Goal: Task Accomplishment & Management: Manage account settings

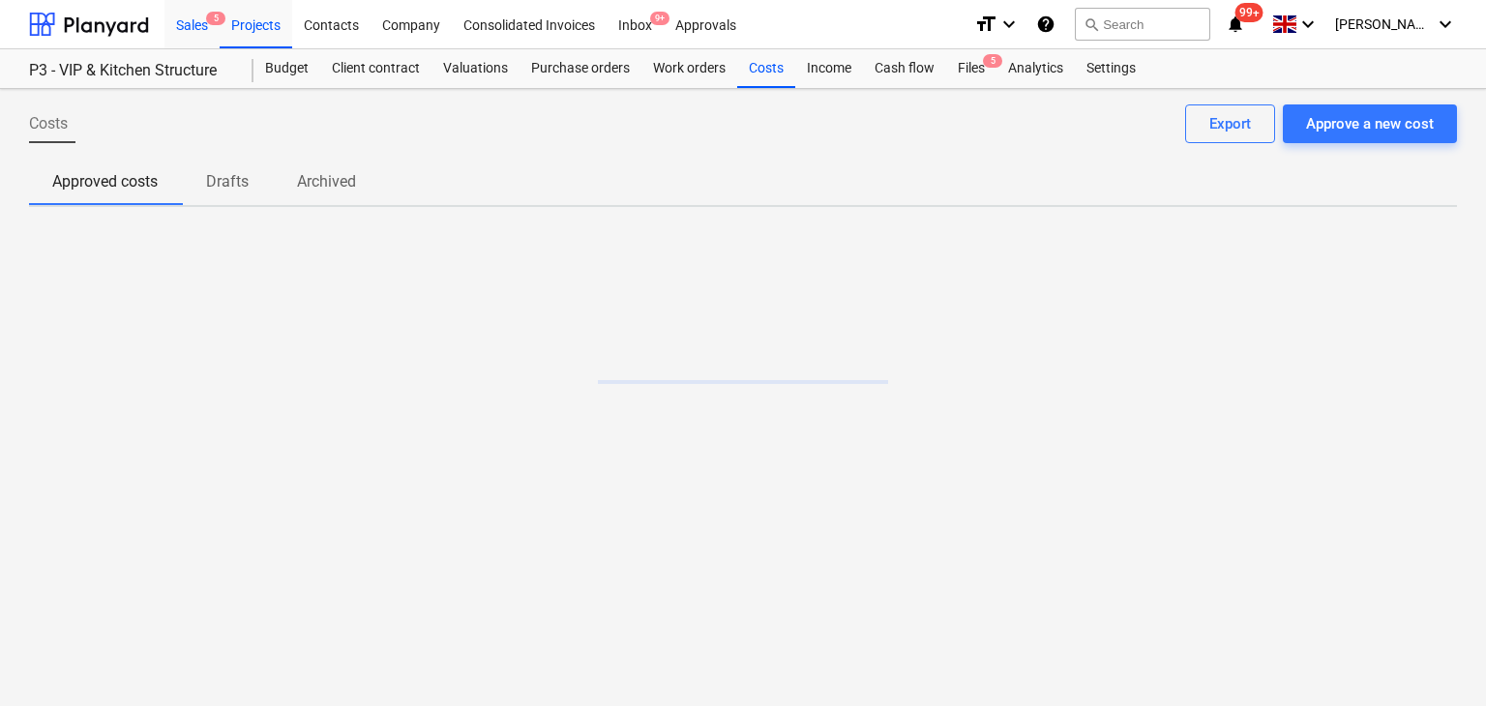
click at [201, 35] on div "Sales 5" at bounding box center [191, 23] width 55 height 49
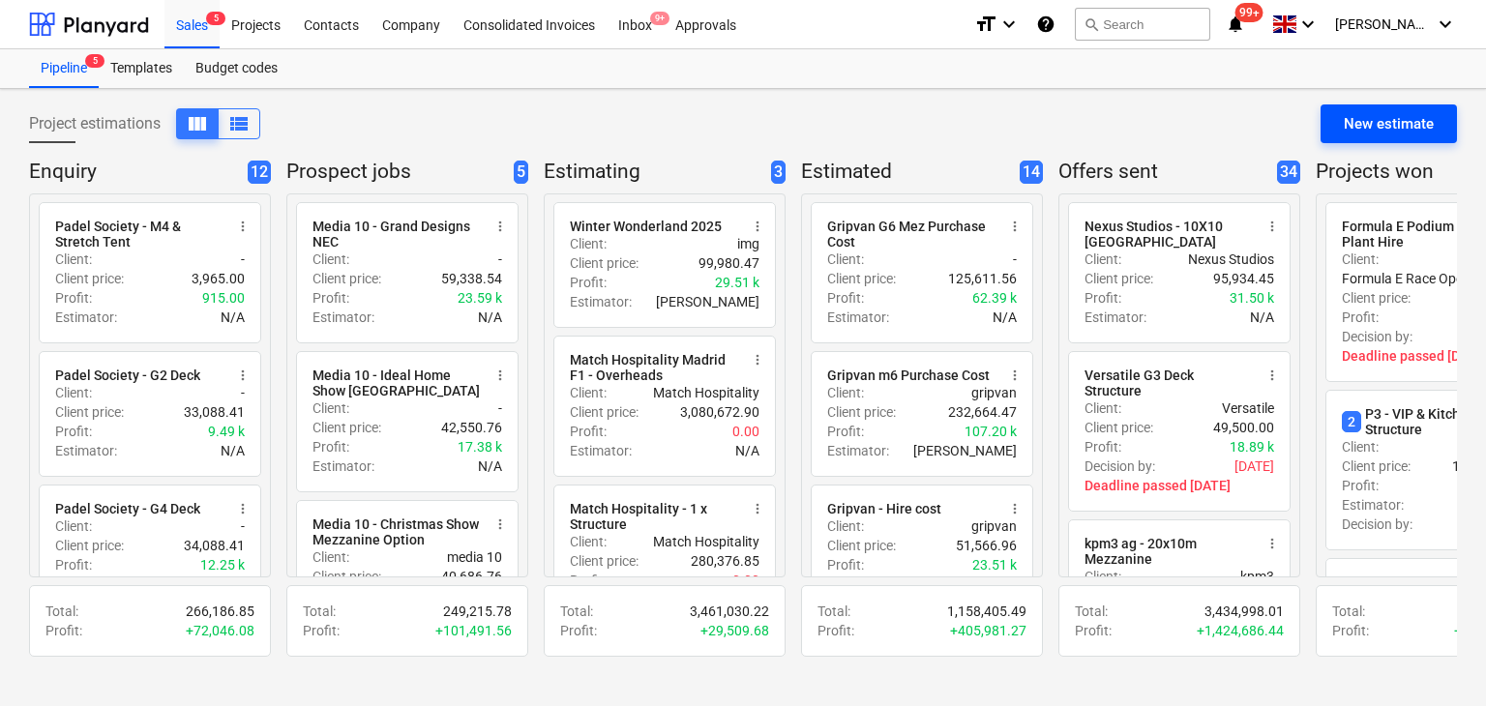
click at [1375, 131] on div "New estimate" at bounding box center [1389, 123] width 90 height 25
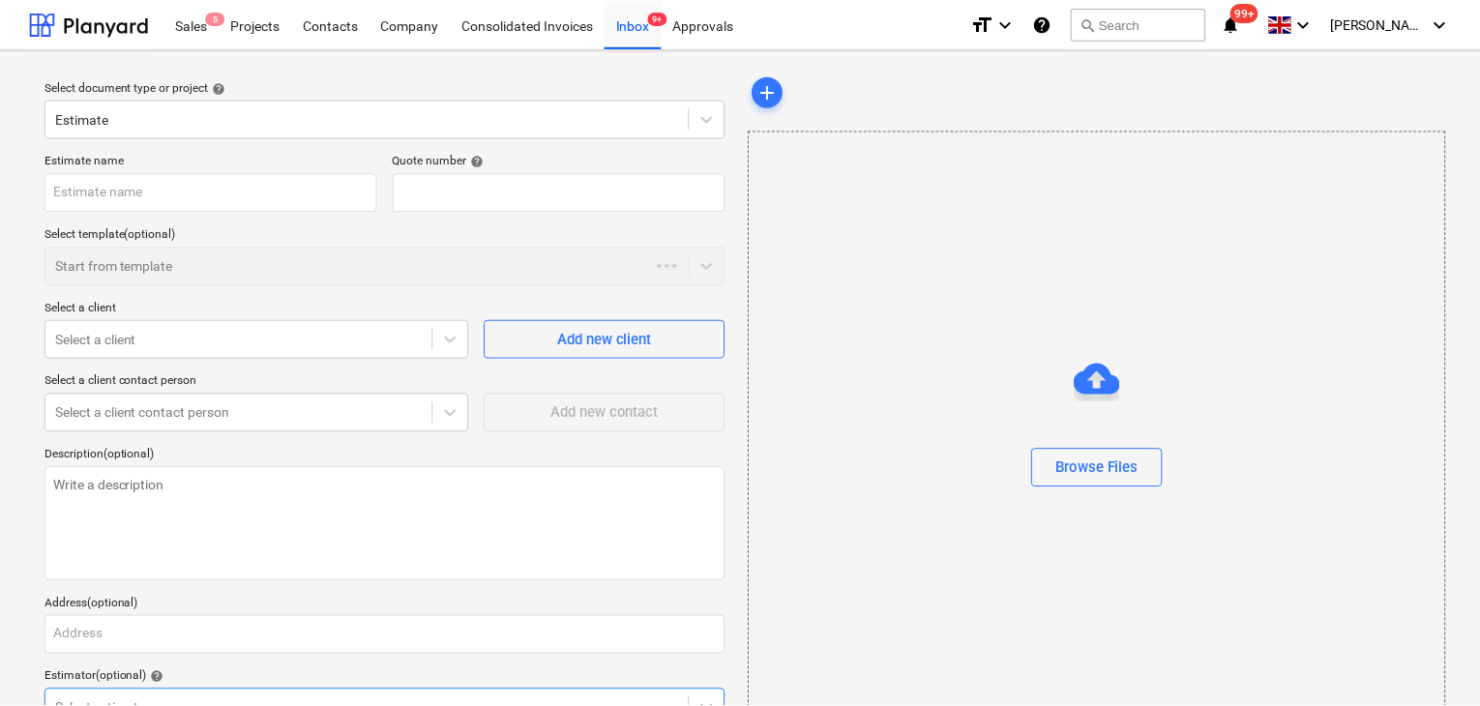
scroll to position [11, 0]
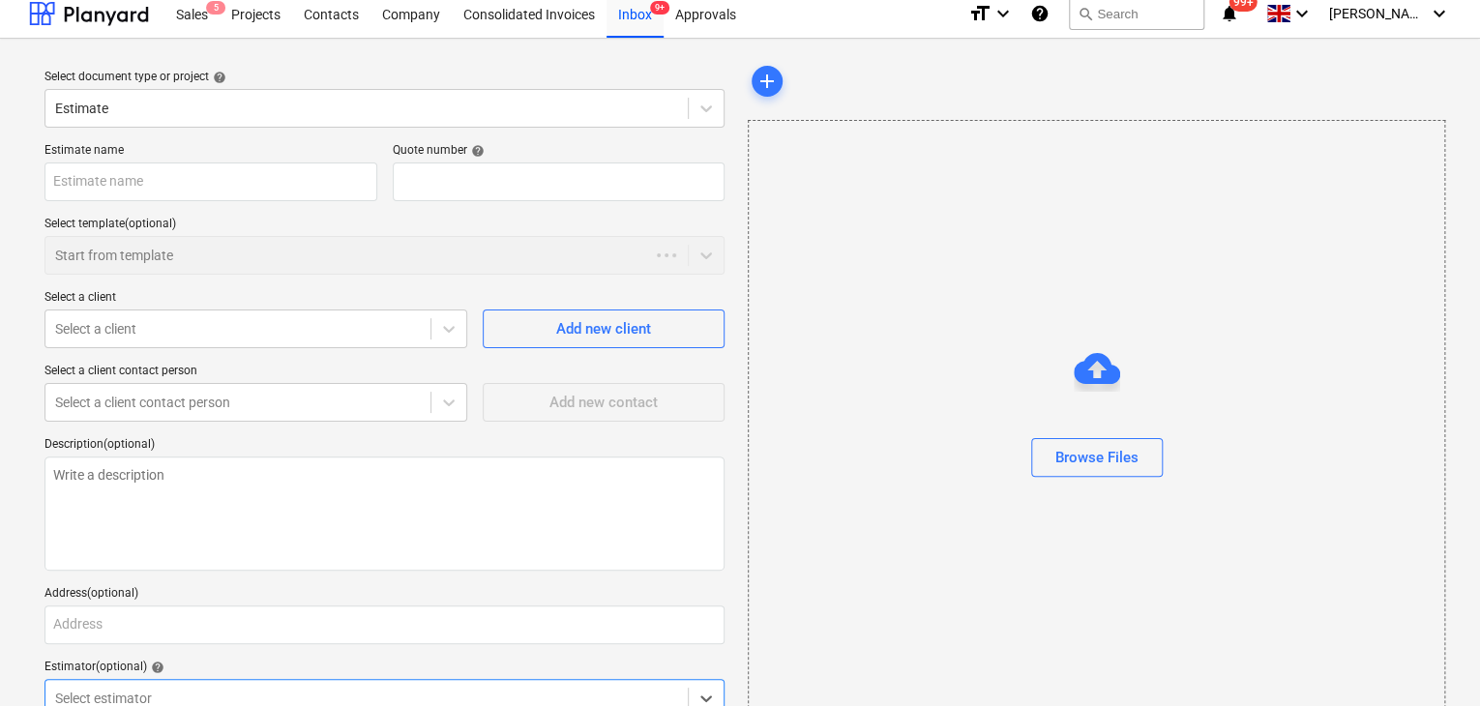
type textarea "x"
type input "QU-0200"
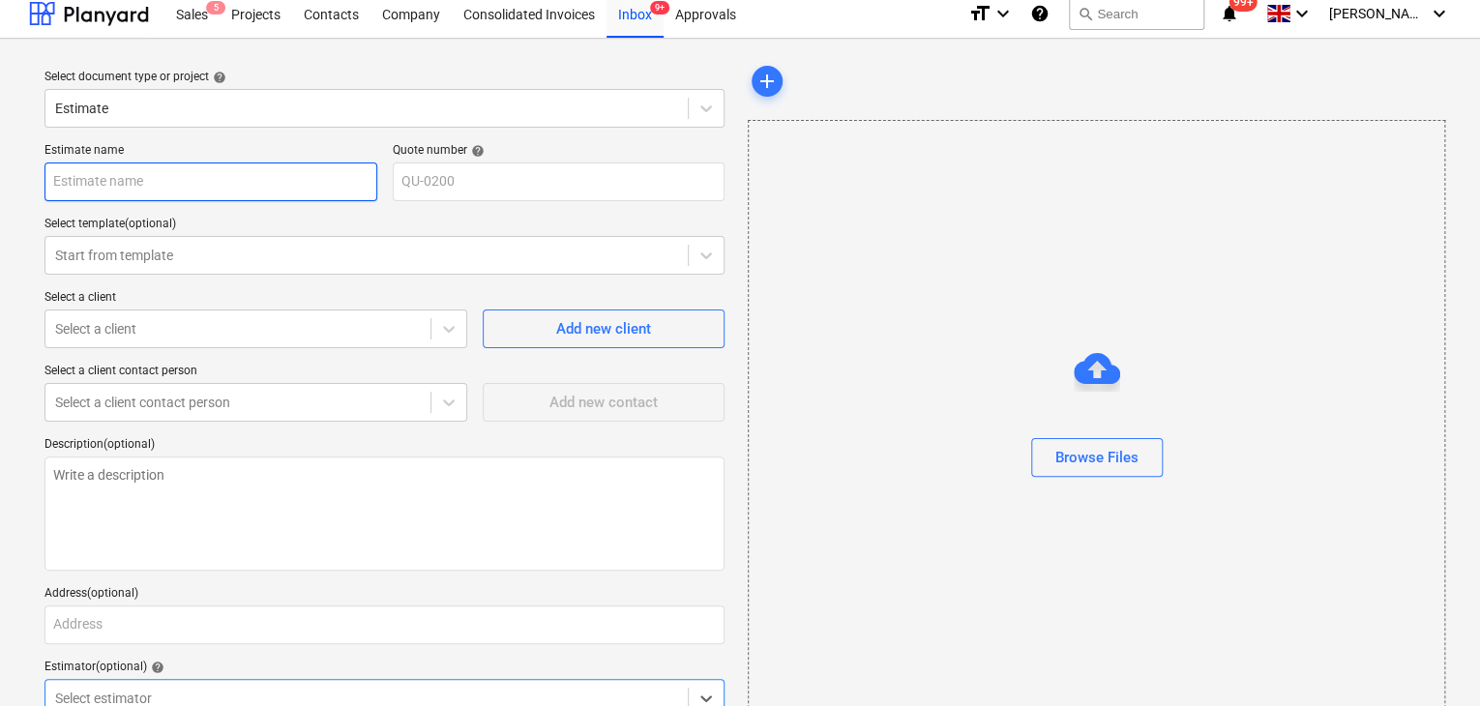
click at [242, 192] on input "text" at bounding box center [211, 182] width 333 height 39
click at [234, 187] on input "text" at bounding box center [211, 182] width 333 height 39
click at [221, 164] on input "text" at bounding box center [211, 182] width 333 height 39
type textarea "x"
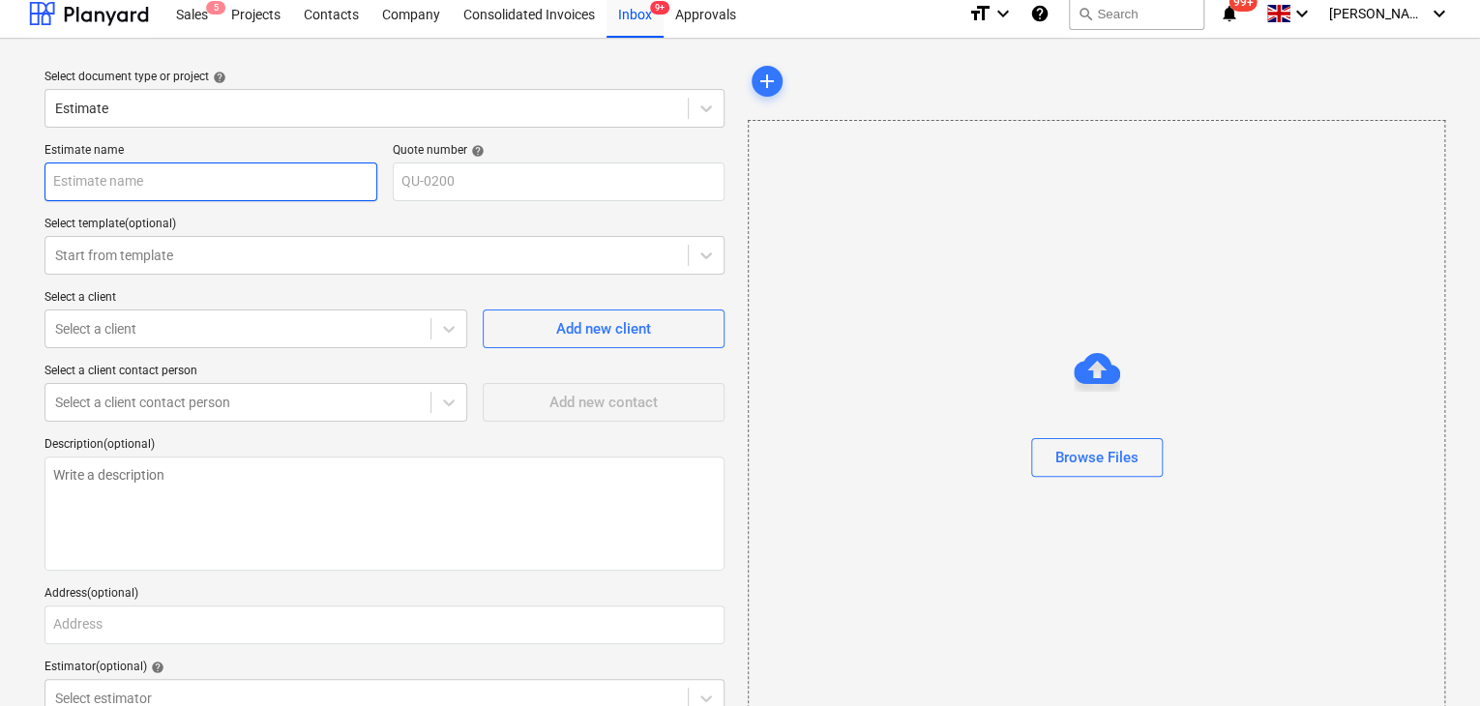
type input "G"
type textarea "x"
type input "Gr"
type textarea "x"
type input "Gri"
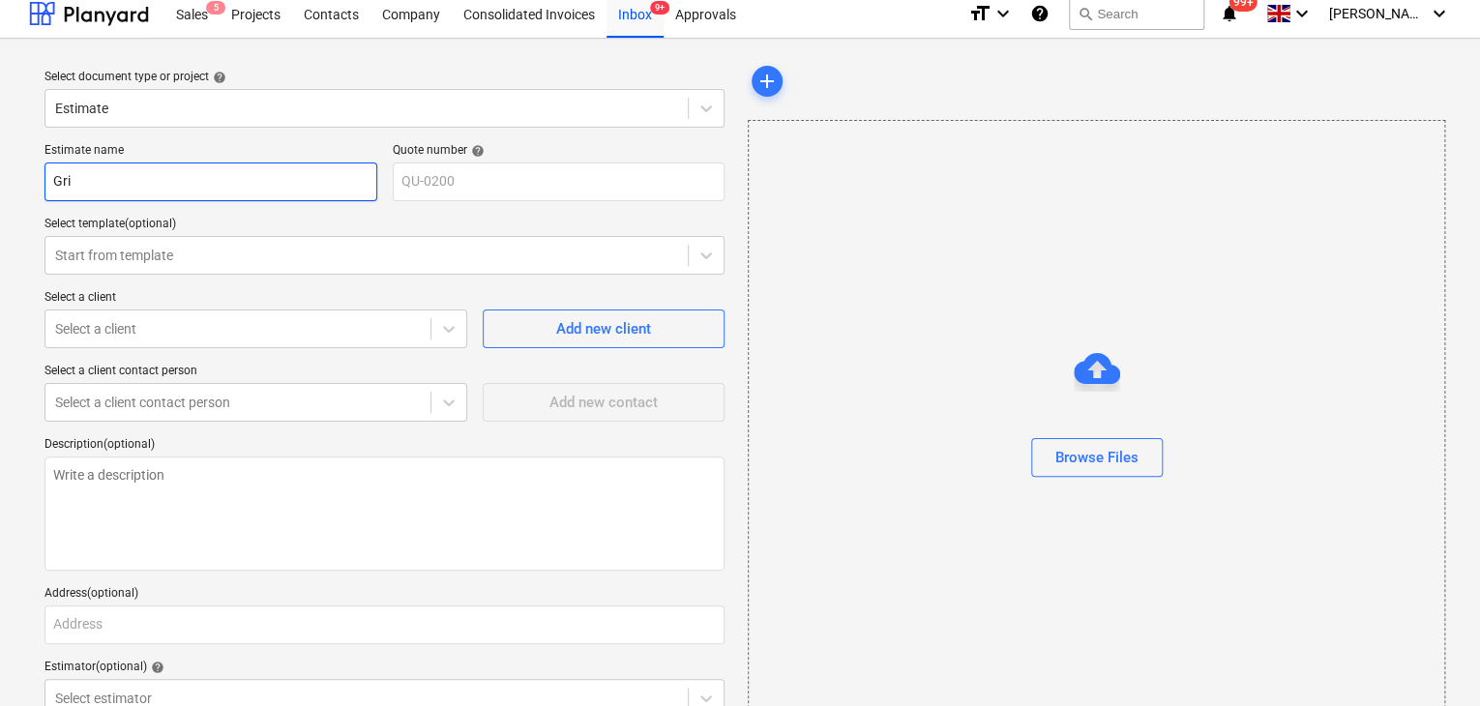
type textarea "x"
type input "Grip"
type textarea "x"
type input "Gripv"
type textarea "x"
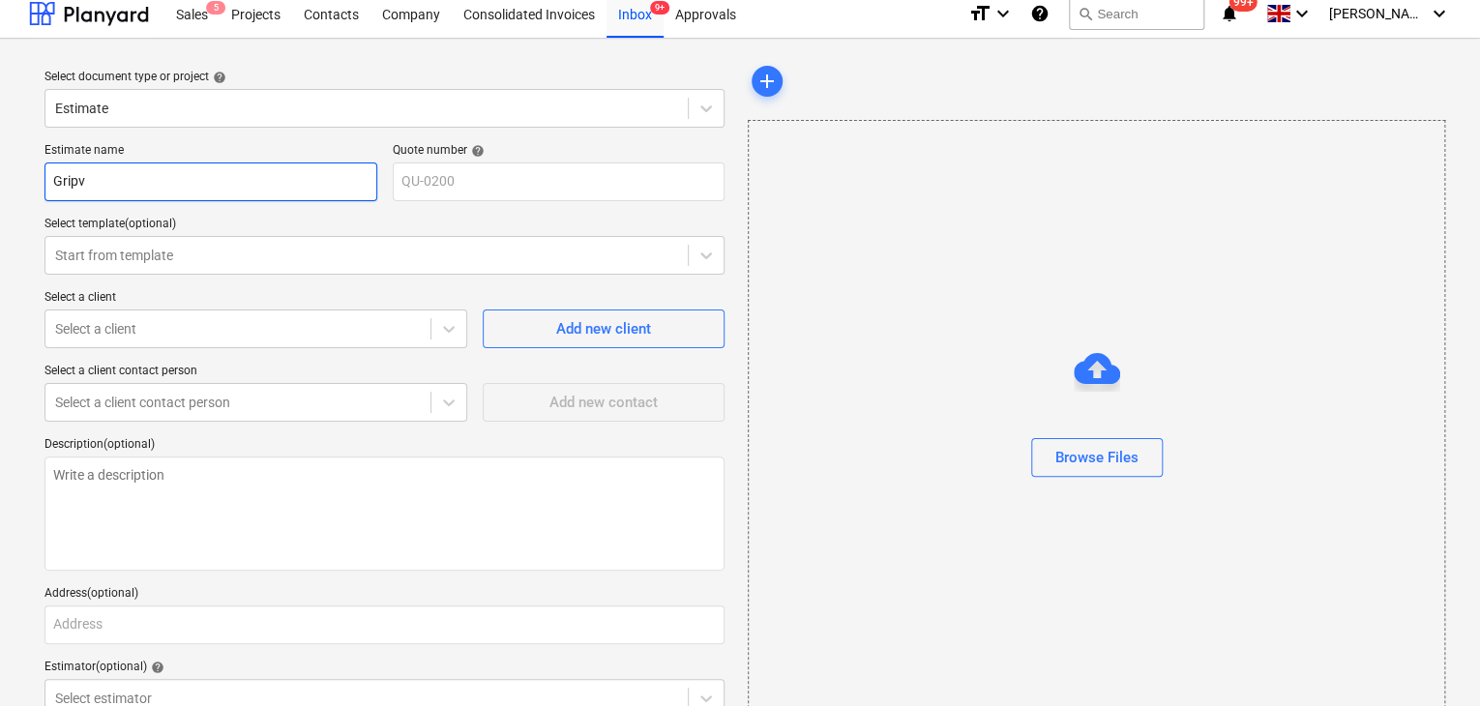
type input "Gripva"
type textarea "x"
type input "Gripvan"
type textarea "x"
type input "Gripvan"
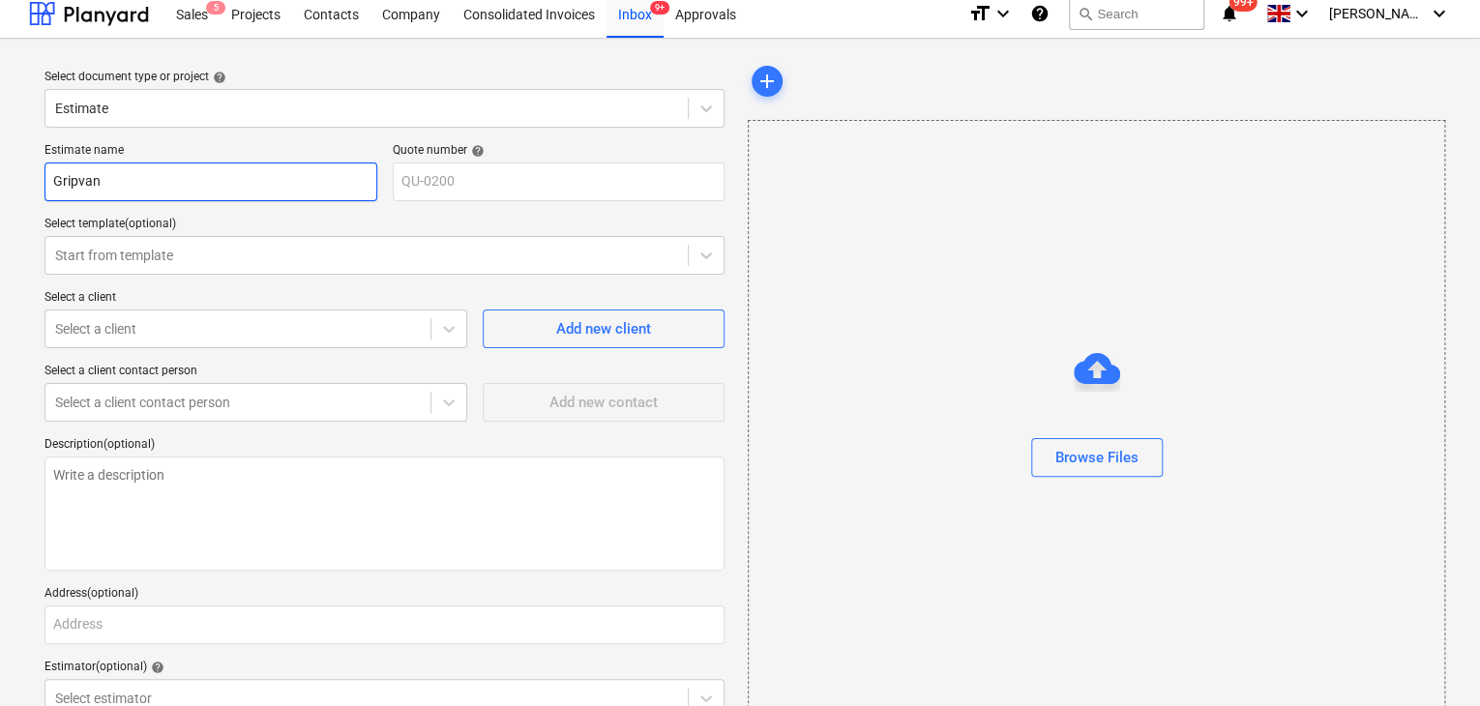
type textarea "x"
type input "Gripvan M"
type textarea "x"
type input "Gripvan Mz"
type textarea "x"
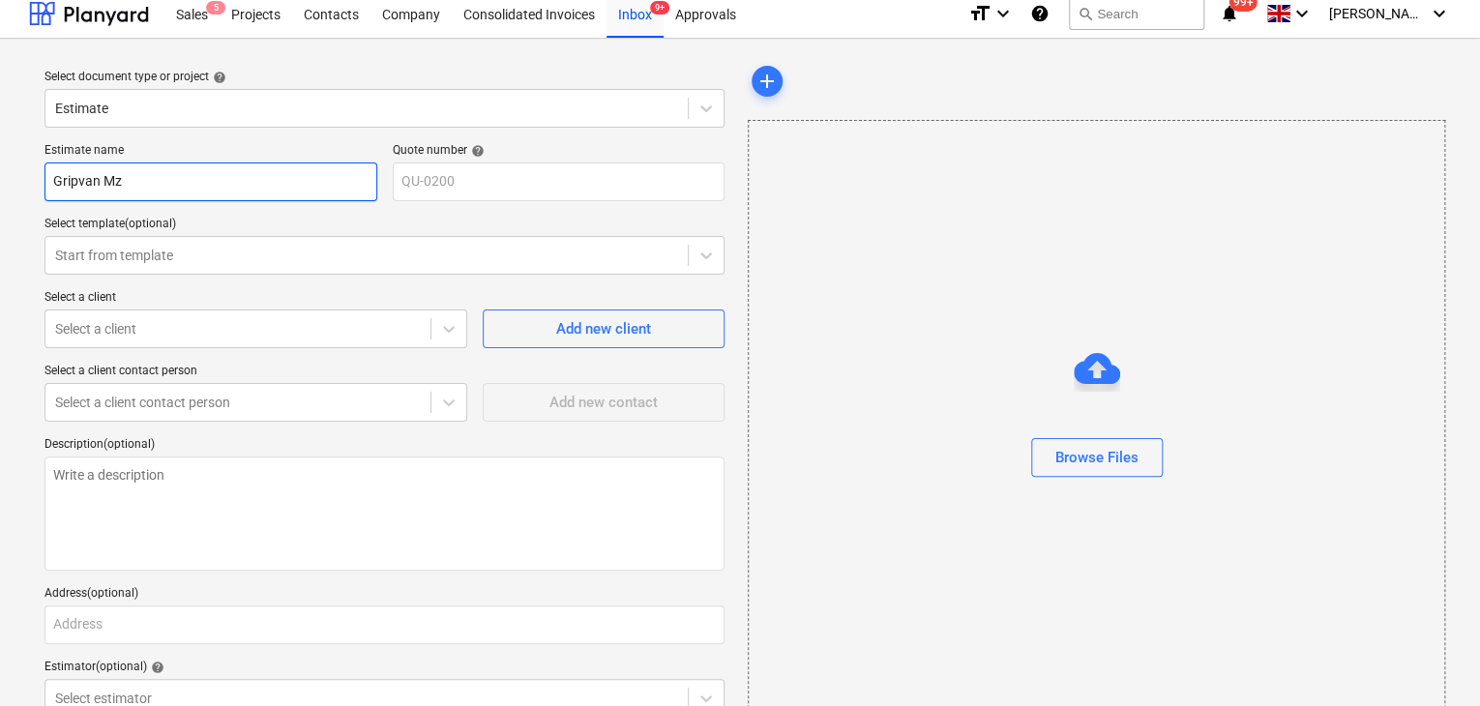
type input "Gripvan M"
type textarea "x"
type input "Gripvan M6"
type textarea "x"
type input "Gripvan M6"
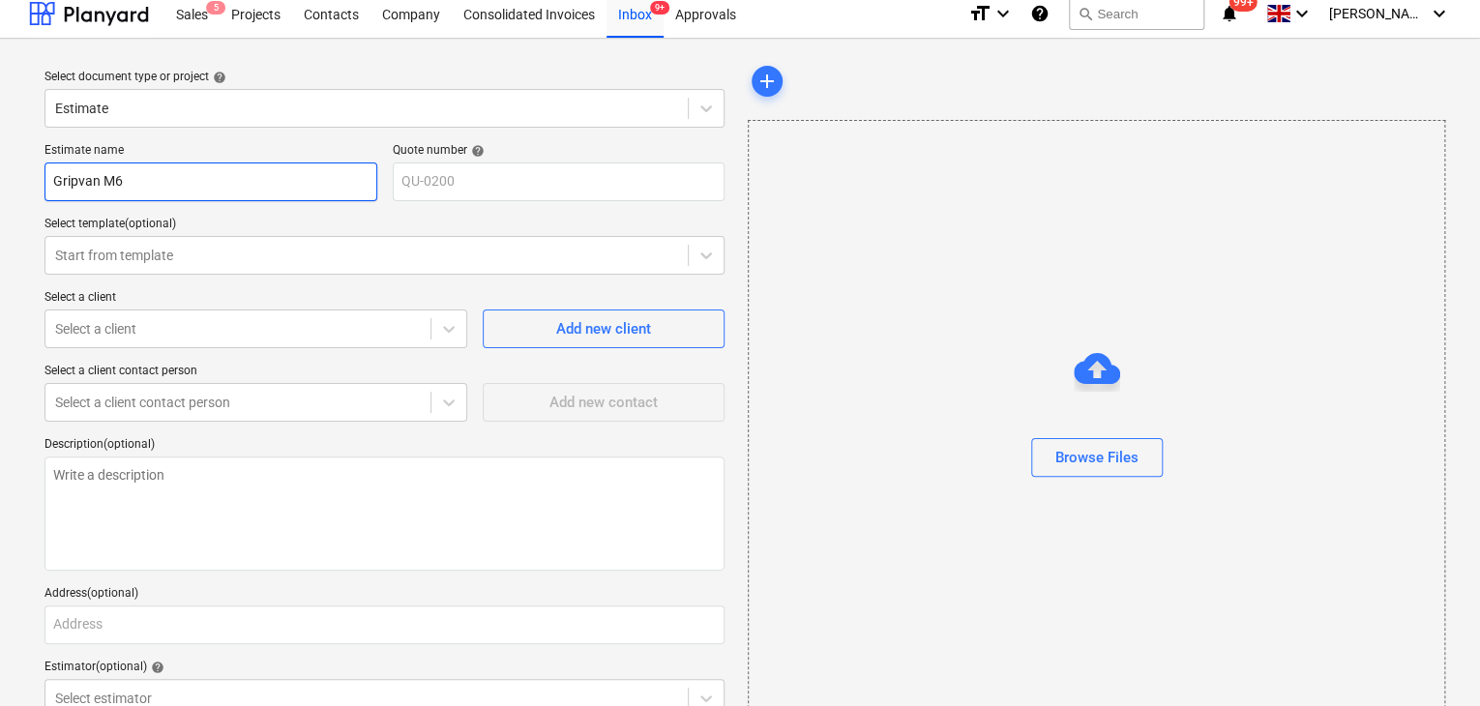
type textarea "x"
type input "Gripvan M6 D"
type textarea "x"
type input "Gripvan M6 De"
type textarea "x"
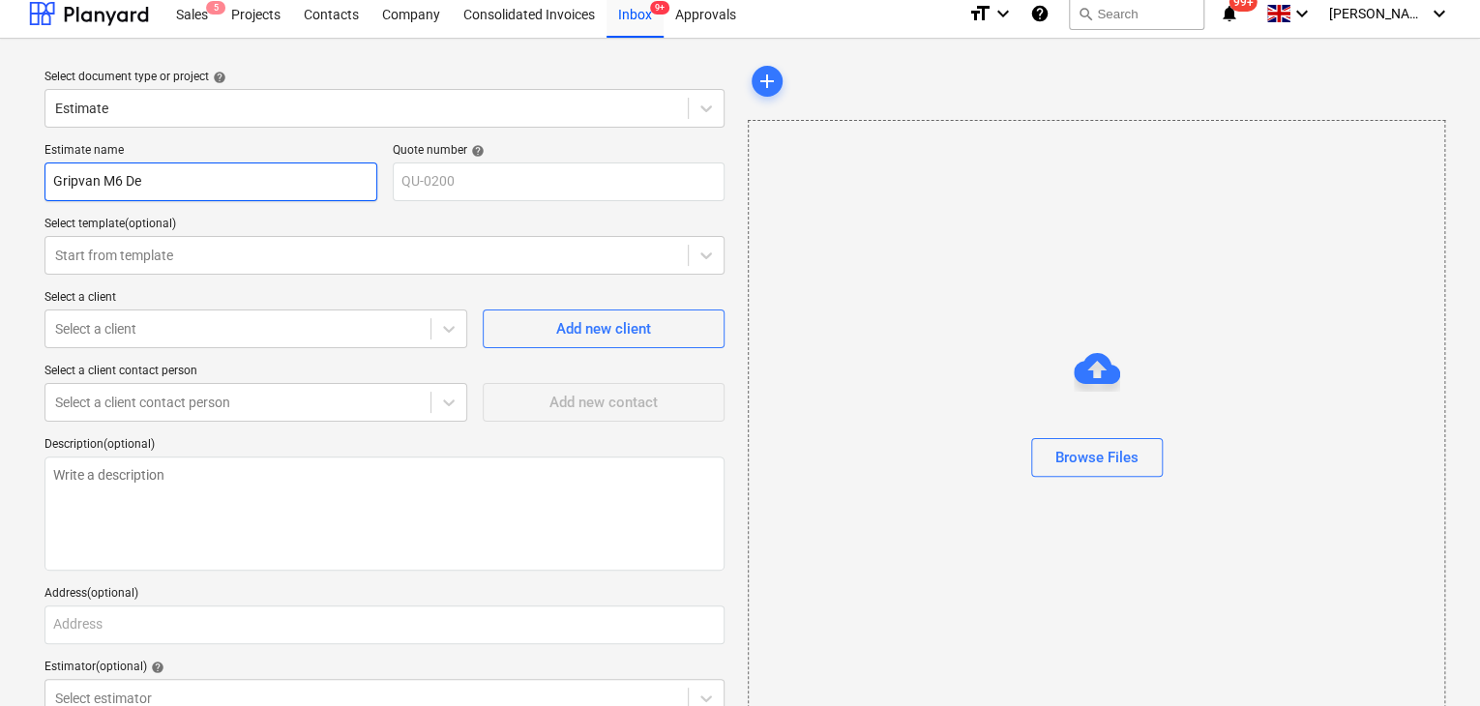
type input "Gripvan M6 Dec"
type textarea "x"
type input "Gripvan M6 Deck"
type textarea "x"
type input "Gripvan M6 Deck"
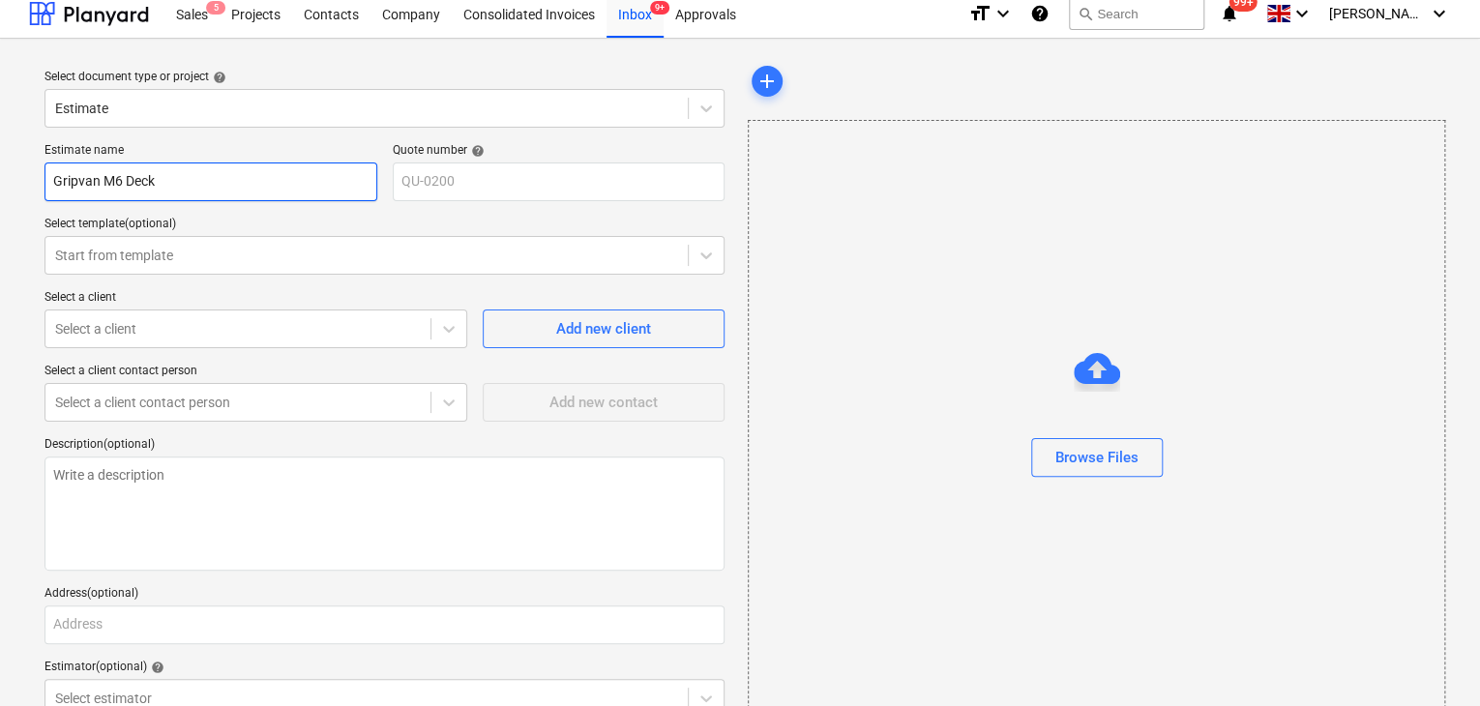
type textarea "x"
type input "Gripvan M6 Deck a"
type textarea "x"
type input "Gripvan M6 Deck an"
type textarea "x"
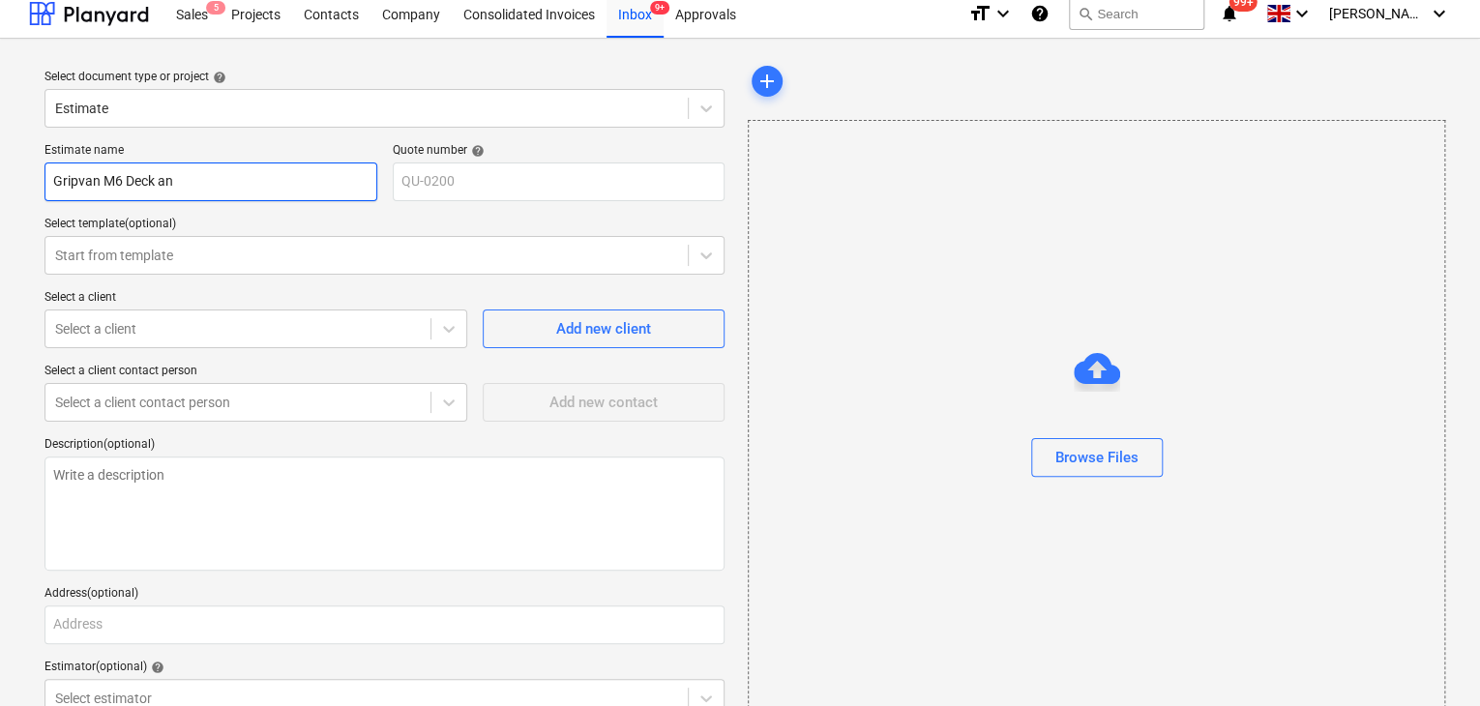
type input "Gripvan M6 Deck and"
type textarea "x"
type input "Gripvan M6 Deck and"
type textarea "x"
type input "Gripvan M6 Deck and R"
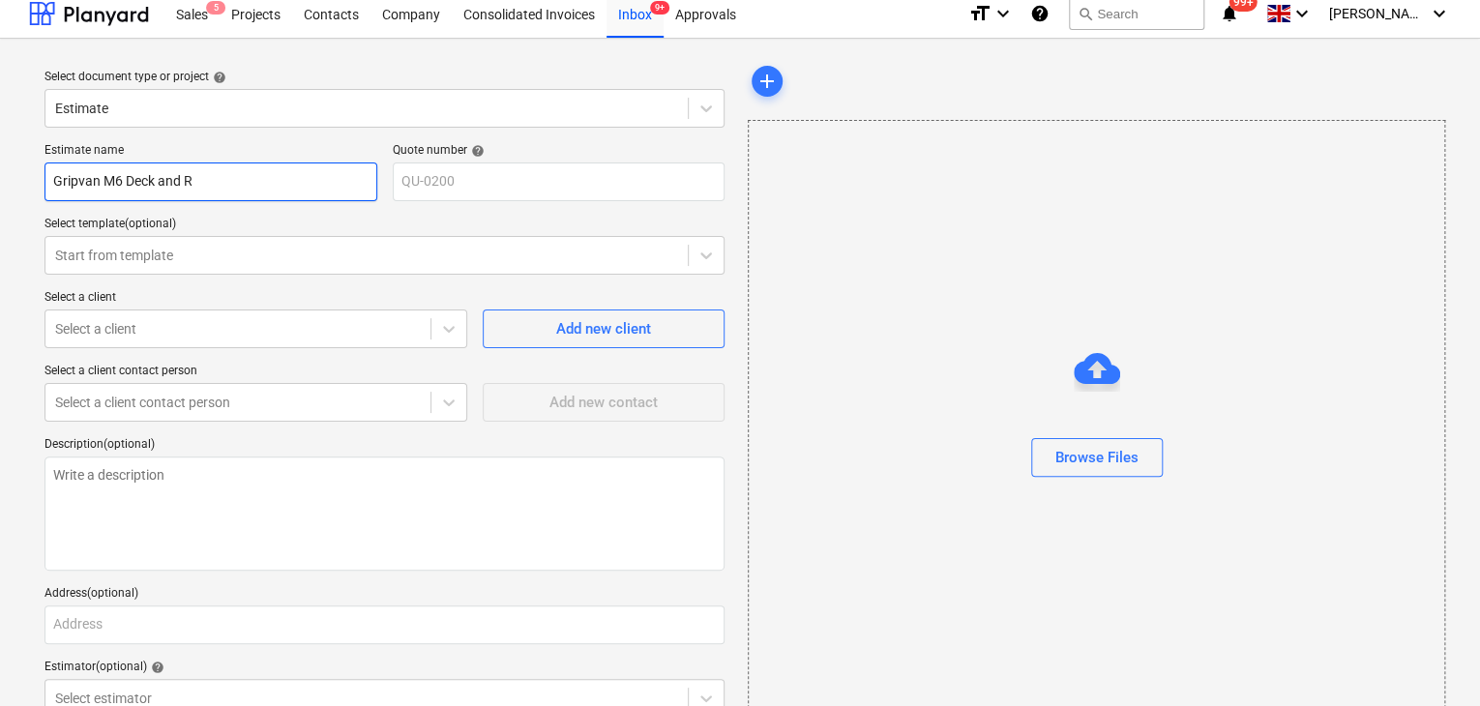
type textarea "x"
type input "Gripvan M6 Deck and Ro"
type textarea "x"
type input "Gripvan M6 Deck and Roo"
type textarea "x"
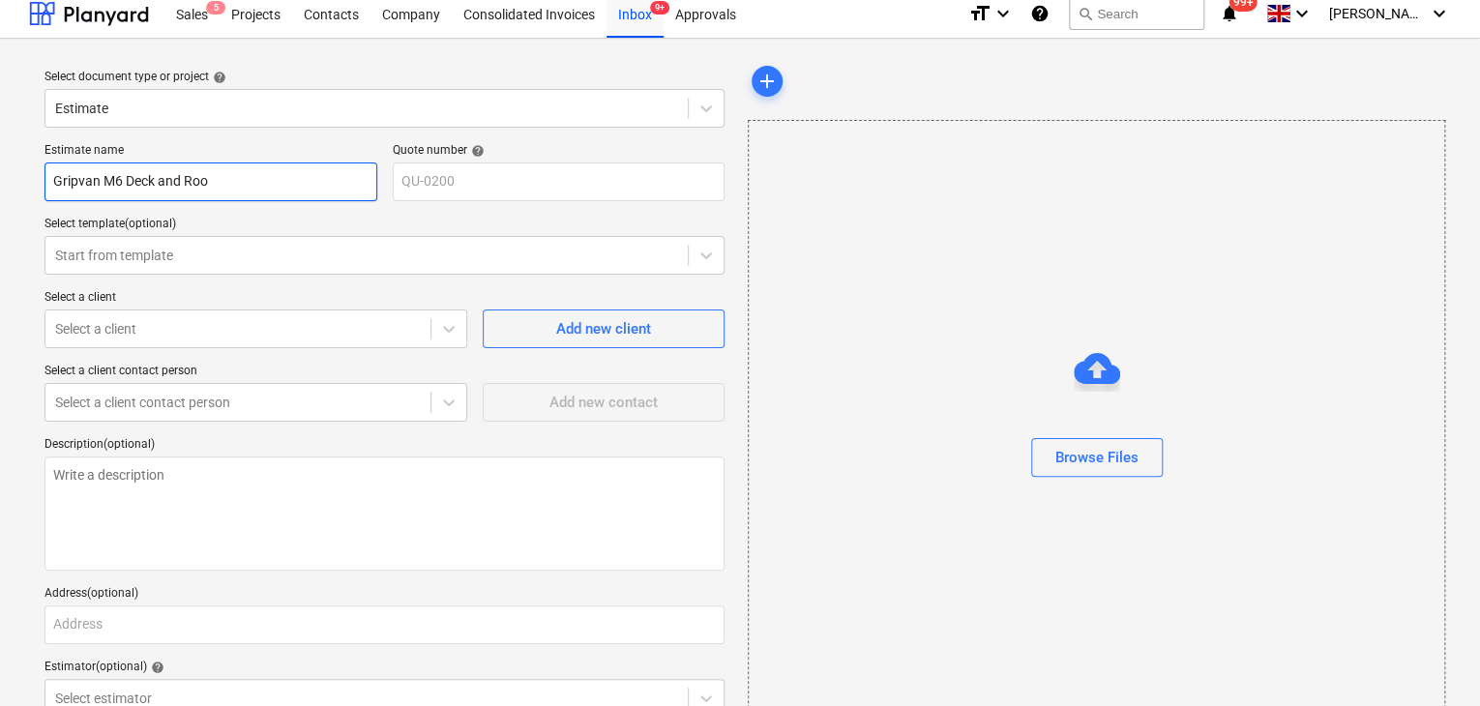
type input "Gripvan M6 Deck and Roof"
type textarea "x"
type input "Gripvan M6 Deck and Roof"
type textarea "x"
type input "Gripvan M6 Deck and Roof H"
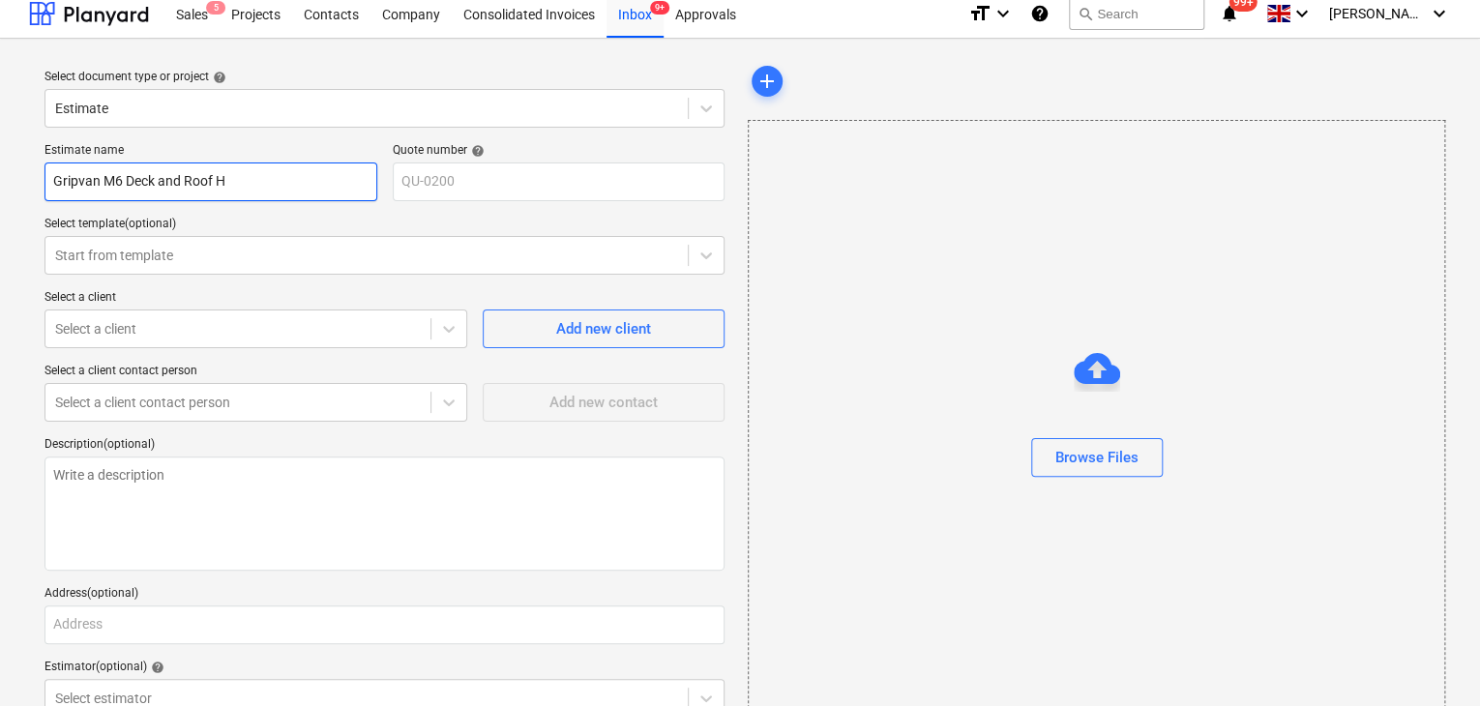
type textarea "x"
type input "Gripvan M6 Deck and Roof Hi"
type textarea "x"
type input "Gripvan M6 Deck and Roof Hir"
type textarea "x"
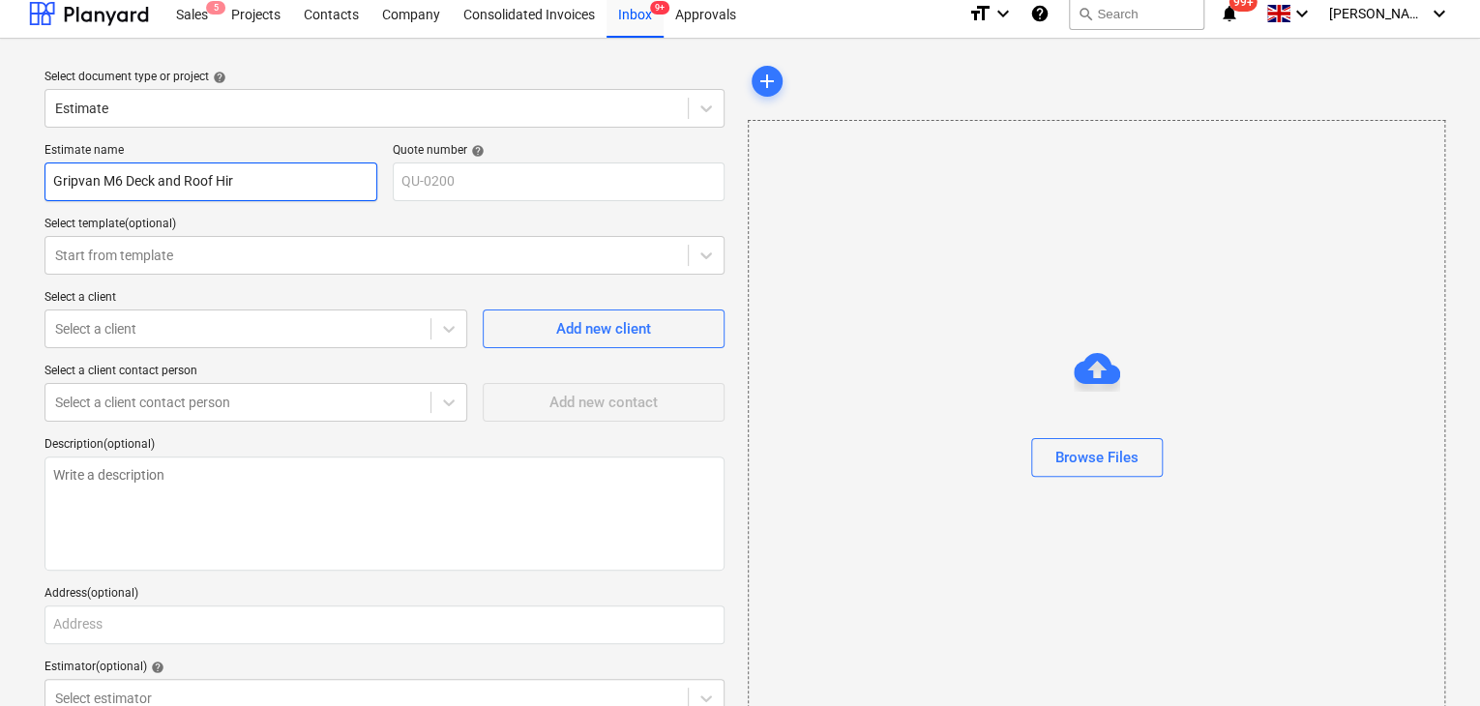
type input "Gripvan M6 Deck and Roof Hire"
type textarea "x"
type input "Gripvan M6 Deck and Roof Hire"
type textarea "x"
type input "Gripvan M6 Deck and Roof Hire c"
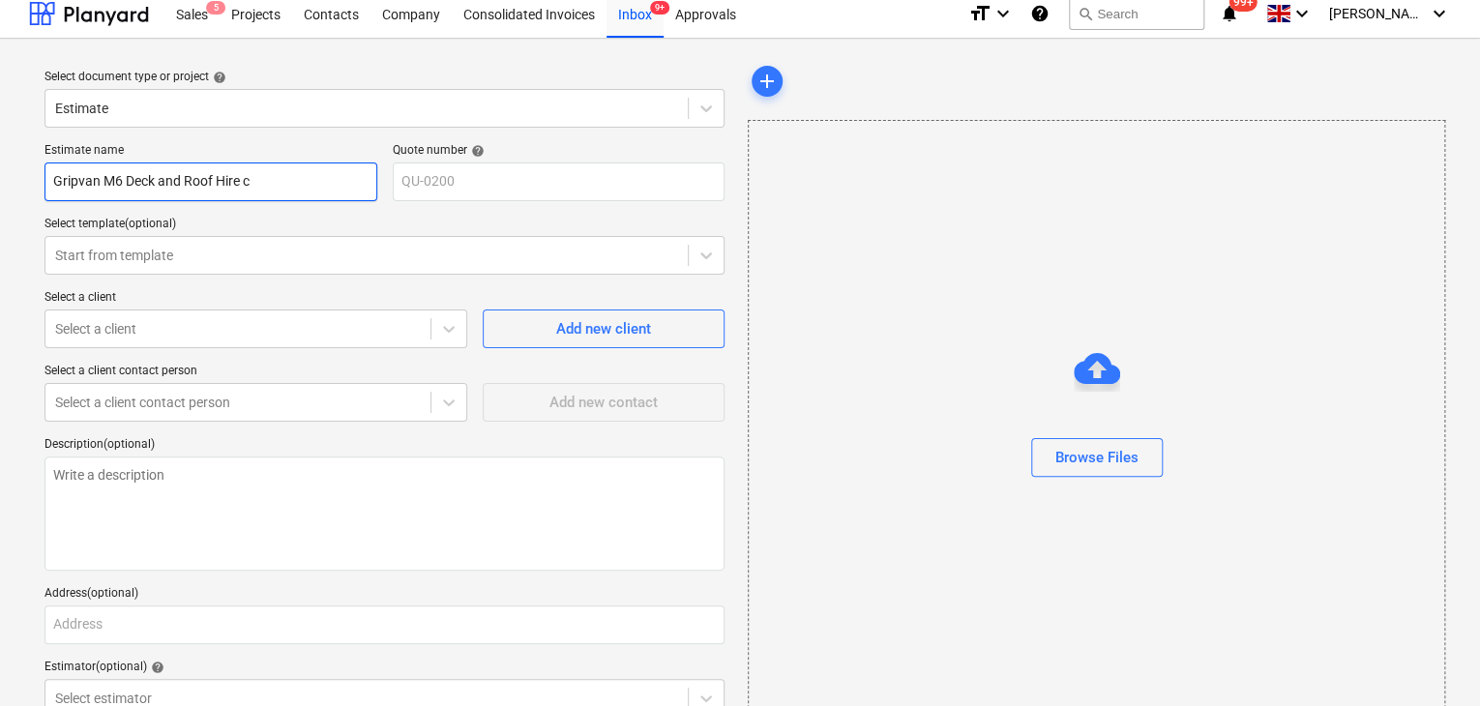
type textarea "x"
type input "Gripvan M6 Deck and Roof Hire"
type textarea "x"
type input "Gripvan M6 Deck and Roof Hire c"
type textarea "x"
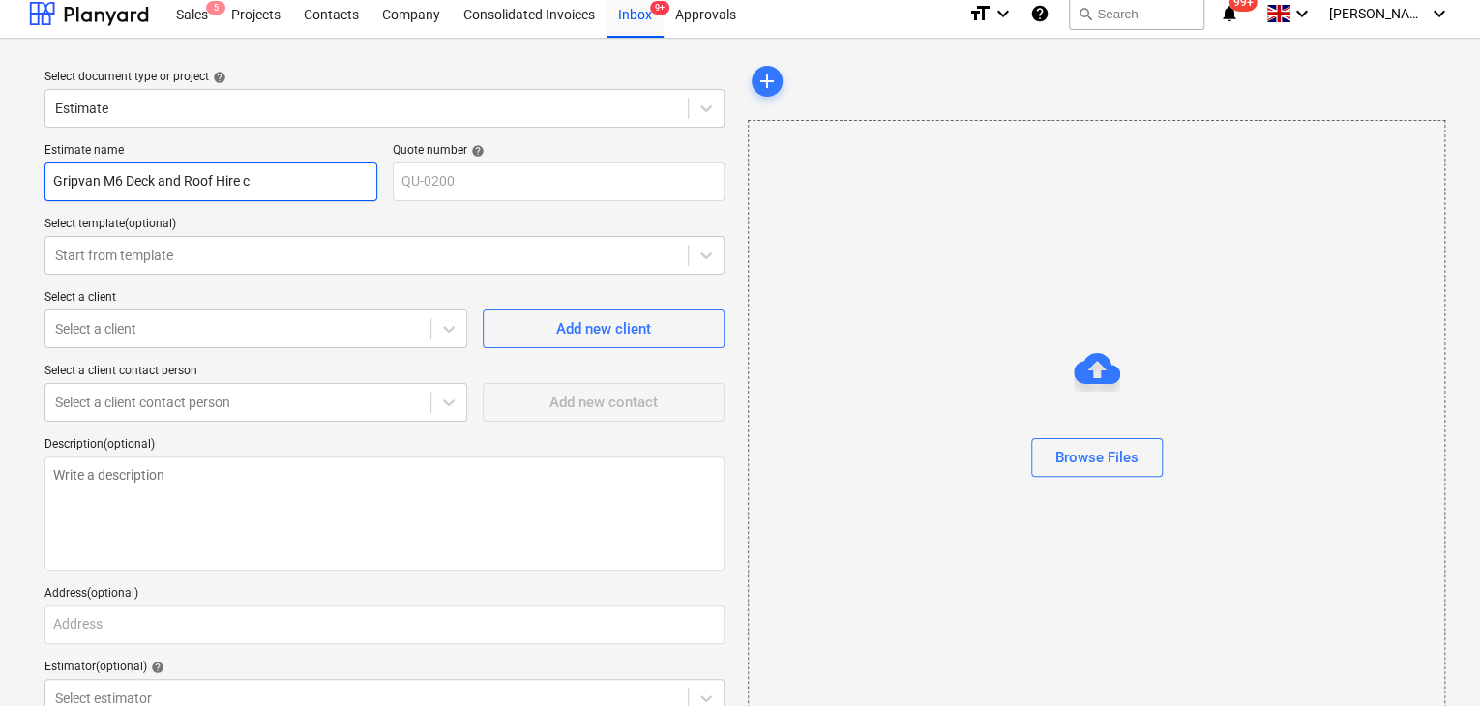
type input "Gripvan M6 Deck and Roof Hire cO"
type textarea "x"
type input "Gripvan M6 Deck and Roof Hire c"
type textarea "x"
type input "Gripvan M6 Deck and Roof Hire"
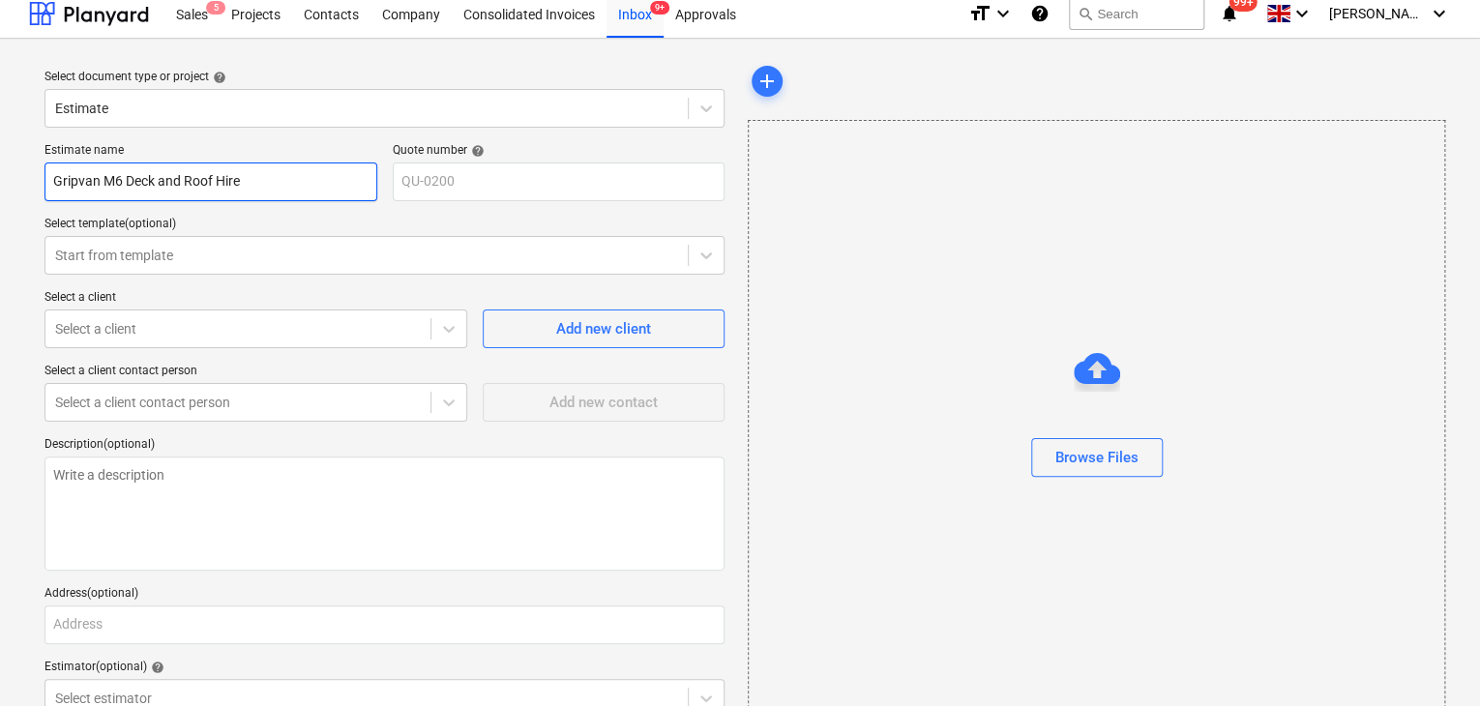
type textarea "x"
type input "Gripvan M6 Deck and Roof Hire C"
type textarea "x"
type input "Gripvan M6 Deck and Roof Hire Co"
type textarea "x"
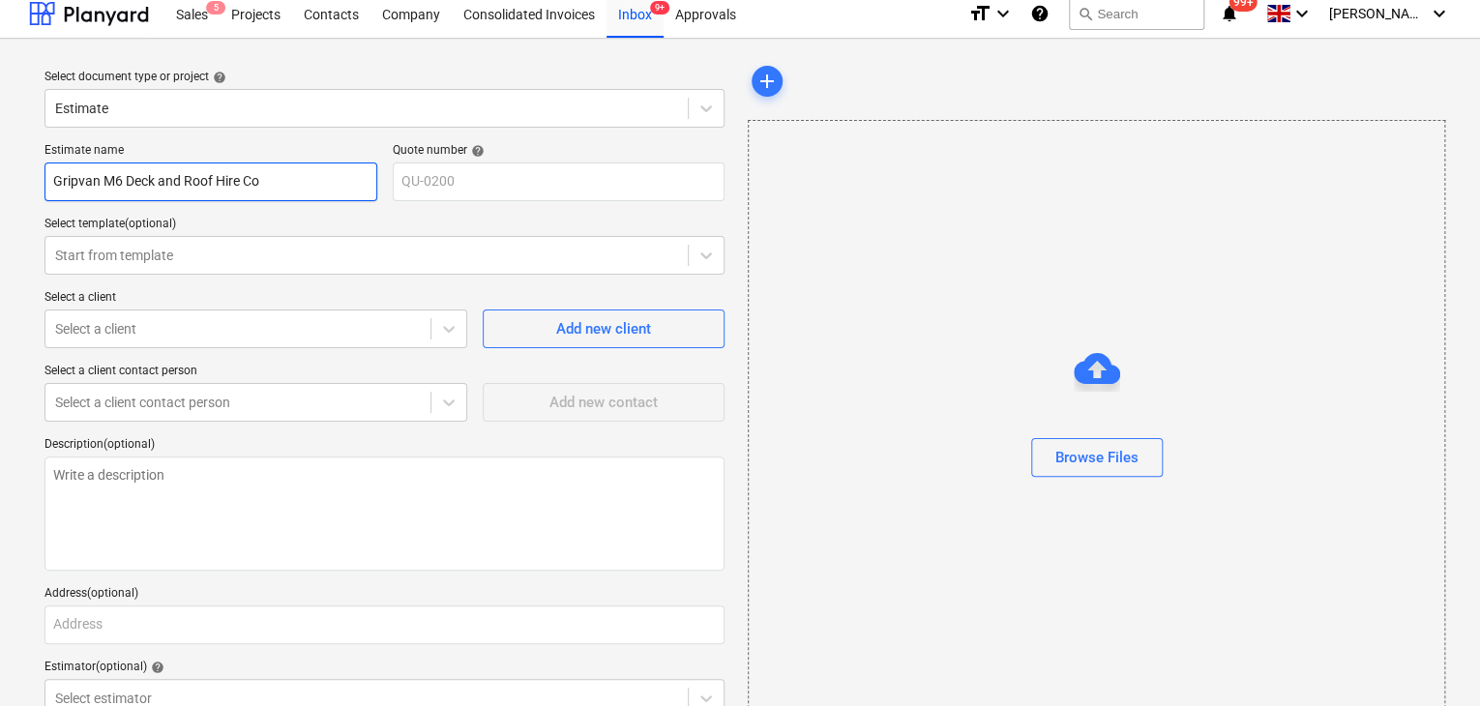
type input "Gripvan M6 Deck and Roof Hire Cos"
type textarea "x"
type input "Gripvan M6 Deck and Roof Hire Cost"
click at [211, 179] on input "Gripvan M6 Deck and Roof Hire Cost" at bounding box center [211, 182] width 333 height 39
drag, startPoint x: 295, startPoint y: 175, endPoint x: 248, endPoint y: 175, distance: 47.4
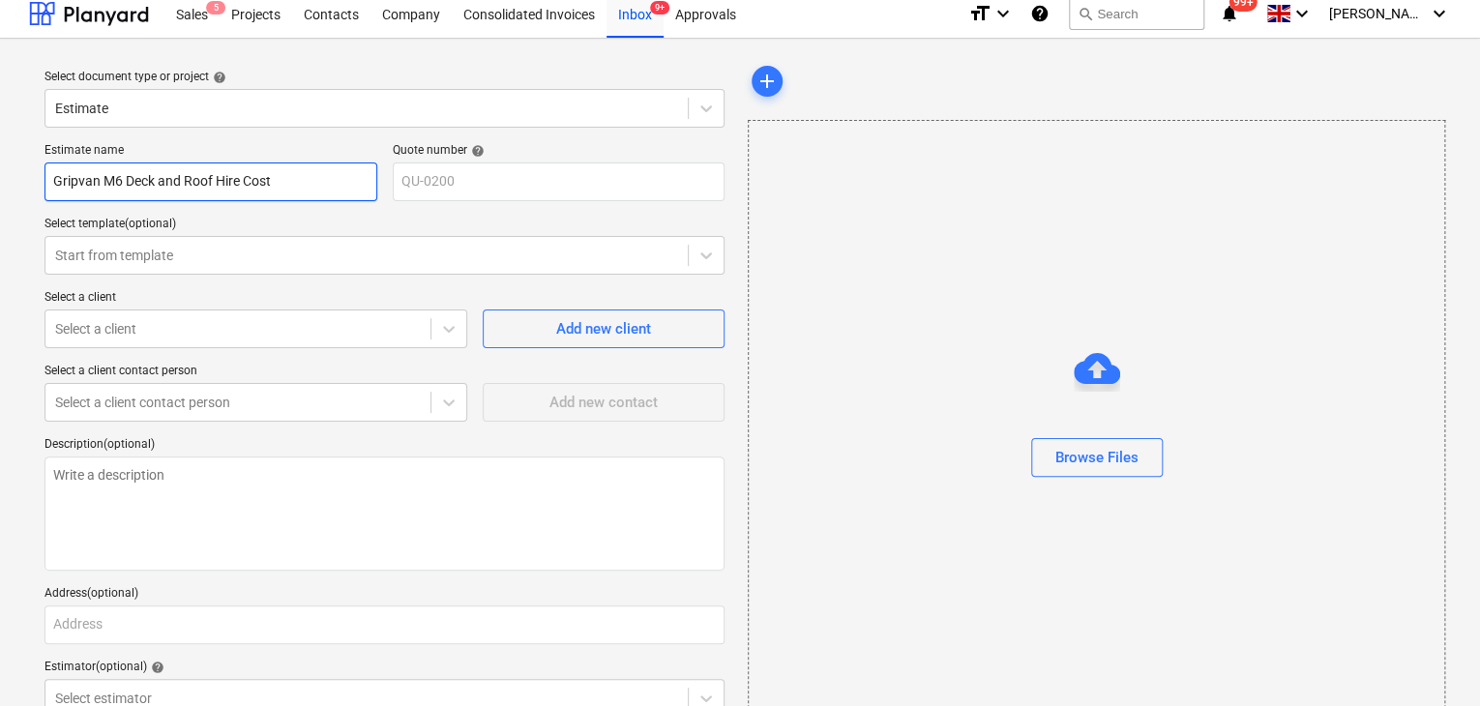
click at [248, 175] on input "Gripvan M6 Deck and Roof Hire Cost" at bounding box center [211, 182] width 333 height 39
type textarea "x"
type input "Gripvan M6 Deck and Roof Hire"
type textarea "x"
type input "Gripvan M6 Deck and Roof 1Hire"
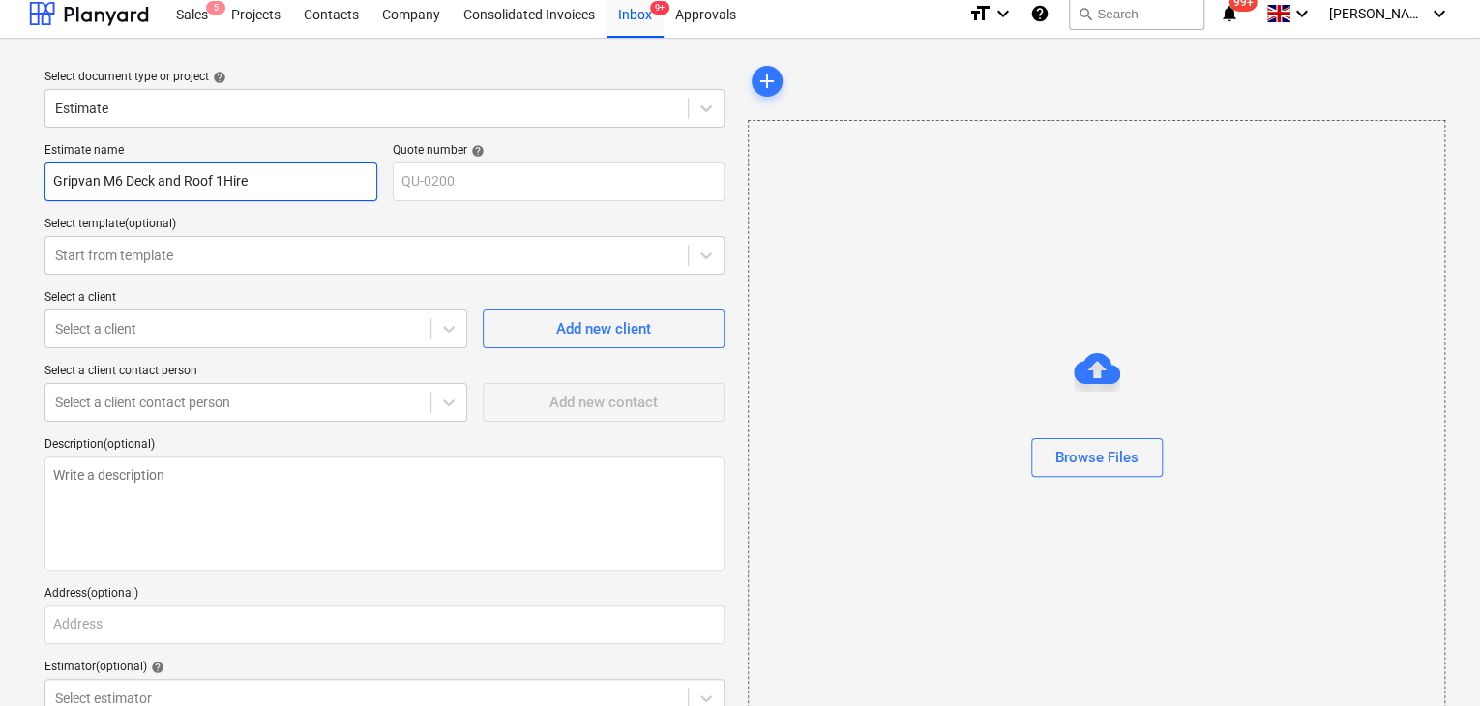
type textarea "x"
type input "Gripvan M6 Deck and Roof 12Hire"
type textarea "x"
type input "Gripvan M6 Deck and Roof 12 Hire"
type textarea "x"
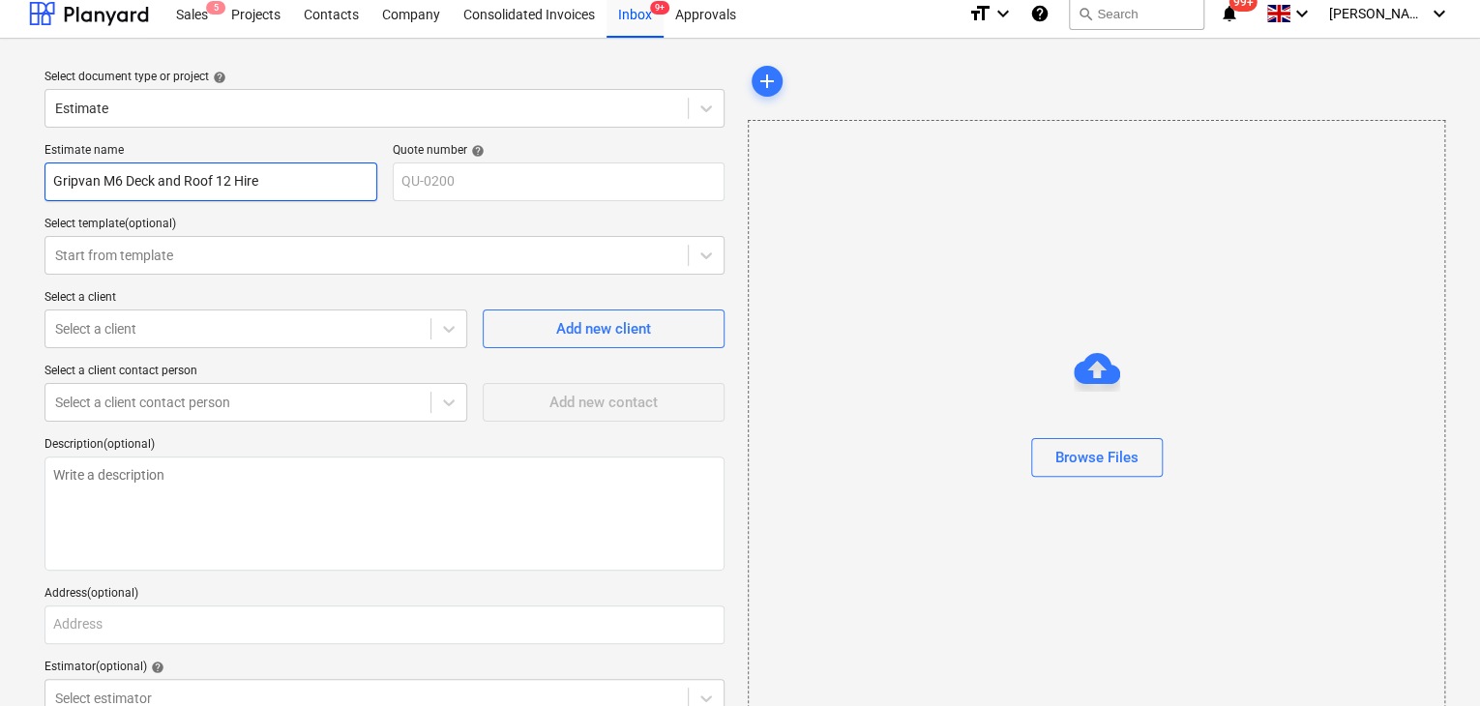
type input "Gripvan M6 Deck and Roof 12 MHire"
type textarea "x"
type input "Gripvan M6 Deck and Roof 12 MoHire"
type textarea "x"
type input "Gripvan M6 Deck and Roof 12 MonHire"
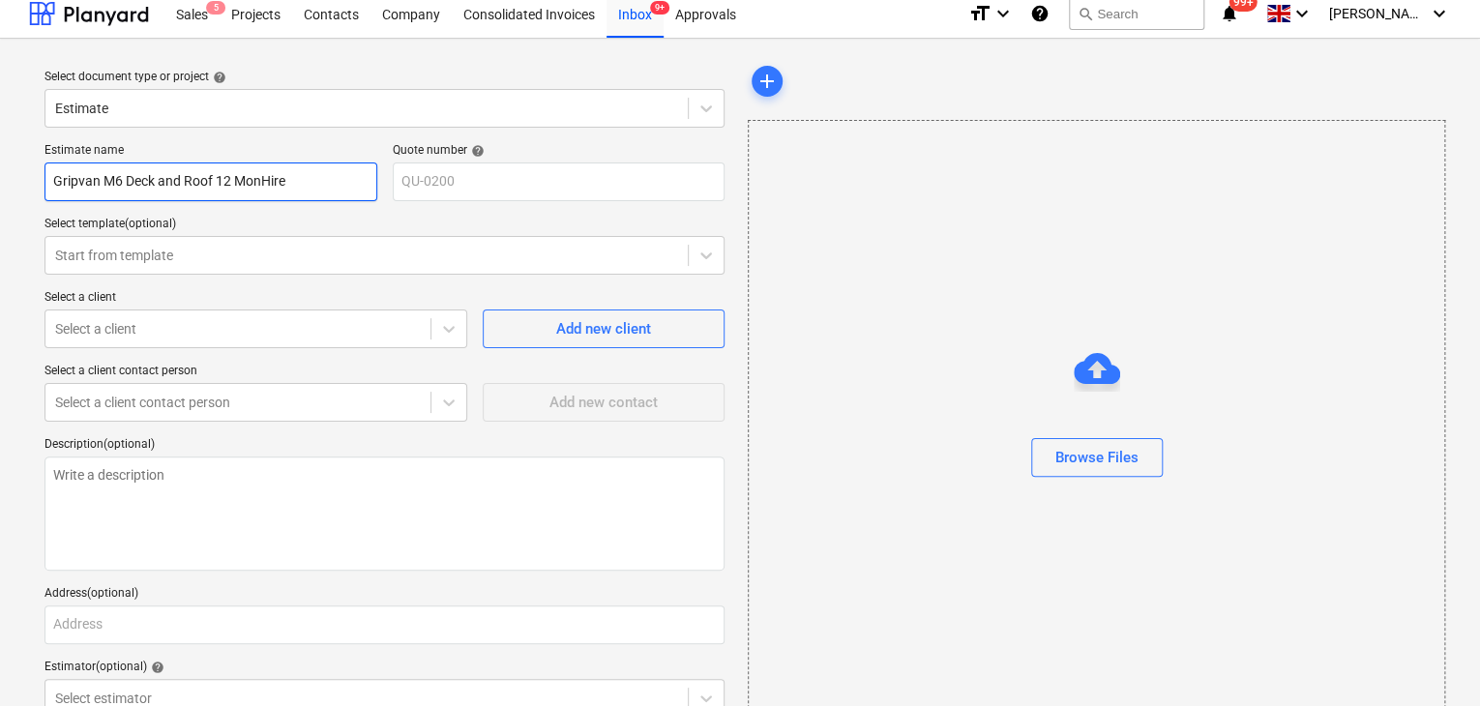
type textarea "x"
type input "Gripvan M6 Deck and Roof 12 MontHire"
type textarea "x"
type input "Gripvan M6 Deck and Roof 12 MonthHire"
type textarea "x"
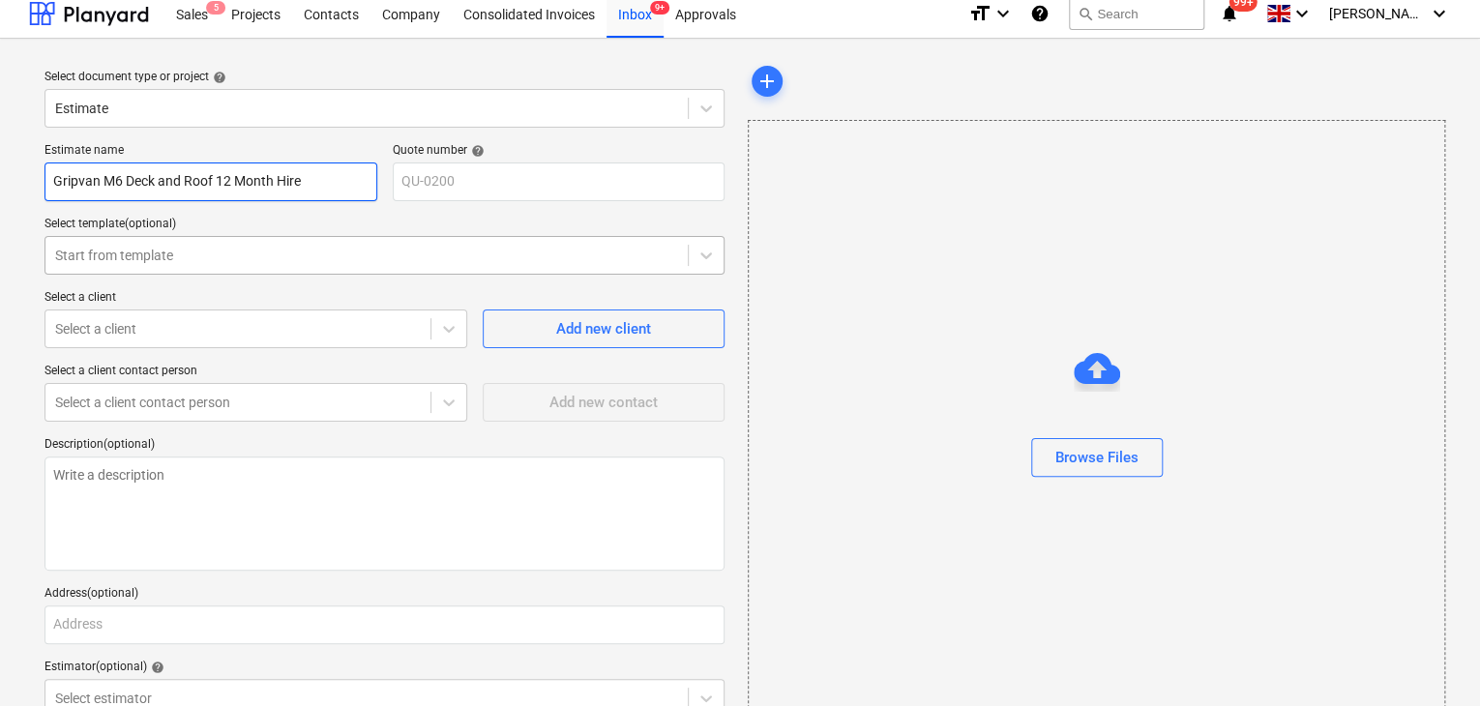
type input "Gripvan M6 Deck and Roof 12 Month Hire"
type textarea "x"
click at [208, 238] on div "Start from template" at bounding box center [385, 255] width 680 height 39
click at [200, 330] on div at bounding box center [238, 328] width 366 height 19
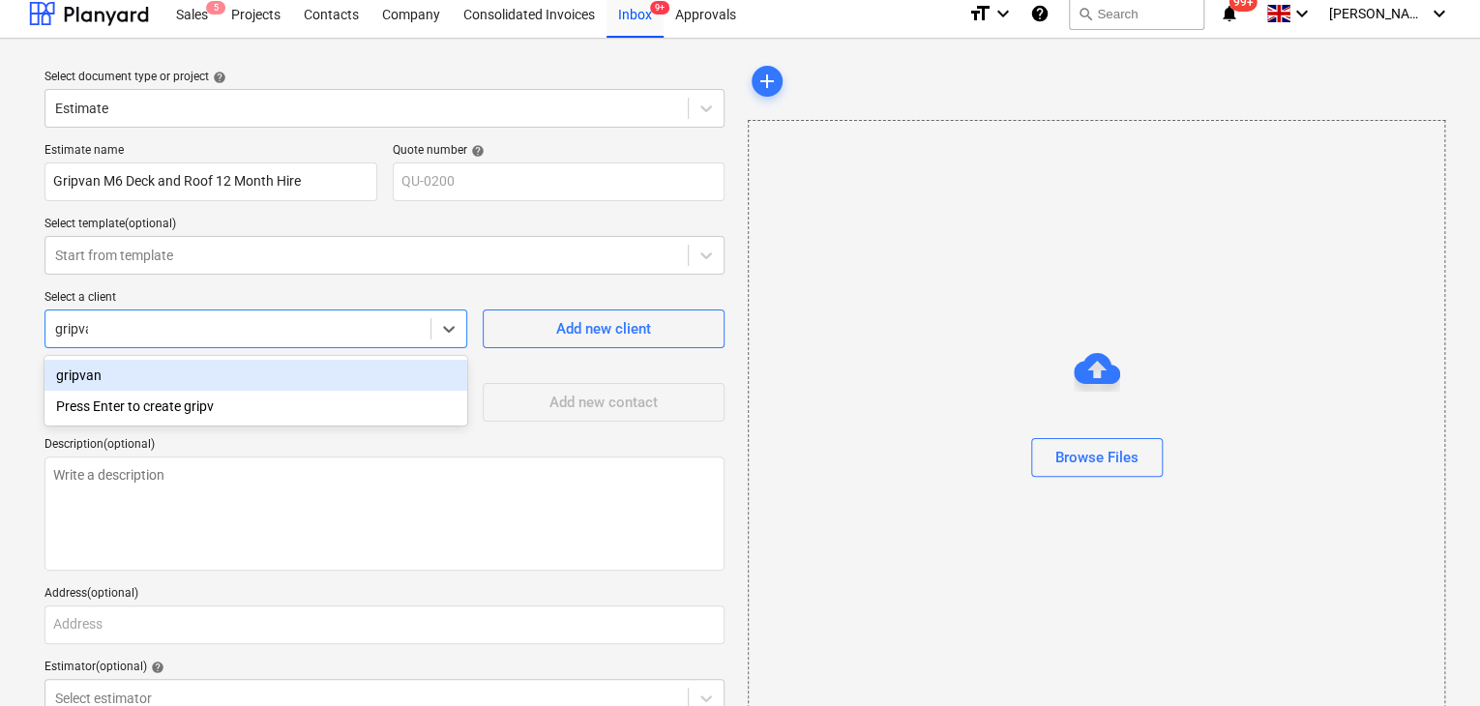
type input "gripvan"
click at [146, 376] on div "gripvan" at bounding box center [256, 375] width 423 height 31
type textarea "x"
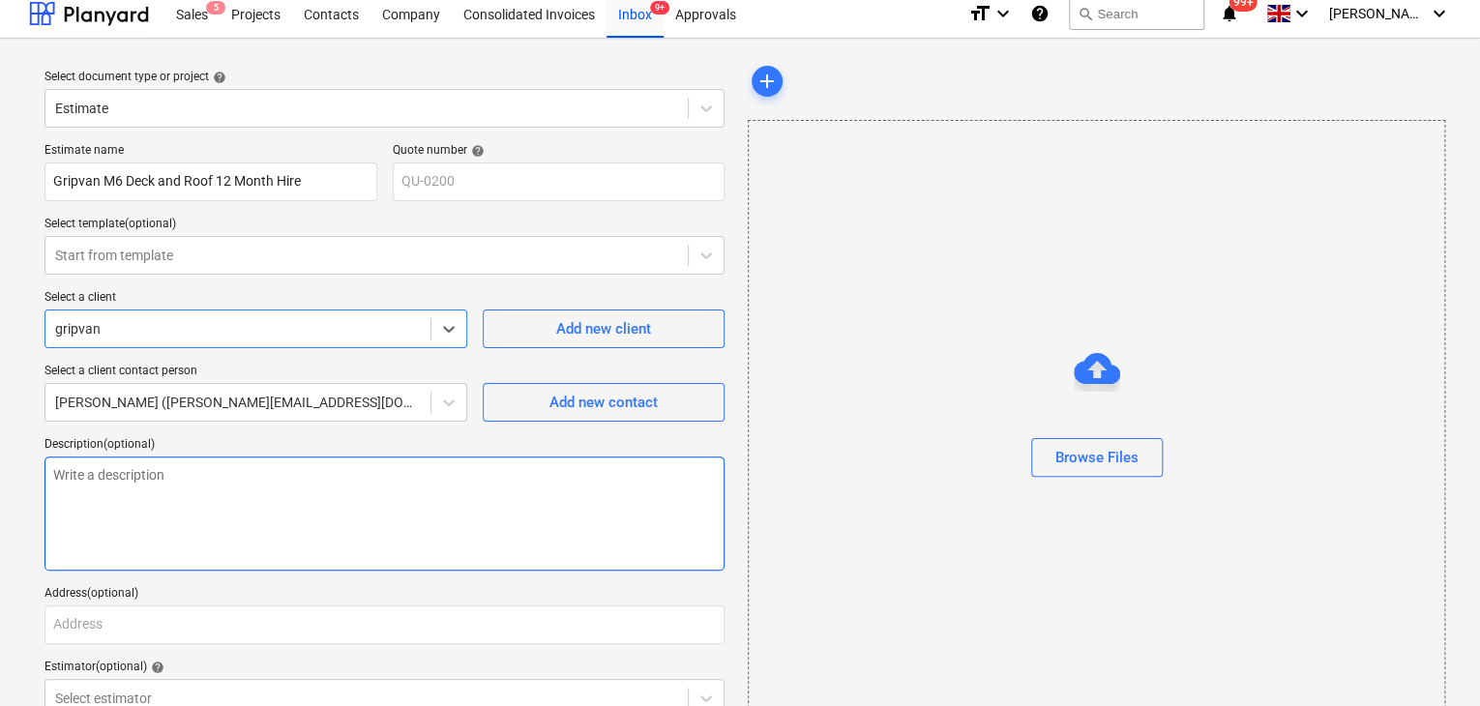
click at [337, 537] on textarea at bounding box center [385, 514] width 680 height 114
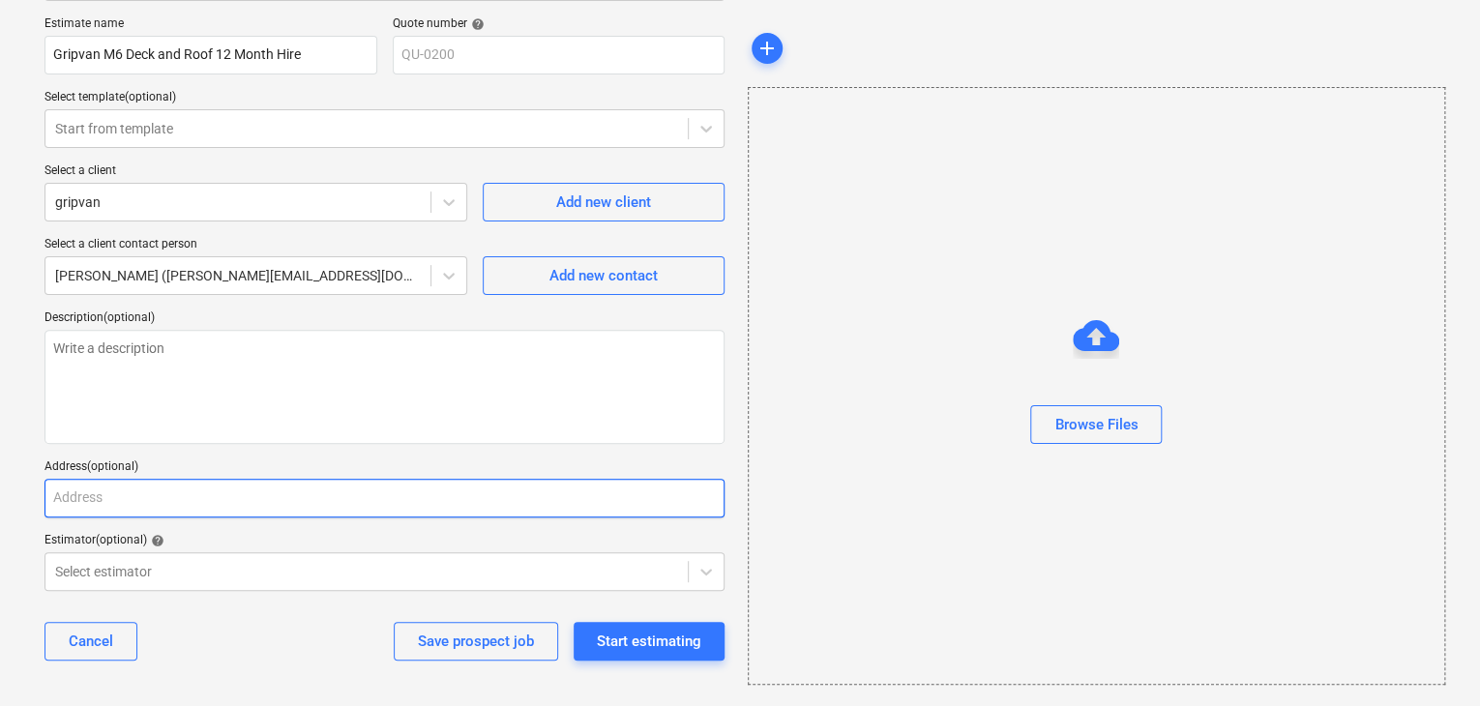
click at [132, 481] on input "text" at bounding box center [385, 498] width 680 height 39
click at [224, 560] on body "Sales 5 Projects Contacts Company Consolidated Invoices Inbox 9+ Approvals form…" at bounding box center [740, 216] width 1480 height 706
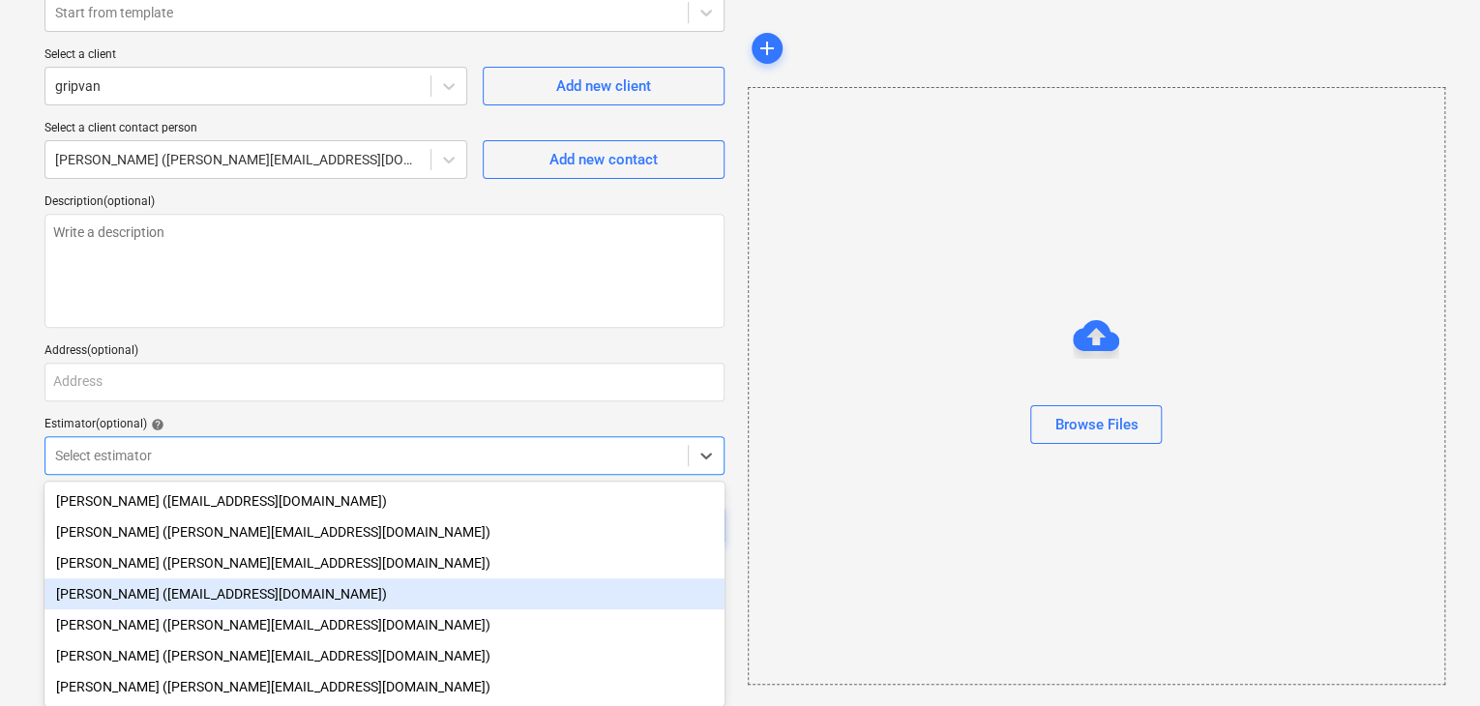
click at [168, 591] on div "Aidan Munro (aidan@thehalogroup.co.uk)" at bounding box center [385, 594] width 680 height 31
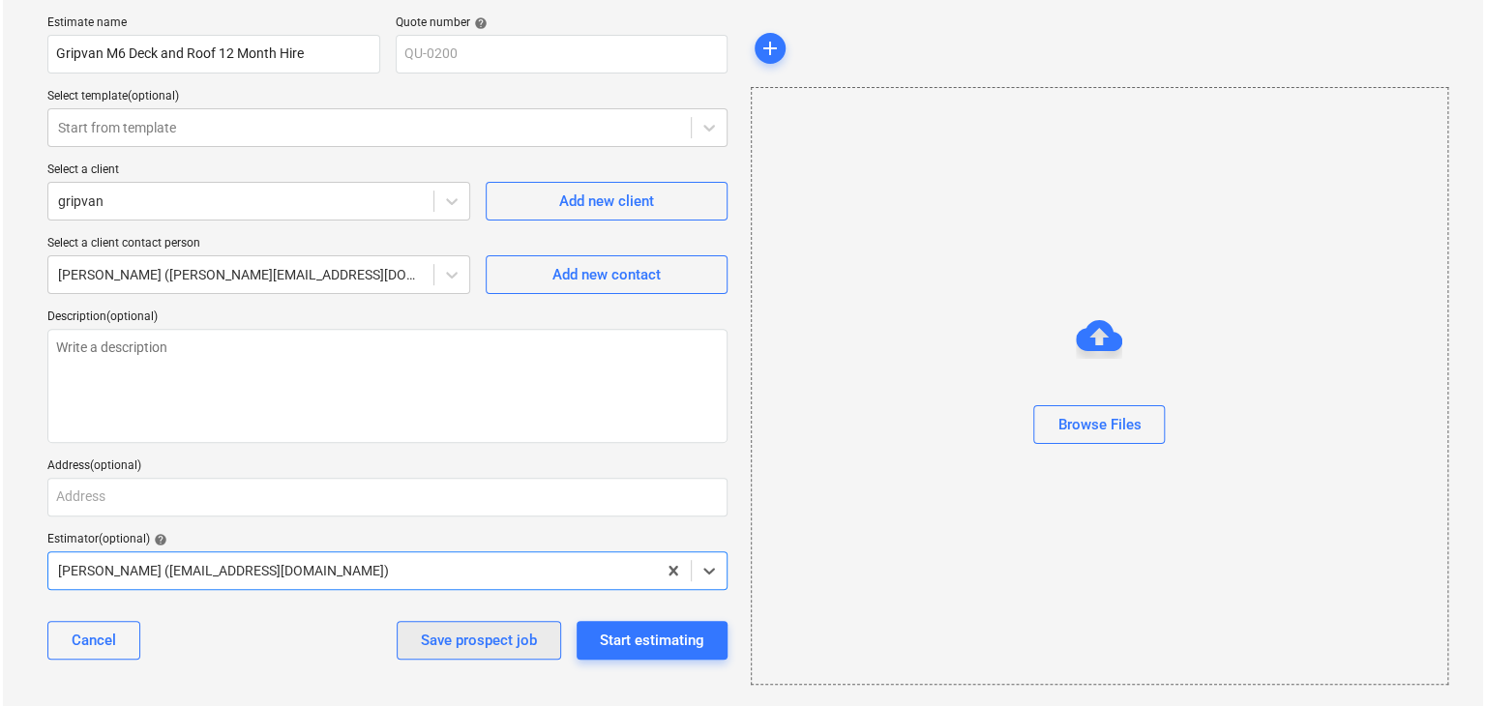
scroll to position [137, 0]
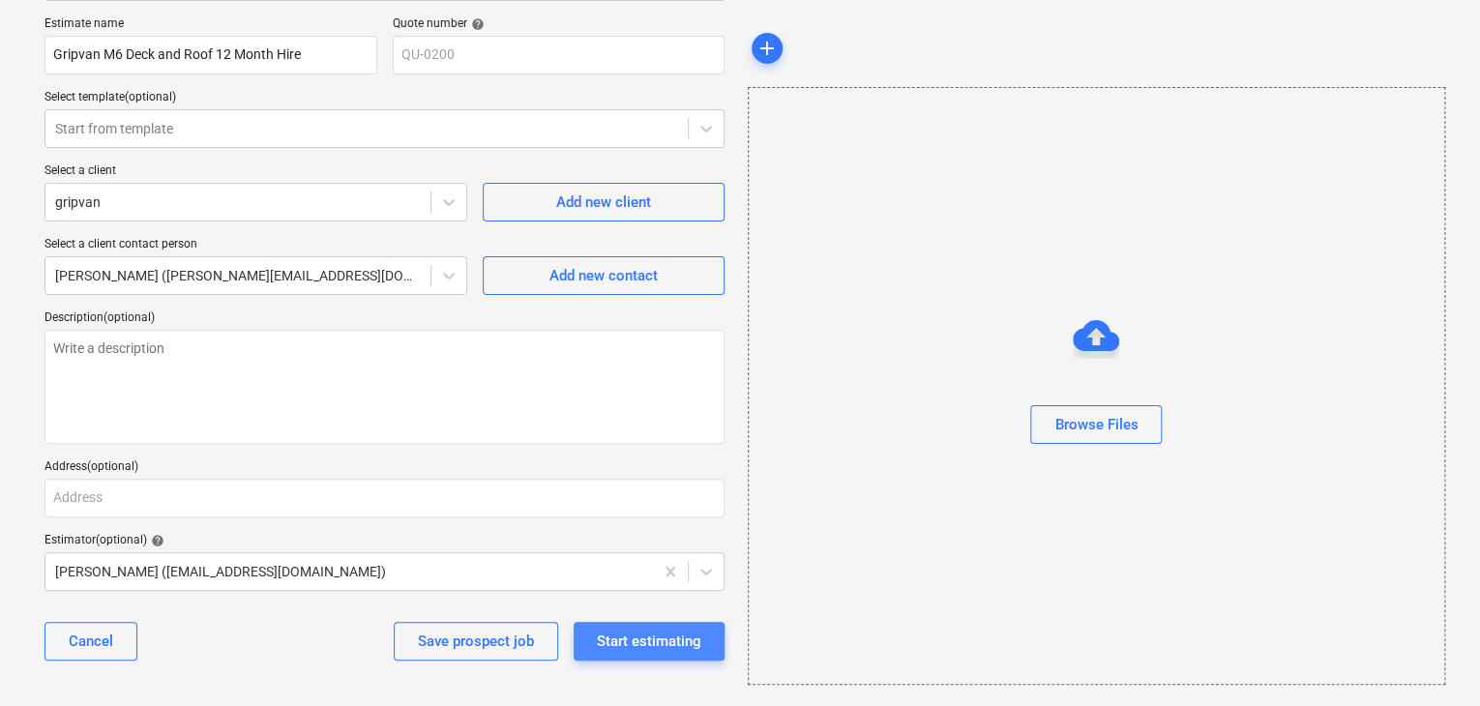
click at [654, 632] on div "Start estimating" at bounding box center [649, 641] width 105 height 25
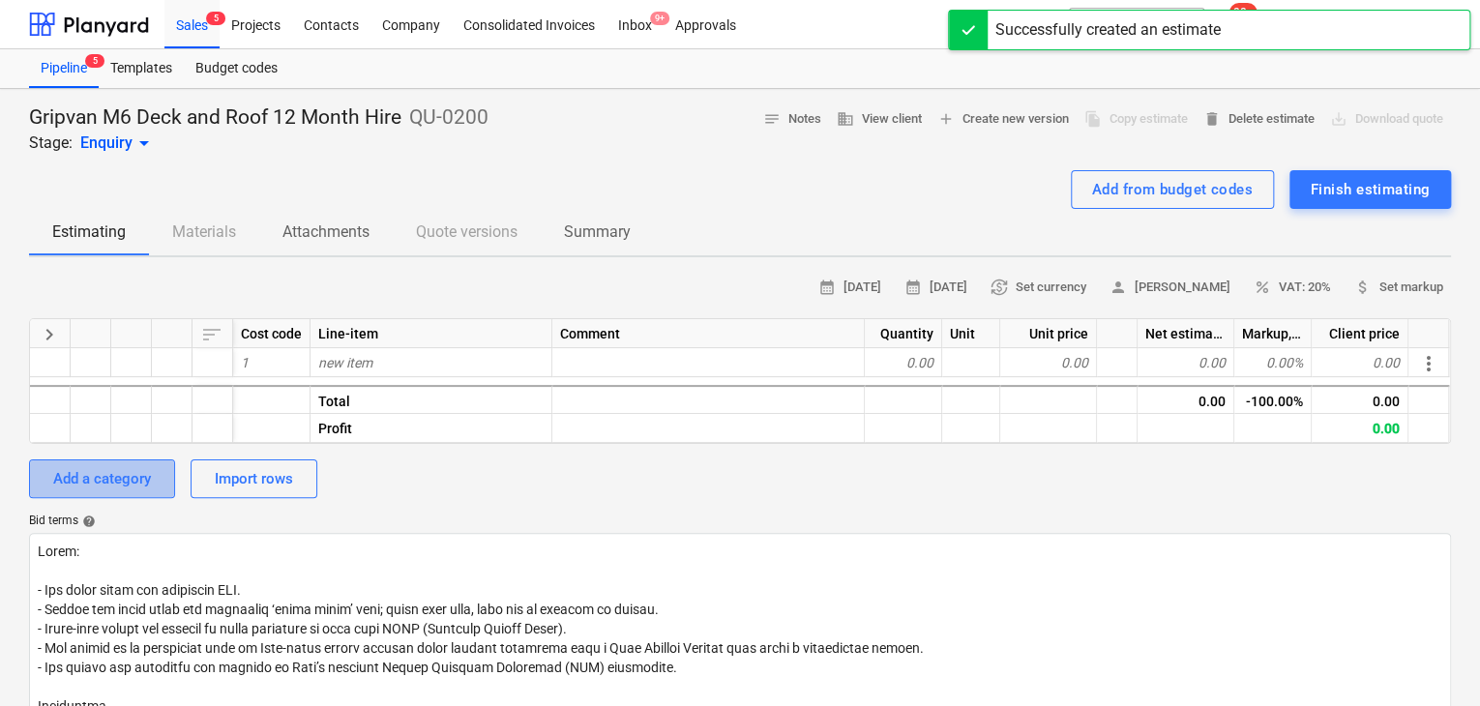
click at [149, 483] on div "Add a category" at bounding box center [102, 478] width 98 height 25
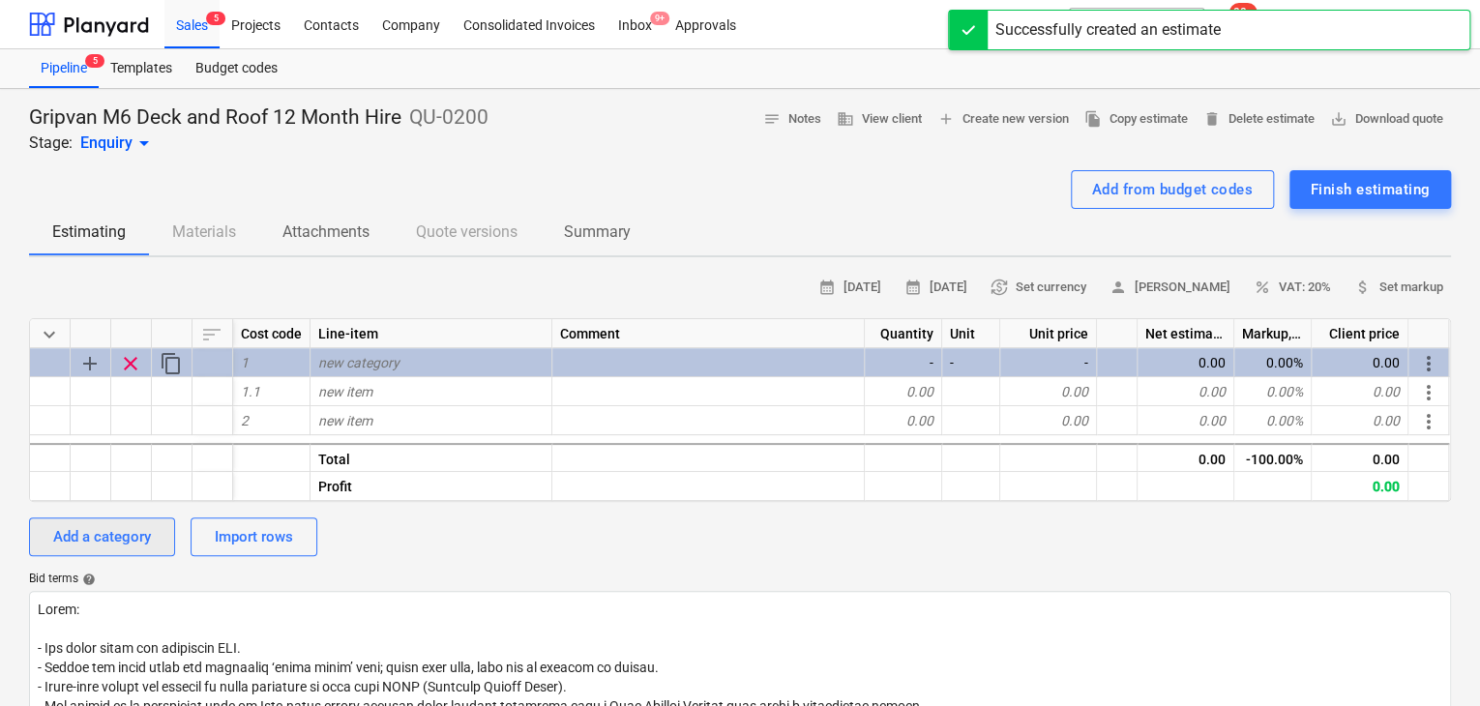
click at [97, 545] on div "Add a category" at bounding box center [102, 536] width 98 height 25
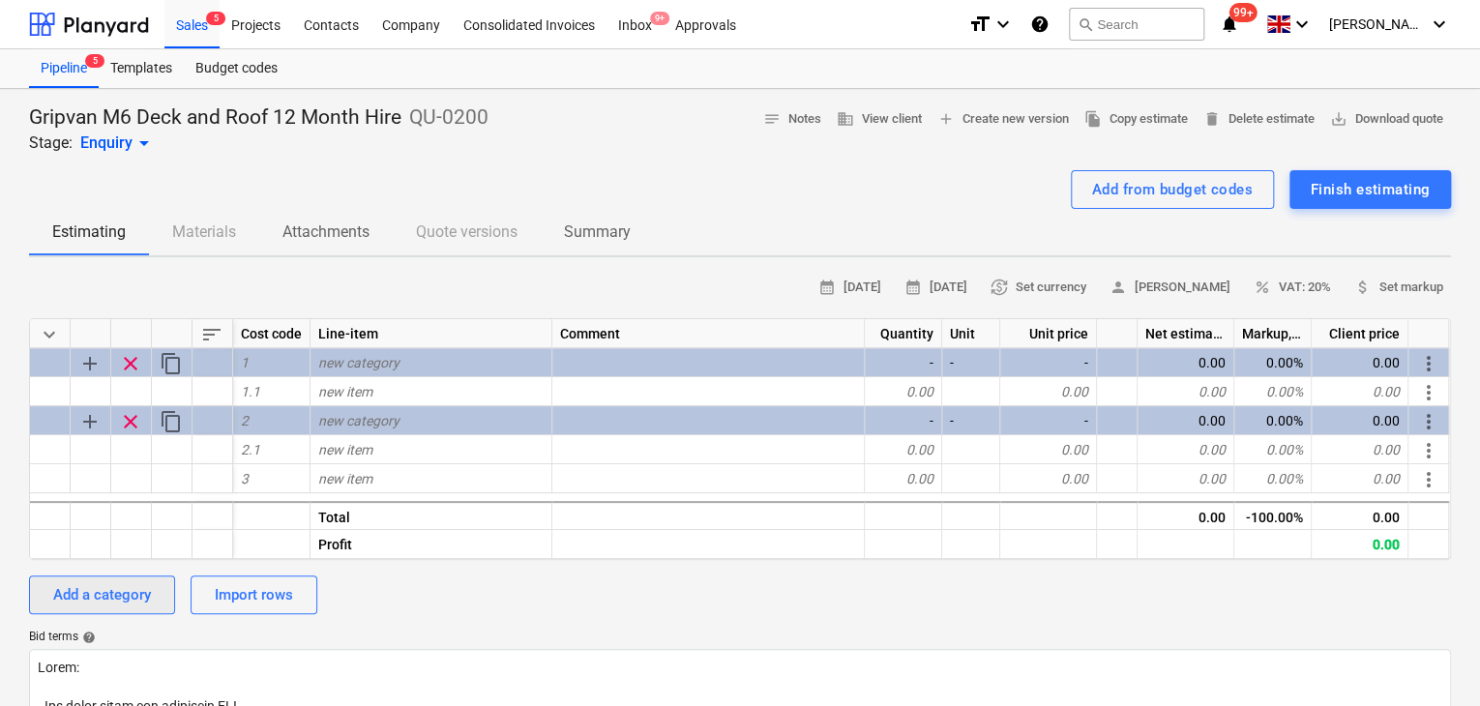
click at [97, 544] on div at bounding box center [91, 544] width 41 height 29
click at [91, 598] on div "Add a category" at bounding box center [102, 595] width 98 height 25
type textarea "x"
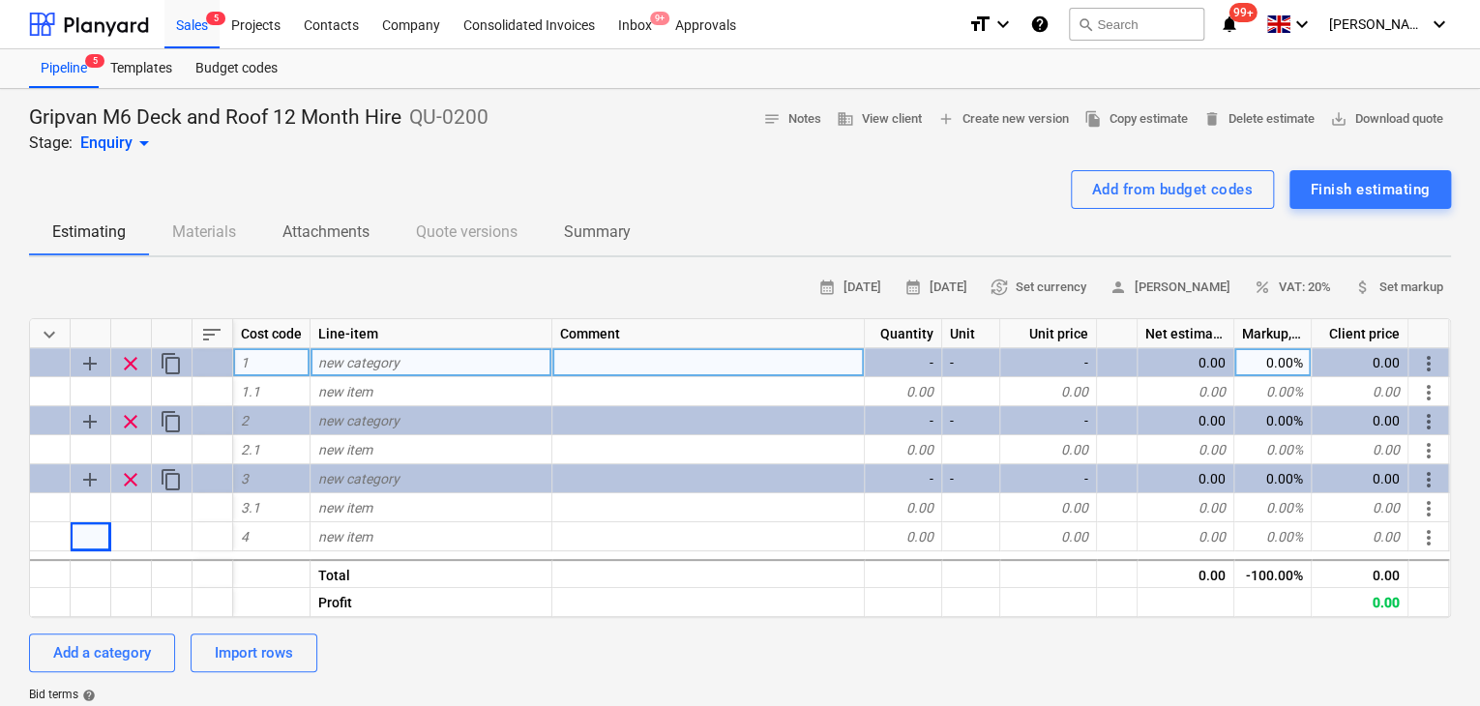
click at [357, 365] on span "new category" at bounding box center [358, 362] width 81 height 15
type input "Upfront Cost"
type textarea "x"
type input "Monthly Hire Rate"
type textarea "x"
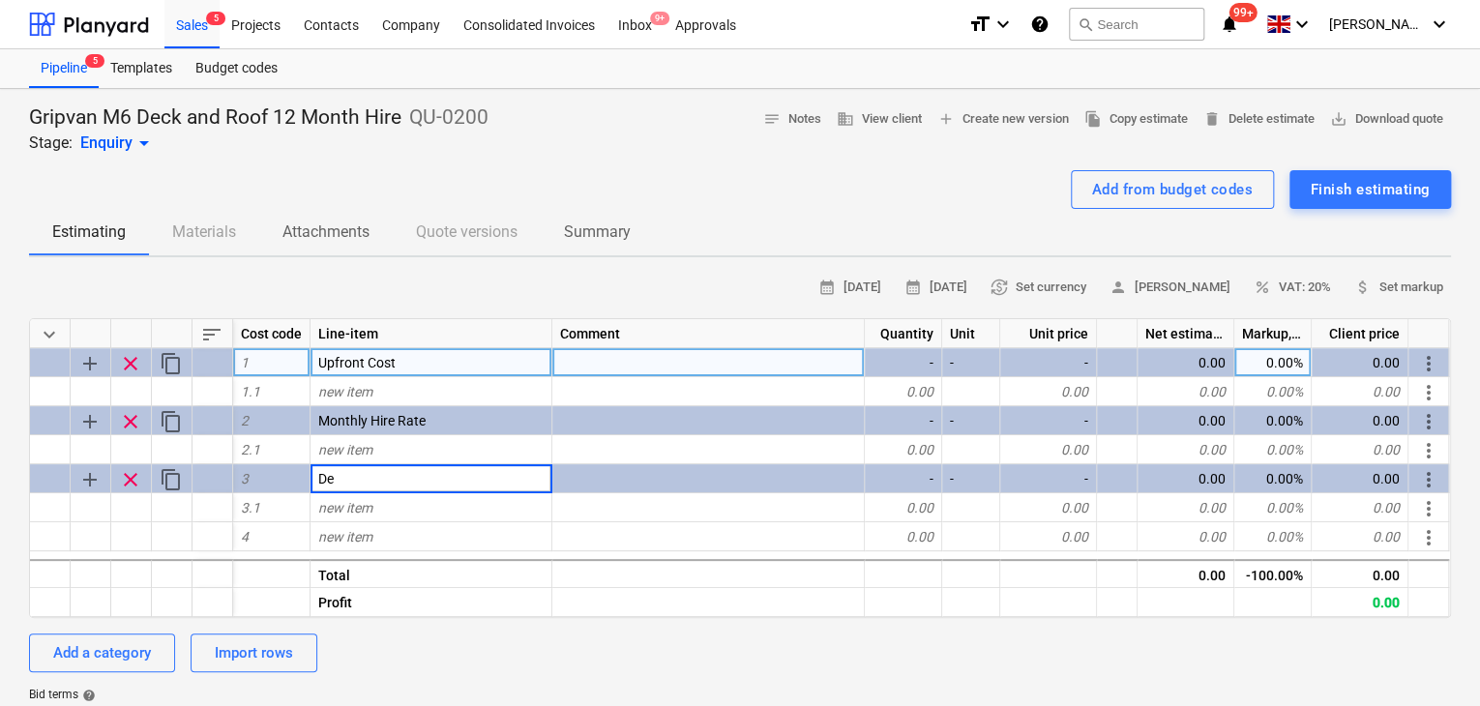
type input "D"
type input "Closing Cost"
type textarea "x"
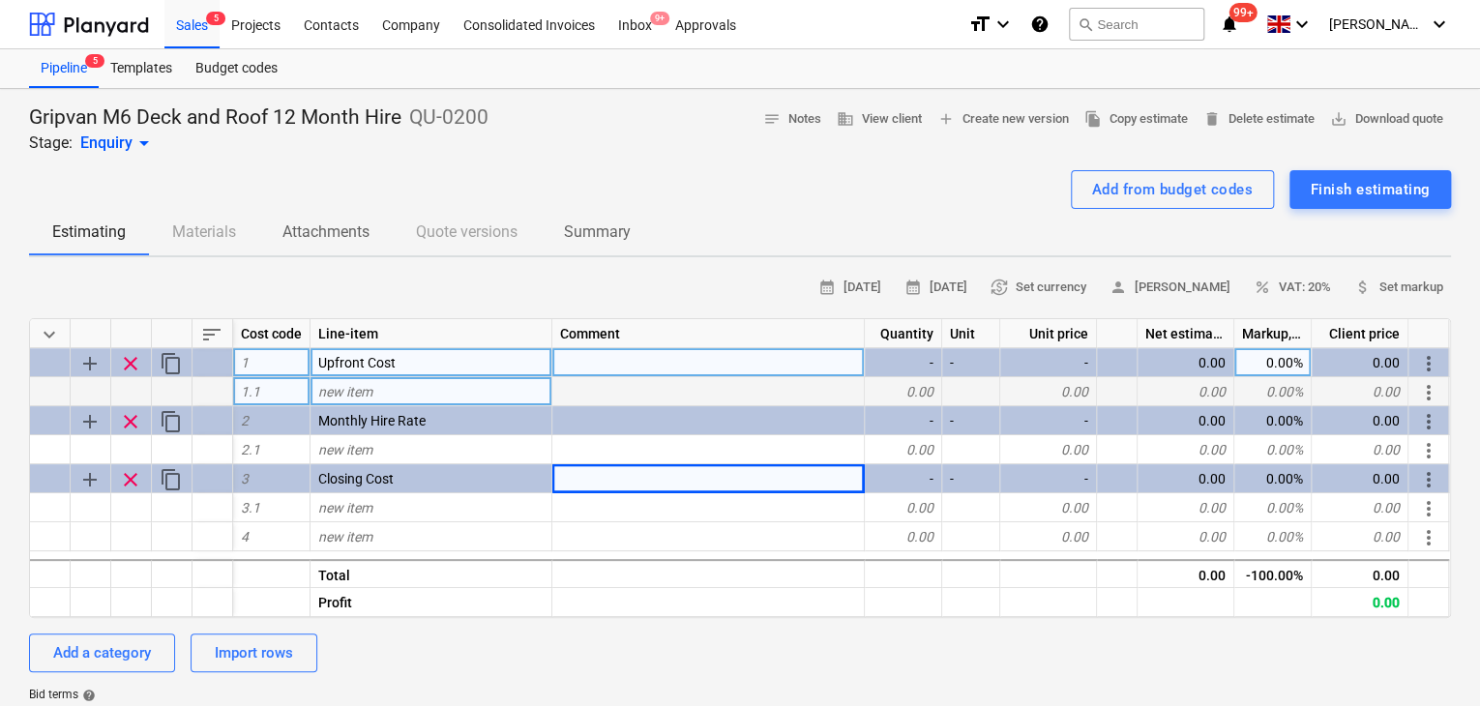
click at [385, 401] on div "new item" at bounding box center [432, 391] width 242 height 29
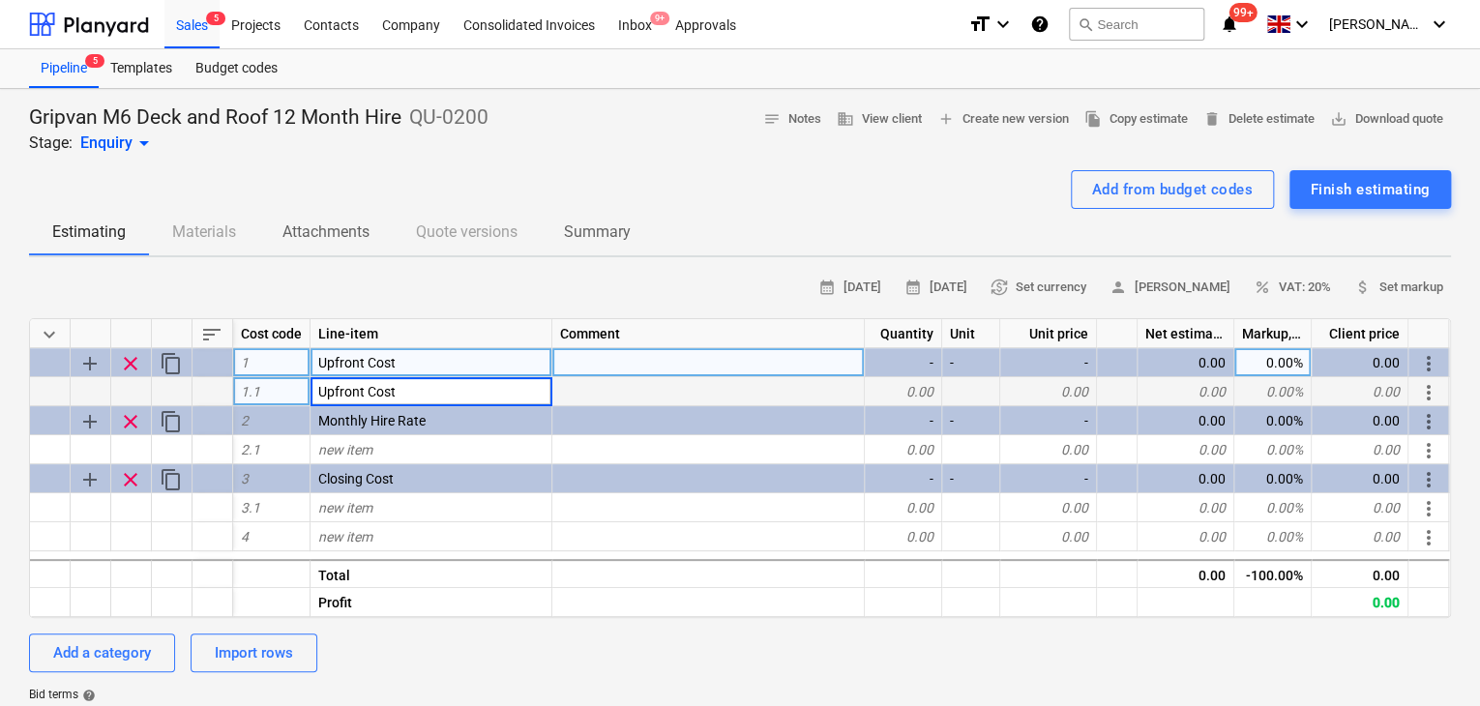
type input "Upfront Cost"
type textarea "x"
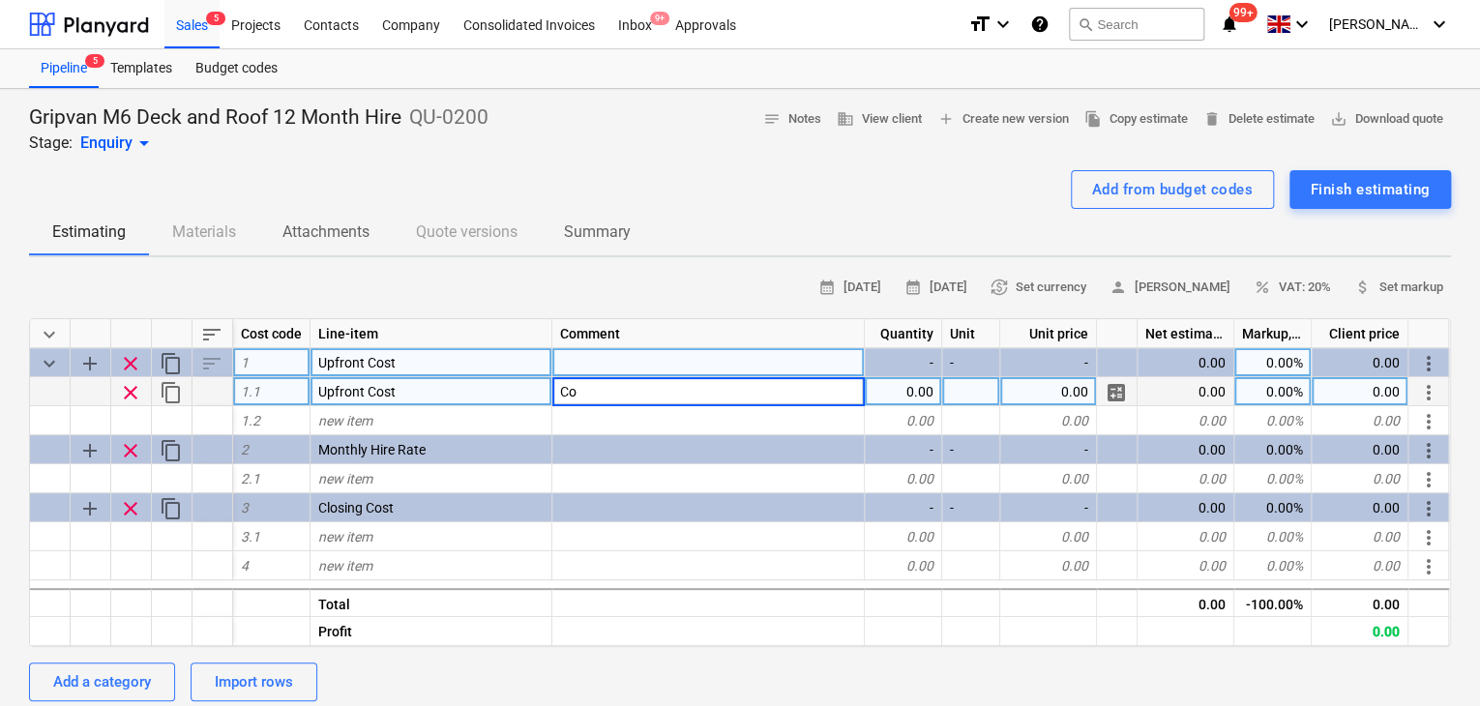
type input "C"
type input "I"
click at [410, 364] on div "Upfront Cost" at bounding box center [432, 362] width 242 height 29
click at [410, 364] on input "Upfront Cost" at bounding box center [431, 362] width 241 height 28
click at [410, 364] on div "Upfront Cost" at bounding box center [432, 362] width 242 height 29
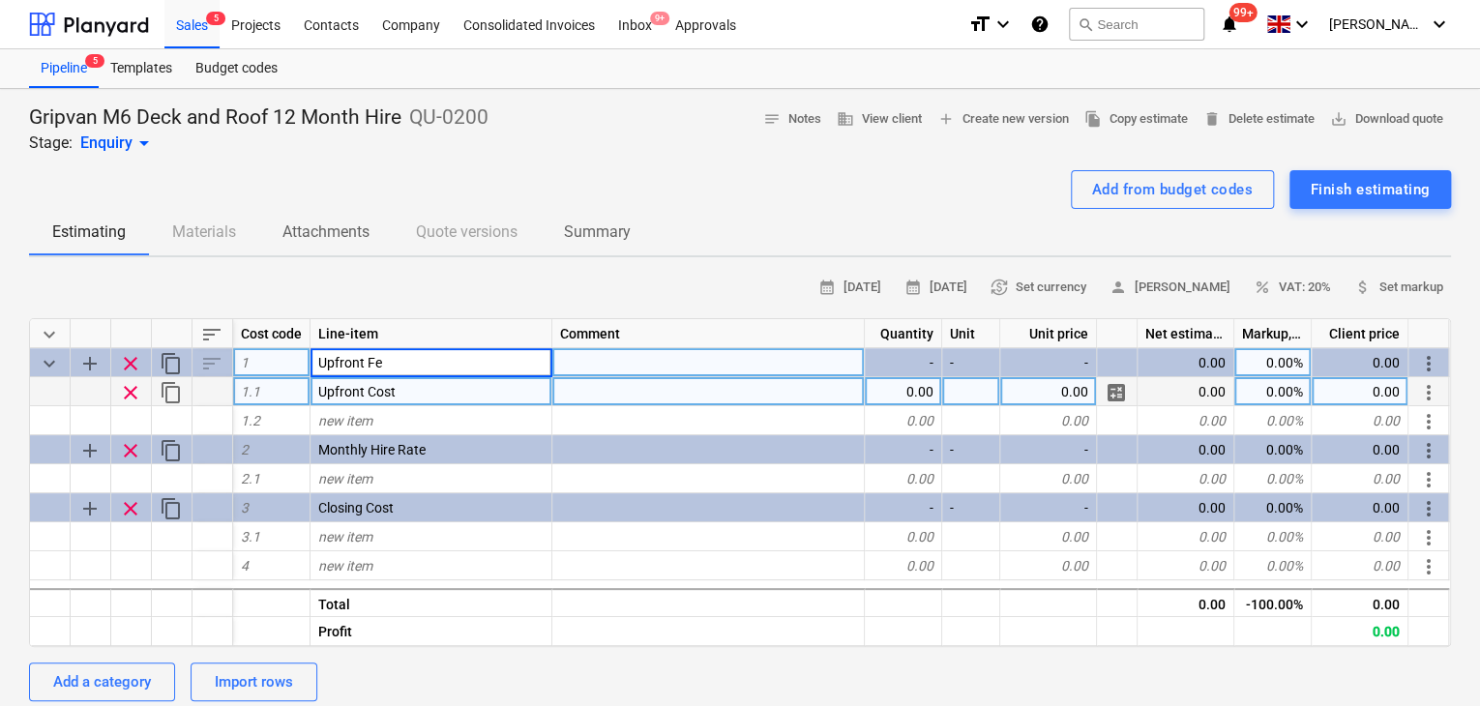
type input "Upfront Fee"
type textarea "x"
click at [404, 390] on div "Upfront Cost" at bounding box center [432, 391] width 242 height 29
click at [404, 390] on input "Upfront Cost" at bounding box center [431, 391] width 241 height 28
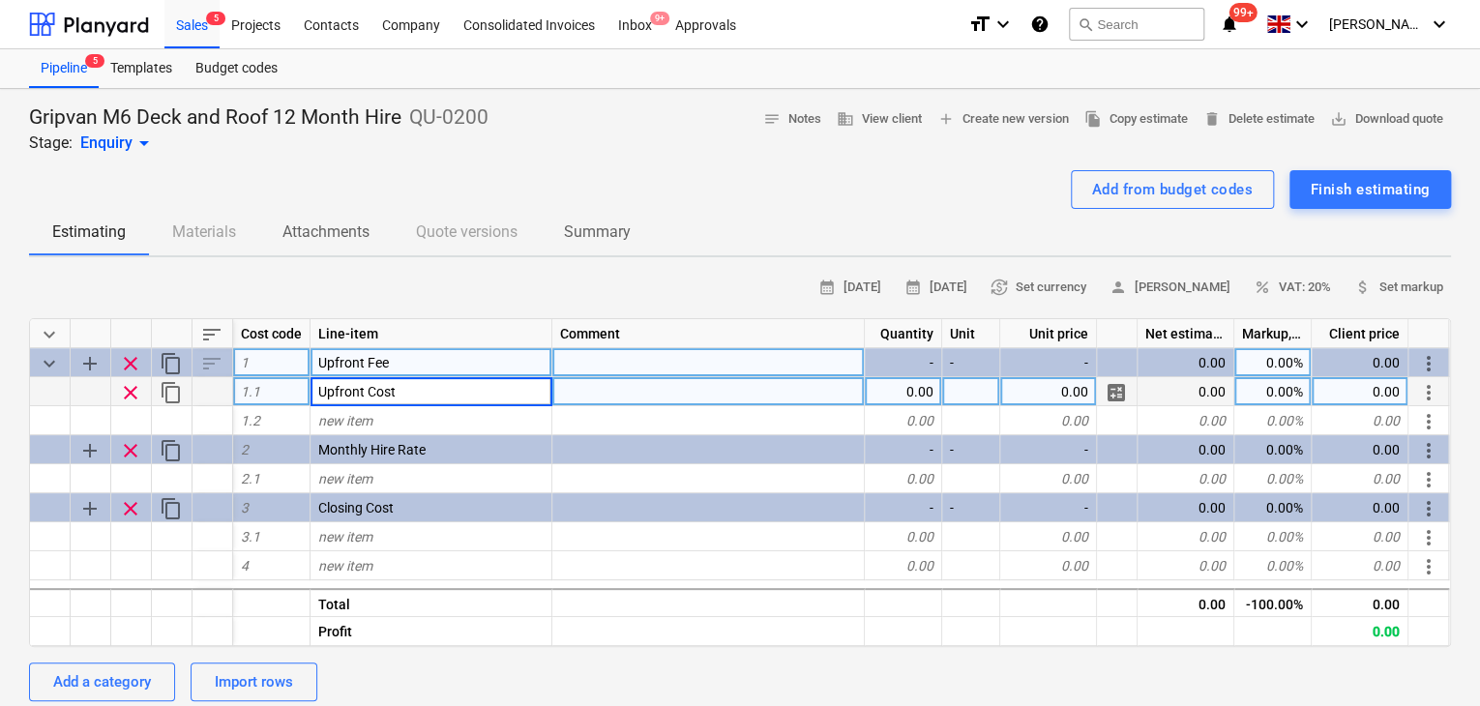
click at [422, 394] on input "Upfront Cost" at bounding box center [431, 391] width 241 height 28
drag, startPoint x: 457, startPoint y: 398, endPoint x: 364, endPoint y: 398, distance: 92.9
click at [364, 398] on input "Upfront Cost" at bounding box center [431, 391] width 241 height 28
type input "Upfront Fee"
type textarea "x"
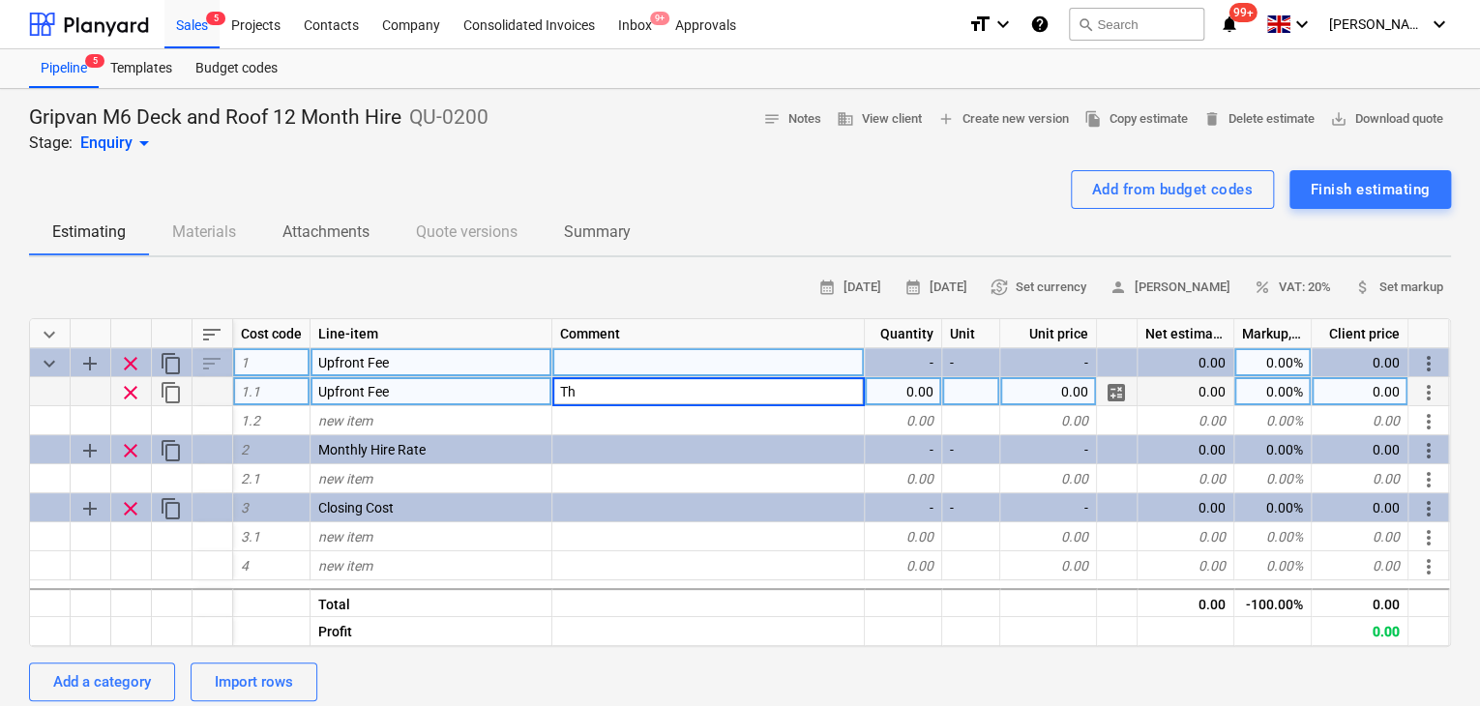
type input "T"
type input "Inclusive of all installation, operational"
type textarea "x"
click at [819, 395] on div "Inclusive of all installation, operational" at bounding box center [709, 391] width 313 height 29
click at [808, 391] on input "Inclusive of all installation, operational" at bounding box center [709, 391] width 312 height 28
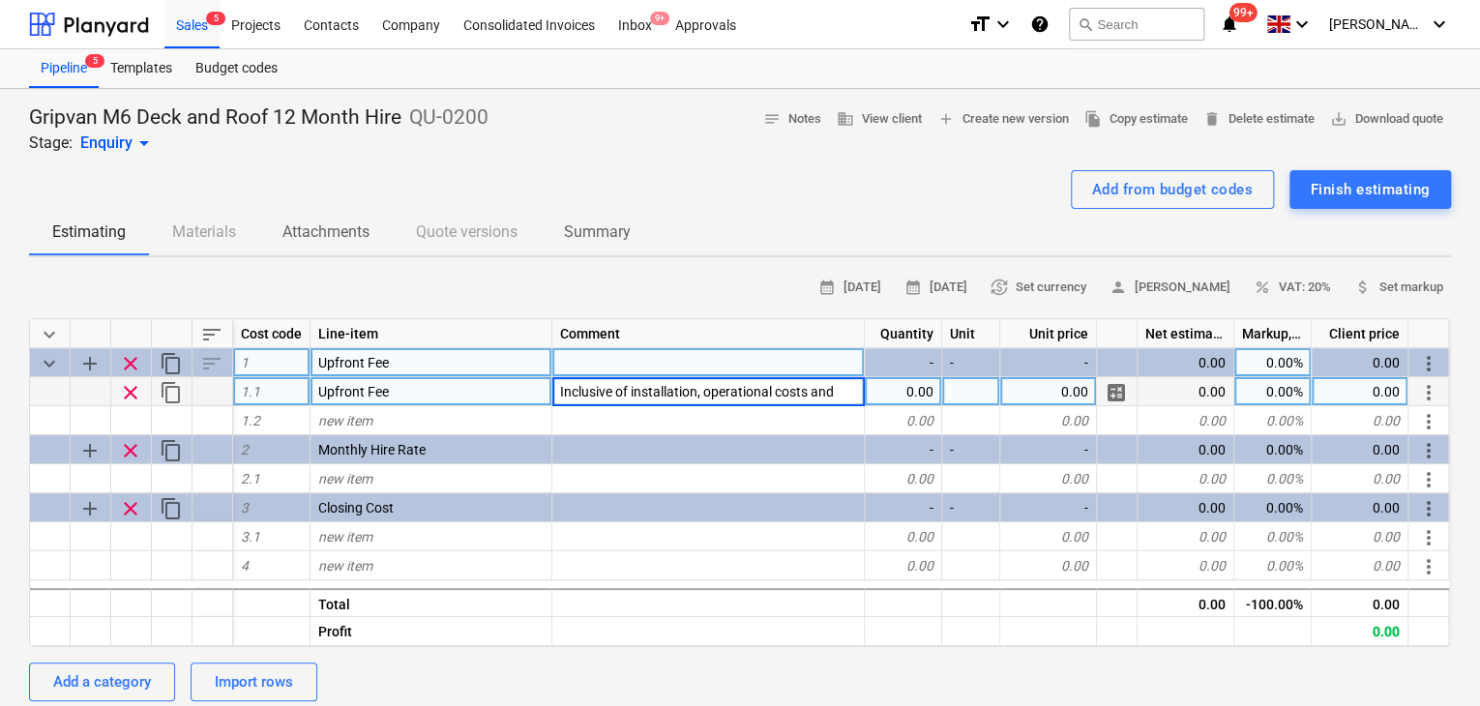
type input "Inclusive of installation, operational costs and"
type textarea "x"
click at [851, 393] on div "Inclusive of installation, operational costs and" at bounding box center [709, 391] width 313 height 29
click at [850, 393] on input "Inclusive of installation, operational costs and" at bounding box center [709, 391] width 312 height 28
drag, startPoint x: 850, startPoint y: 393, endPoint x: 821, endPoint y: 393, distance: 29.0
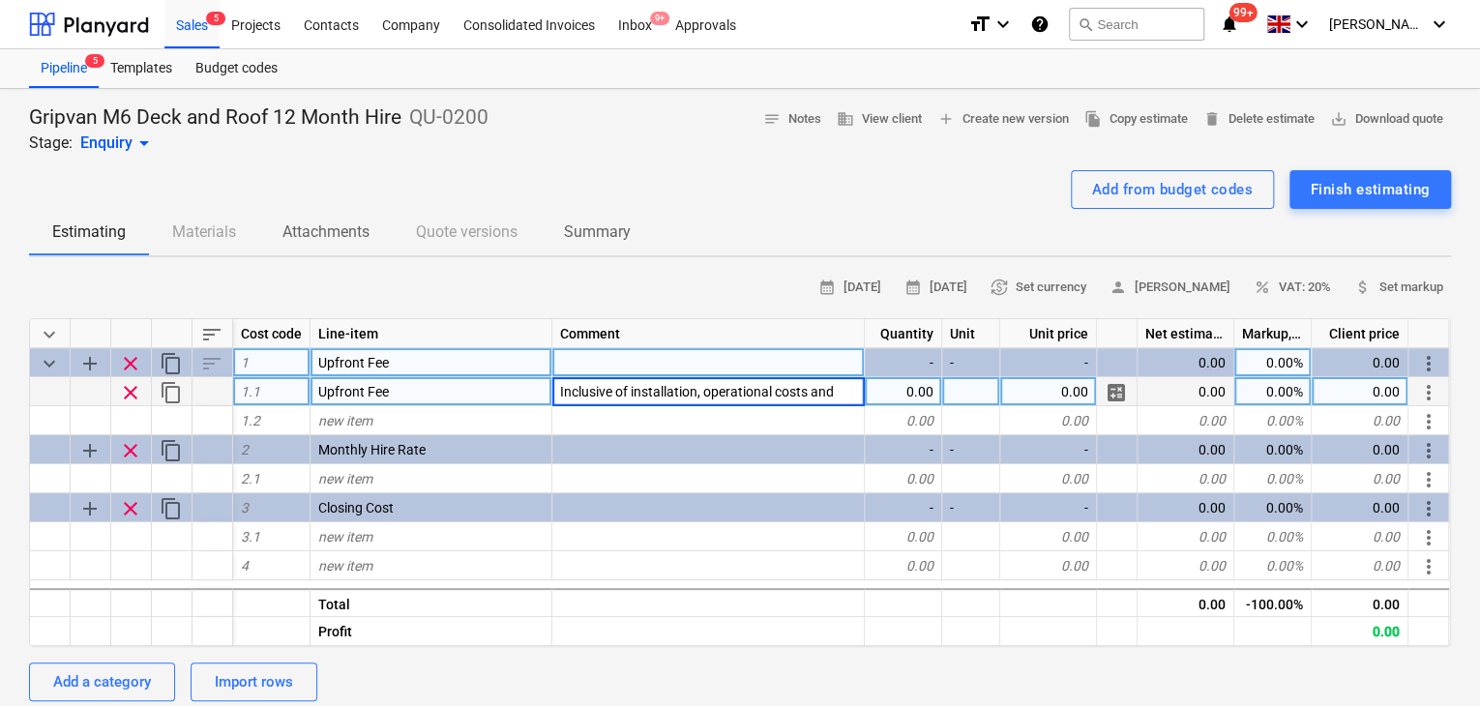
click at [821, 393] on input "Inclusive of installation, operational costs and" at bounding box center [709, 391] width 312 height 28
type input "Inclusive of installation, operational costs, Structural and technical design"
type textarea "x"
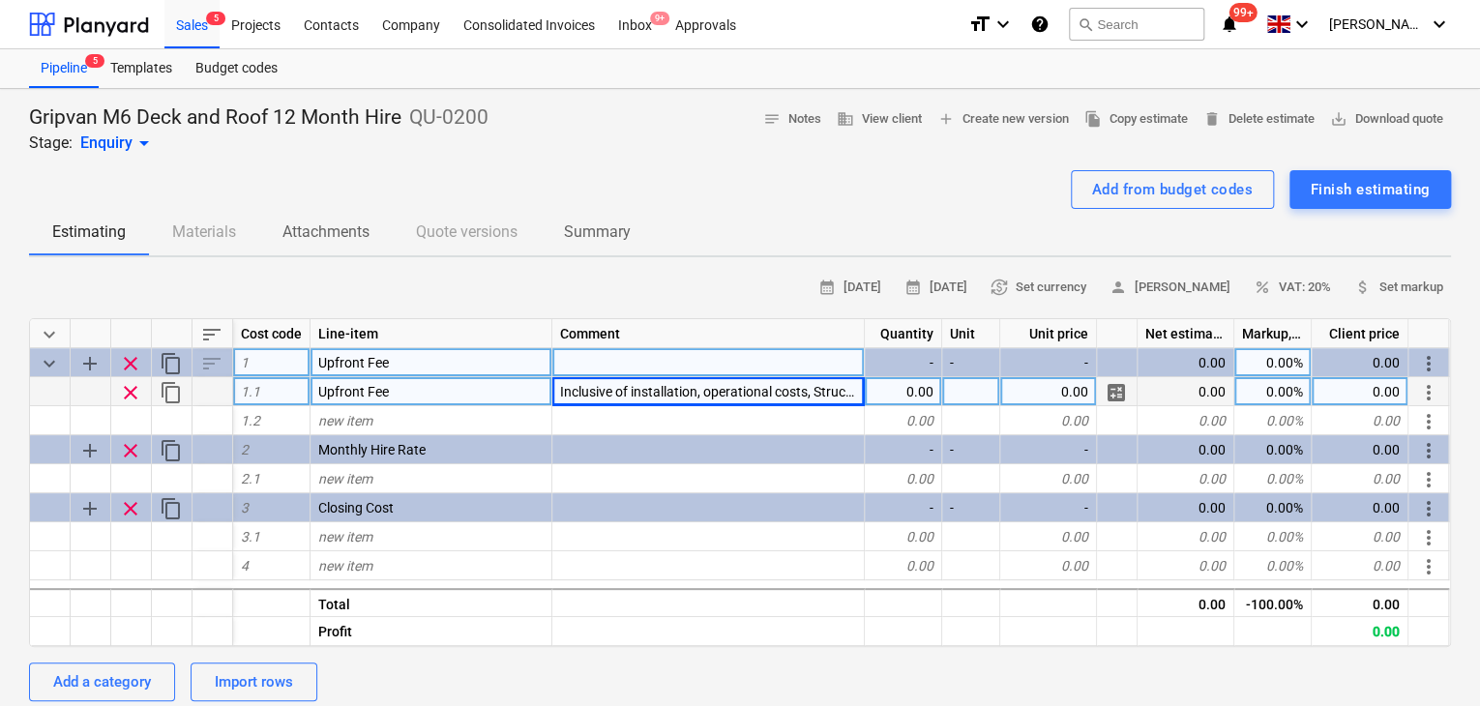
click at [813, 394] on span "Inclusive of installation, operational costs, Structural and technical design" at bounding box center [779, 391] width 439 height 15
click at [854, 388] on input "Inclusive of installation, operational costs, Structural and technical design" at bounding box center [709, 391] width 312 height 28
click at [855, 390] on input "Inclusive of installation, operational costs, Structural and technical design" at bounding box center [709, 391] width 312 height 28
type input "Inclusive of installation, operational costs, Structural and technical design, …"
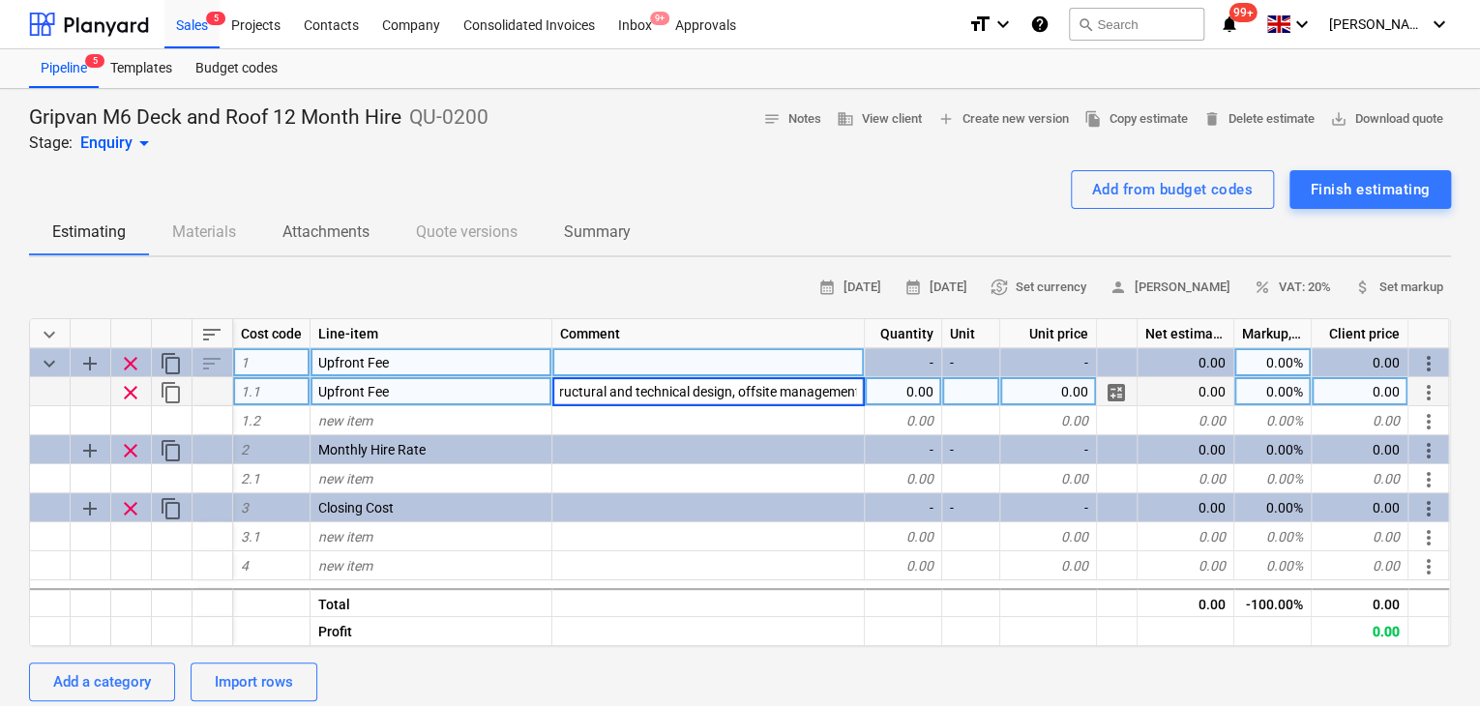
scroll to position [0, 271]
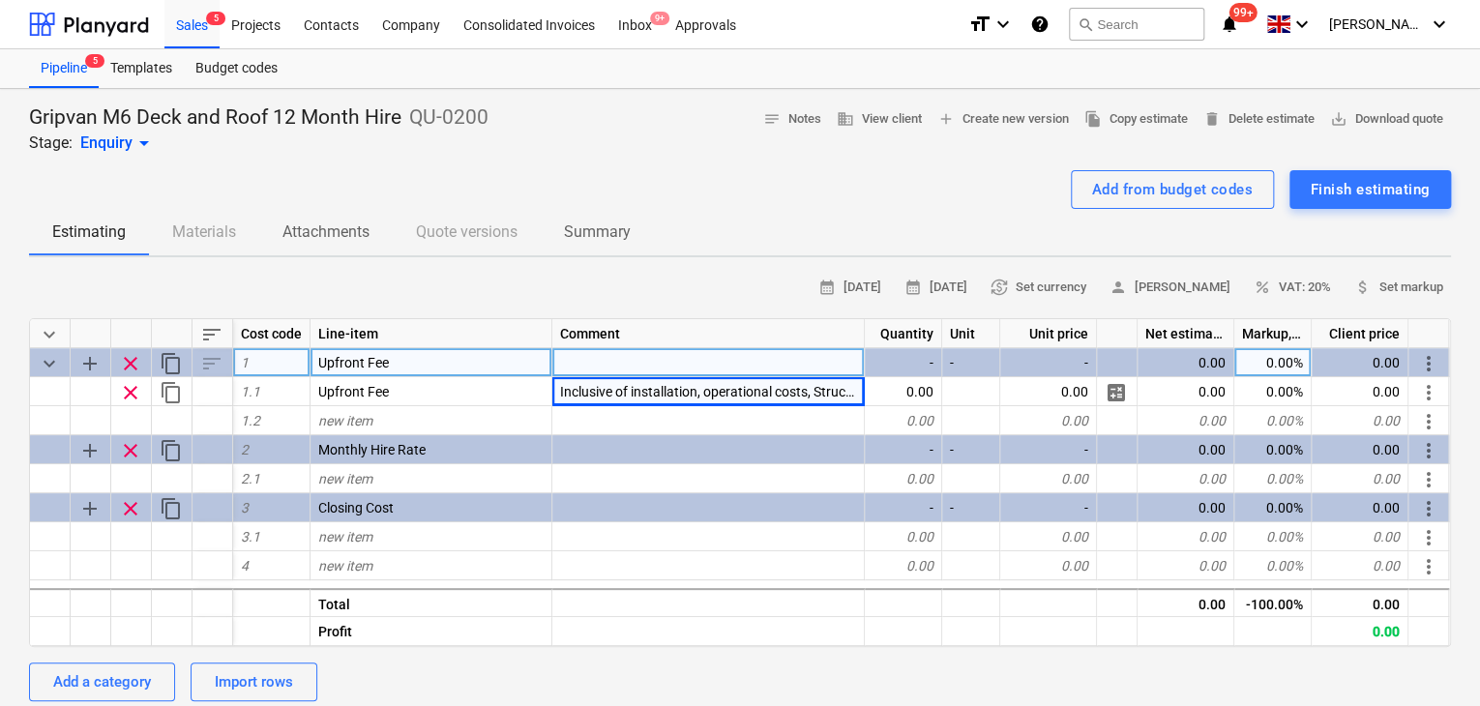
type textarea "x"
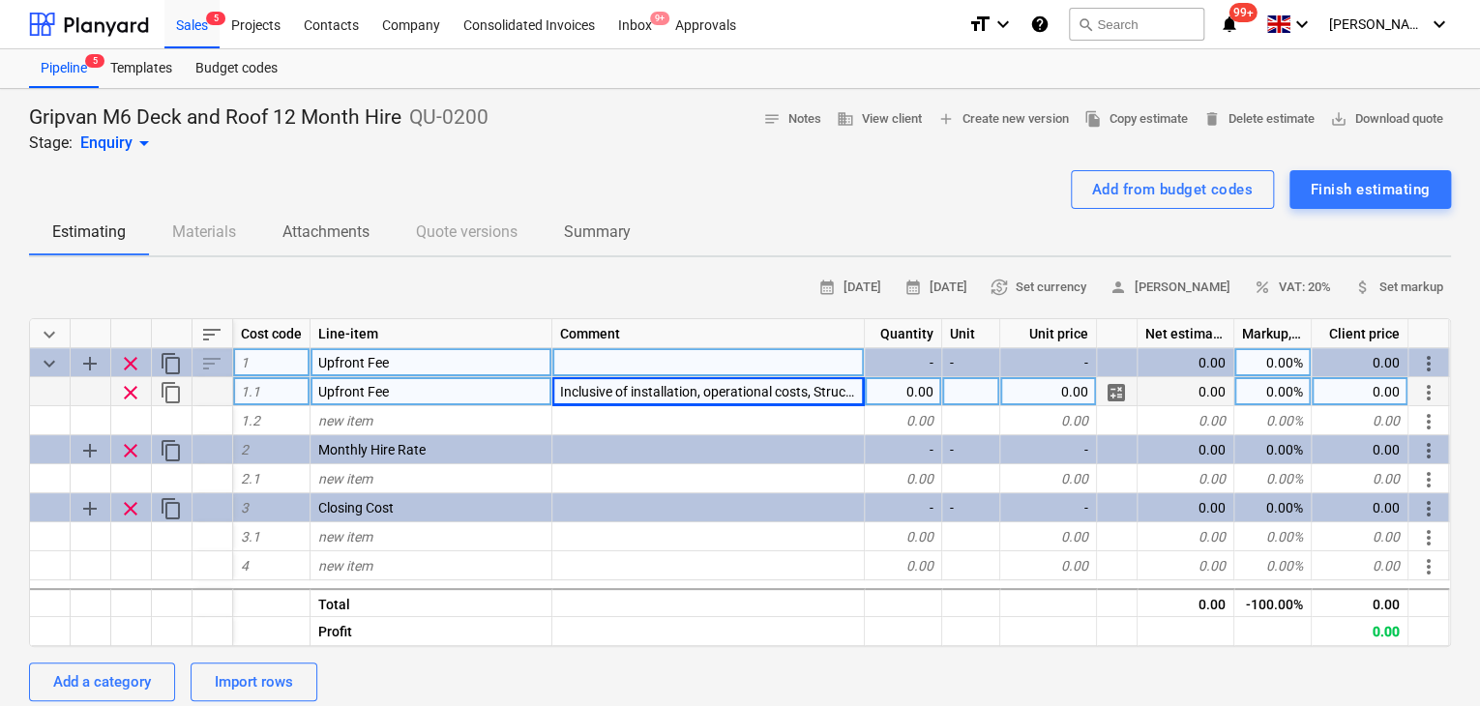
click at [812, 392] on span "Inclusive of installation, operational costs, Structural and technical design, …" at bounding box center [843, 391] width 567 height 15
click at [840, 390] on input "Inclusive of installation, operational costs, Structural and technical design, …" at bounding box center [709, 391] width 312 height 28
click at [728, 388] on input "Inclusive of installation, operational costs, Structural and technical design, …" at bounding box center [709, 391] width 312 height 28
type input "Inclusive of installation, operational costs, Structural and technical design a…"
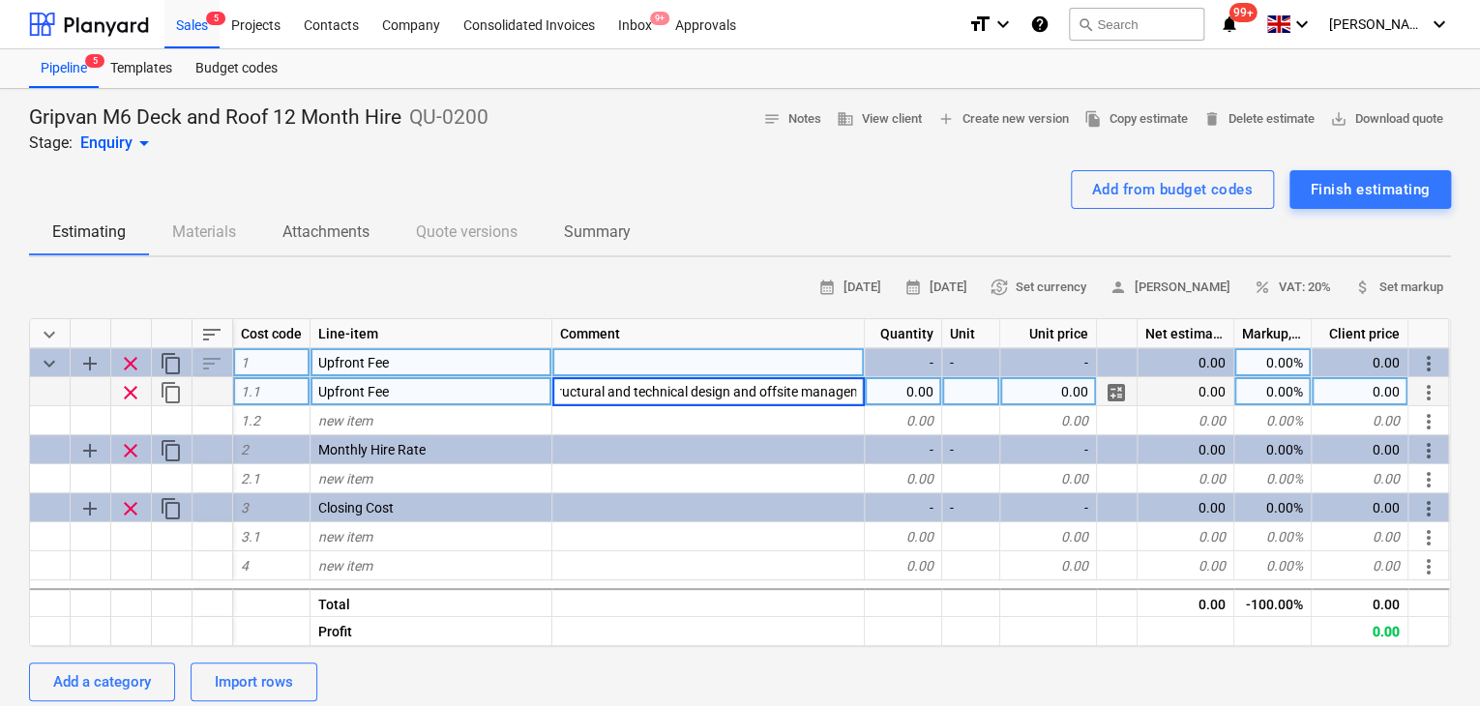
type textarea "x"
click at [924, 398] on div "0.00" at bounding box center [903, 391] width 77 height 29
type input "1"
type textarea "x"
type input "Package"
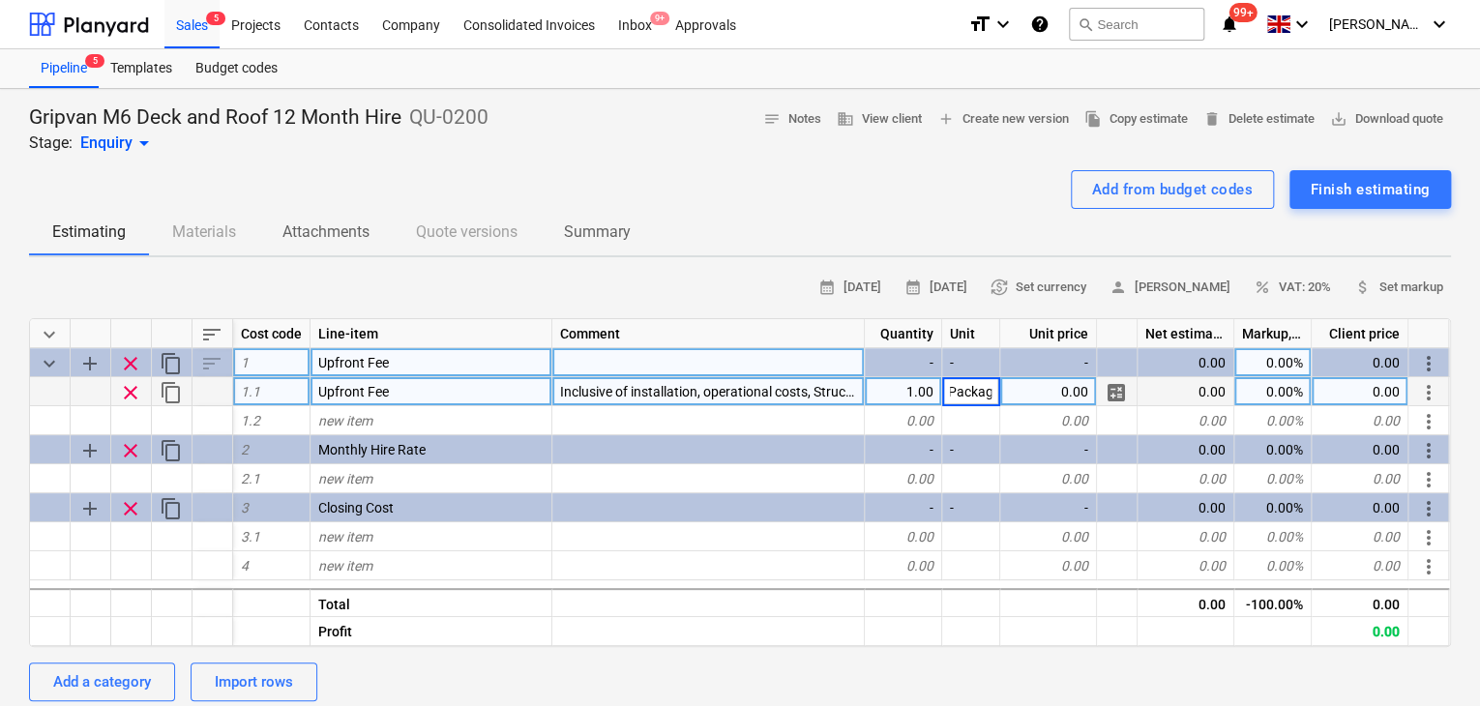
scroll to position [0, 8]
type textarea "x"
click at [1043, 377] on div "0.00" at bounding box center [1049, 391] width 97 height 29
click at [1032, 396] on div "0.00" at bounding box center [1049, 391] width 97 height 29
click at [1035, 386] on input "£17,790.74" at bounding box center [1049, 391] width 96 height 28
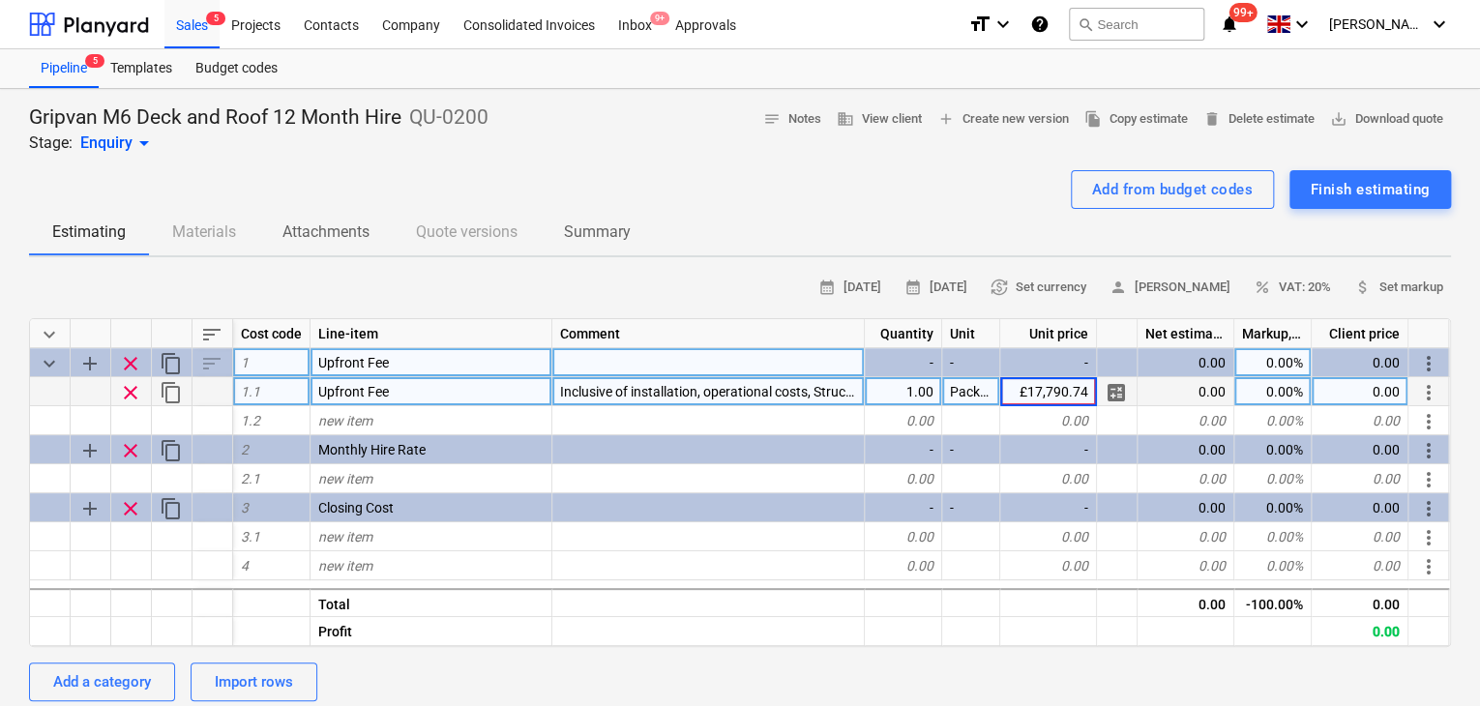
click at [1030, 392] on input "£17,790.74" at bounding box center [1049, 391] width 96 height 28
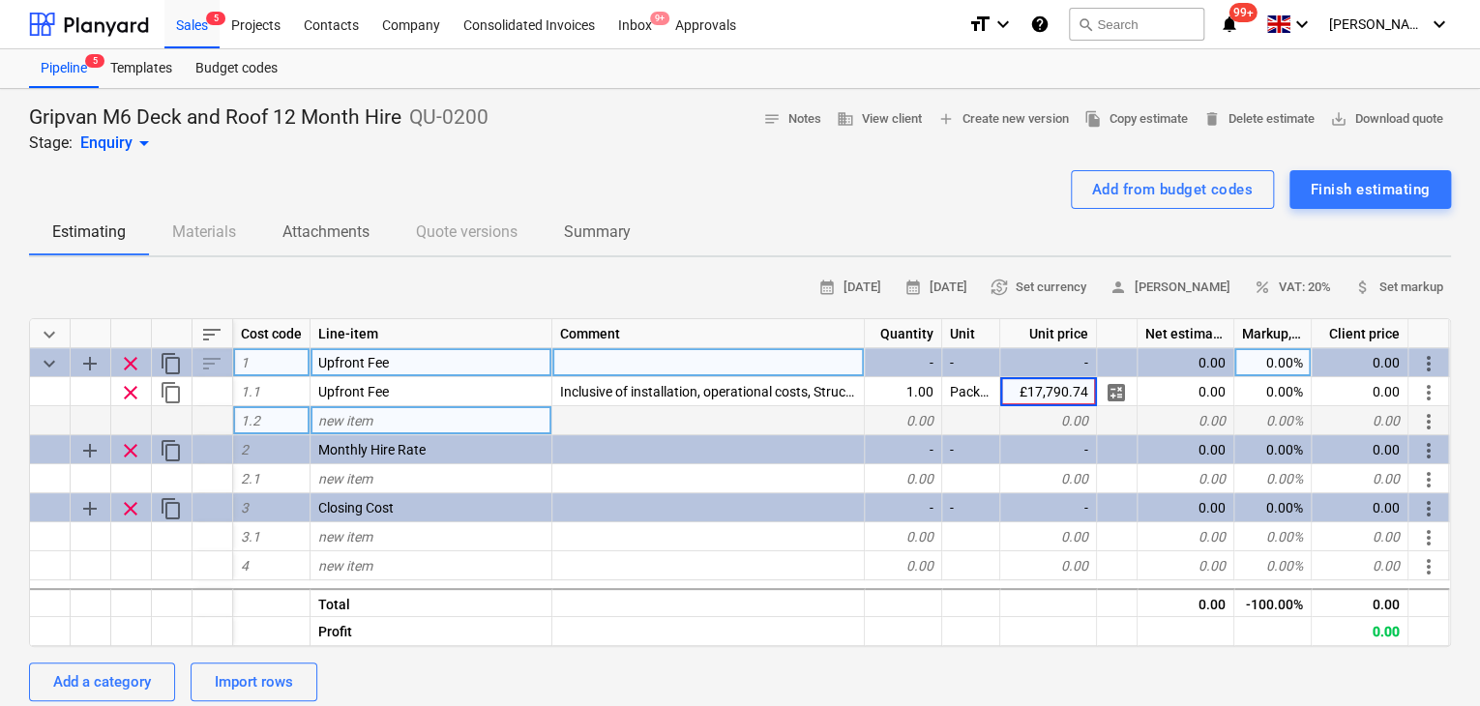
type input "17,790.74"
type textarea "x"
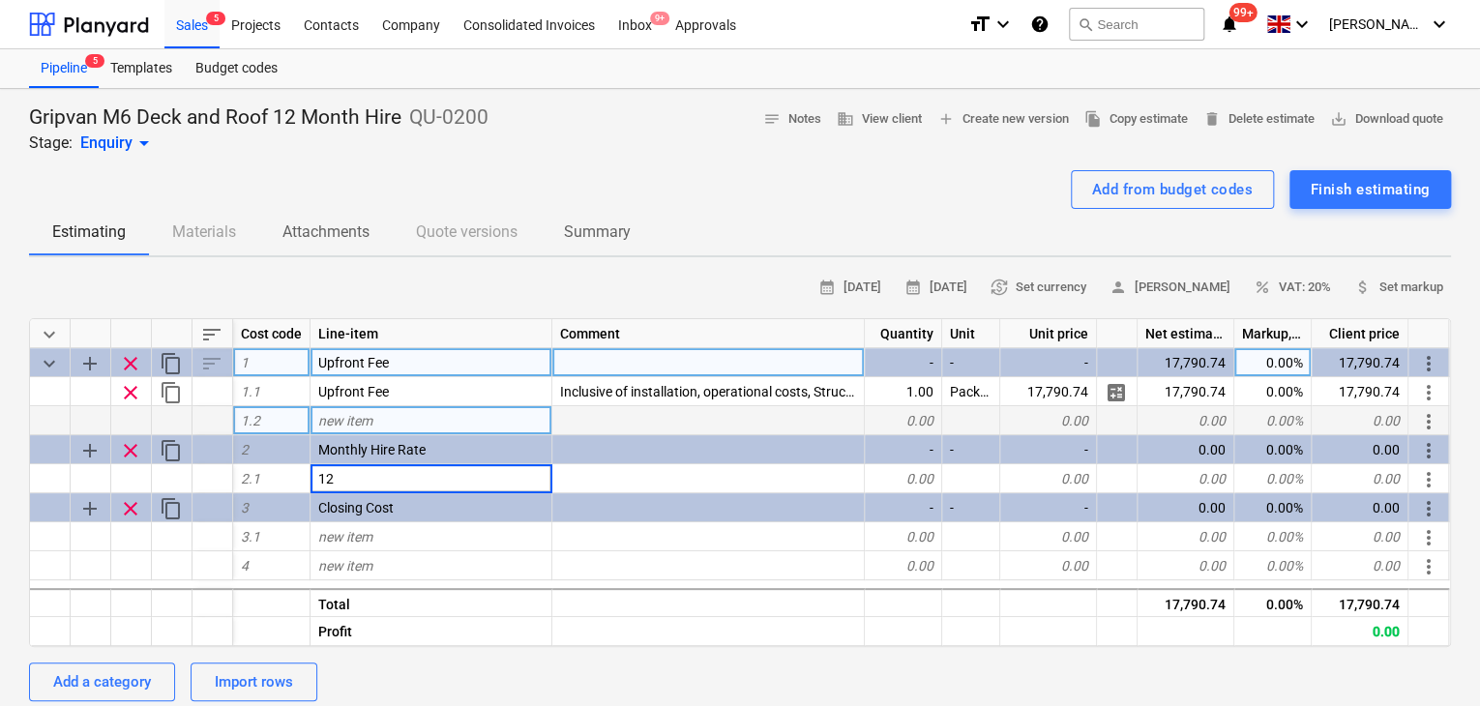
type input "1"
type input "Monthly Hire"
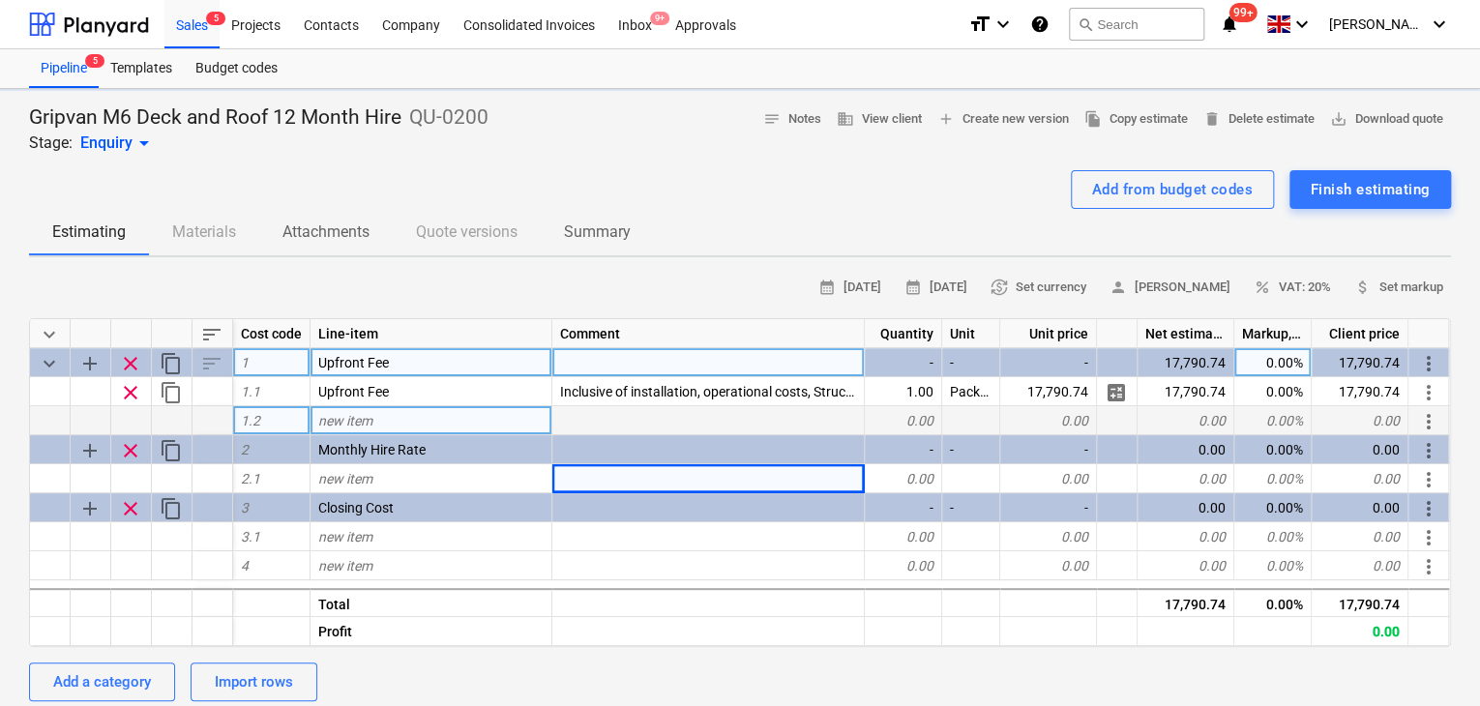
type textarea "x"
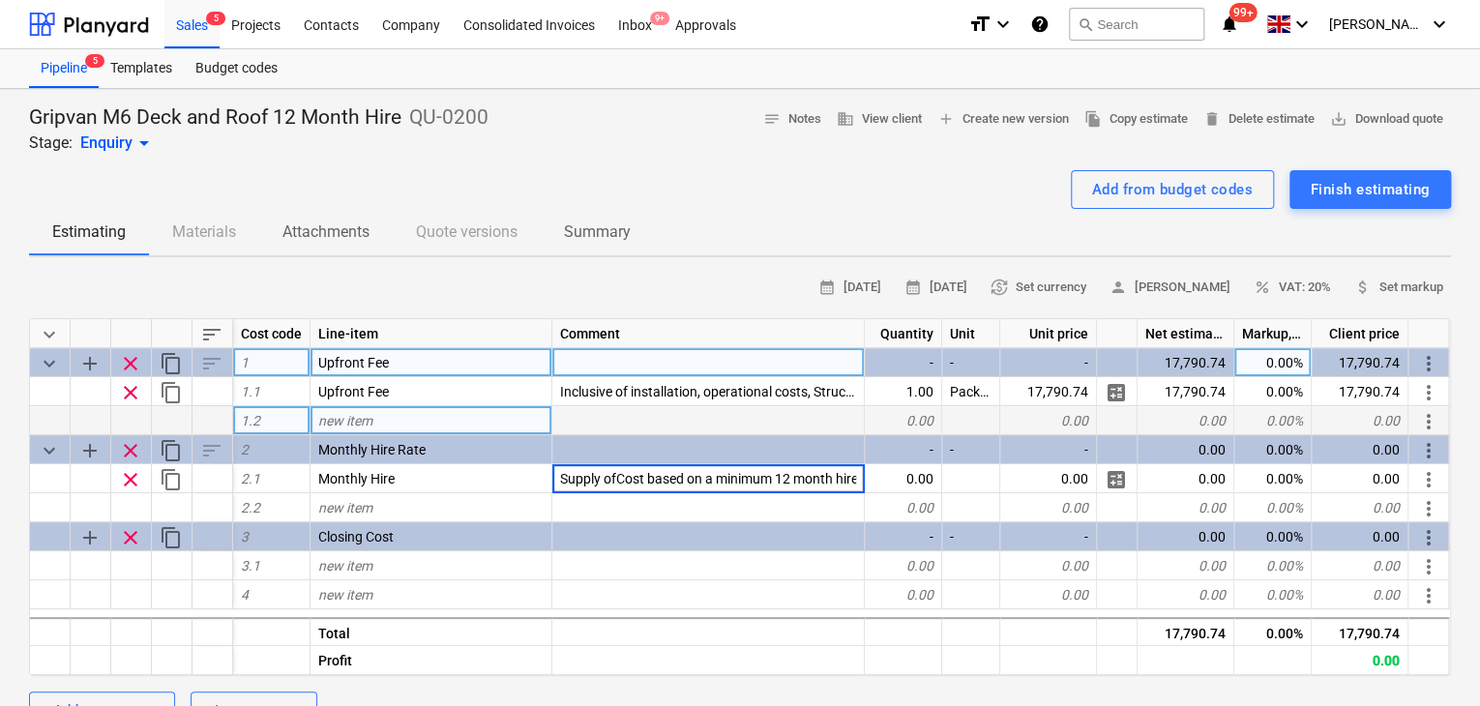
type input "Supply of Cost based on a minimum 12 month hire"
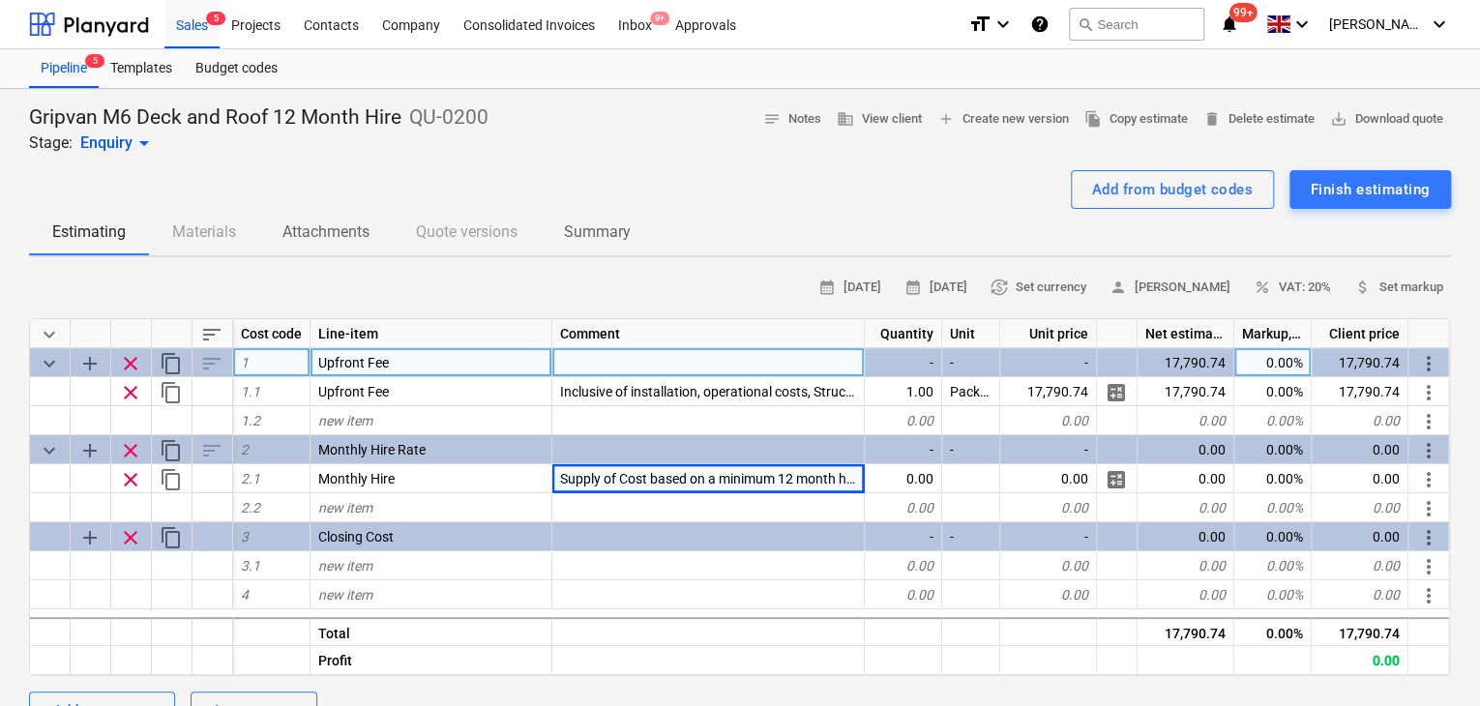
type textarea "x"
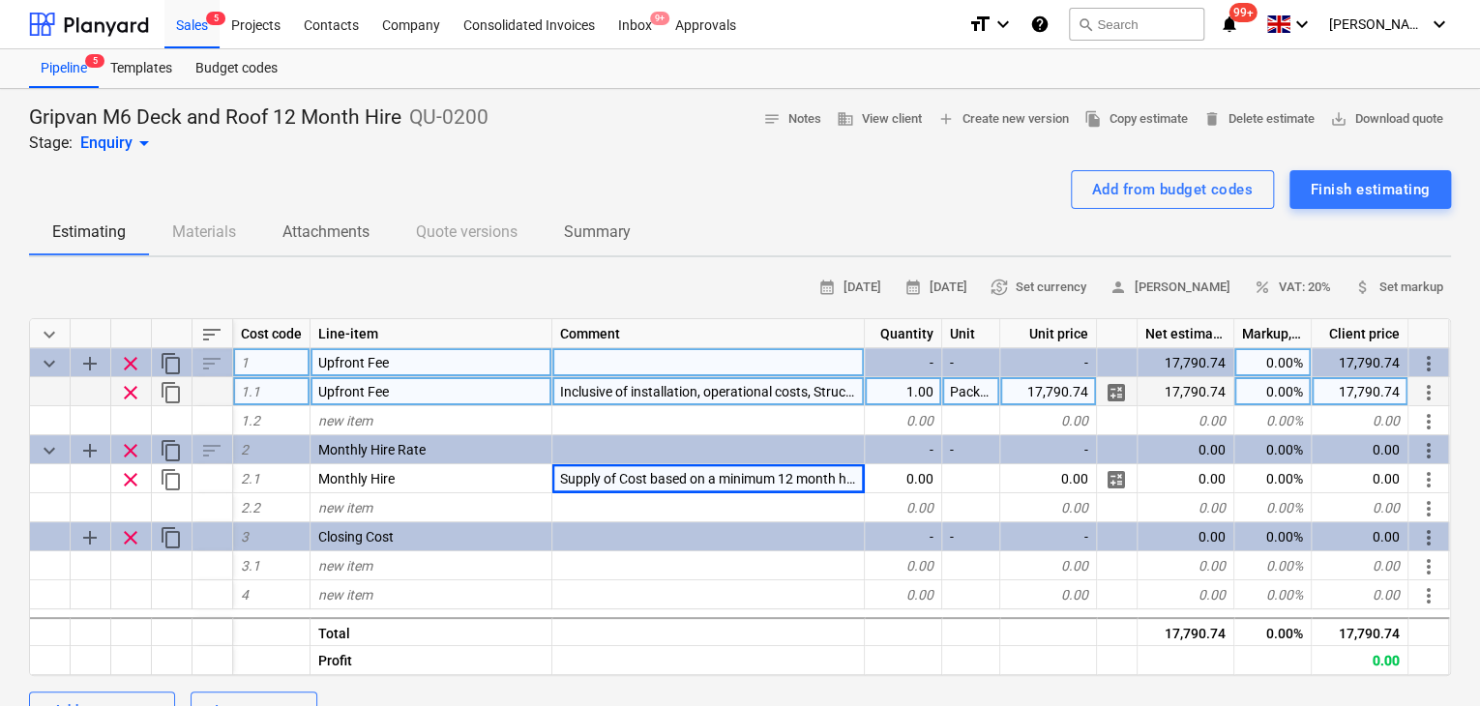
click at [1025, 395] on div "17,790.74" at bounding box center [1049, 391] width 97 height 29
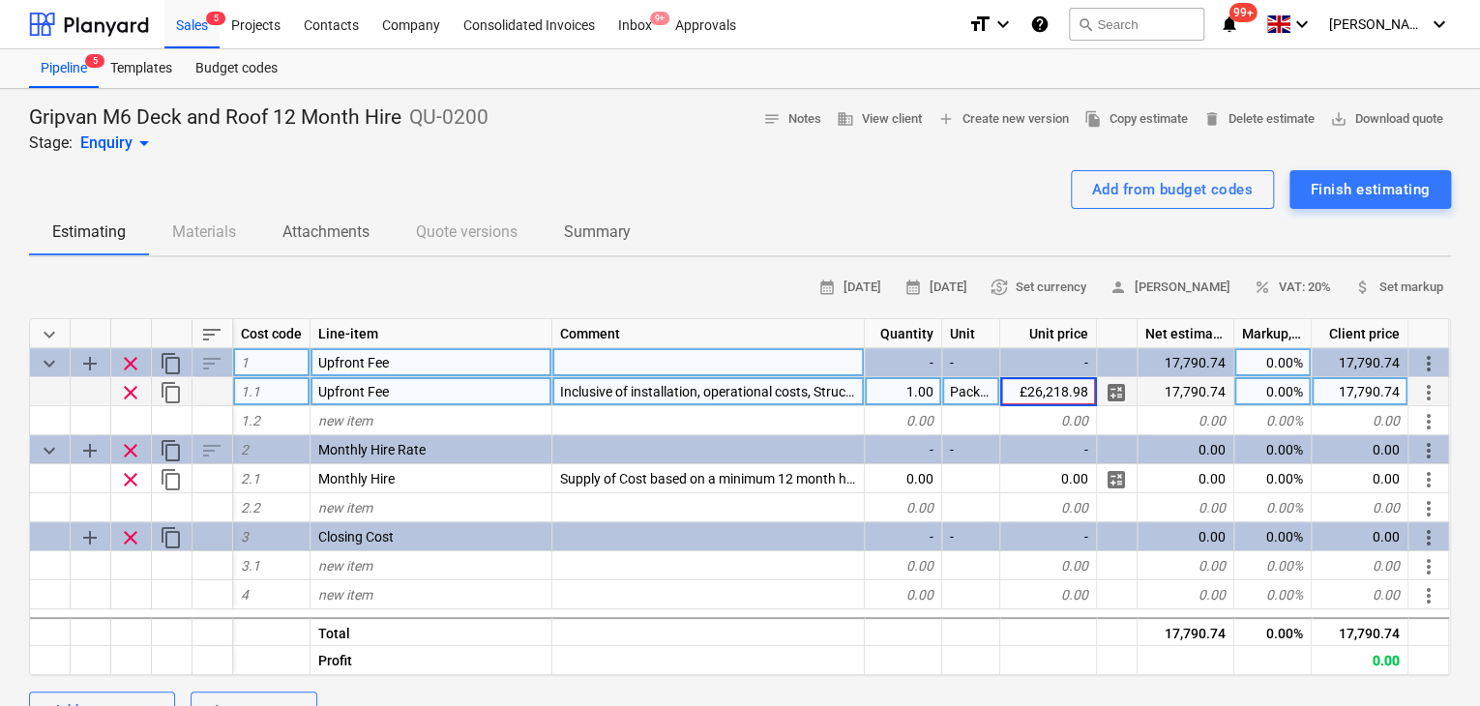
click at [1025, 395] on input "£26,218.98" at bounding box center [1049, 391] width 96 height 28
click at [1024, 392] on input "£26,218.98" at bounding box center [1049, 391] width 96 height 28
click at [1033, 398] on input "£26,218.98" at bounding box center [1049, 391] width 96 height 28
type input "26,218.98"
type textarea "x"
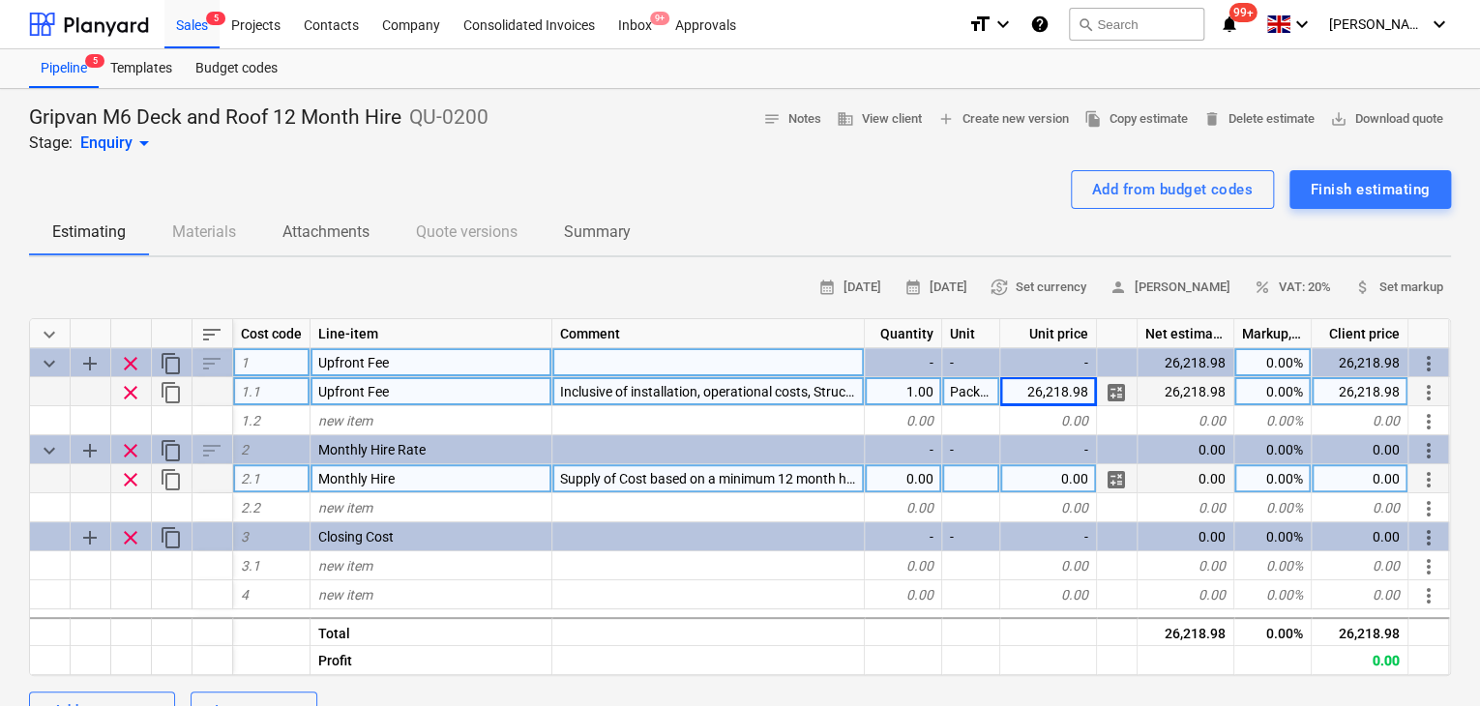
click at [885, 483] on div "0.00" at bounding box center [903, 478] width 77 height 29
type input "1"
type textarea "x"
type input "Package"
type textarea "x"
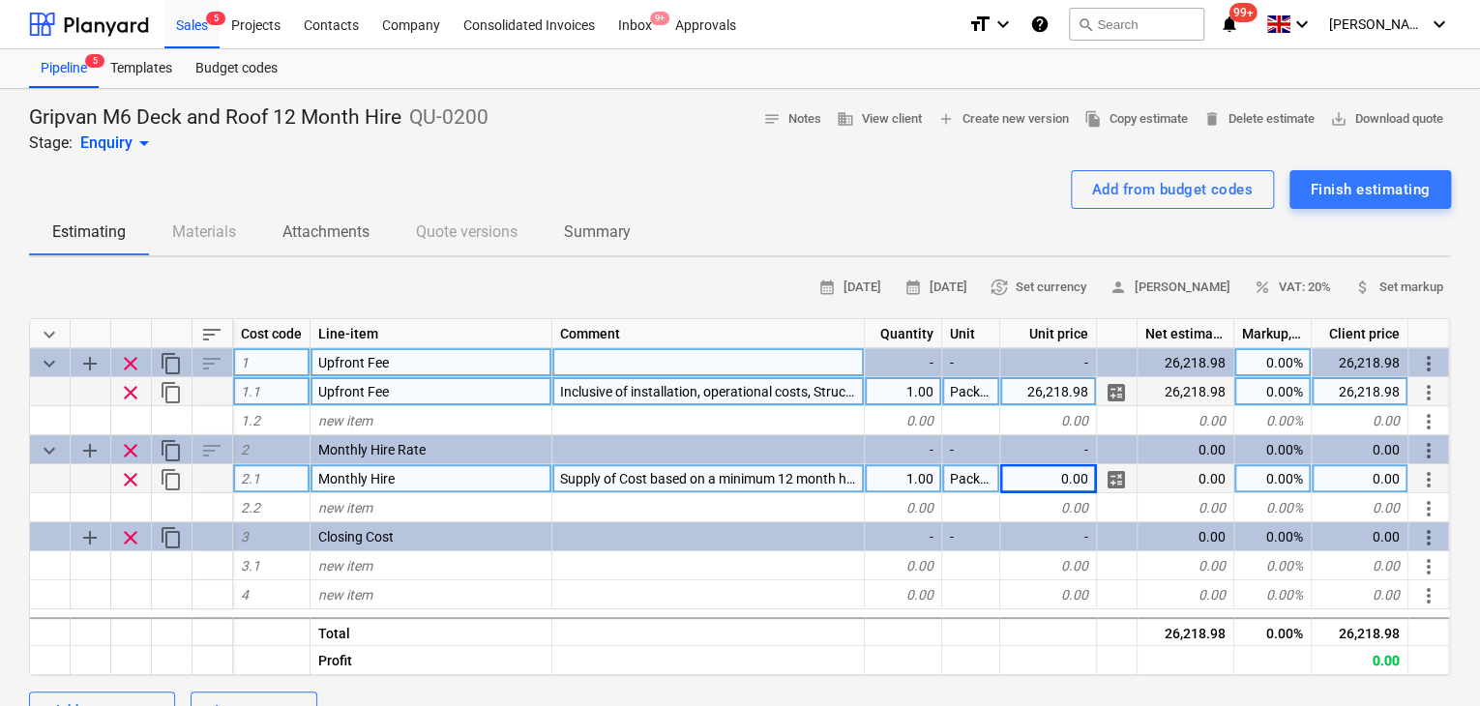
click at [917, 471] on div "1.00" at bounding box center [903, 478] width 77 height 29
type input "12"
type textarea "x"
type input "Months"
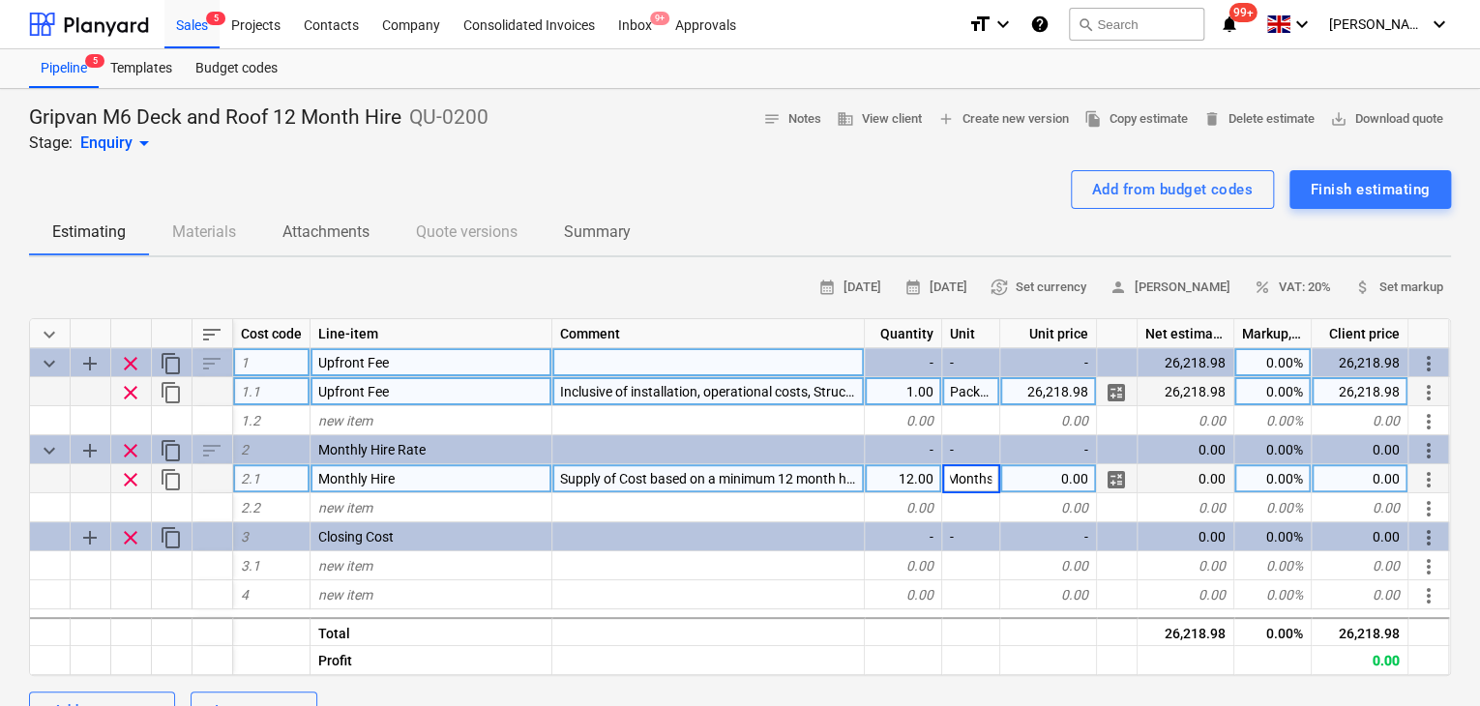
type textarea "x"
click at [1053, 473] on div "0.00" at bounding box center [1049, 478] width 97 height 29
type input "2500"
type textarea "x"
click at [635, 480] on span "Supply of Cost based on a minimum 12 month hire" at bounding box center [710, 478] width 301 height 15
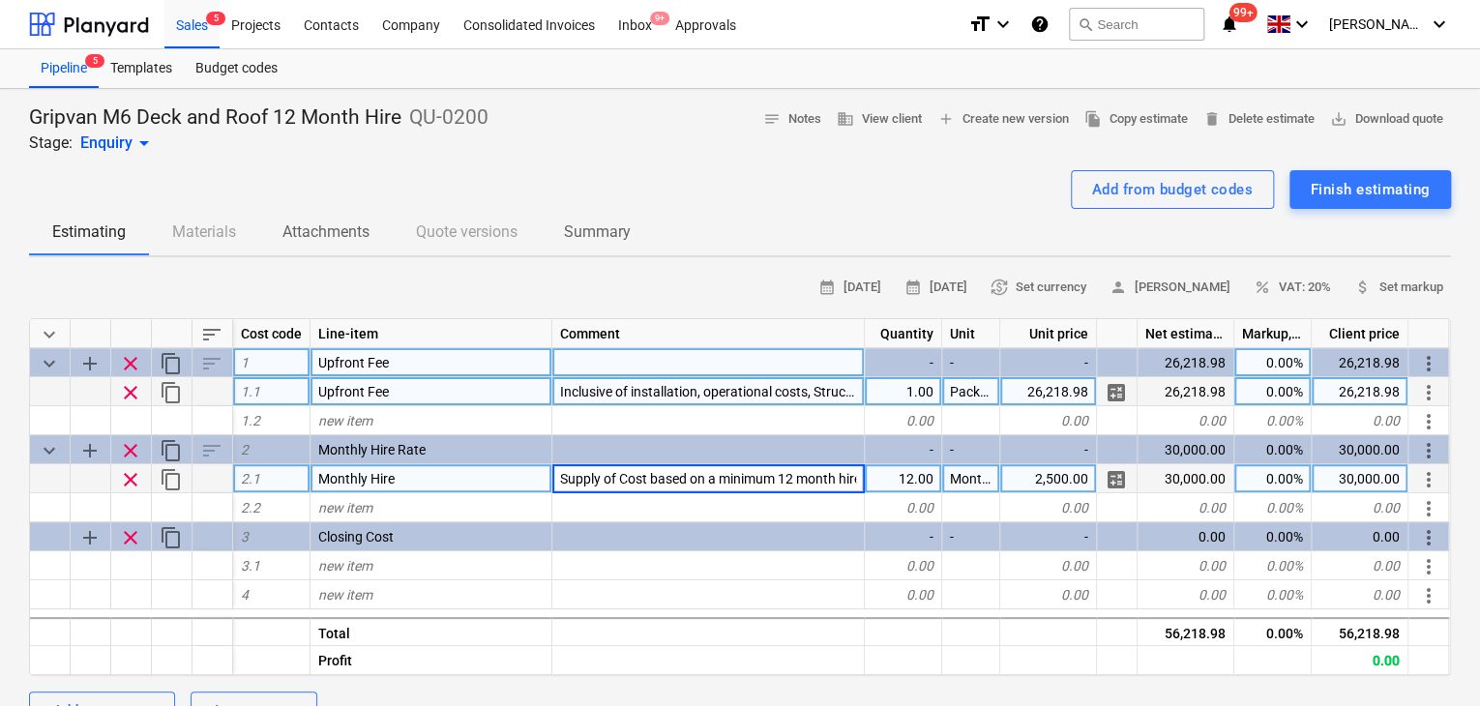
scroll to position [0, 7]
click at [612, 472] on input "Supply of Cost based on a minimum 12 month hire" at bounding box center [709, 478] width 312 height 28
click at [693, 474] on span "Supply of Cost based on a minimum 12 month hire" at bounding box center [710, 478] width 301 height 15
click at [642, 474] on input "Supply of Cost based on a minimum 12 month hire" at bounding box center [709, 478] width 312 height 28
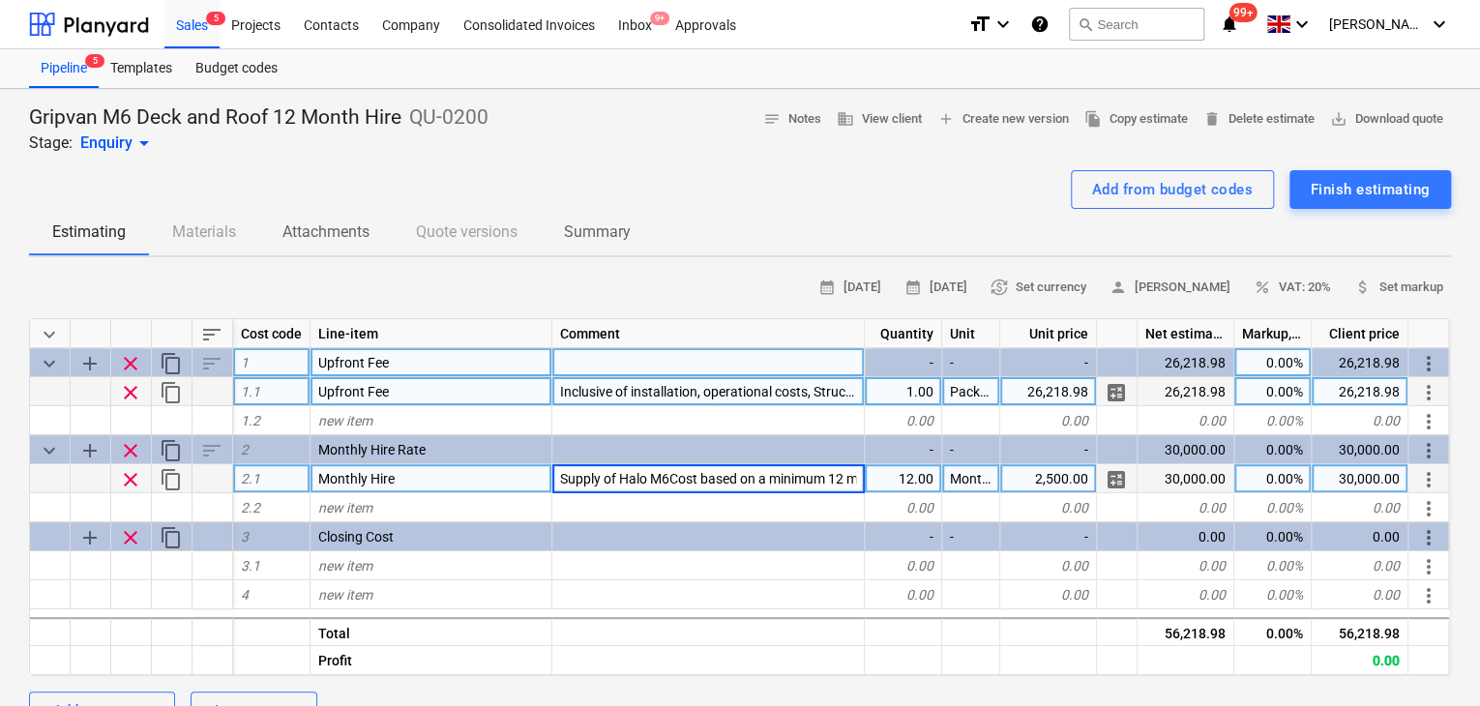
type input "Supply of Halo M6 Cost based on a minimum 12 month hire"
type textarea "x"
click at [674, 485] on span "Supply of Halo M6 Cost based on a minimum 12 month hire" at bounding box center [737, 478] width 354 height 15
click at [612, 479] on input "Supply of Halo M6 Cost based on a minimum 12 month hire" at bounding box center [709, 478] width 312 height 28
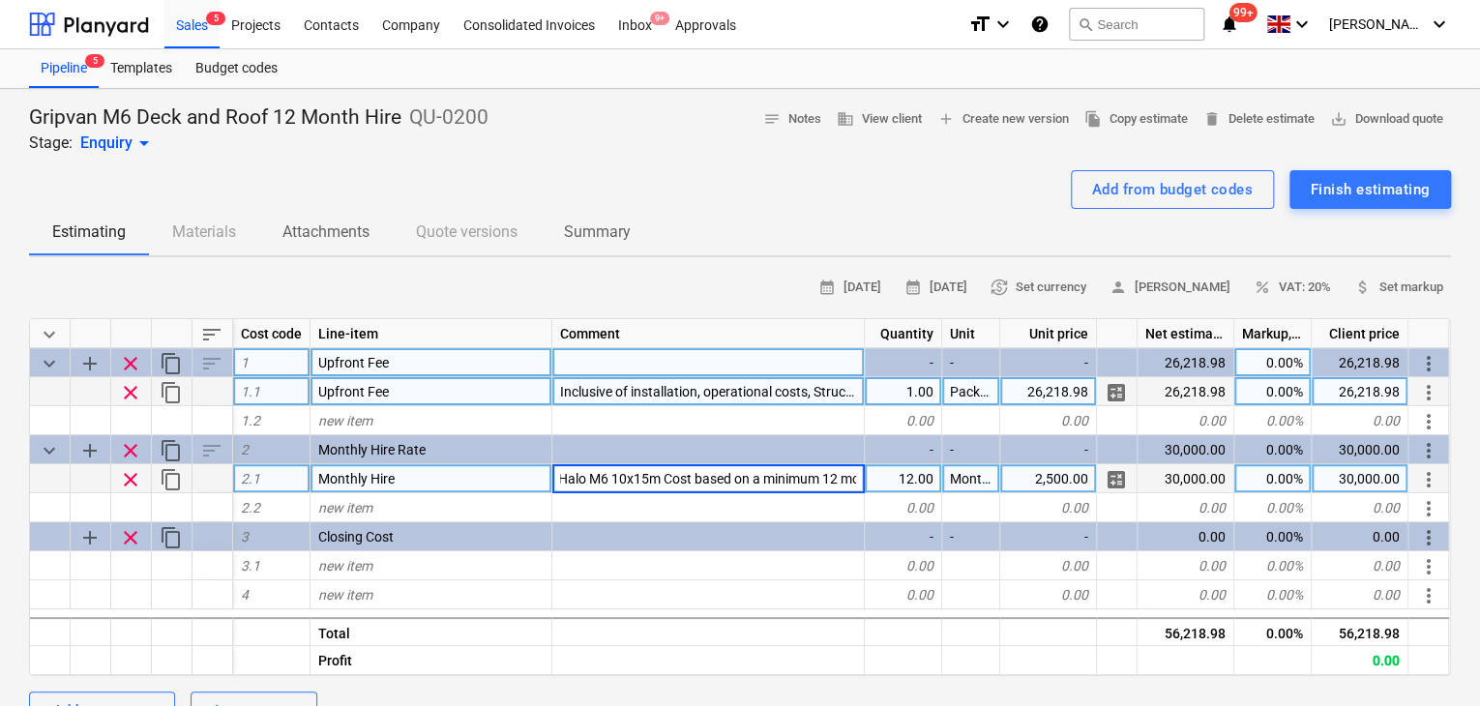
scroll to position [0, 113]
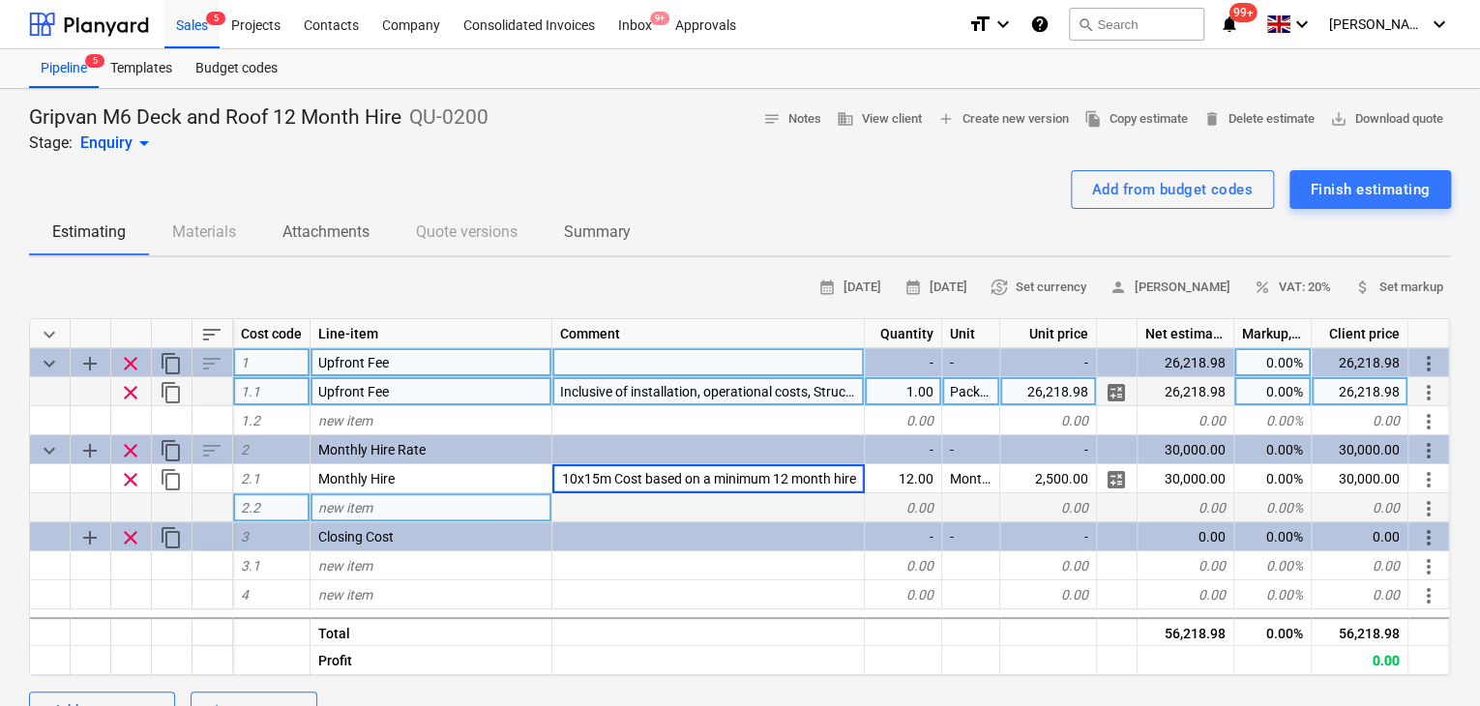
drag, startPoint x: 665, startPoint y: 484, endPoint x: 1124, endPoint y: 494, distance: 459.7
click at [1124, 494] on div "keyboard_arrow_down sort Cost code Line-item Comment Quantity Unit Unit price N…" at bounding box center [740, 497] width 1422 height 358
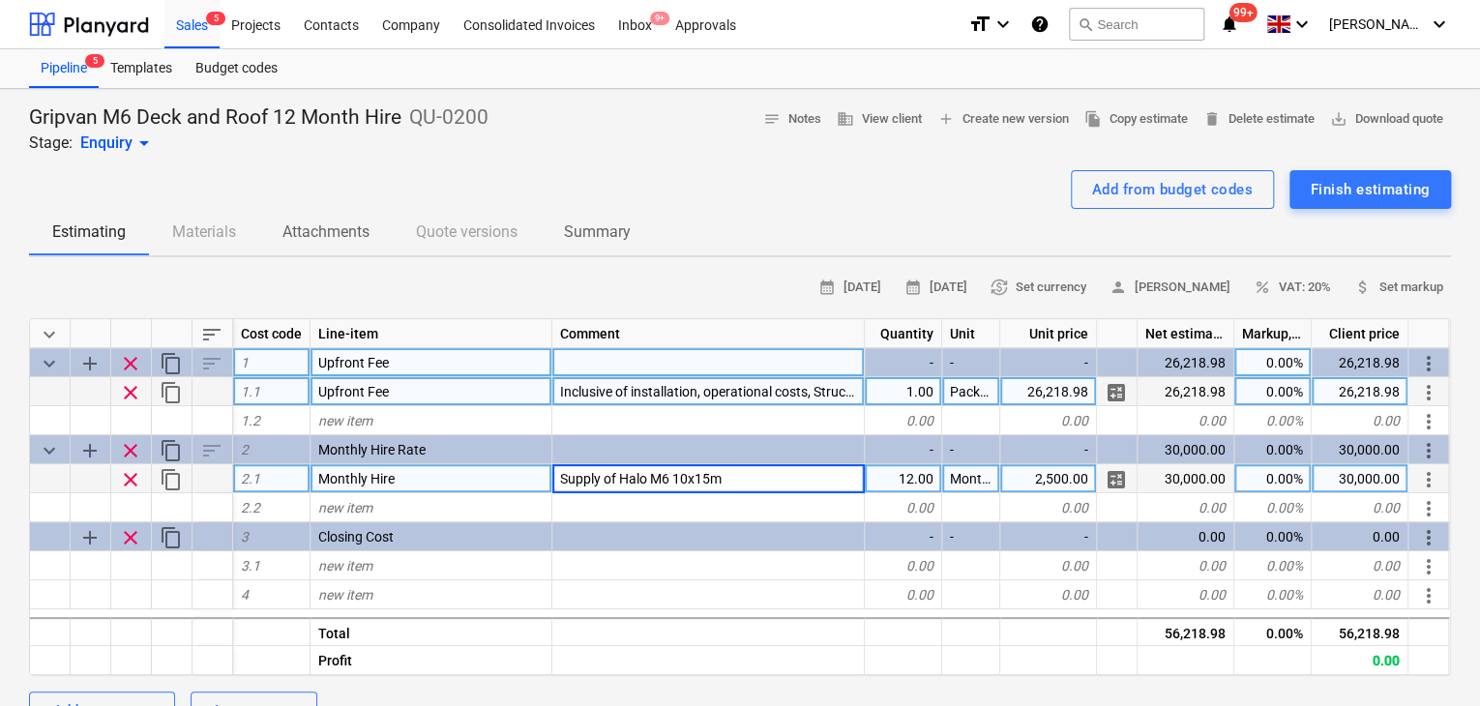
click at [782, 473] on input "Supply of Halo M6 10x15m" at bounding box center [709, 478] width 312 height 28
type input "Supply of Halo M6 10x15m mezzanine and deck."
type textarea "x"
click at [848, 480] on span "Supply of Halo M6 10x15m mezzanine and deck." at bounding box center [705, 478] width 290 height 15
click at [855, 483] on input "Supply of Halo M6 10x15m mezzanine and deck." at bounding box center [709, 478] width 312 height 28
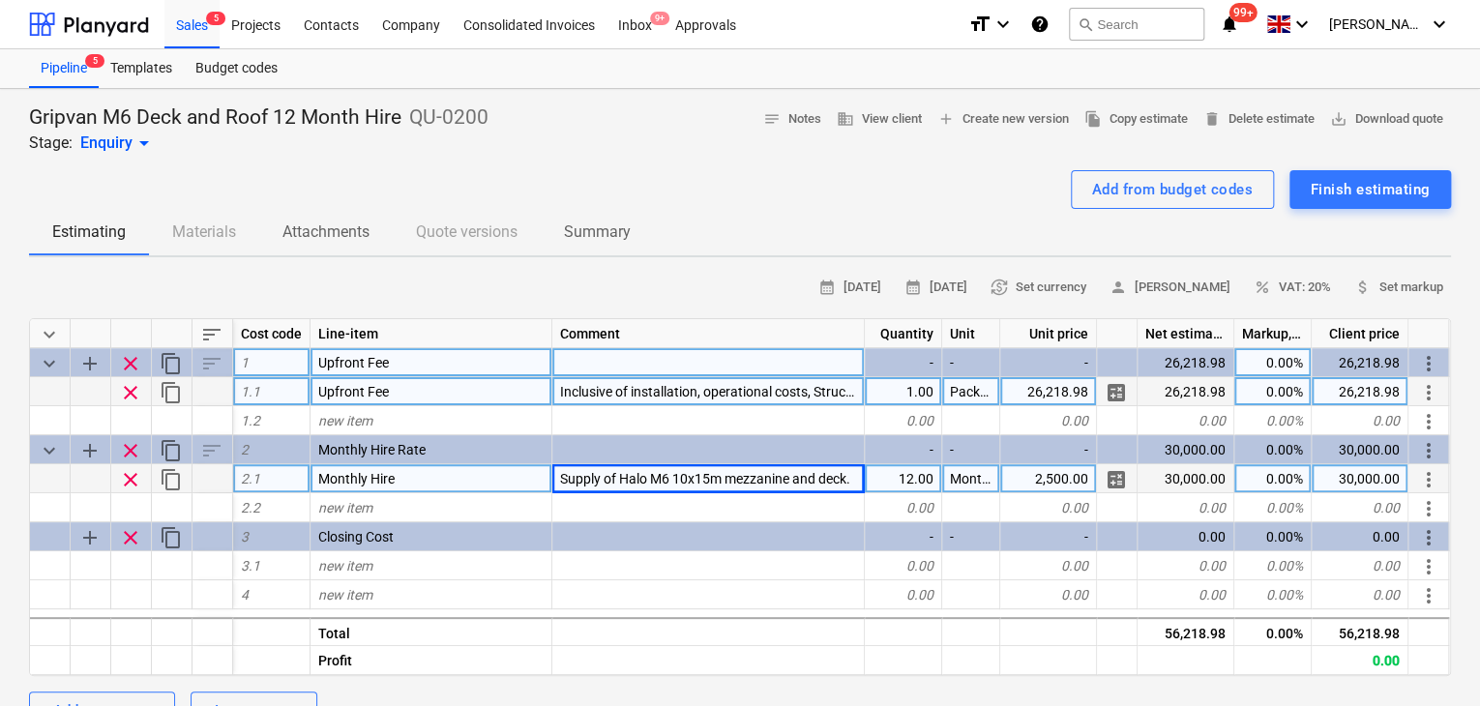
click at [588, 481] on span "Supply of Halo M6 10x15m mezzanine and deck." at bounding box center [705, 478] width 290 height 15
click at [604, 473] on input "Supply of Halo M6 10x15m mezzanine and deck." at bounding box center [709, 478] width 312 height 28
click at [612, 477] on input "Supply of Halo M6 10x15m mezzanine and deck." at bounding box center [709, 478] width 312 height 28
drag, startPoint x: 618, startPoint y: 481, endPoint x: 495, endPoint y: 473, distance: 123.1
click at [0, 0] on div "clear content_copy 2.1 Monthly Hire Supply of Halo M6 10x15m mezzanine and deck…" at bounding box center [0, 0] width 0 height 0
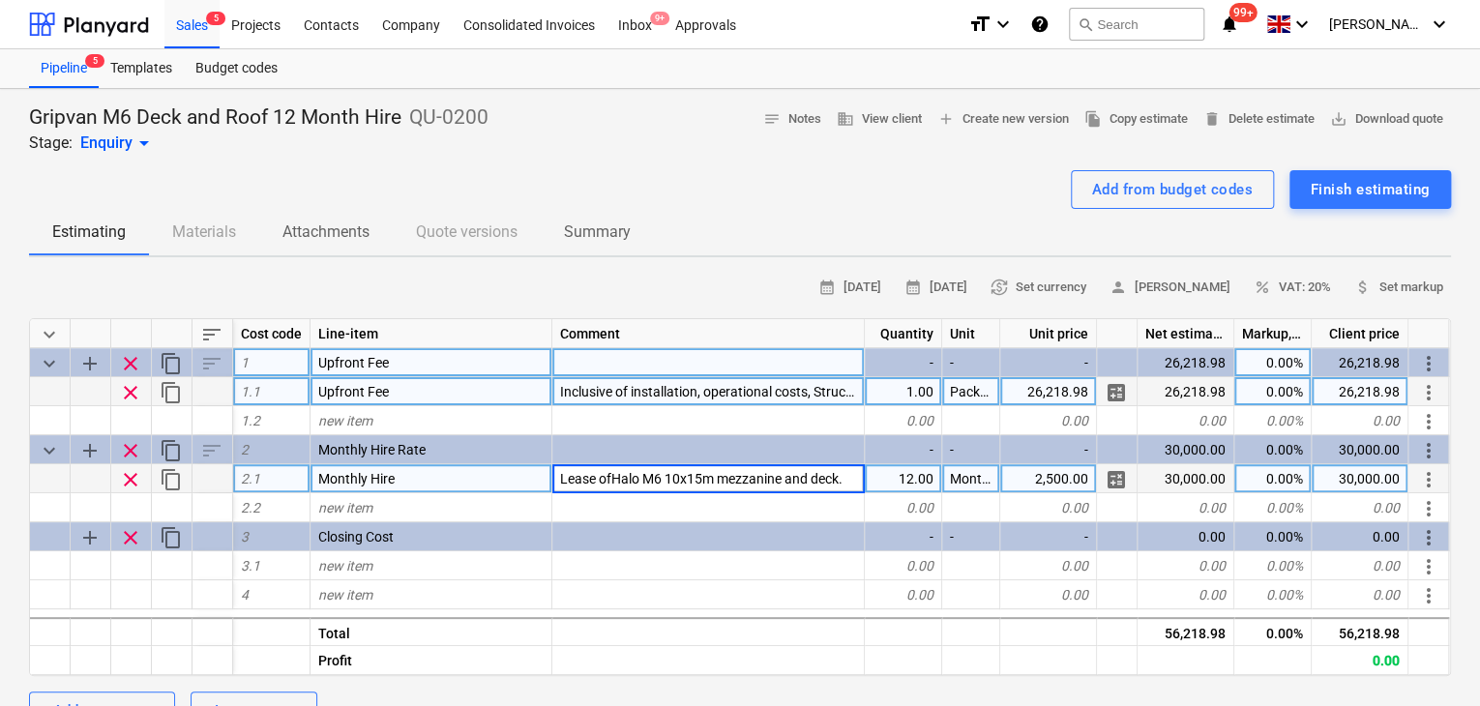
type input "Lease of Halo M6 10x15m mezzanine and deck."
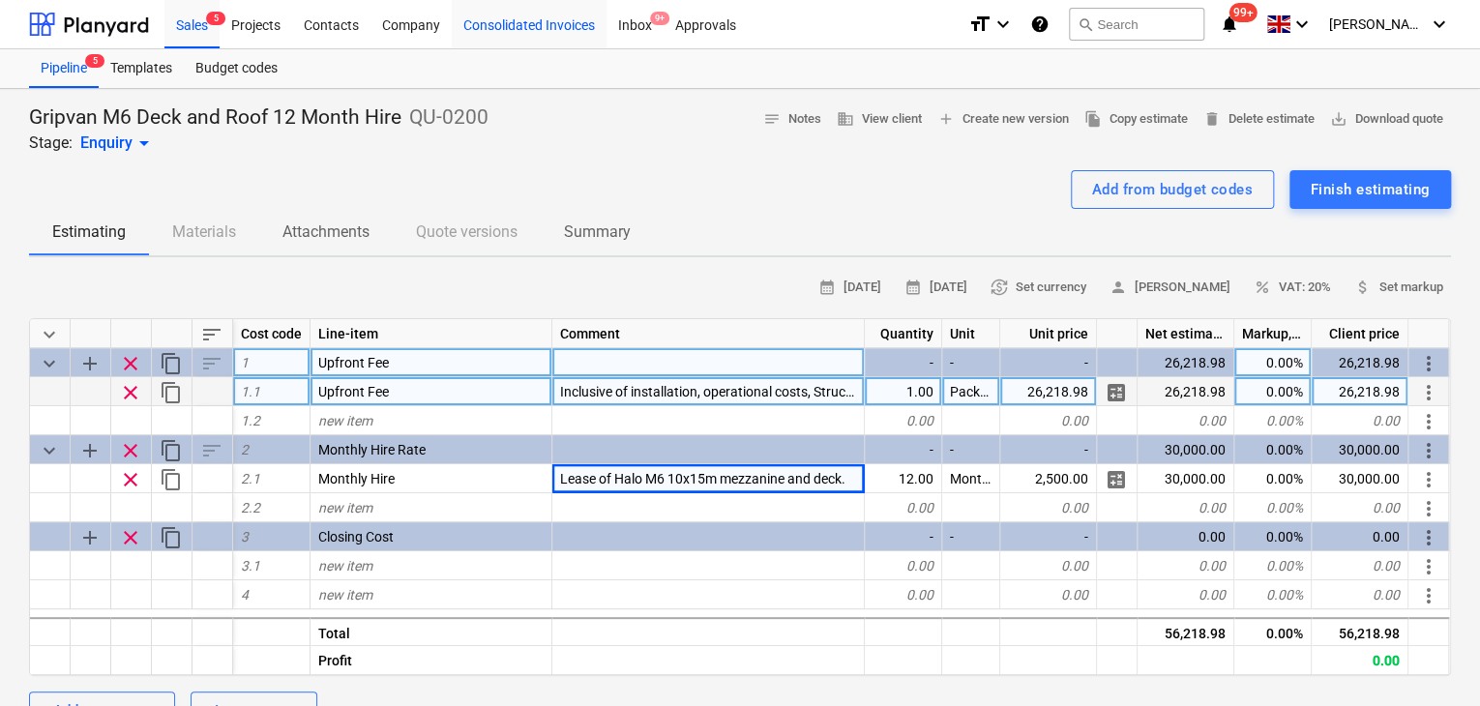
type textarea "x"
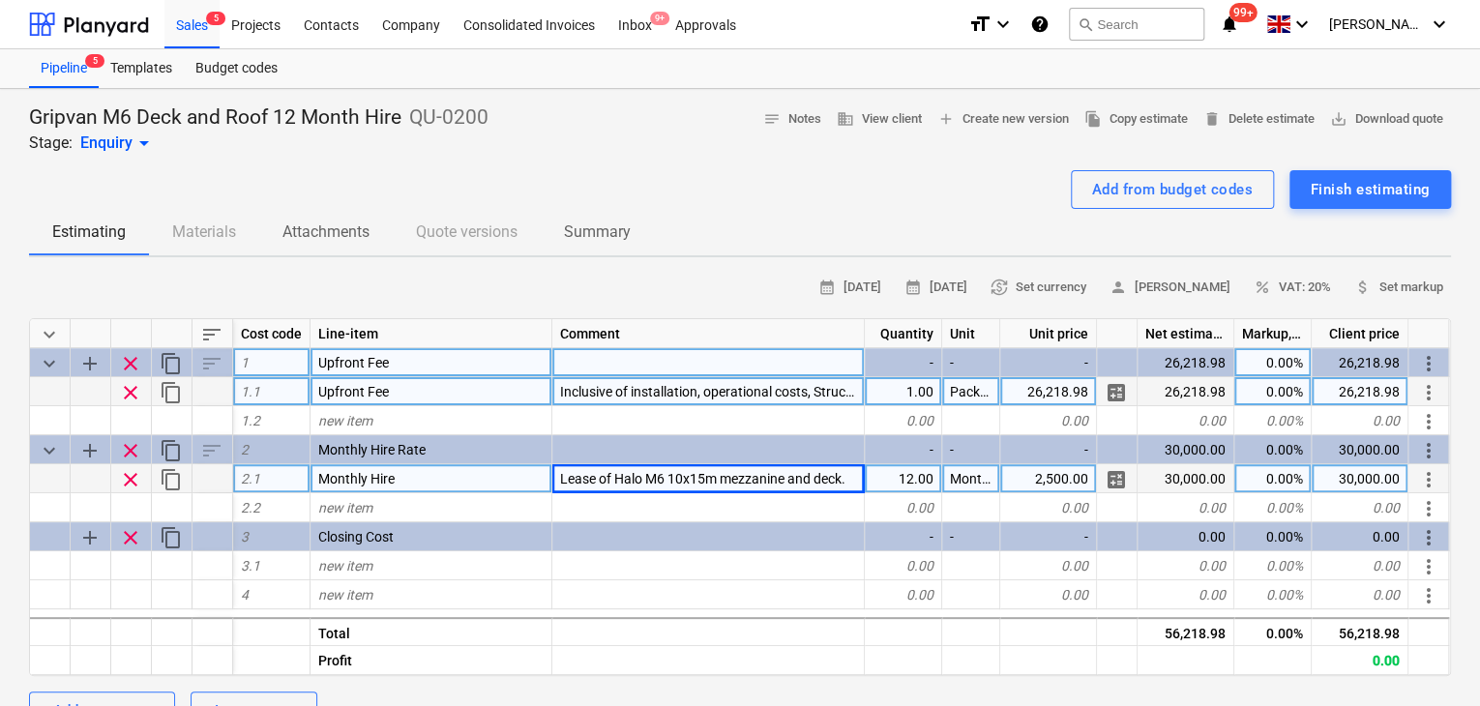
click at [836, 481] on span "Lease of Halo M6 10x15m mezzanine and deck." at bounding box center [702, 478] width 285 height 15
click at [853, 477] on input "Lease of Halo M6 10x15m mezzanine and deck." at bounding box center [709, 478] width 312 height 28
click at [854, 477] on input "Lease of Halo M6 10x15m mezzanine and deck." at bounding box center [709, 478] width 312 height 28
click at [852, 477] on input "Lease of Halo M6 10x15m mezzanine and deck." at bounding box center [709, 478] width 312 height 28
type input "Lease of Halo M6 10x15m mezzanine and deck. Phenolic anti-slip buffalo board fl…"
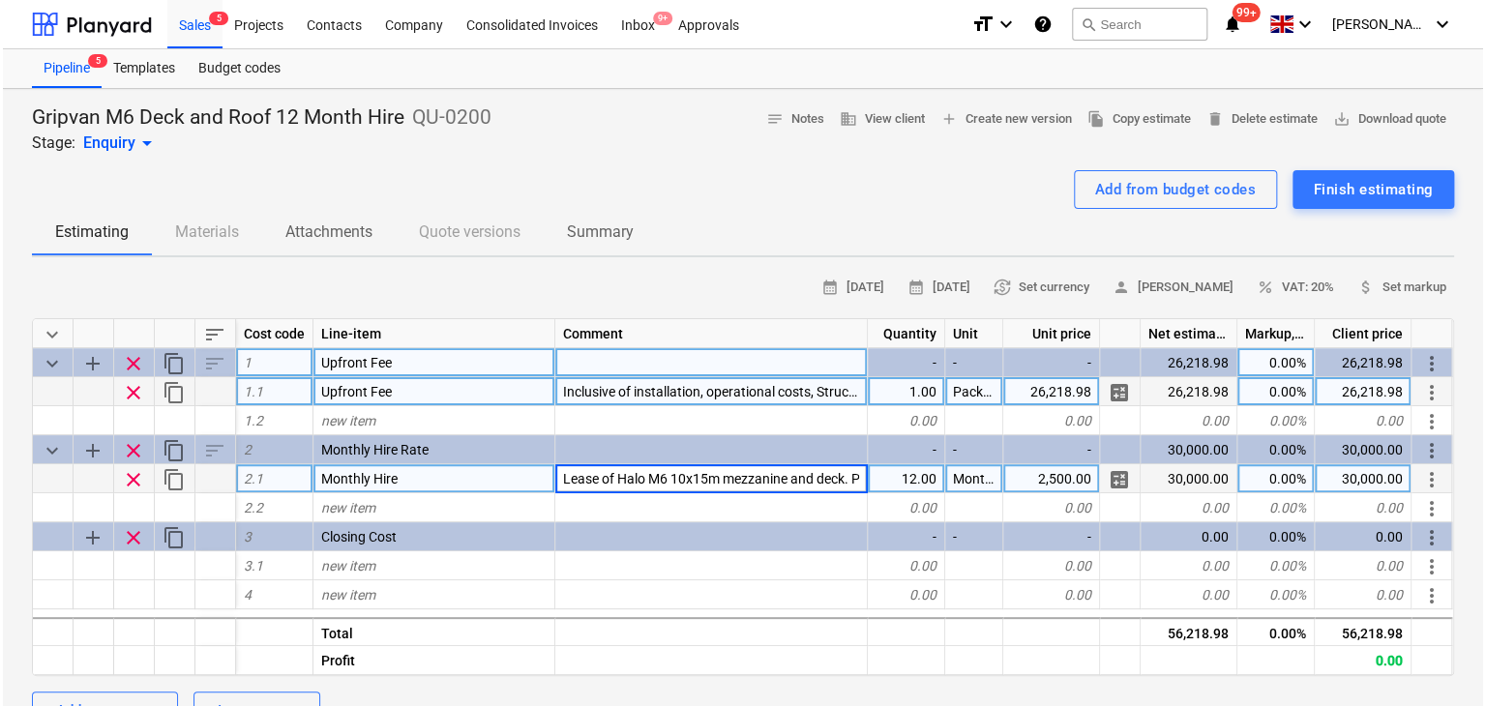
scroll to position [0, 328]
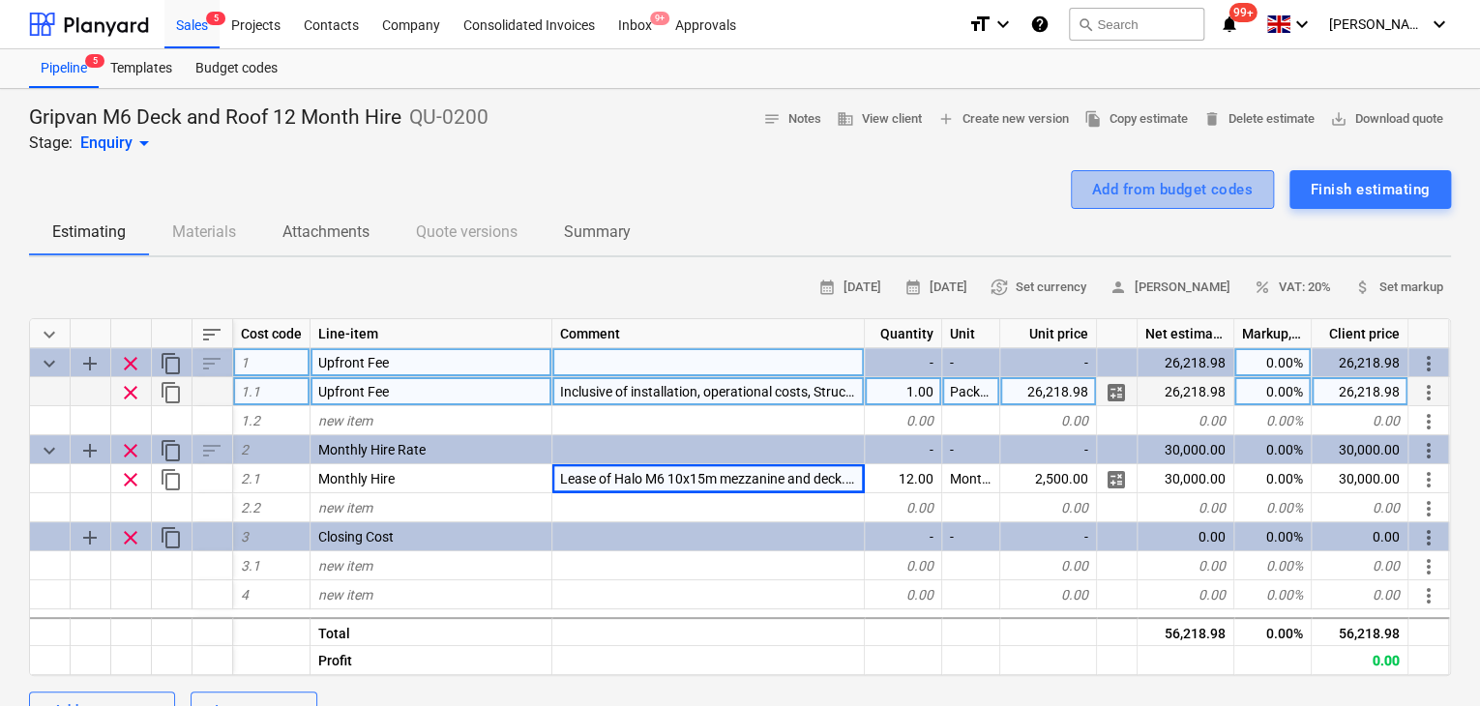
click at [1150, 195] on div "Add from budget codes" at bounding box center [1172, 189] width 161 height 25
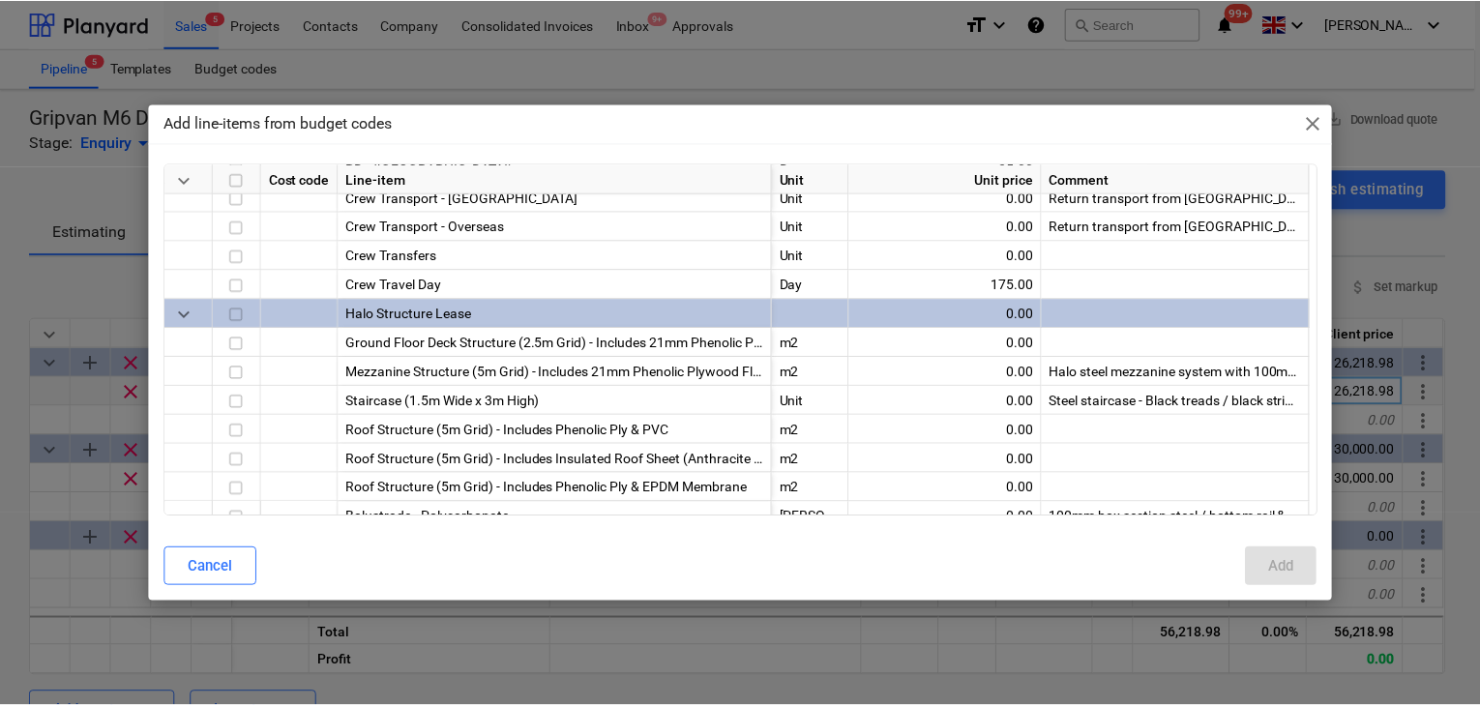
scroll to position [568, 0]
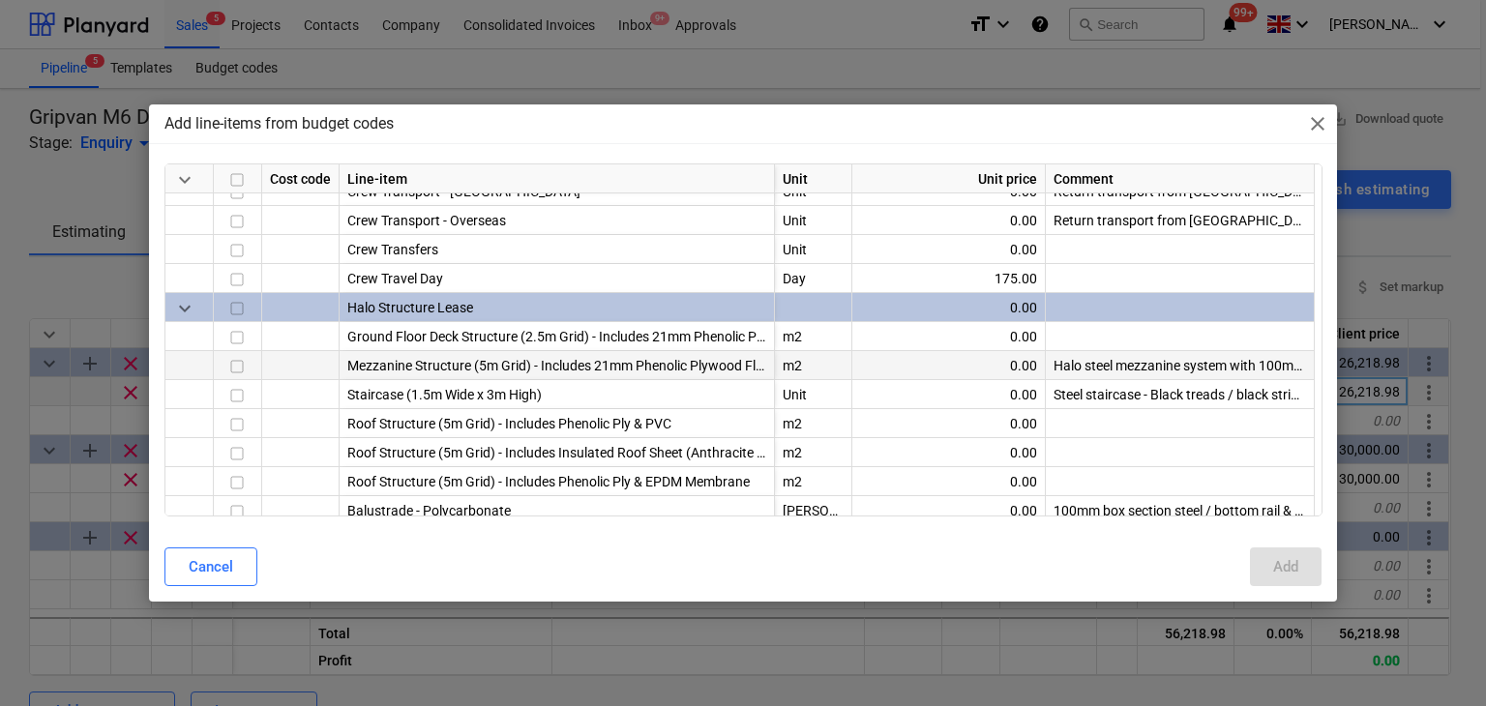
click at [1169, 371] on div "Halo steel mezzanine system with 100mm columns and phenolic plywood flooring. B…" at bounding box center [1180, 365] width 269 height 29
click at [1175, 365] on div "Halo steel mezzanine system with 100mm columns and phenolic plywood flooring. B…" at bounding box center [1180, 365] width 269 height 29
click at [1227, 355] on div "Halo steel mezzanine system with 100mm columns and phenolic plywood flooring. B…" at bounding box center [1180, 365] width 269 height 29
drag, startPoint x: 1262, startPoint y: 361, endPoint x: 1293, endPoint y: 367, distance: 31.5
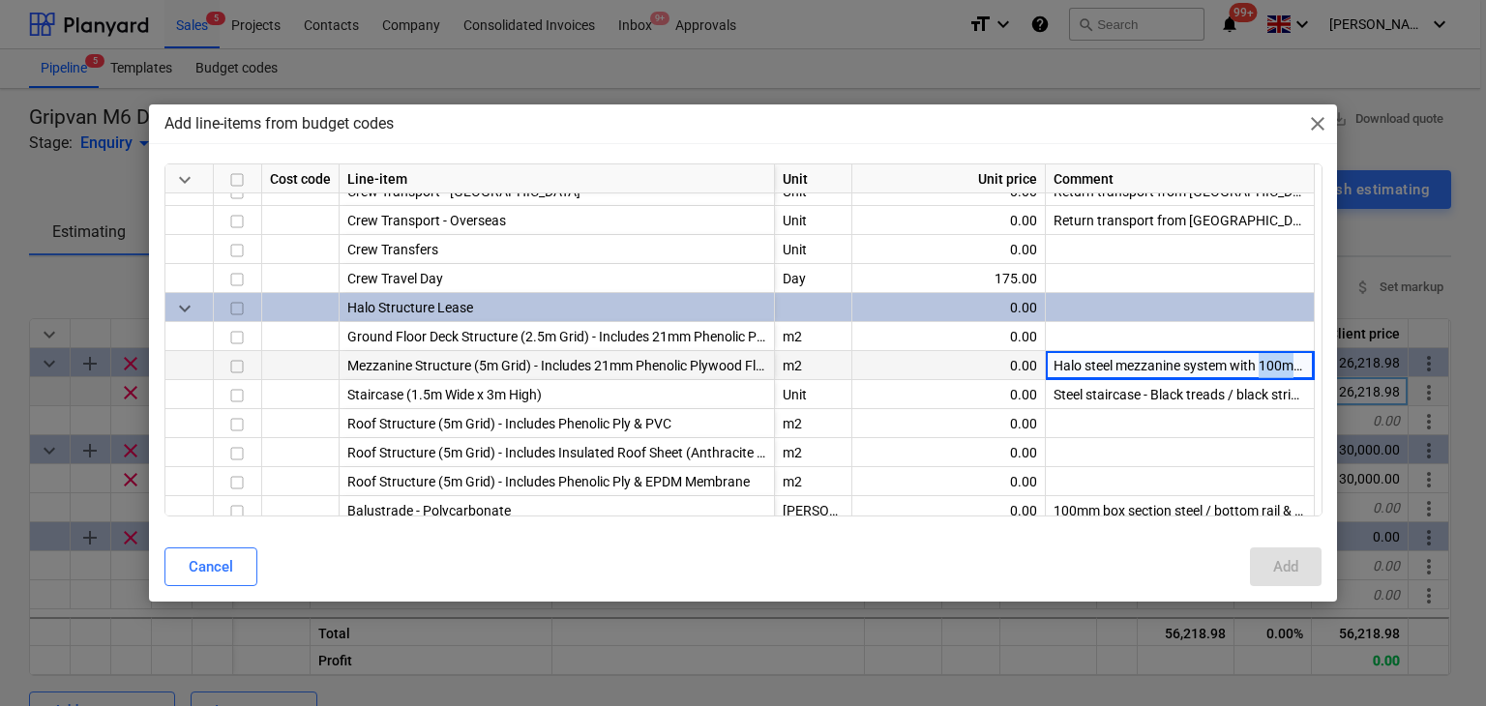
click at [1293, 367] on div "Halo steel mezzanine system with 100mm columns and phenolic plywood flooring. B…" at bounding box center [1180, 365] width 269 height 29
click at [1302, 373] on div "Halo steel mezzanine system with 100mm columns and phenolic plywood flooring. B…" at bounding box center [1180, 365] width 269 height 29
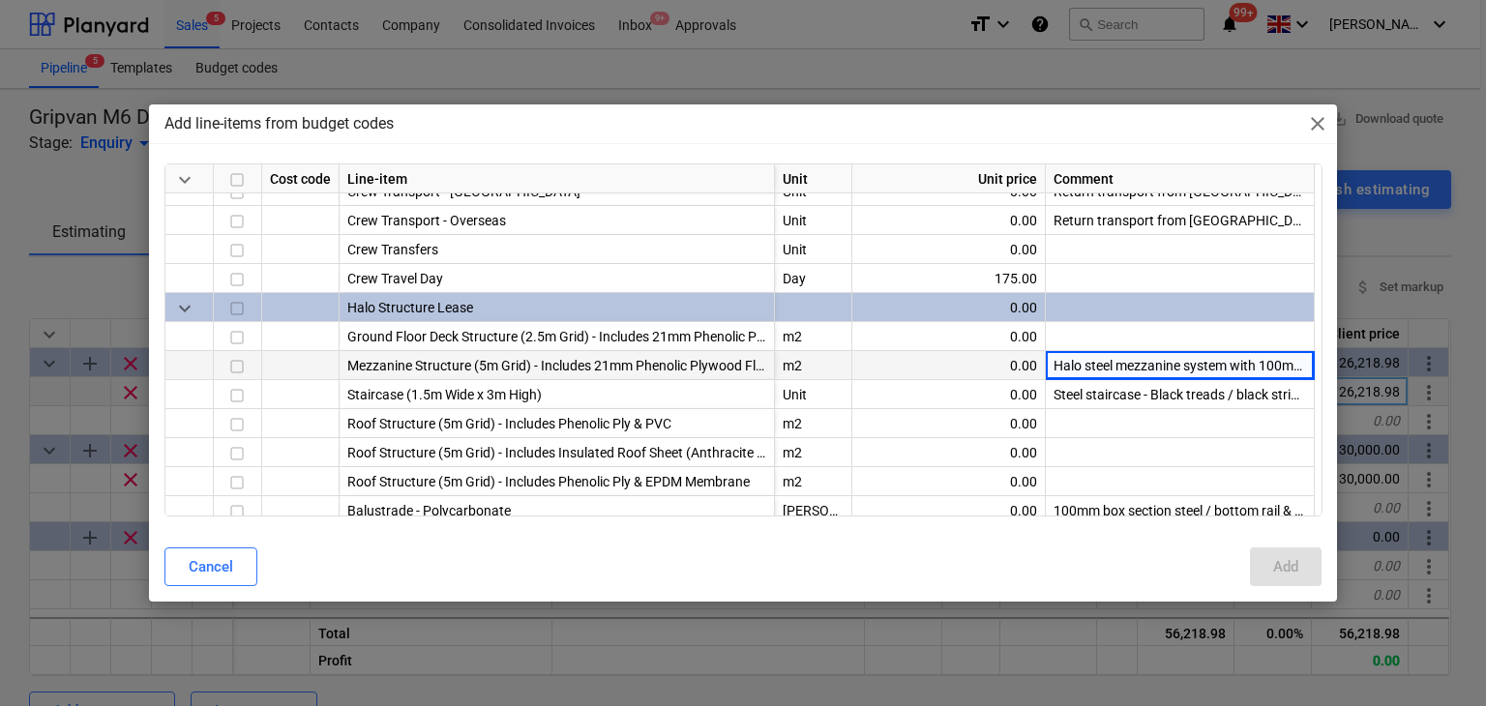
click at [1268, 352] on div "Halo steel mezzanine system with 100mm columns and phenolic plywood flooring. B…" at bounding box center [1180, 365] width 269 height 29
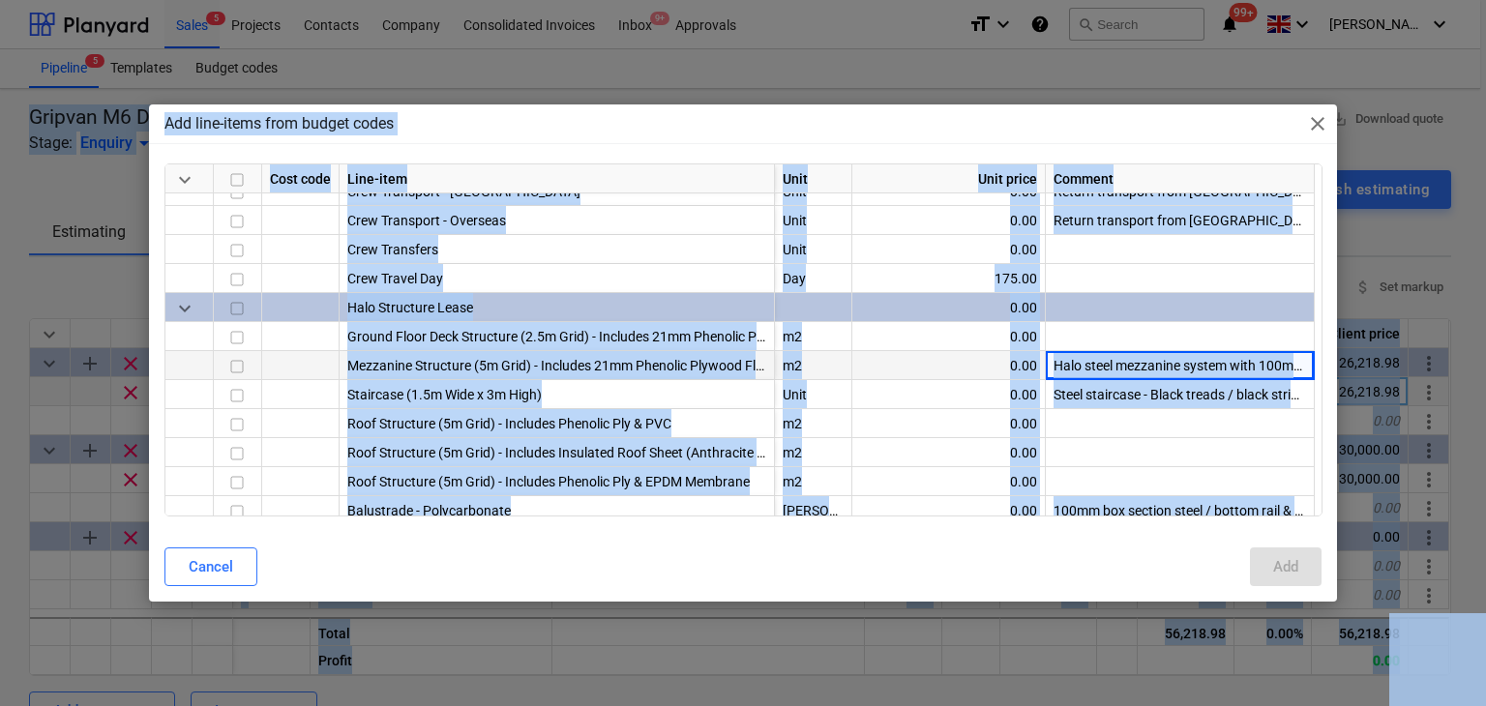
click at [1266, 353] on div "Halo steel mezzanine system with 100mm columns and phenolic plywood flooring. B…" at bounding box center [1180, 365] width 269 height 29
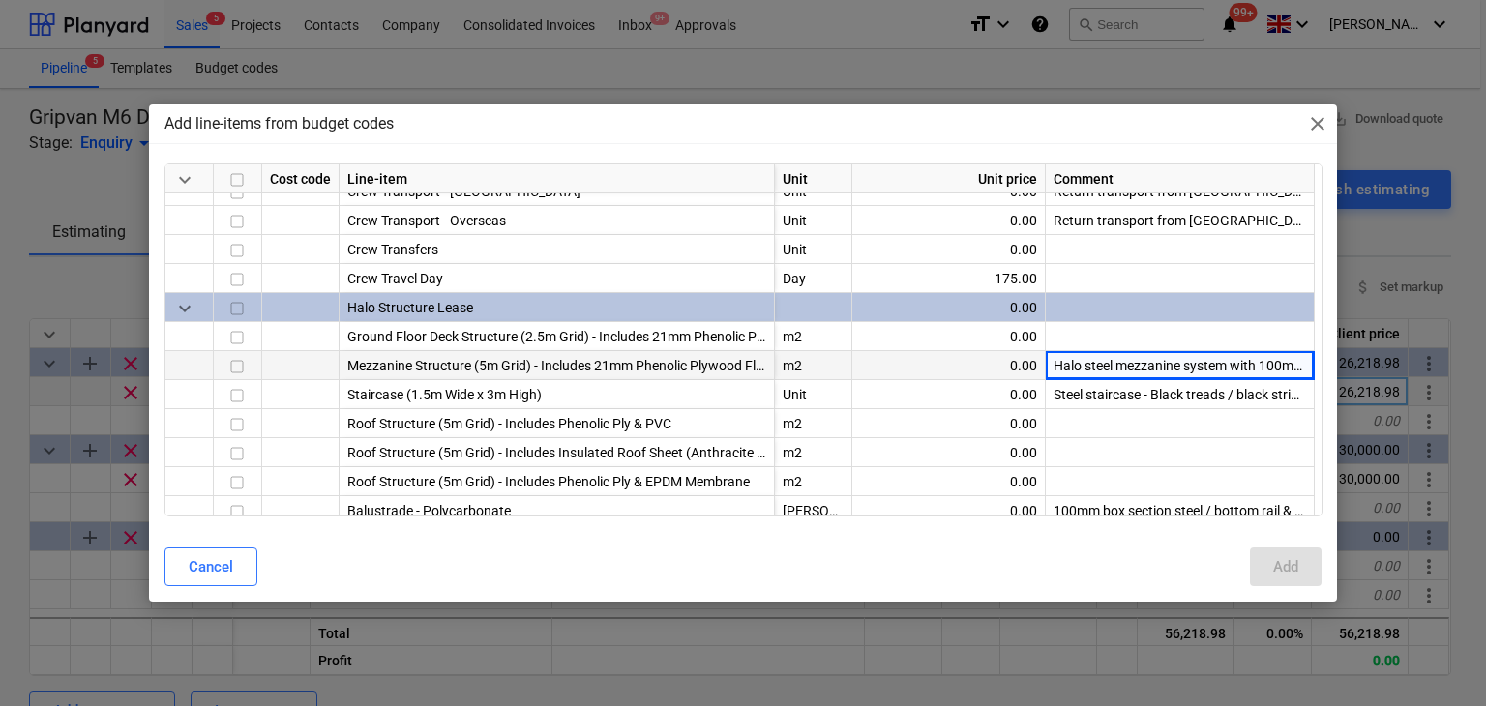
click at [1237, 365] on div "Halo steel mezzanine system with 100mm columns and phenolic plywood flooring. B…" at bounding box center [1180, 365] width 269 height 29
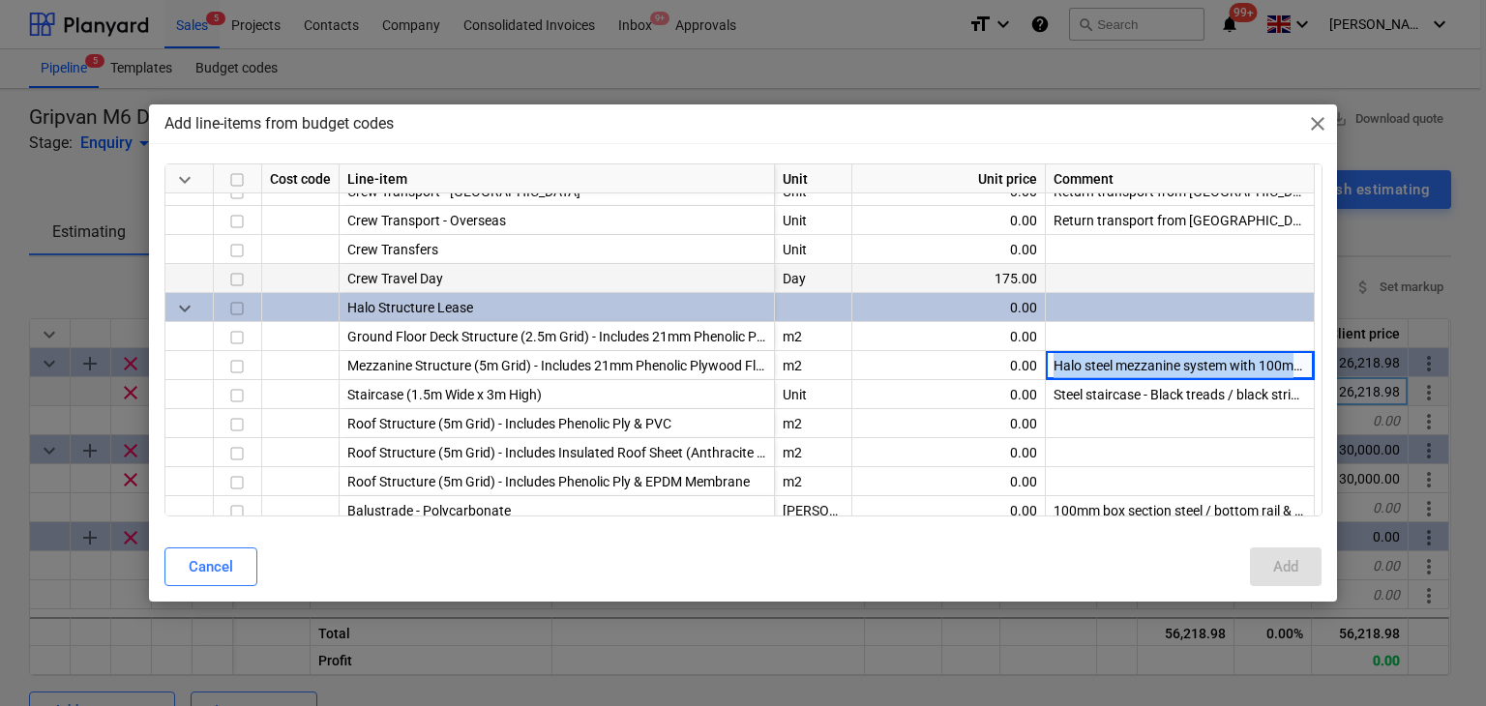
copy div "Halo steel mezzanine system with 100mm columns and phenolic plywood flooring. B…"
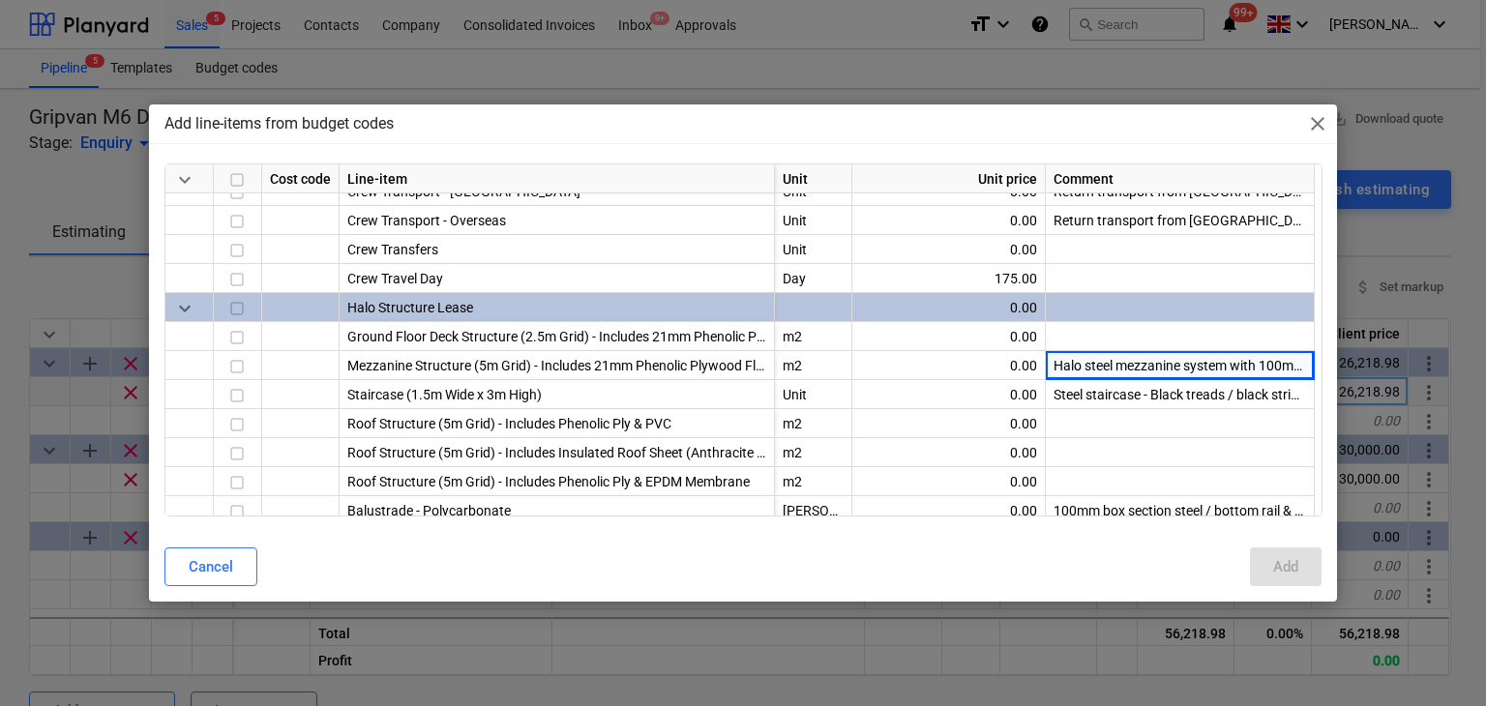
click at [855, 63] on div "Add line-items from budget codes close keyboard_arrow_down Cost code Line-item …" at bounding box center [743, 353] width 1486 height 706
type textarea "x"
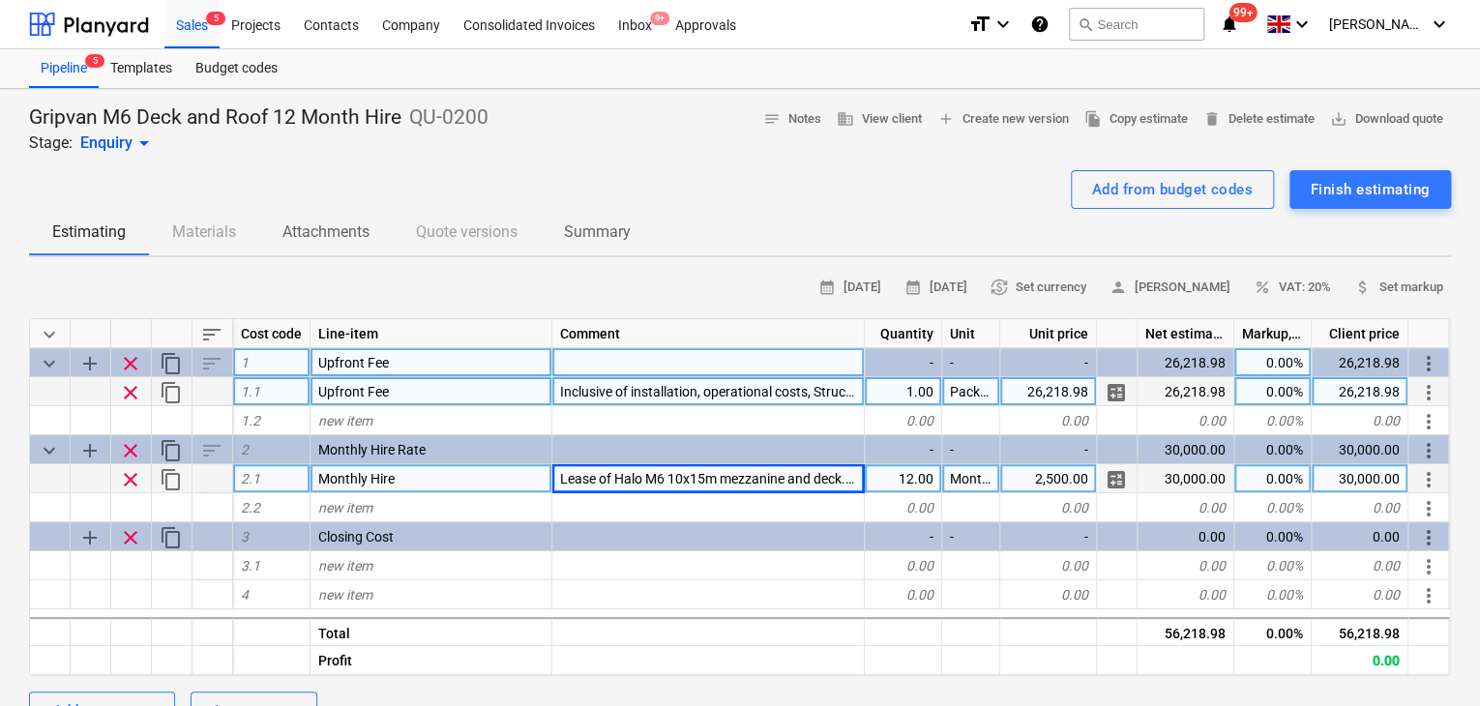
click at [677, 476] on span "Lease of Halo M6 10x15m mezzanine and deck. Phenolic anti-slip buffalo board fl…" at bounding box center [872, 478] width 624 height 15
click at [584, 478] on input "Lease of Halo M6 10x15m mezzanine and deck. Phenolic anti-slip buffalo board fl…" at bounding box center [709, 478] width 312 height 28
drag, startPoint x: 857, startPoint y: 477, endPoint x: 740, endPoint y: 473, distance: 117.1
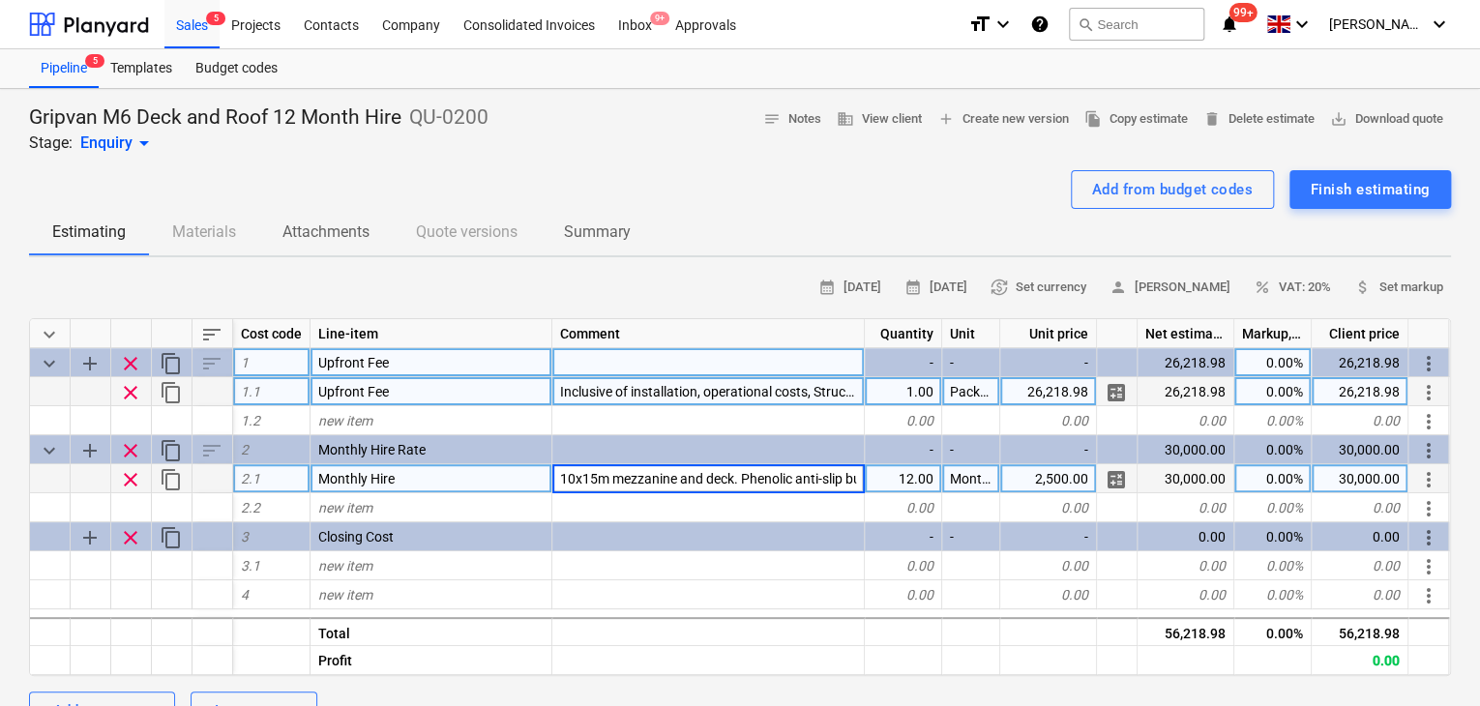
click at [740, 473] on input "Lease of Halo M6 10x15m mezzanine and deck. Phenolic anti-slip buffalo board fl…" at bounding box center [709, 478] width 312 height 28
type input "Lease of Halo M6 10x15m mezzanine and deck. 100mm columns and phenolic plywood …"
type textarea "x"
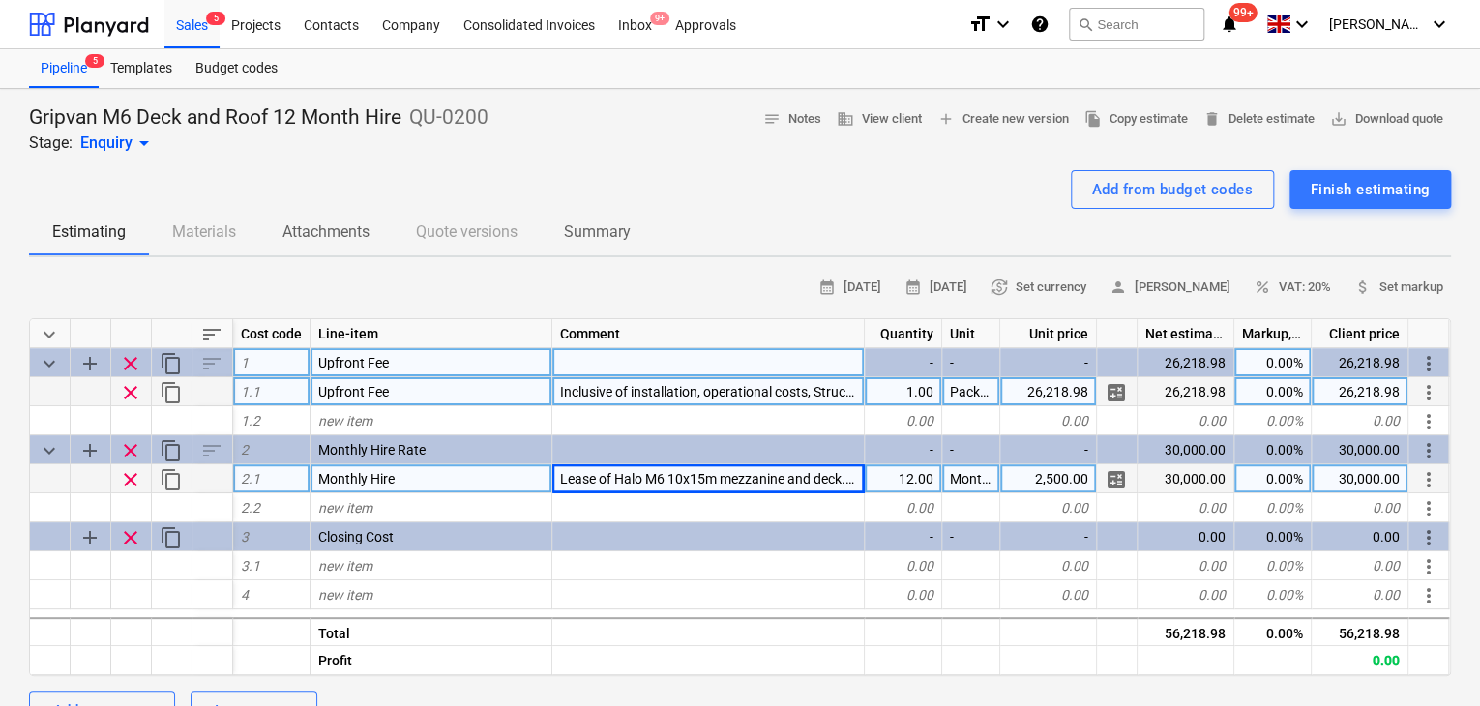
click at [740, 473] on span "Lease of Halo M6 10x15m mezzanine and deck. 100mm columns and phenolic plywood …" at bounding box center [940, 478] width 760 height 15
click at [732, 198] on div "Add from budget codes Finish estimating" at bounding box center [740, 189] width 1422 height 39
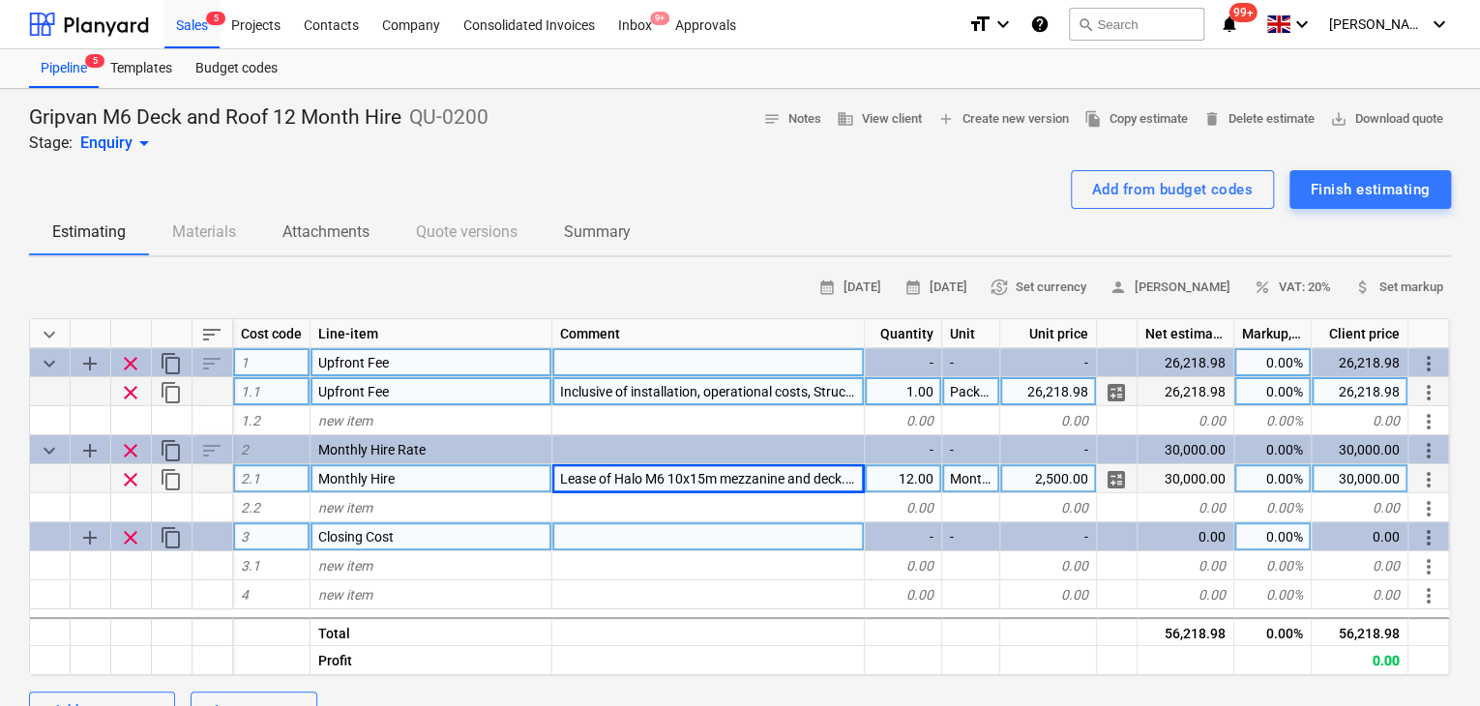
click at [418, 539] on div "Closing Cost" at bounding box center [432, 537] width 242 height 29
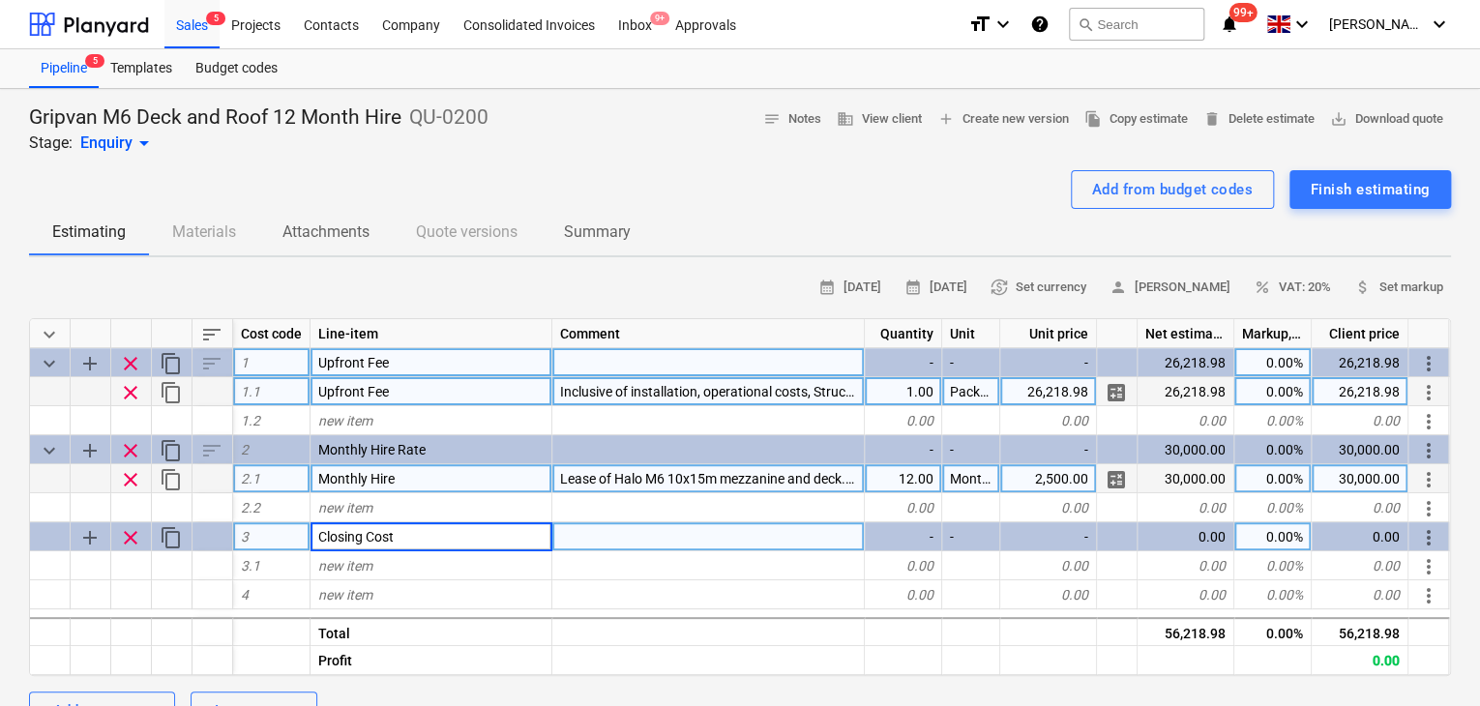
click at [418, 535] on input "Closing Cost" at bounding box center [431, 537] width 241 height 28
drag, startPoint x: 418, startPoint y: 535, endPoint x: 344, endPoint y: 535, distance: 73.5
click at [344, 535] on input "Closing Cost" at bounding box center [431, 537] width 241 height 28
type input "Derig Fee"
type textarea "x"
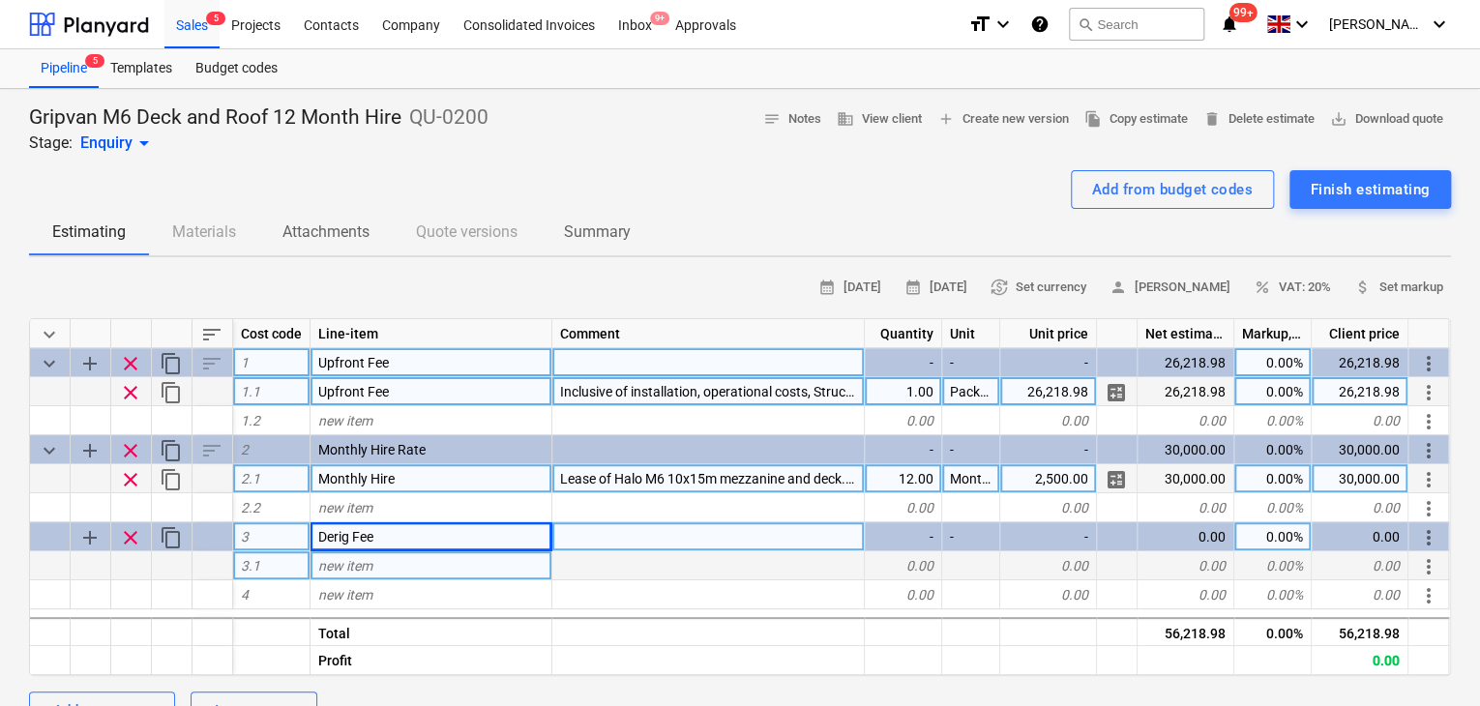
click at [340, 565] on span "new item" at bounding box center [345, 565] width 54 height 15
type input "Derig"
type textarea "x"
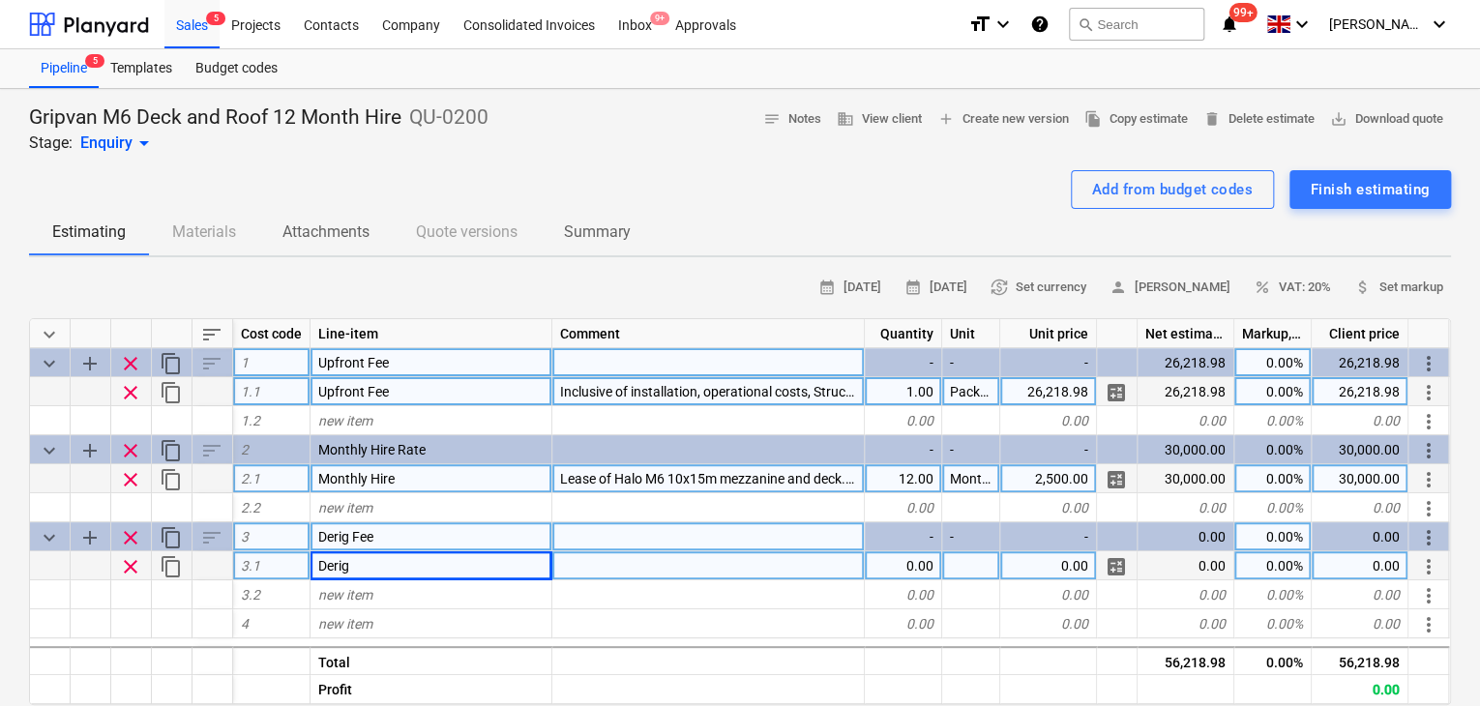
click at [873, 566] on div "0.00" at bounding box center [903, 566] width 77 height 29
type input "1"
type textarea "x"
type input "Package"
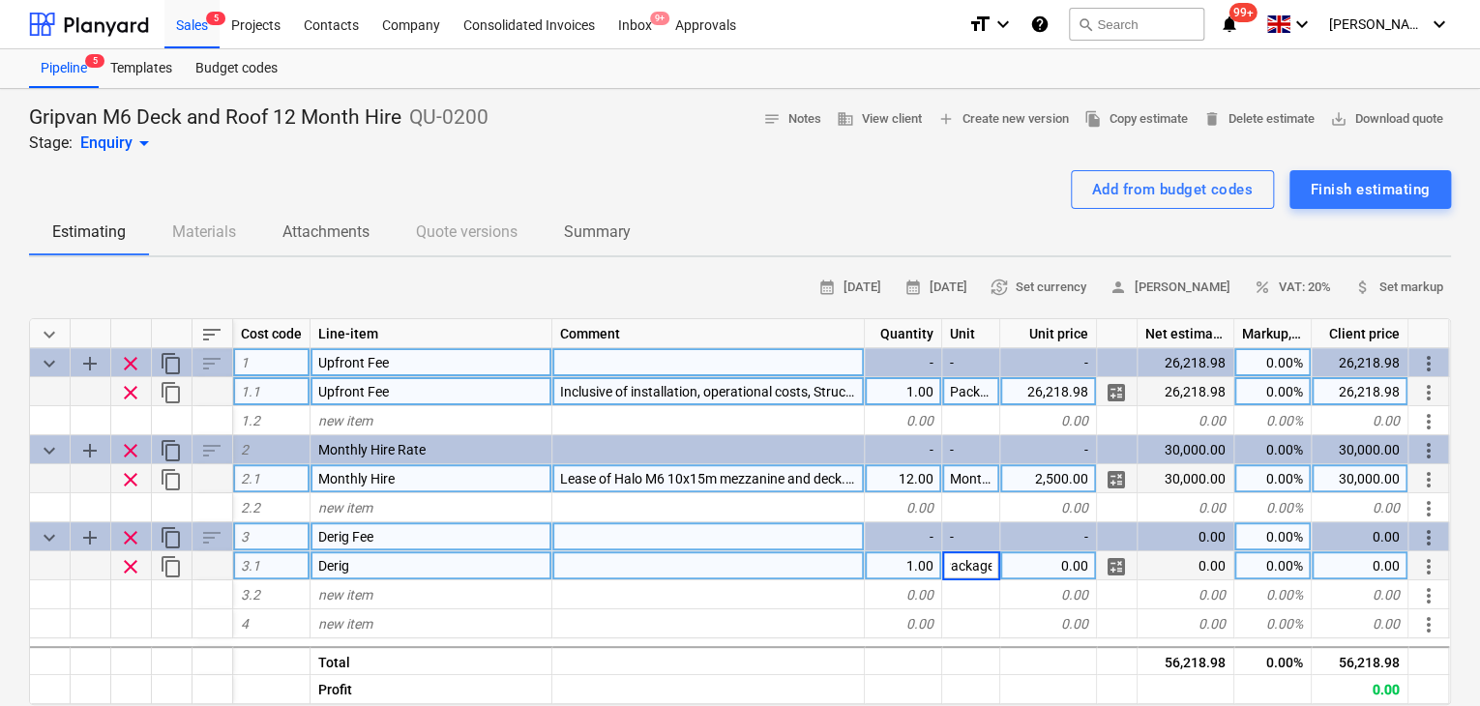
type textarea "x"
click at [1041, 562] on input "£8,700.00" at bounding box center [1049, 566] width 96 height 28
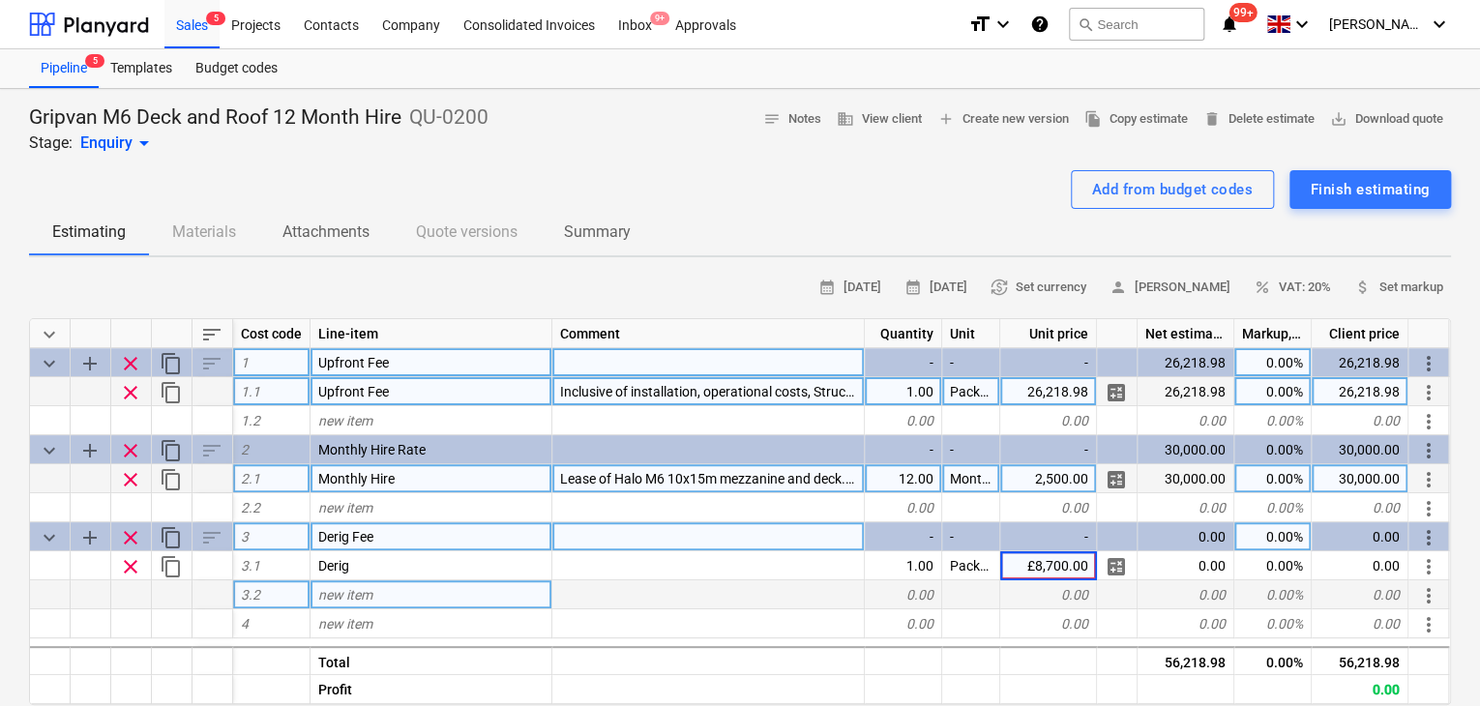
type input "8,700.00"
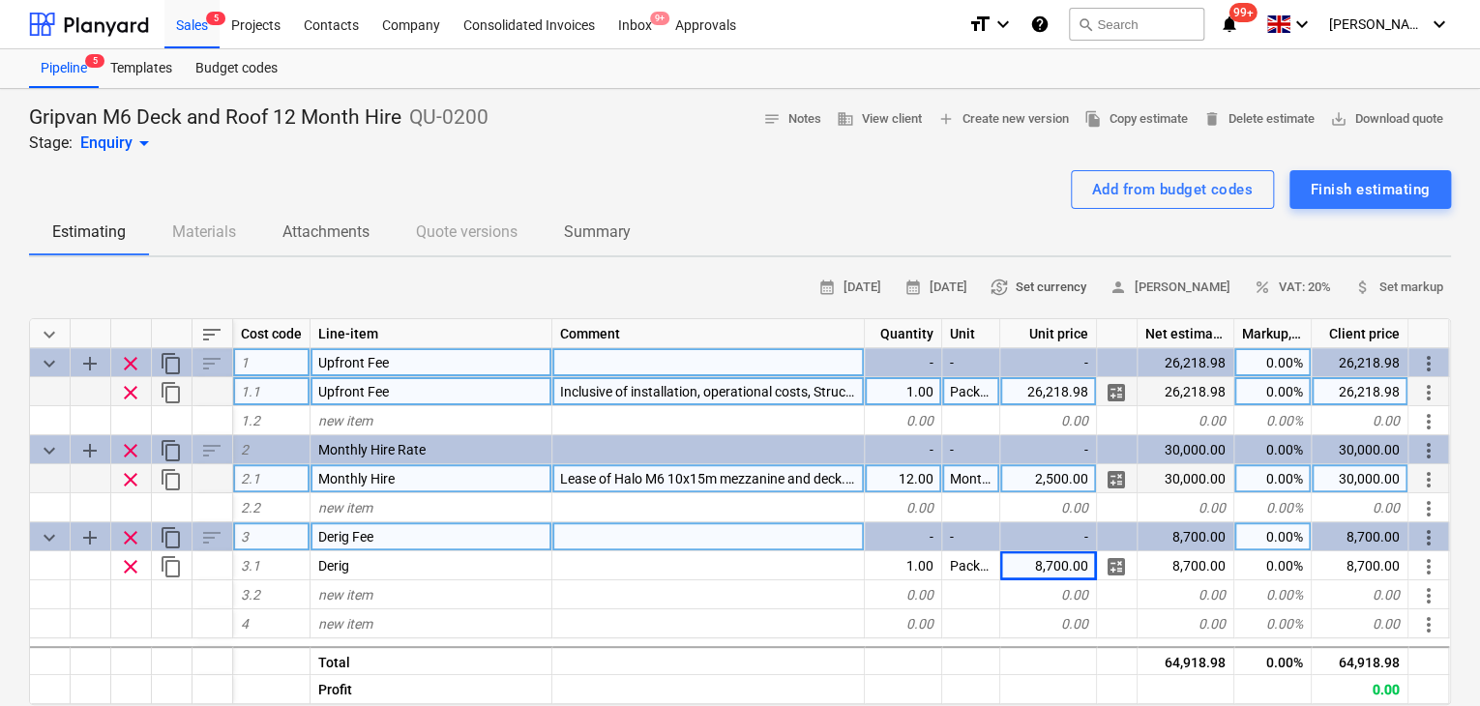
click at [1078, 277] on span "currency_exchange Set currency" at bounding box center [1039, 288] width 96 height 22
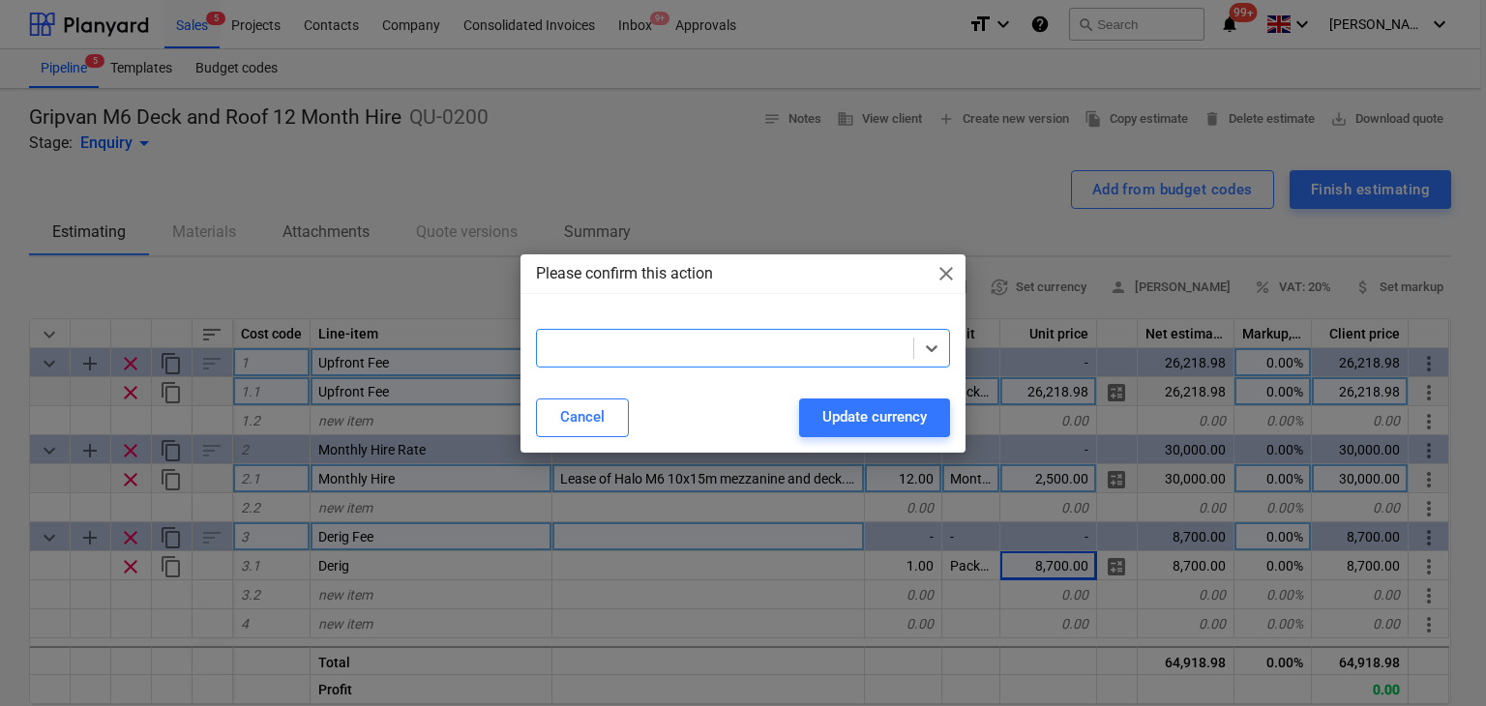
click at [706, 325] on div at bounding box center [743, 321] width 415 height 15
click at [706, 329] on div at bounding box center [743, 348] width 415 height 39
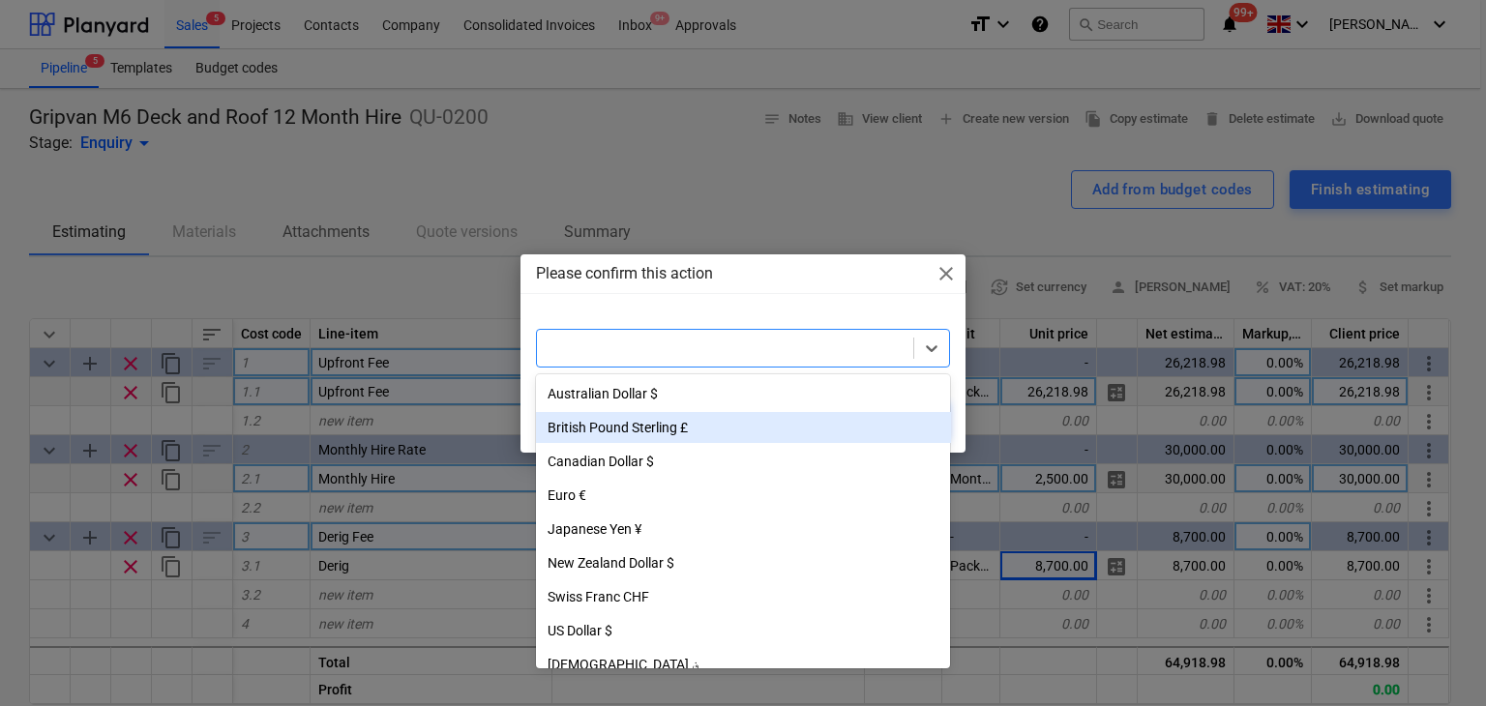
click at [672, 438] on div "British Pound Sterling £" at bounding box center [743, 427] width 415 height 31
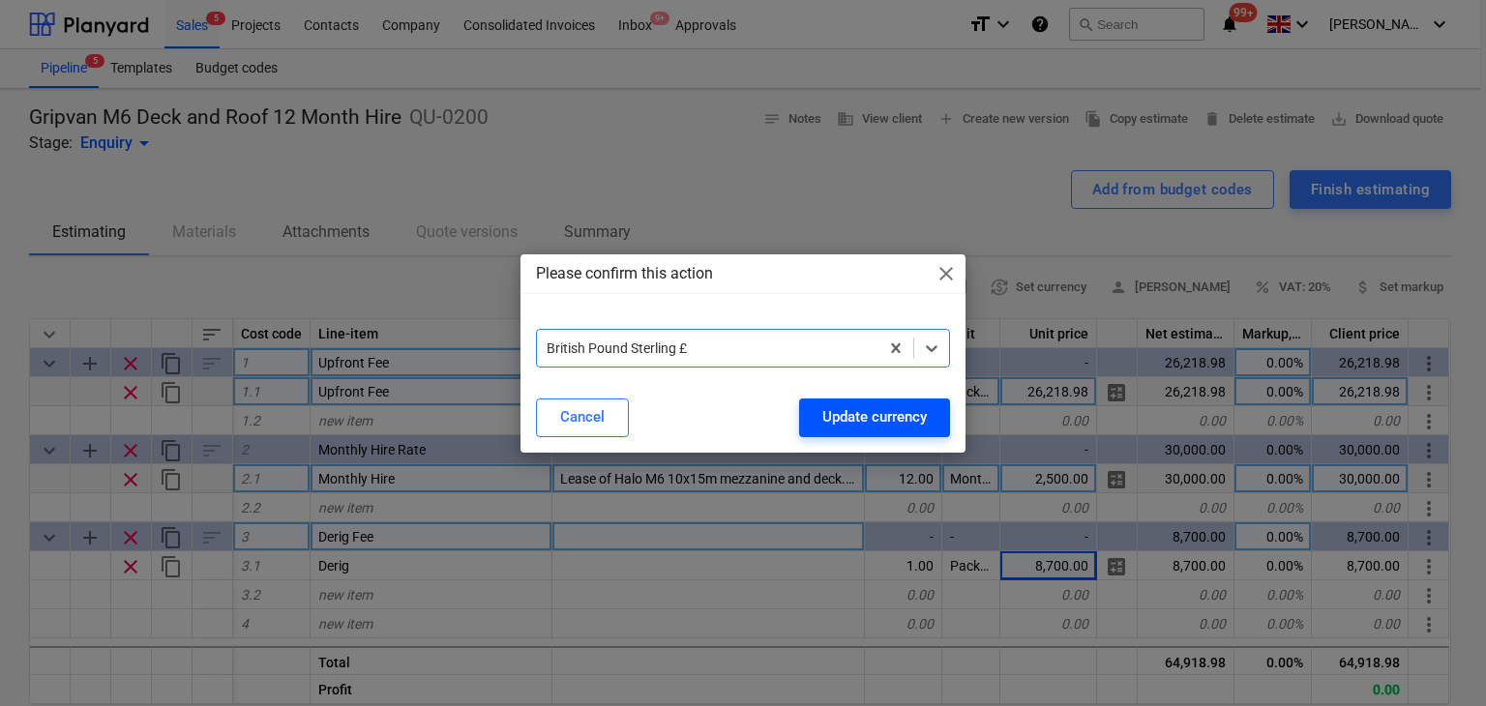
click at [852, 404] on div "Update currency" at bounding box center [874, 416] width 105 height 25
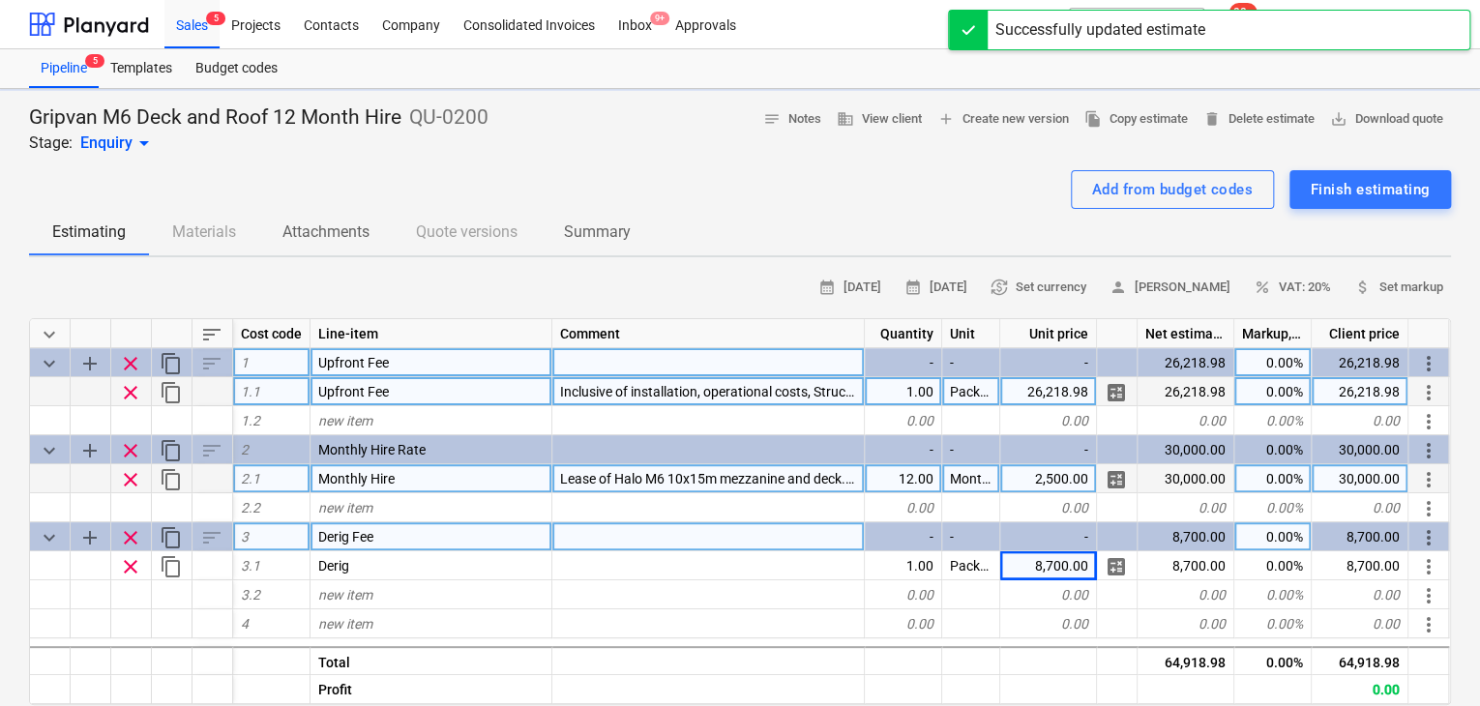
type textarea "x"
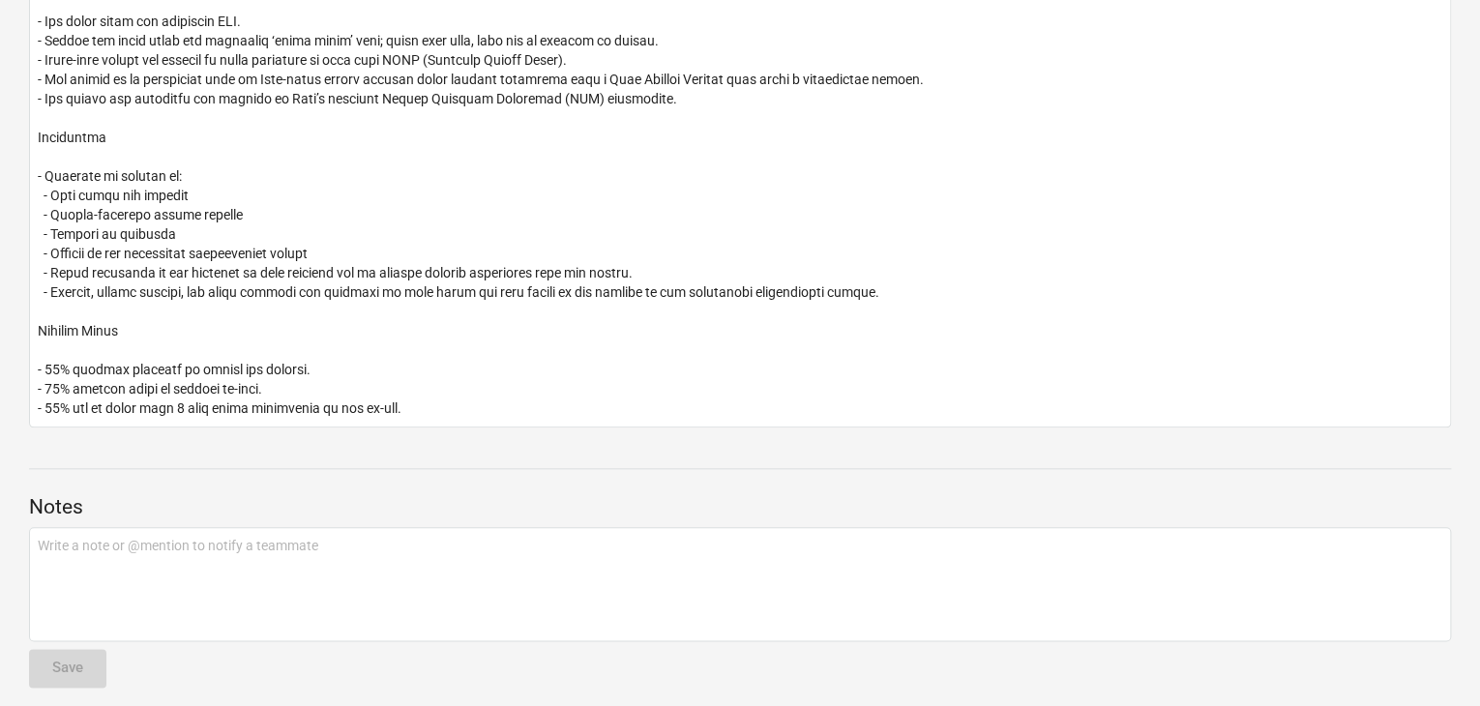
scroll to position [840, 0]
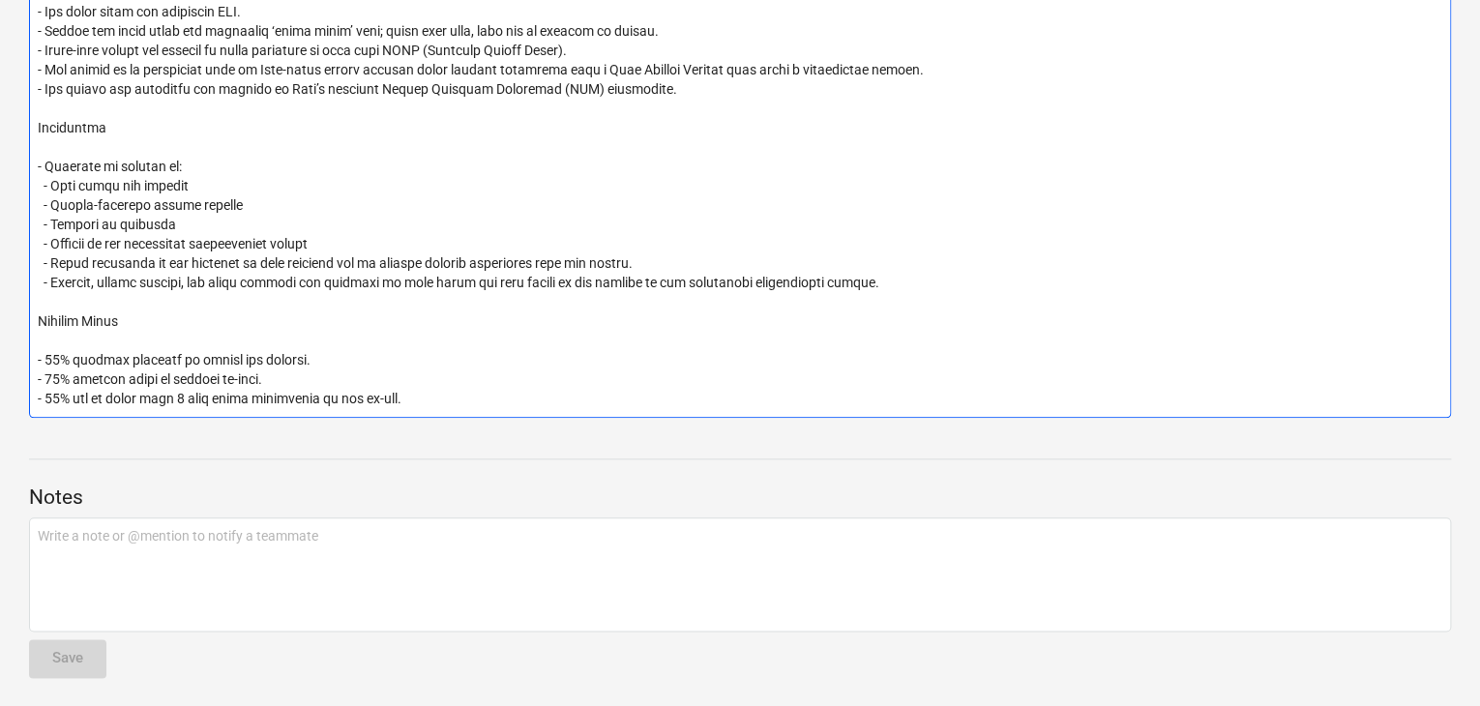
click at [159, 364] on textarea at bounding box center [740, 186] width 1422 height 463
click at [314, 353] on textarea at bounding box center [740, 186] width 1422 height 463
drag, startPoint x: 314, startPoint y: 365, endPoint x: 23, endPoint y: 358, distance: 290.4
click at [178, 400] on textarea at bounding box center [740, 186] width 1422 height 463
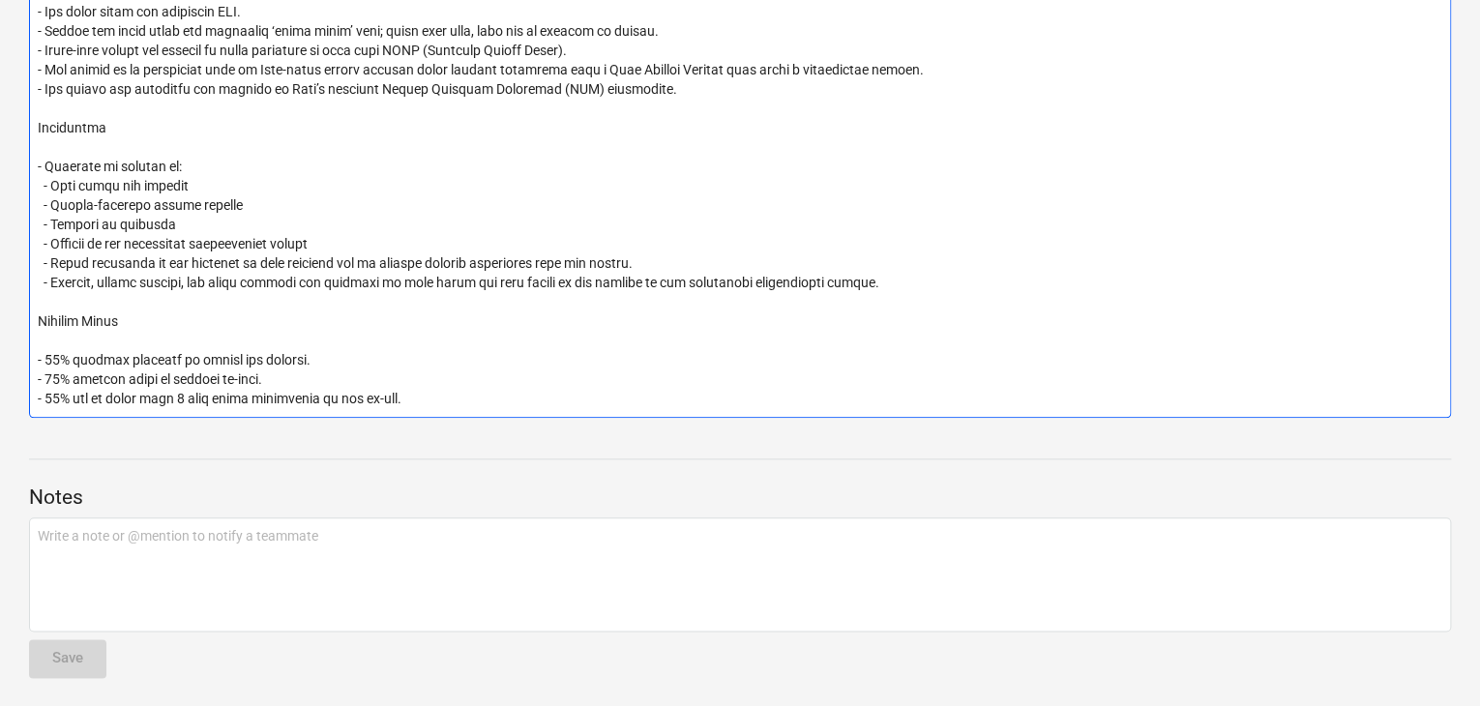
drag, startPoint x: 428, startPoint y: 400, endPoint x: 21, endPoint y: 394, distance: 406.4
click at [79, 400] on textarea at bounding box center [740, 186] width 1422 height 463
drag, startPoint x: 36, startPoint y: 396, endPoint x: 426, endPoint y: 397, distance: 390.0
click at [426, 397] on textarea at bounding box center [740, 186] width 1422 height 463
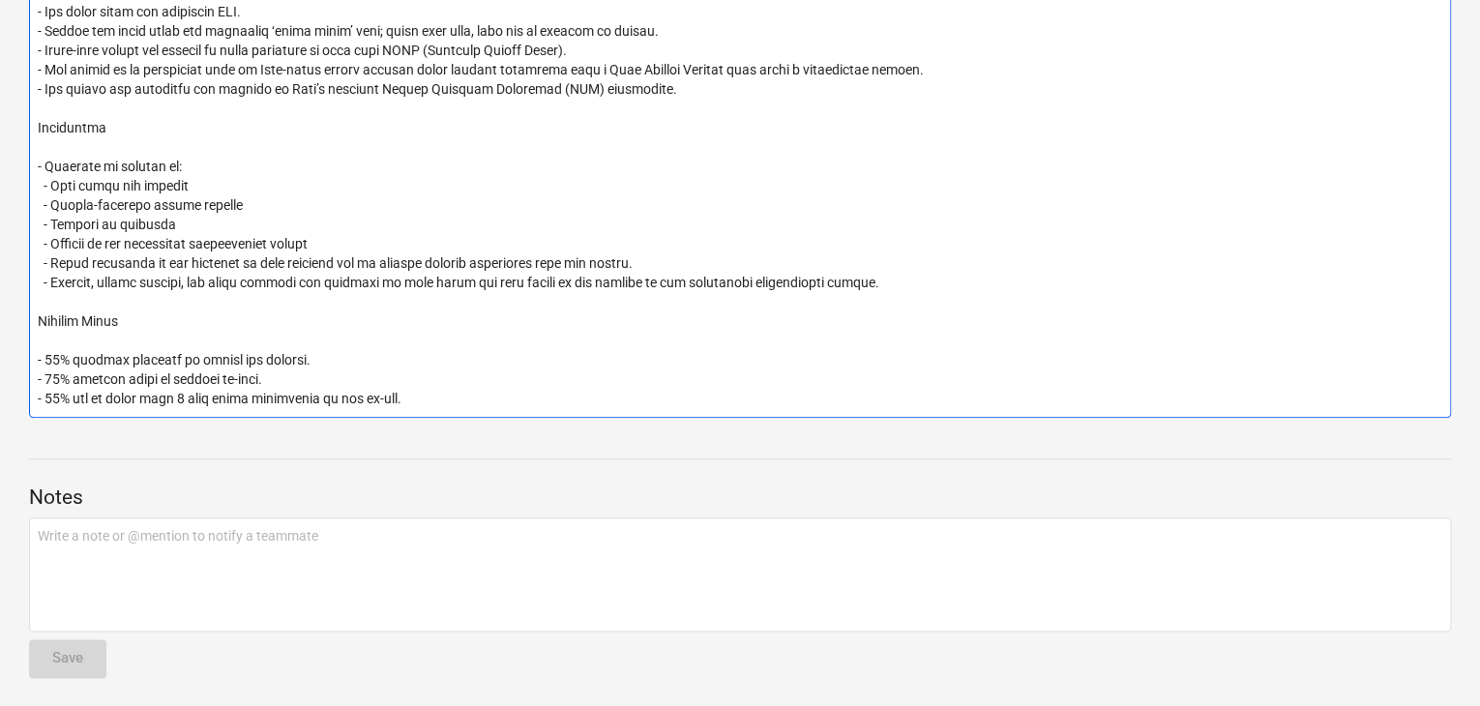
click at [389, 396] on textarea at bounding box center [740, 186] width 1422 height 463
drag, startPoint x: 424, startPoint y: 391, endPoint x: 139, endPoint y: 342, distance: 288.7
click at [139, 342] on textarea at bounding box center [740, 186] width 1422 height 463
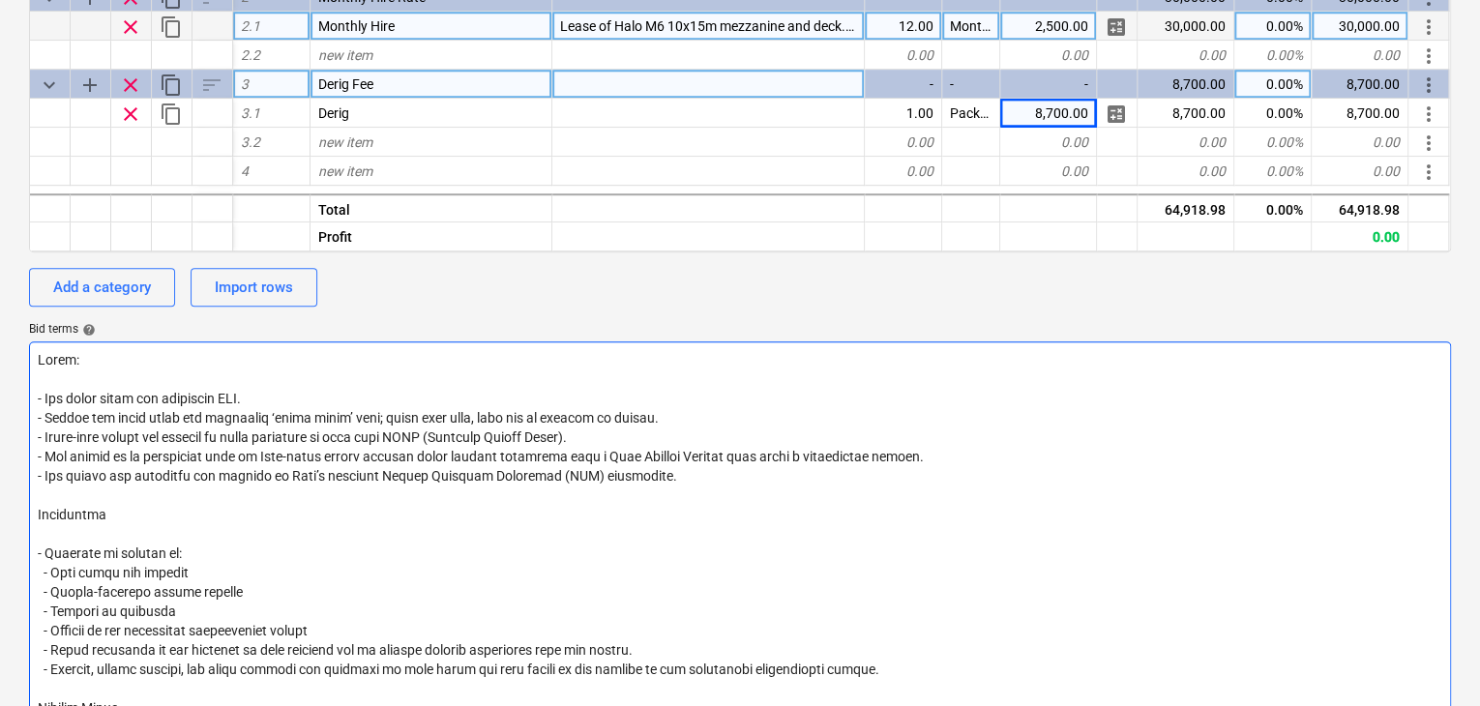
click at [83, 382] on textarea at bounding box center [740, 573] width 1422 height 463
type textarea "Notes: - All costs shown are excluding VAT. - Prices are valid until the specif…"
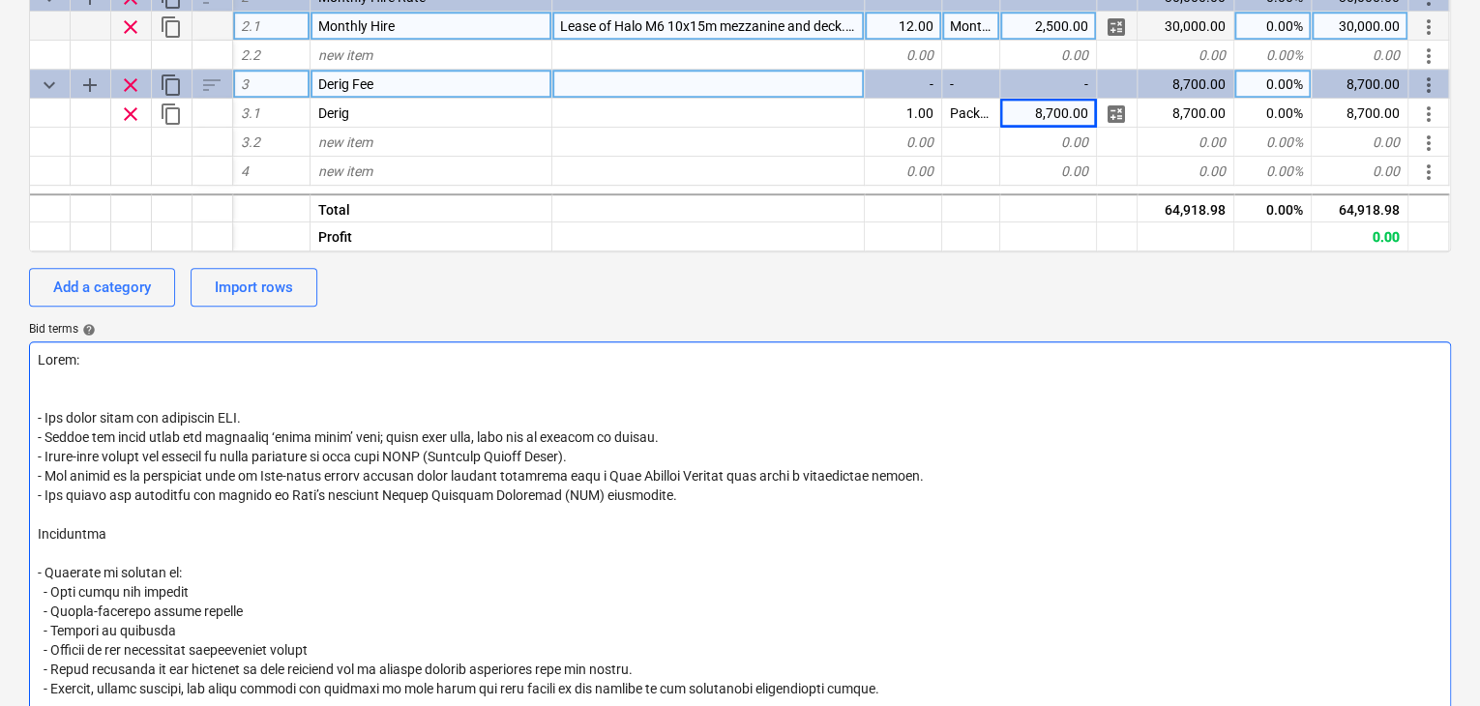
type textarea "x"
type textarea "Notes: - - All costs shown are excluding VAT. - Prices are valid until the spec…"
type textarea "x"
type textarea "Notes: - - All costs shown are excluding VAT. - Prices are valid until the spec…"
type textarea "x"
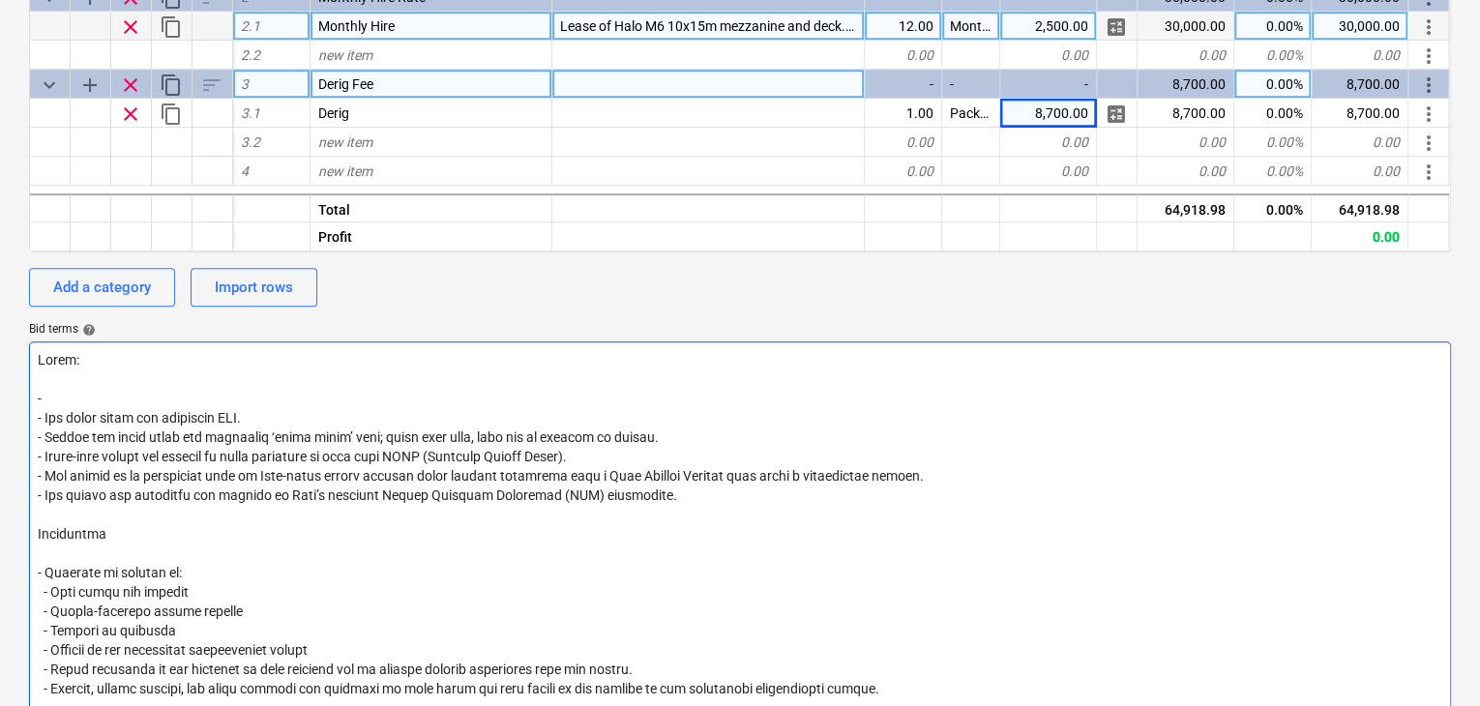
type textarea "Notes: - O - All costs shown are excluding VAT. - Prices are valid until the sp…"
type textarea "x"
type textarea "Notes: - Ou - All costs shown are excluding VAT. - Prices are valid until the s…"
type textarea "x"
type textarea "Notes: - Our - All costs shown are excluding VAT. - Prices are valid until the …"
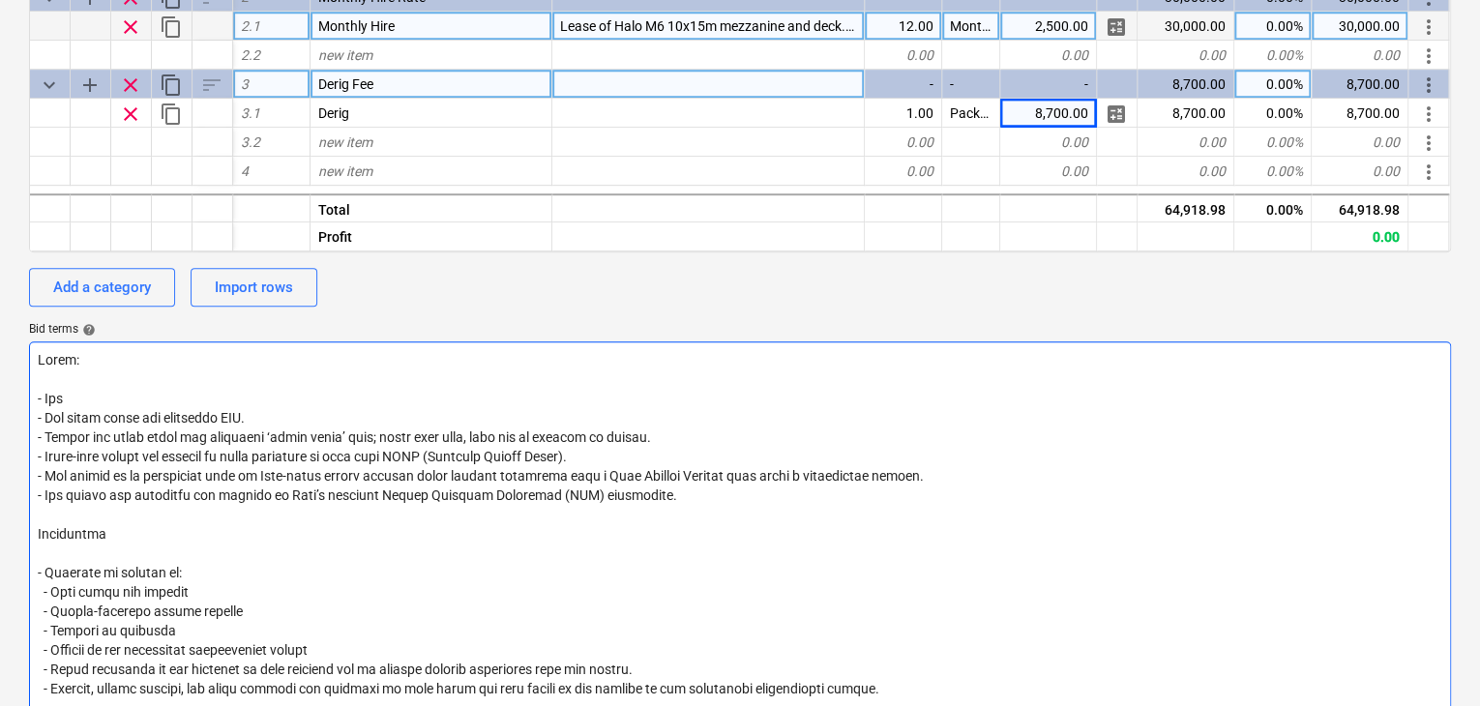
type textarea "x"
type textarea "Notes: - Our - All costs shown are excluding VAT. - Prices are valid until the …"
type textarea "x"
type textarea "Notes: - Our c - All costs shown are excluding VAT. - Prices are valid until th…"
type textarea "x"
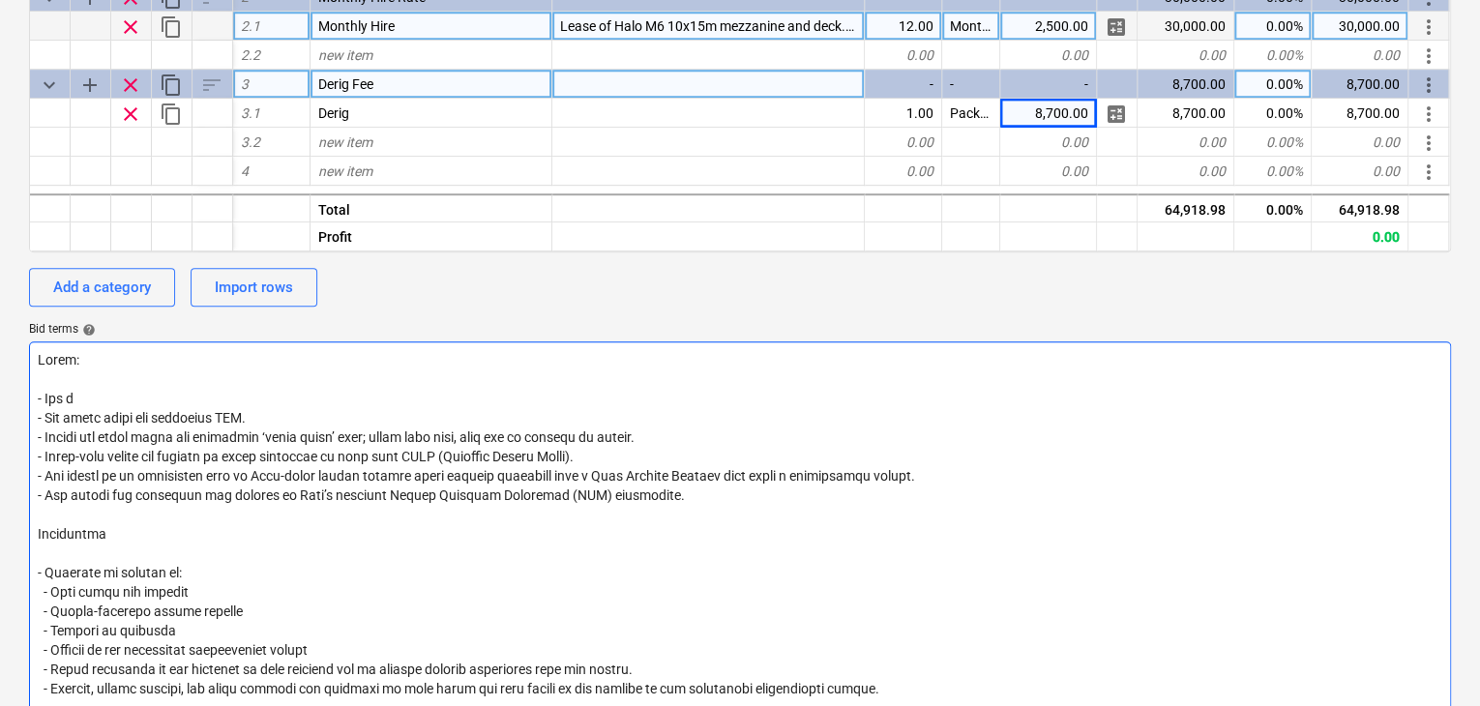
type textarea "Notes: - Our co - All costs shown are excluding VAT. - Prices are valid until t…"
type textarea "x"
type textarea "Notes: - Our cos - All costs shown are excluding VAT. - Prices are valid until …"
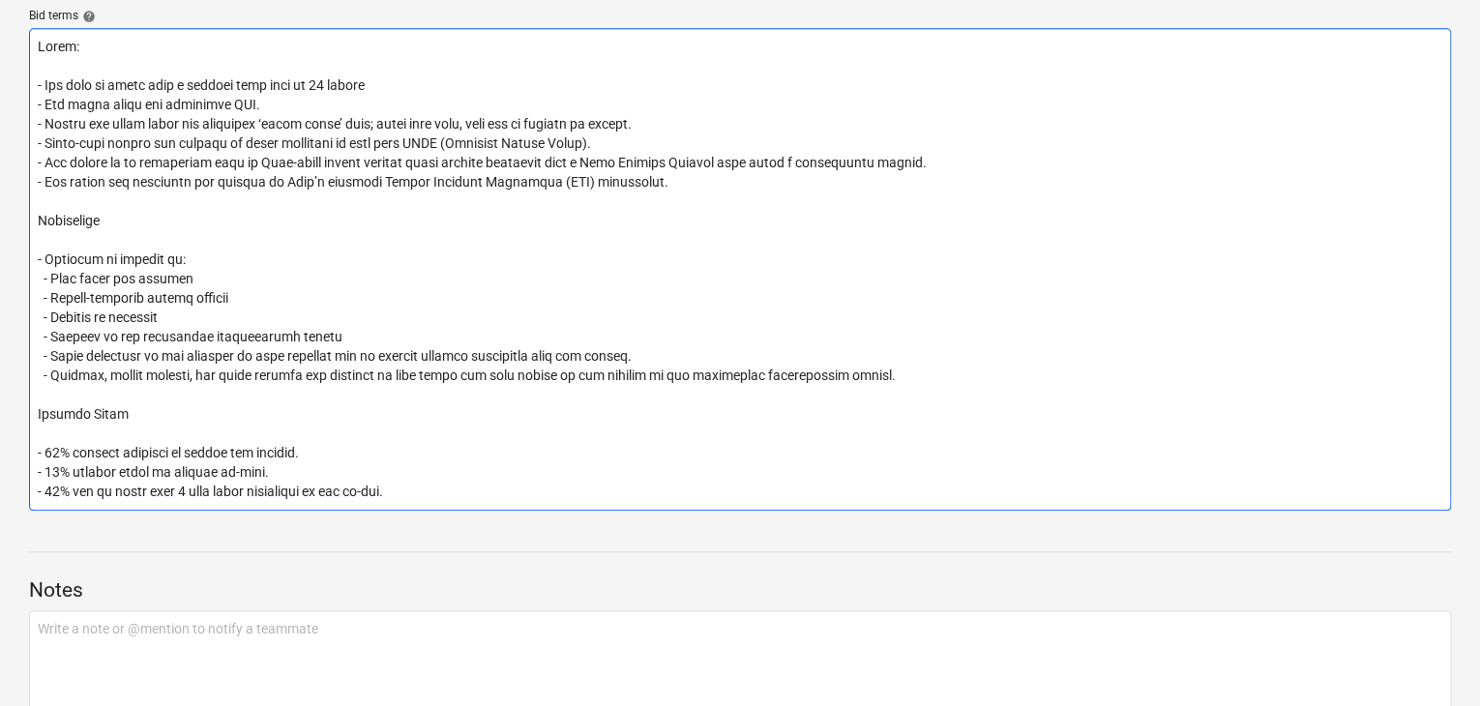
scroll to position [774, 0]
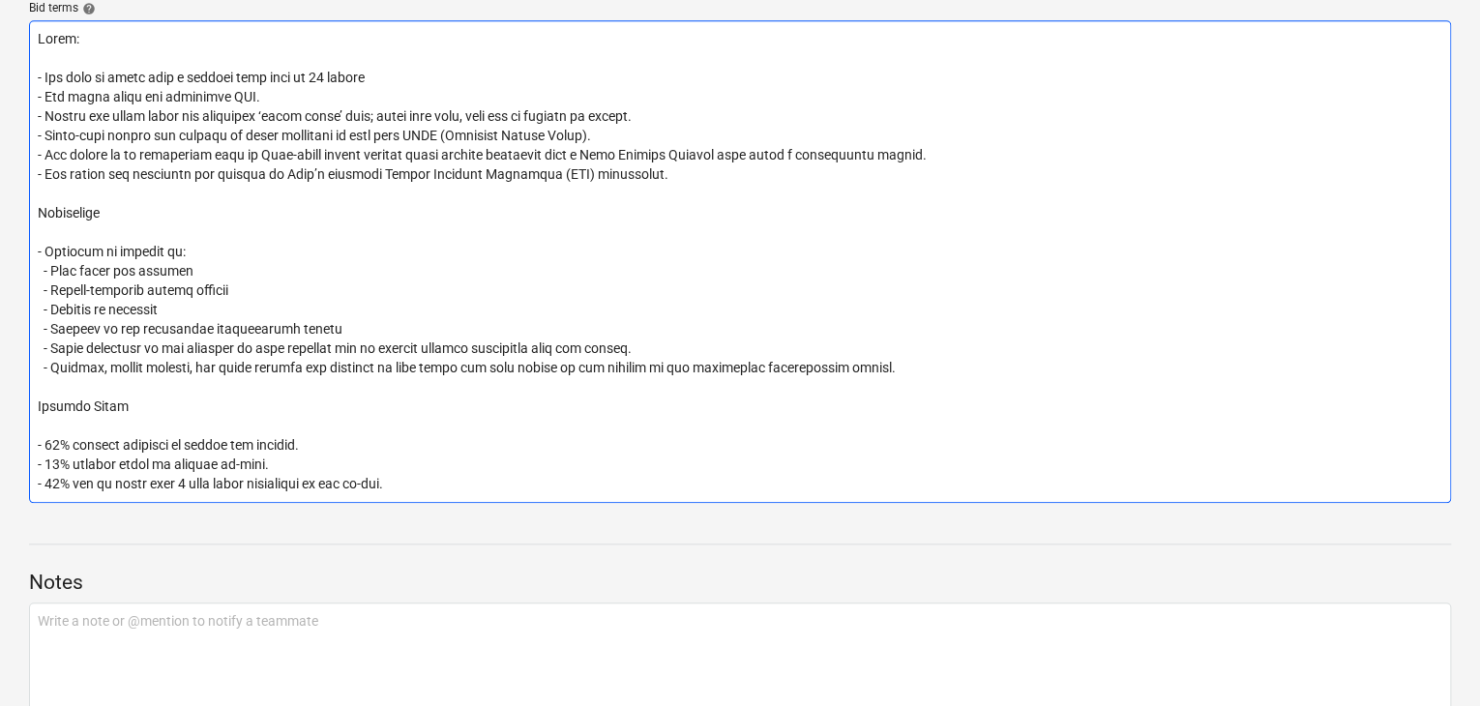
click at [275, 458] on textarea at bounding box center [740, 261] width 1422 height 483
click at [331, 449] on textarea at bounding box center [740, 261] width 1422 height 483
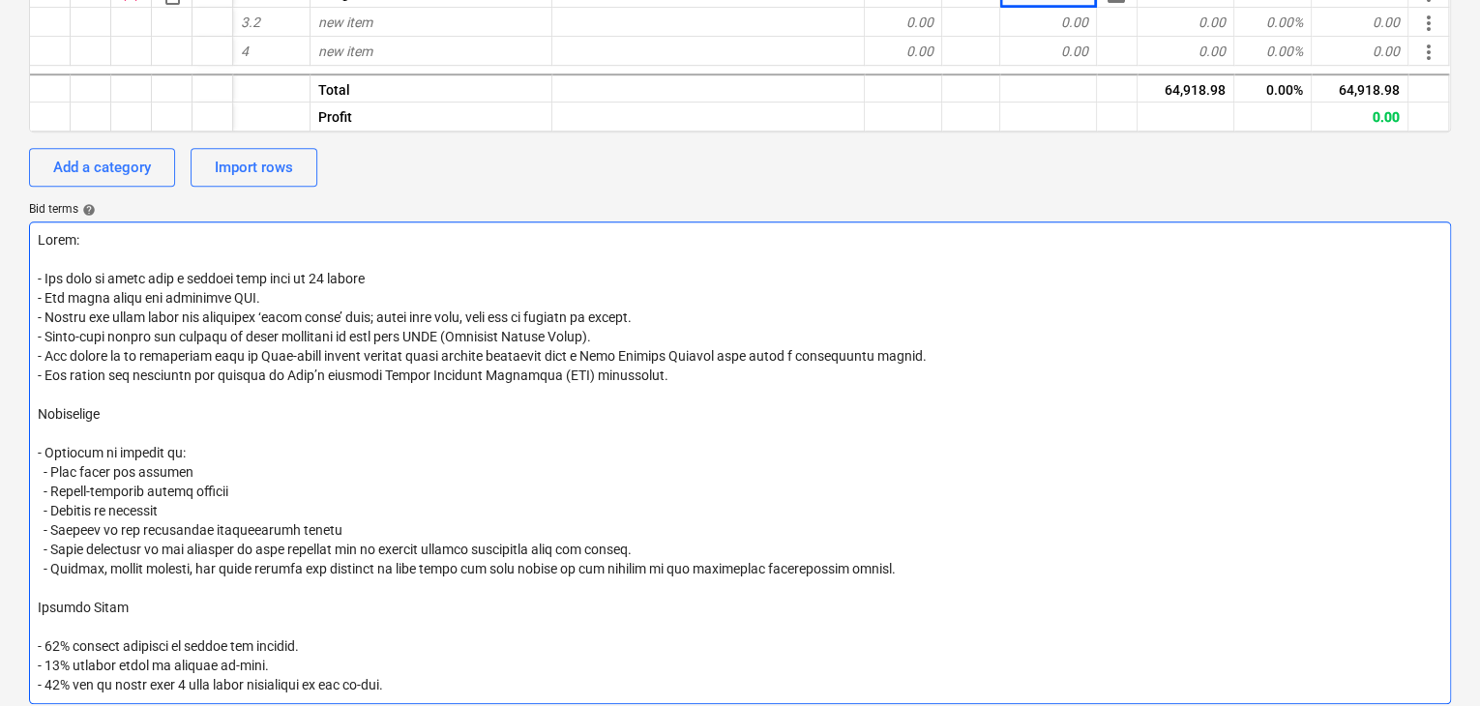
scroll to position [581, 0]
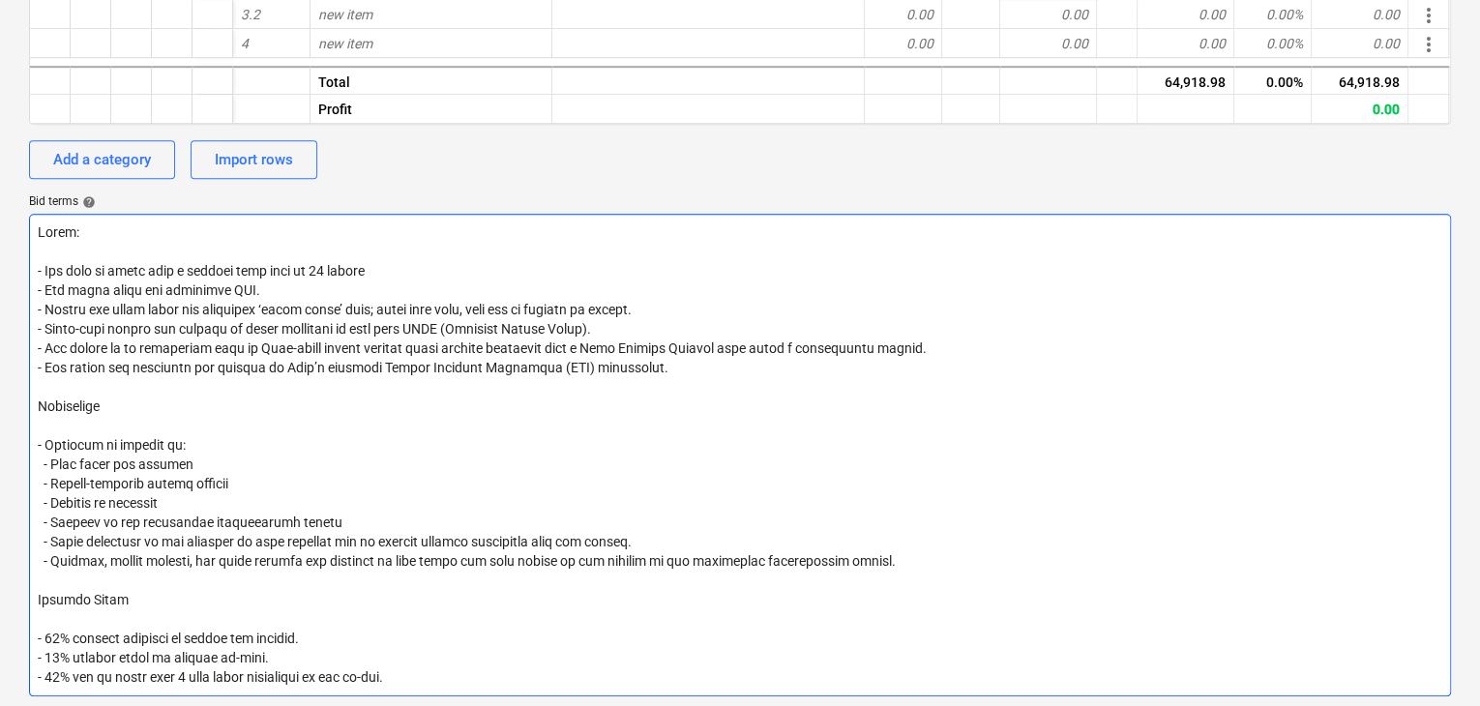
drag, startPoint x: 54, startPoint y: 298, endPoint x: 631, endPoint y: 329, distance: 577.5
click at [631, 329] on textarea at bounding box center [740, 455] width 1422 height 483
click at [523, 346] on textarea at bounding box center [740, 455] width 1422 height 483
drag, startPoint x: 163, startPoint y: 473, endPoint x: 31, endPoint y: 471, distance: 131.6
click at [31, 471] on textarea at bounding box center [740, 455] width 1422 height 483
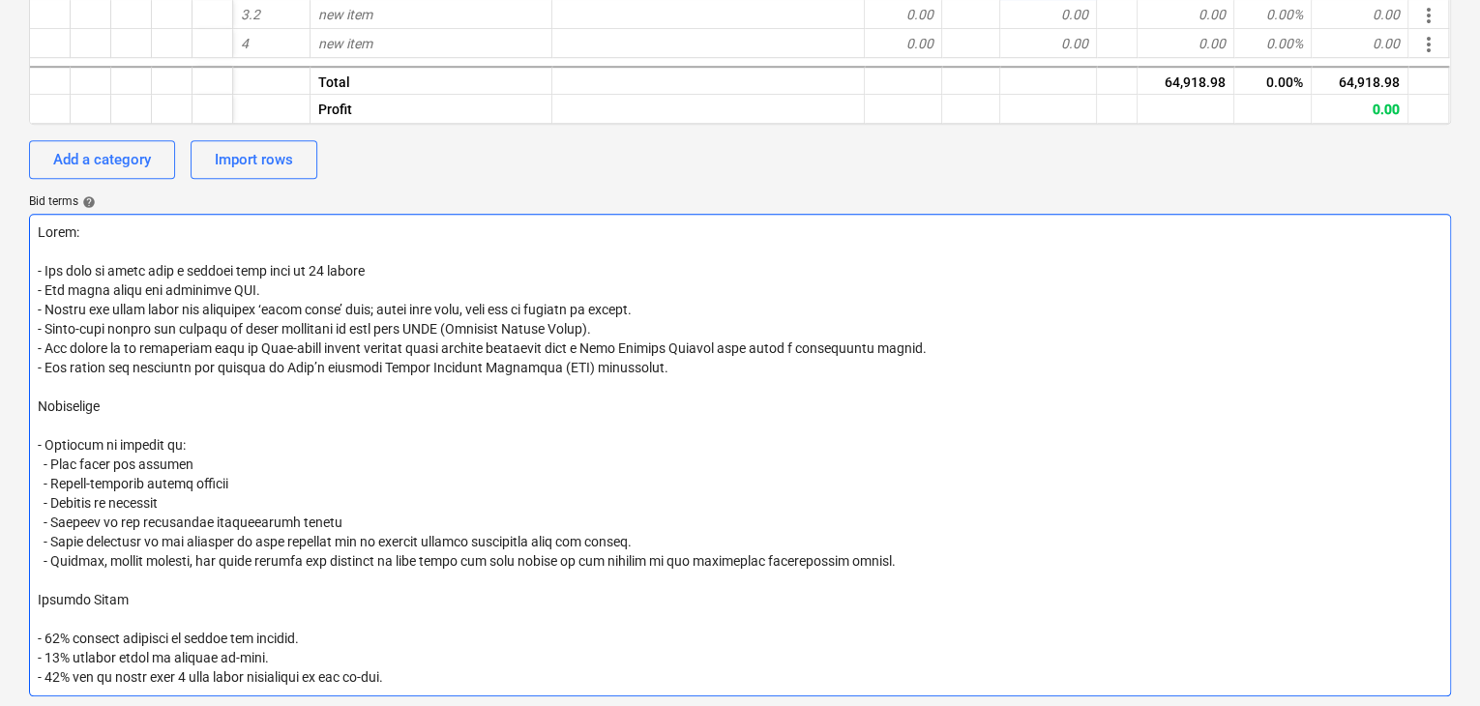
click at [216, 494] on textarea at bounding box center [740, 455] width 1422 height 483
drag, startPoint x: 238, startPoint y: 483, endPoint x: 130, endPoint y: 510, distance: 111.7
click at [52, 480] on textarea at bounding box center [740, 455] width 1422 height 483
click at [130, 510] on textarea at bounding box center [740, 455] width 1422 height 483
click at [139, 506] on textarea at bounding box center [740, 455] width 1422 height 483
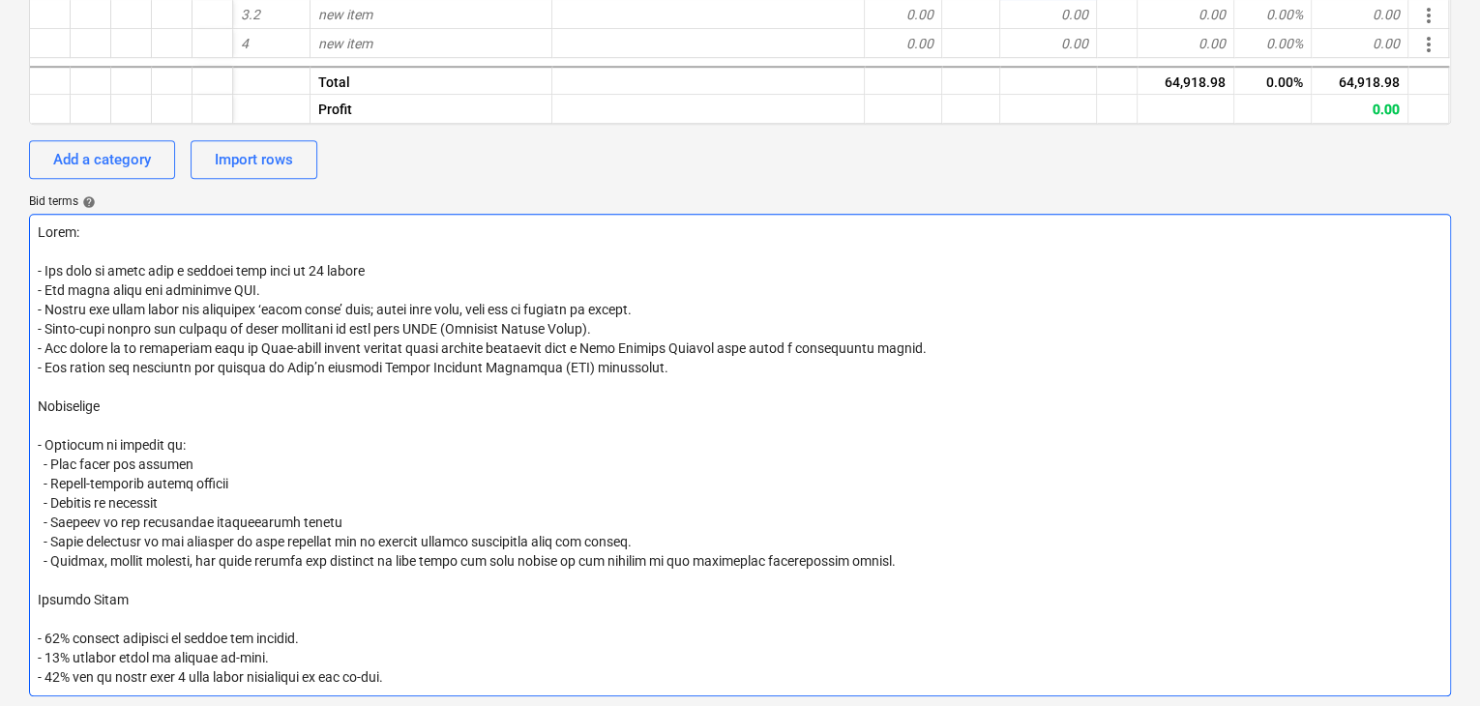
click at [139, 506] on textarea at bounding box center [740, 455] width 1422 height 483
click at [348, 537] on textarea at bounding box center [740, 455] width 1422 height 483
click at [345, 539] on textarea at bounding box center [740, 455] width 1422 height 483
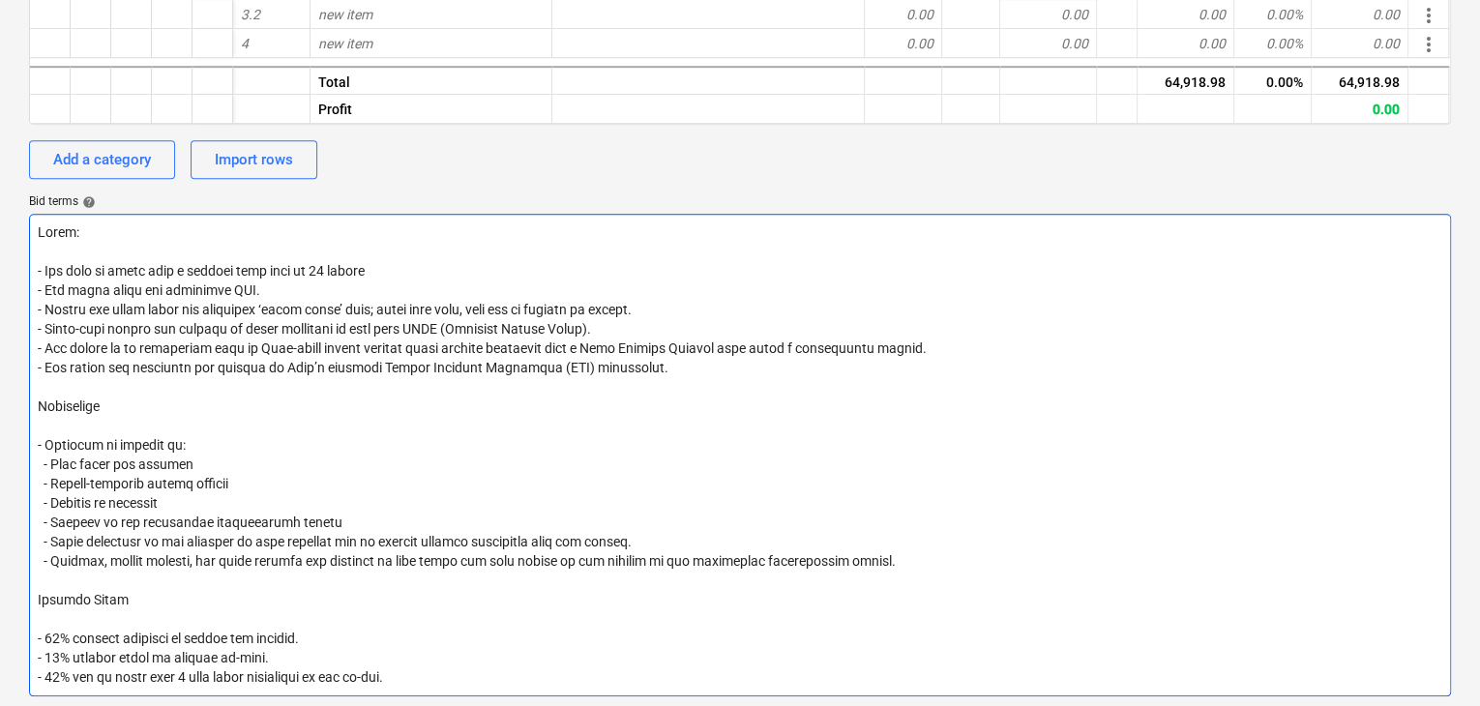
click at [345, 540] on textarea at bounding box center [740, 455] width 1422 height 483
click at [330, 570] on textarea at bounding box center [740, 455] width 1422 height 483
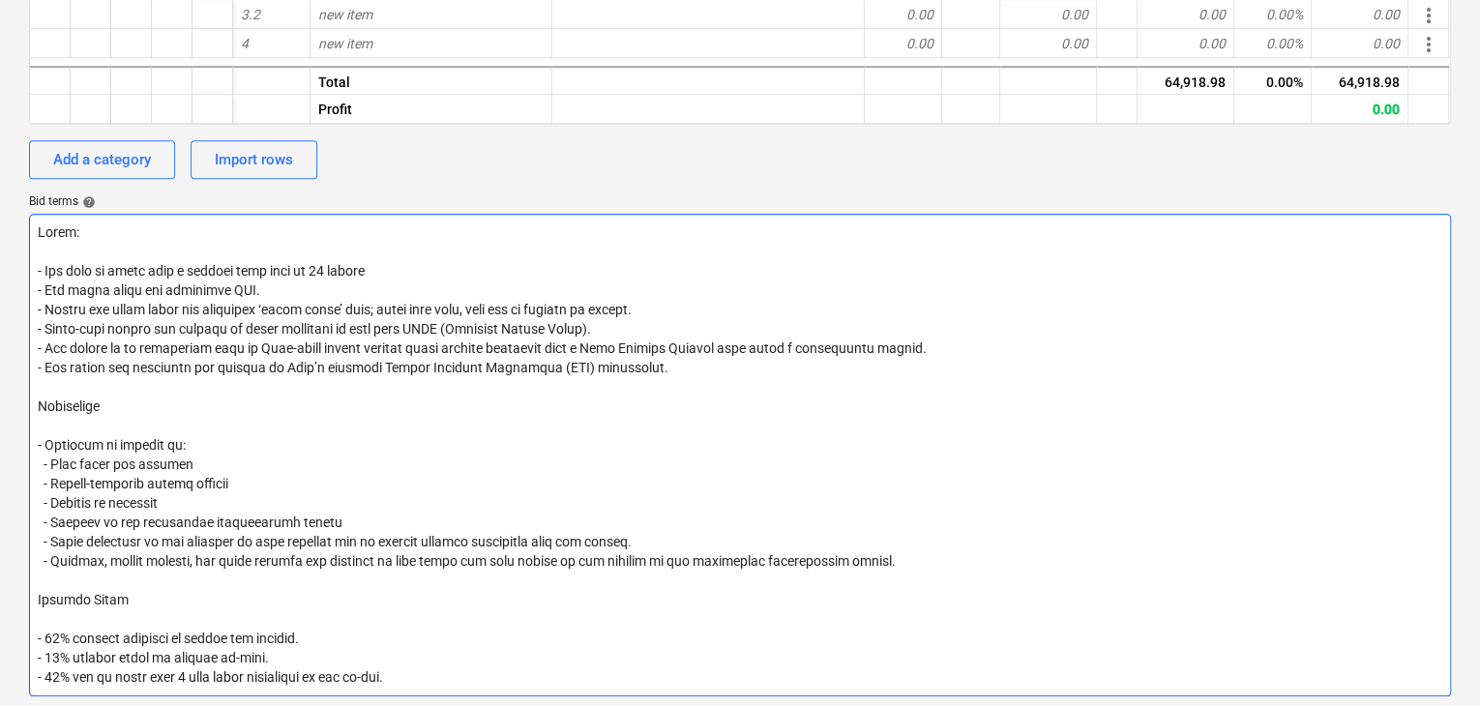
click at [329, 554] on textarea at bounding box center [740, 455] width 1422 height 483
click at [325, 563] on textarea at bounding box center [740, 455] width 1422 height 483
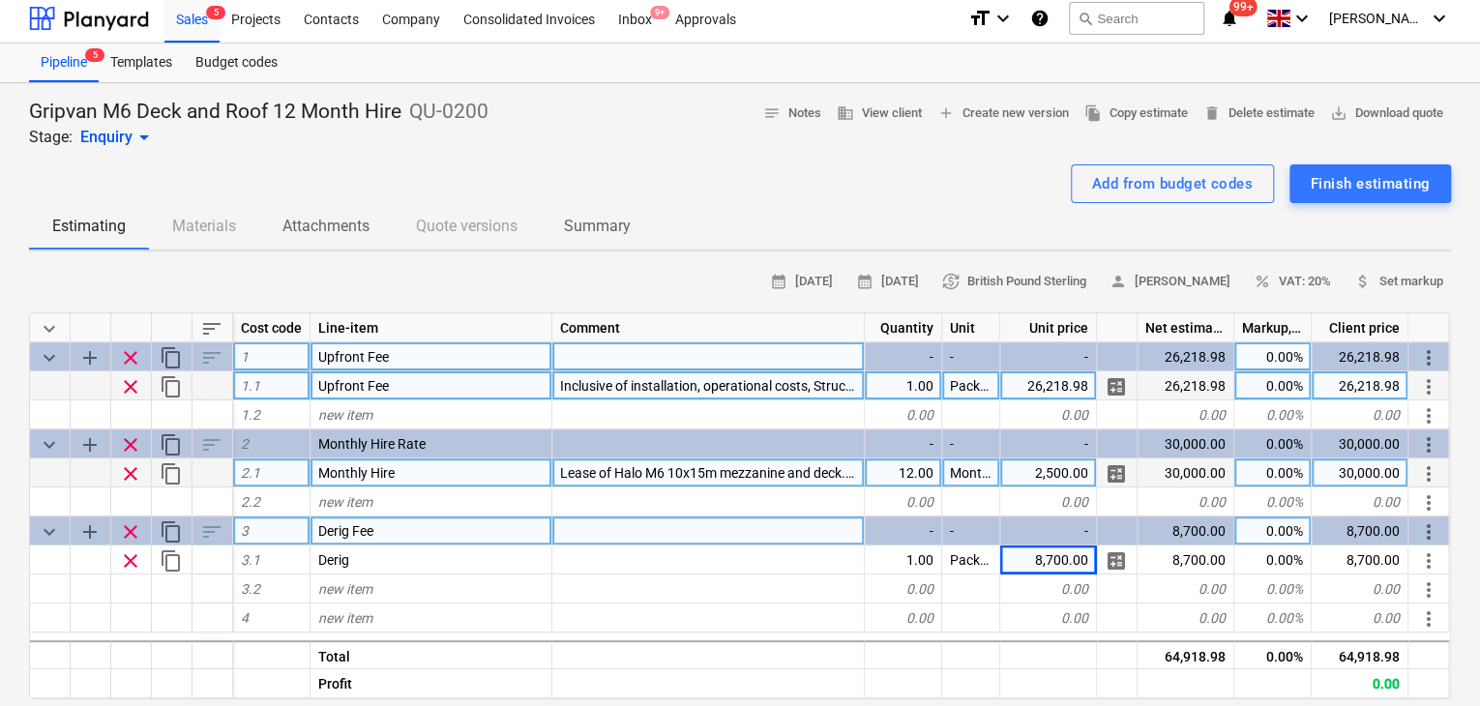
scroll to position [0, 0]
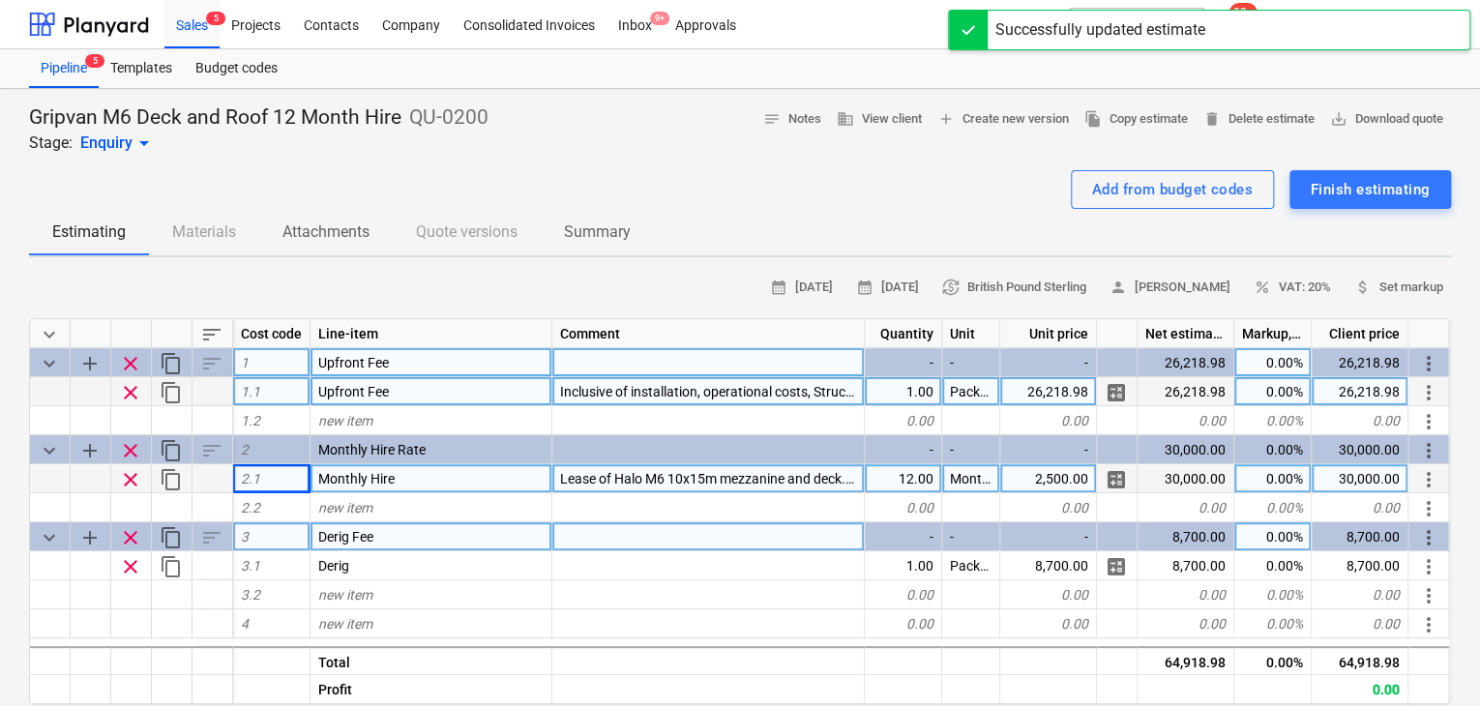
drag, startPoint x: 258, startPoint y: 469, endPoint x: 755, endPoint y: 212, distance: 559.1
click at [755, 212] on div "Estimating Materials Attachments Quote versions Summary" at bounding box center [740, 232] width 1422 height 46
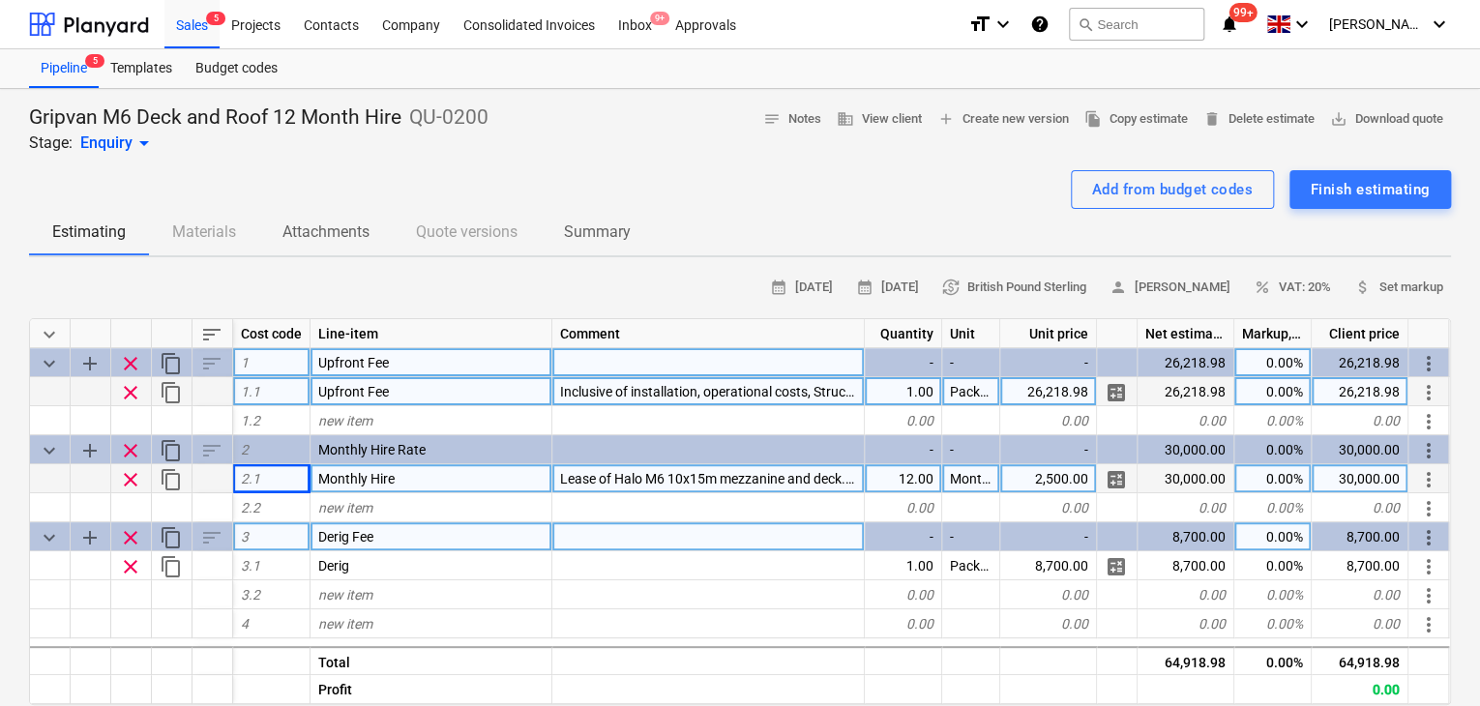
click at [631, 394] on span "Inclusive of installation, operational costs, Structural and technical design a…" at bounding box center [855, 391] width 590 height 15
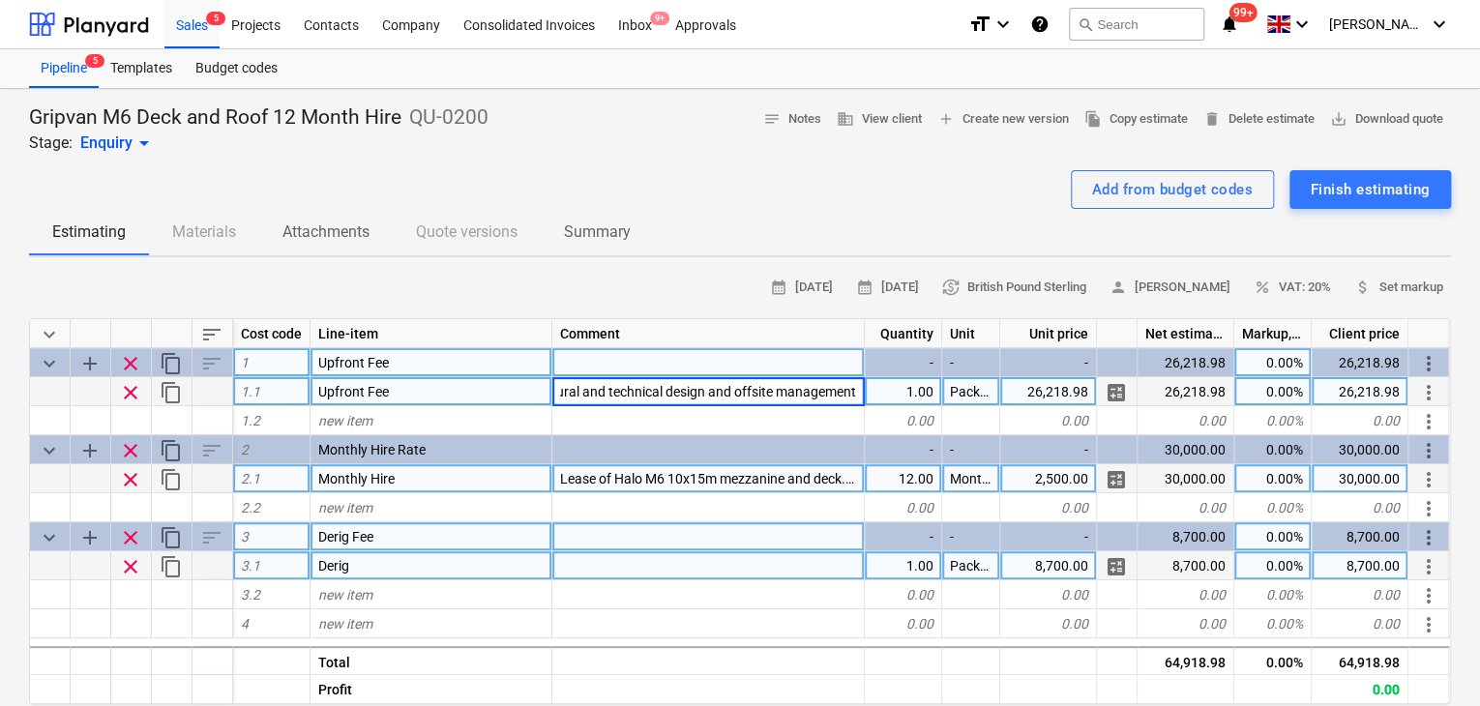
click at [590, 567] on div at bounding box center [709, 566] width 313 height 29
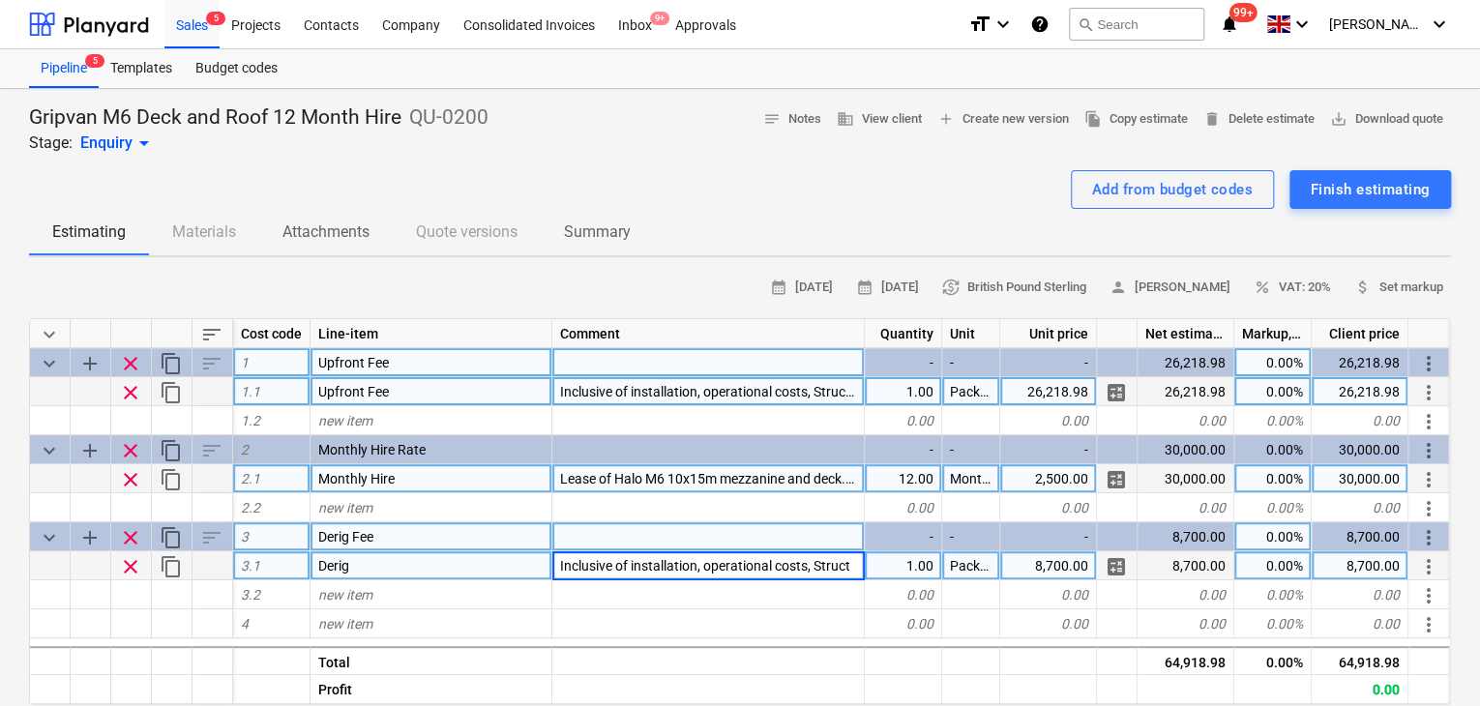
scroll to position [0, 0]
click at [743, 212] on div "Estimating Materials Attachments Quote versions Summary" at bounding box center [740, 232] width 1422 height 46
click at [699, 395] on span "Inclusive of installation, operational costs, Structural and technical design a…" at bounding box center [855, 391] width 590 height 15
click at [596, 171] on div "Add from budget codes Finish estimating" at bounding box center [740, 189] width 1422 height 39
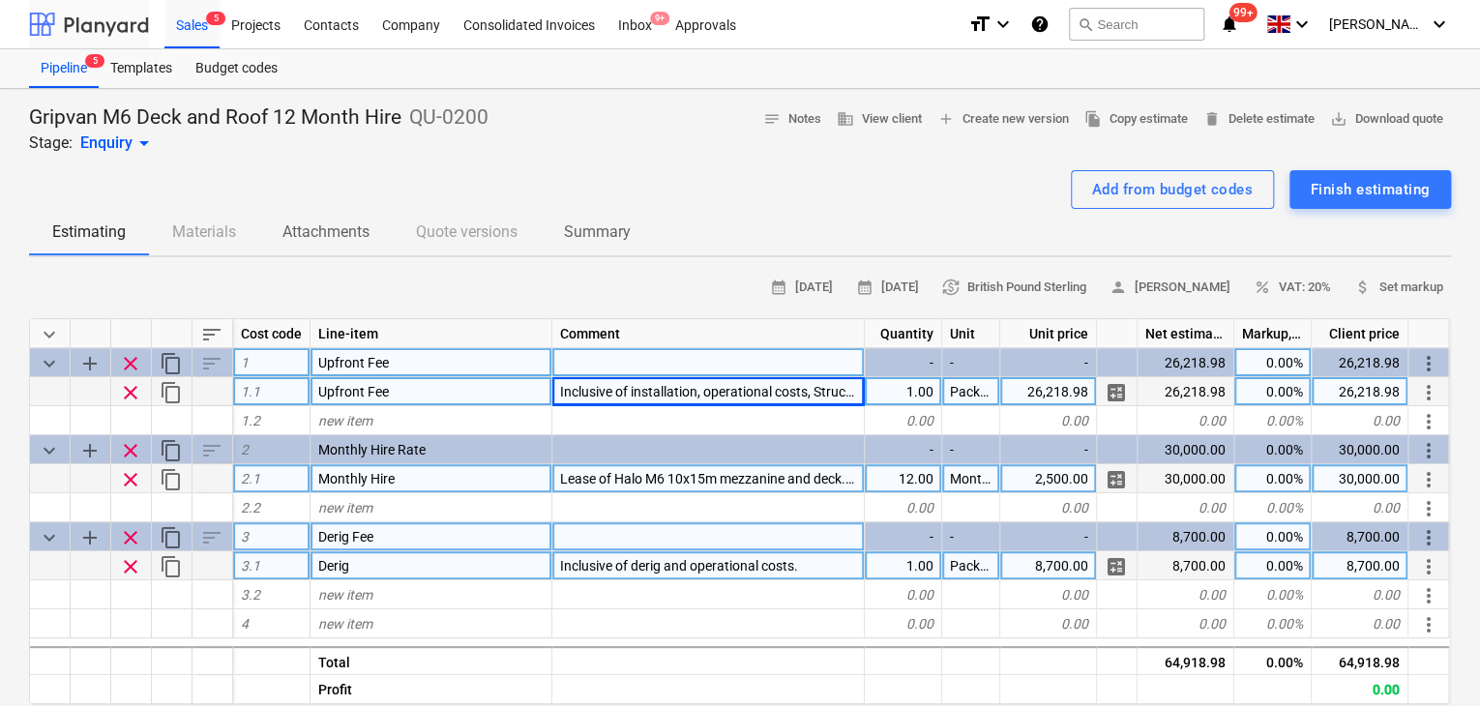
drag, startPoint x: 91, startPoint y: 24, endPoint x: 139, endPoint y: 19, distance: 48.6
click at [686, 396] on span "Inclusive of installation, operational costs, Structural and technical design a…" at bounding box center [855, 391] width 590 height 15
click at [640, 381] on input "Inclusive of installation, operational costs, Structural and technical design a…" at bounding box center [709, 391] width 312 height 28
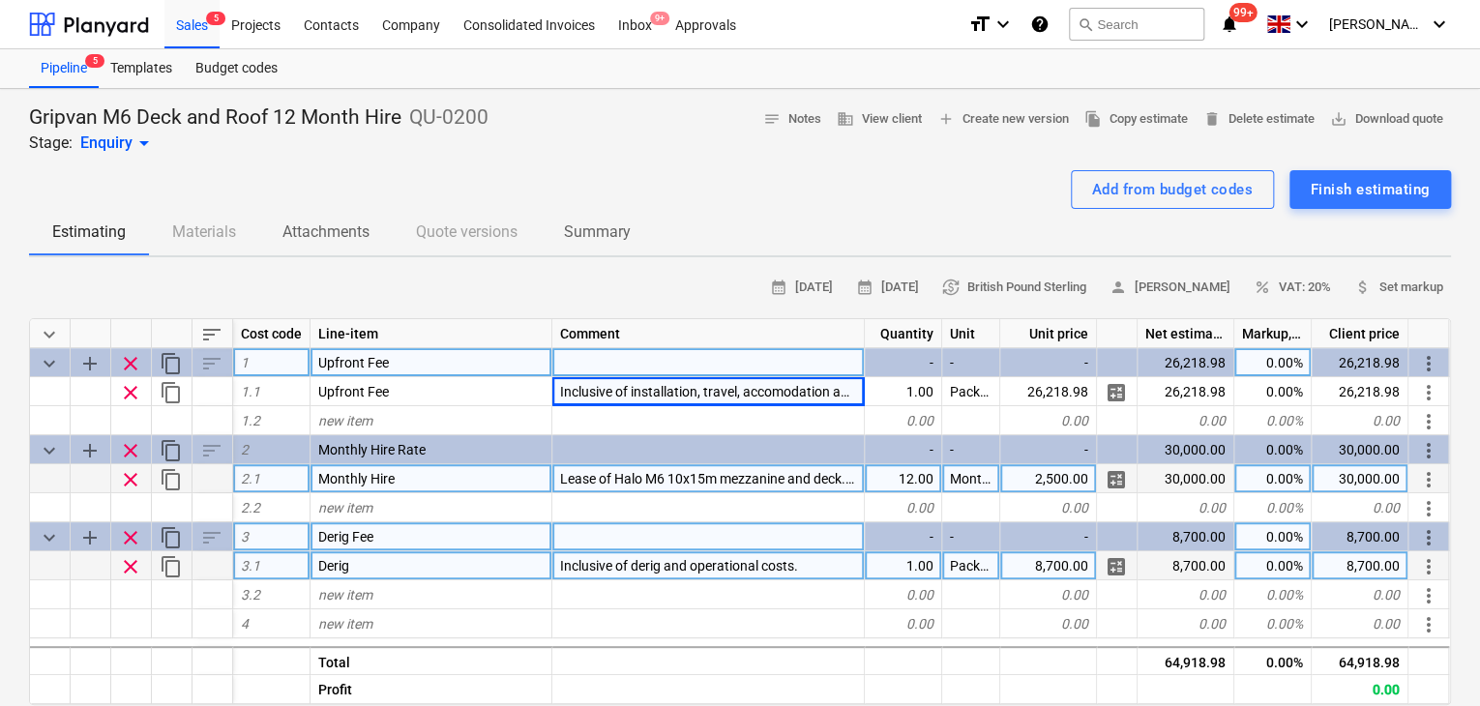
click at [658, 565] on span "Inclusive of derig and operational costs." at bounding box center [679, 565] width 238 height 15
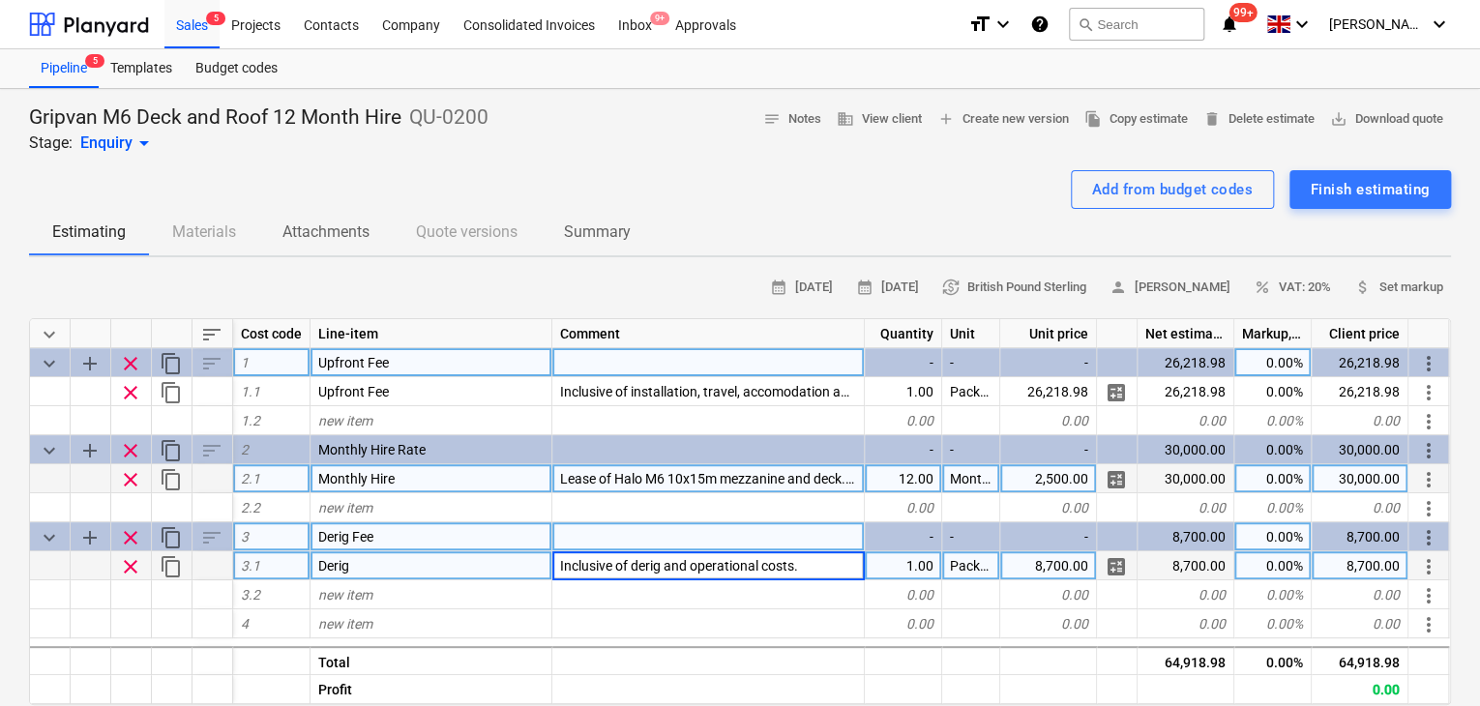
click at [665, 568] on input "Inclusive of derig and operational costs." at bounding box center [709, 566] width 312 height 28
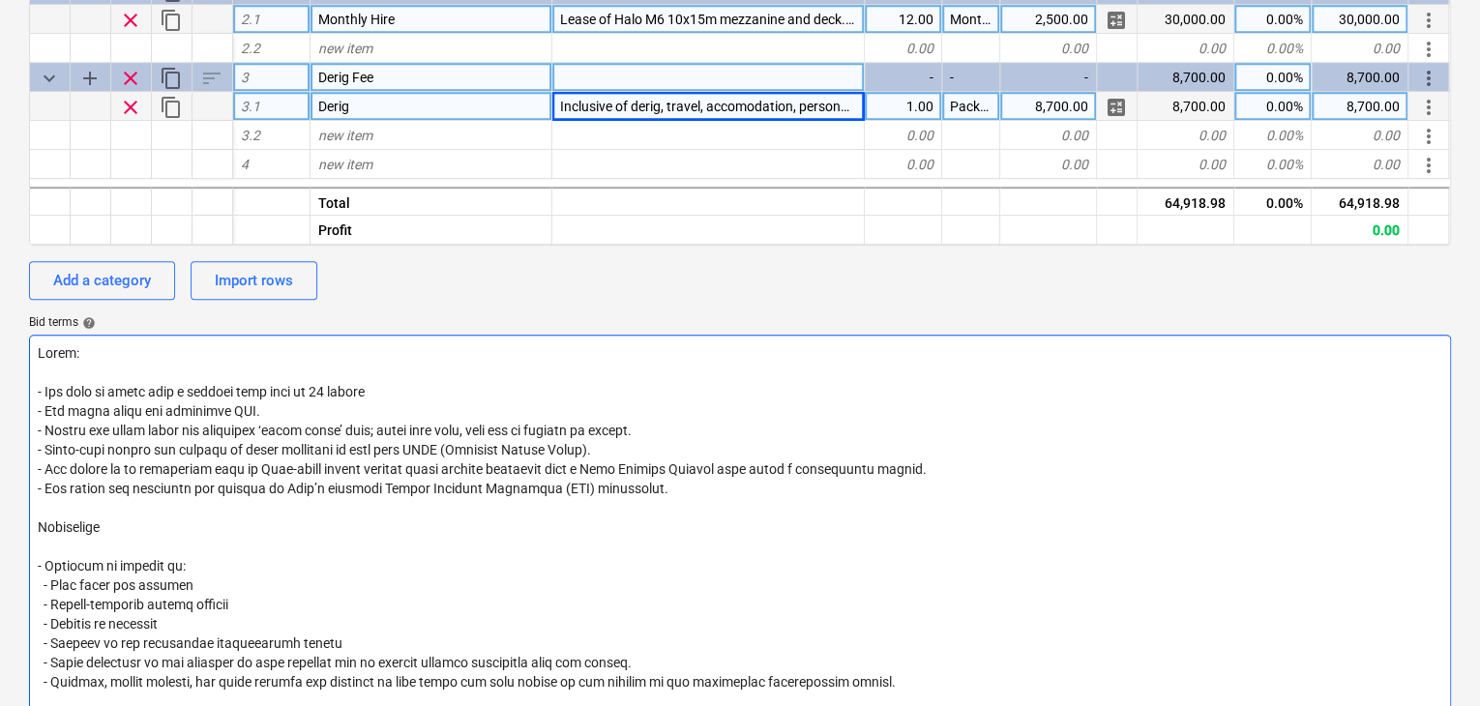
scroll to position [484, 0]
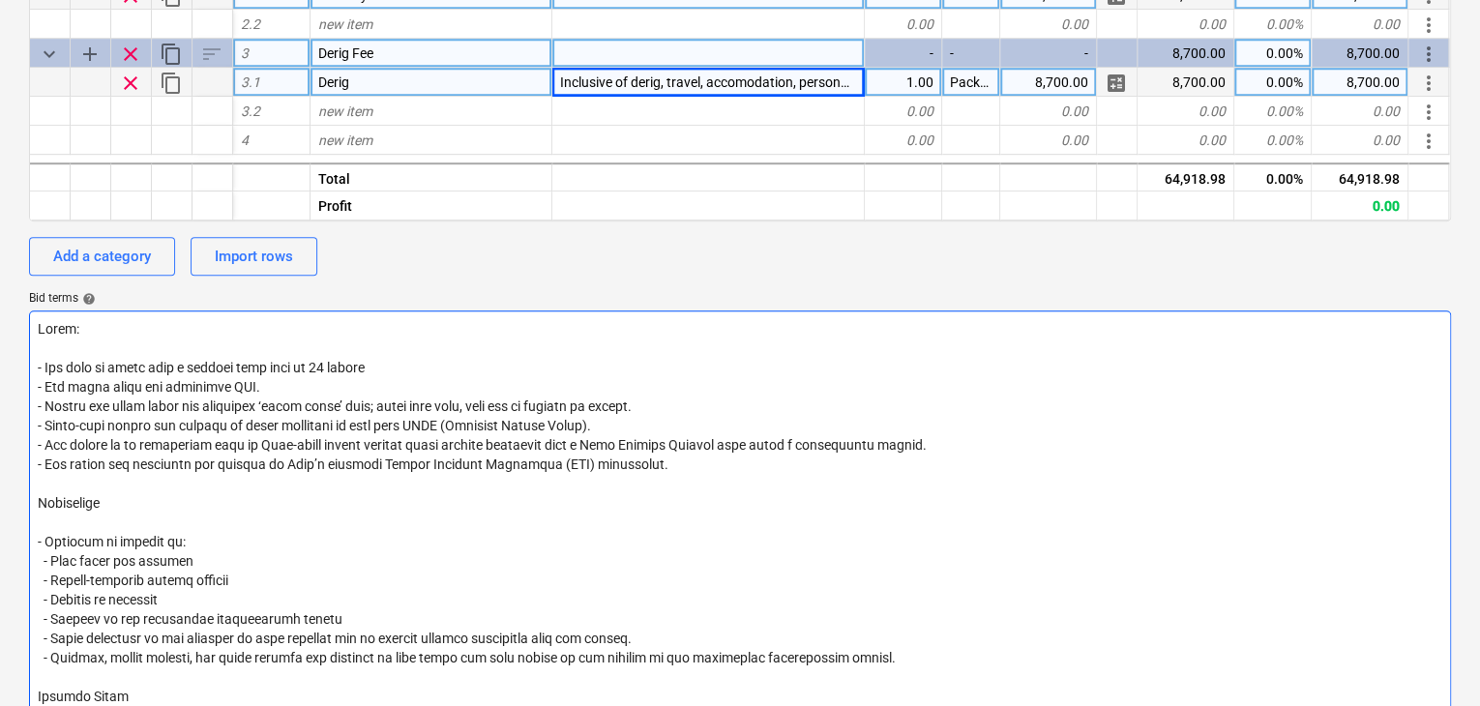
drag, startPoint x: 105, startPoint y: 376, endPoint x: 580, endPoint y: 438, distance: 479.1
click at [580, 438] on textarea at bounding box center [740, 552] width 1422 height 483
click at [588, 457] on textarea at bounding box center [740, 552] width 1422 height 483
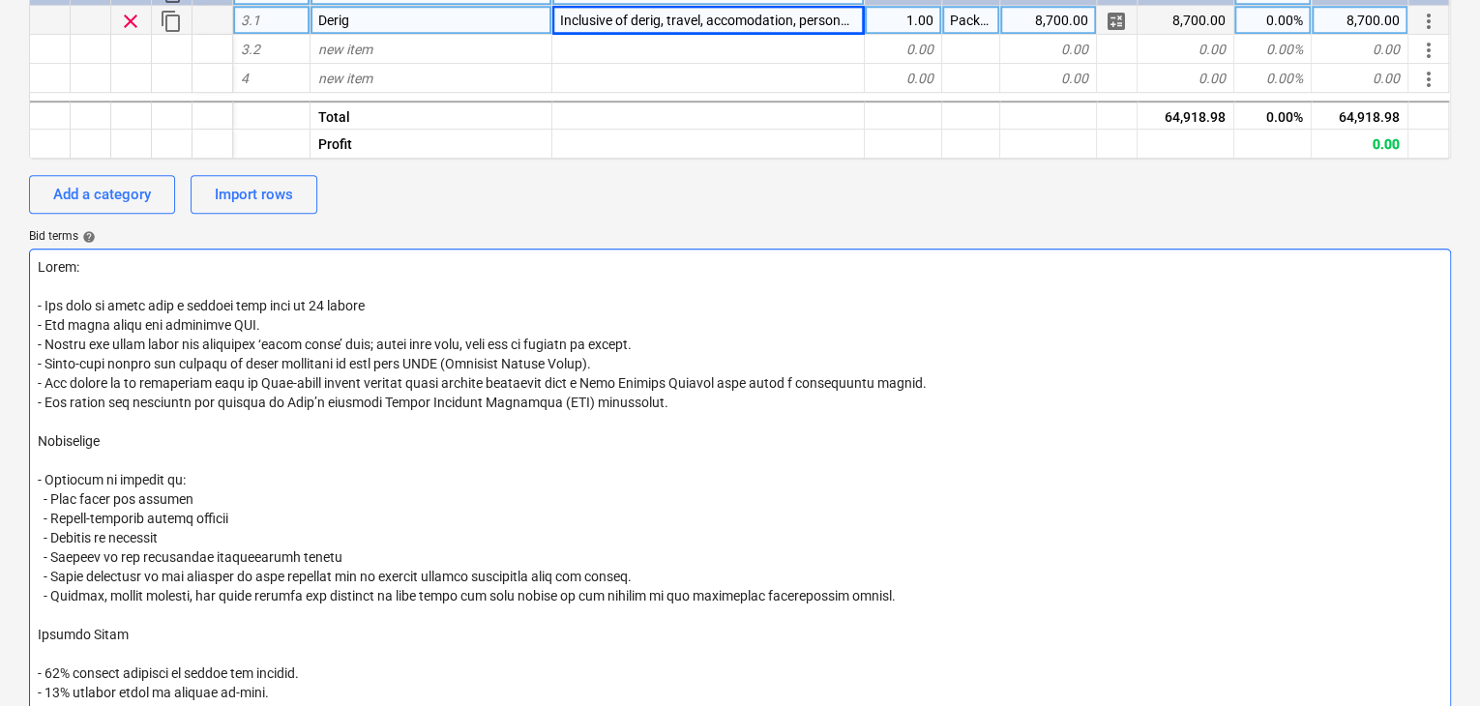
scroll to position [677, 0]
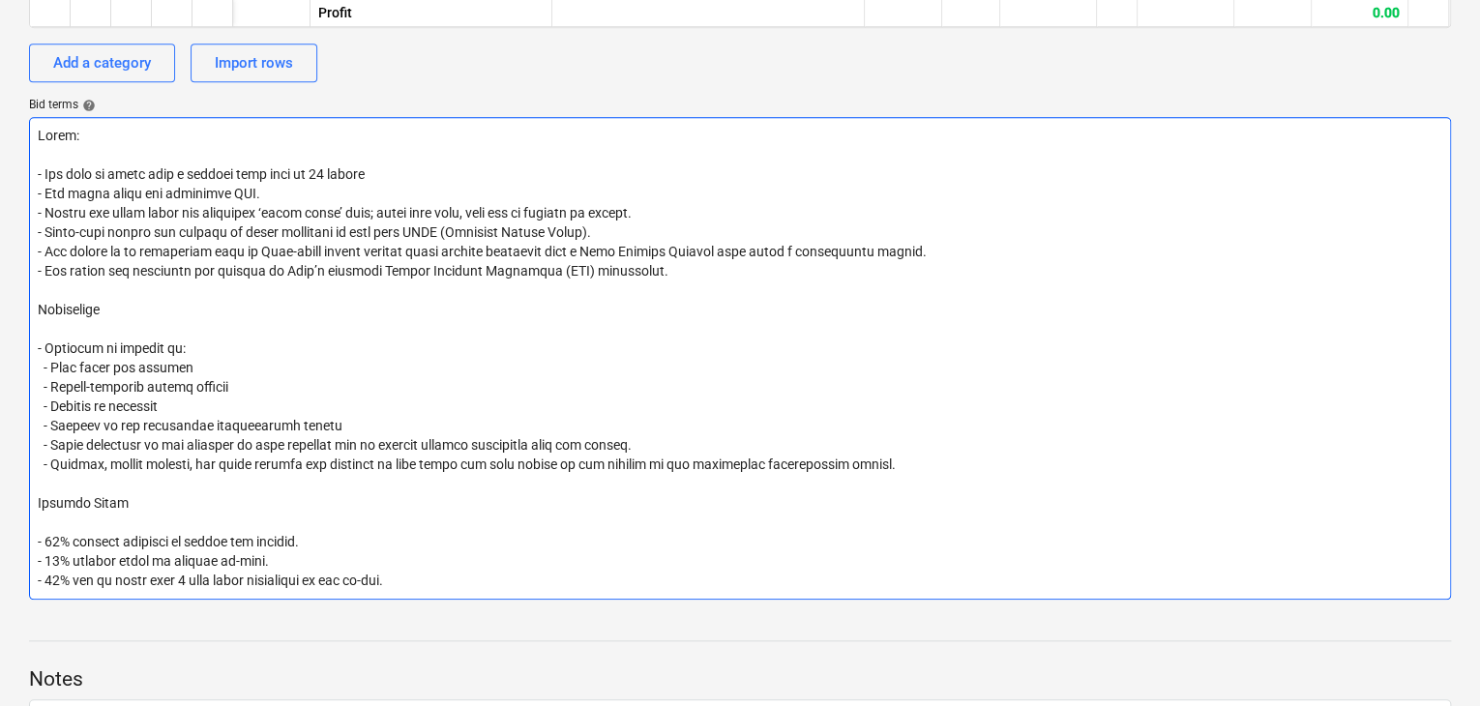
drag, startPoint x: 100, startPoint y: 541, endPoint x: 519, endPoint y: 599, distance: 423.0
click at [519, 599] on div "Gripvan M6 Deck and Roof 12 Month Hire QU-0200 Stage: Enquiry arrow_drop_down n…" at bounding box center [740, 151] width 1480 height 1479
click at [524, 531] on textarea at bounding box center [740, 358] width 1422 height 483
drag, startPoint x: 426, startPoint y: 578, endPoint x: 114, endPoint y: 541, distance: 313.7
click at [114, 541] on textarea at bounding box center [740, 358] width 1422 height 483
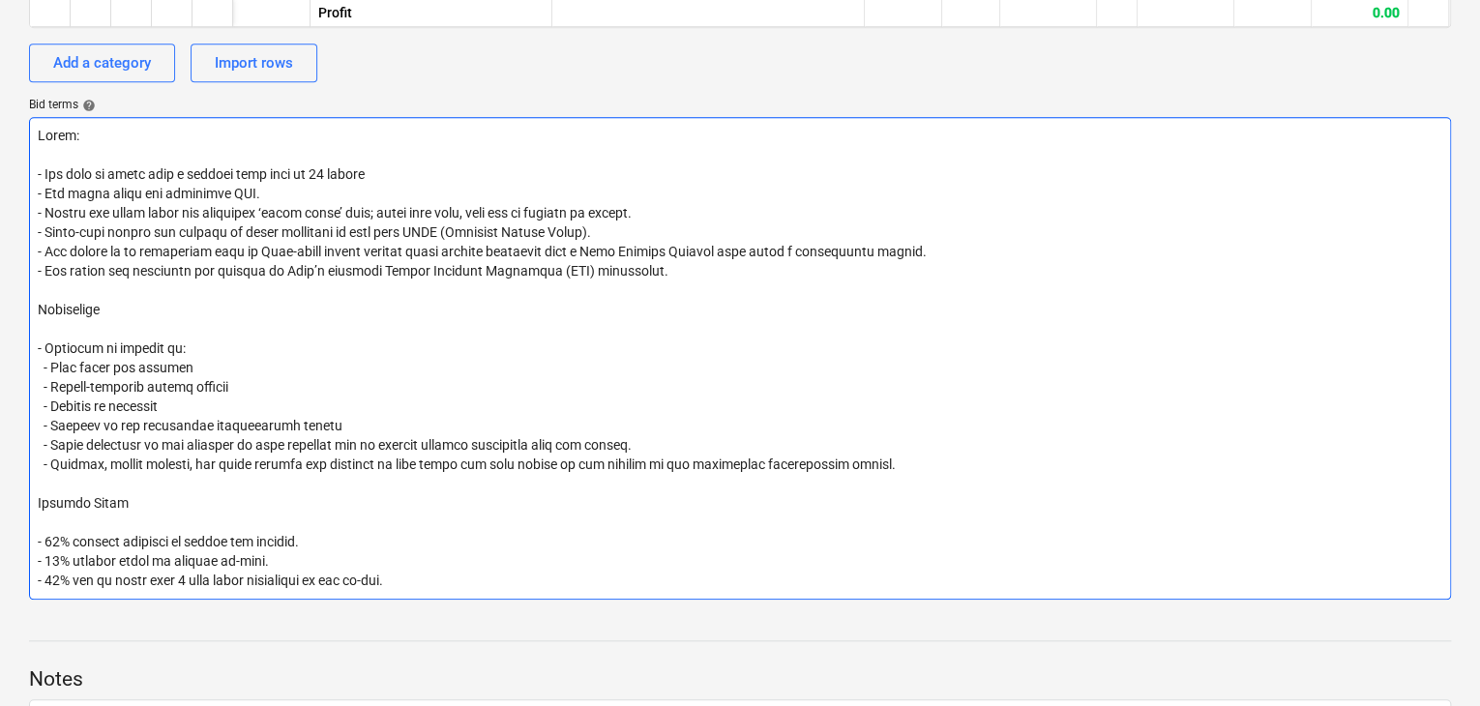
click at [471, 226] on textarea at bounding box center [740, 358] width 1422 height 483
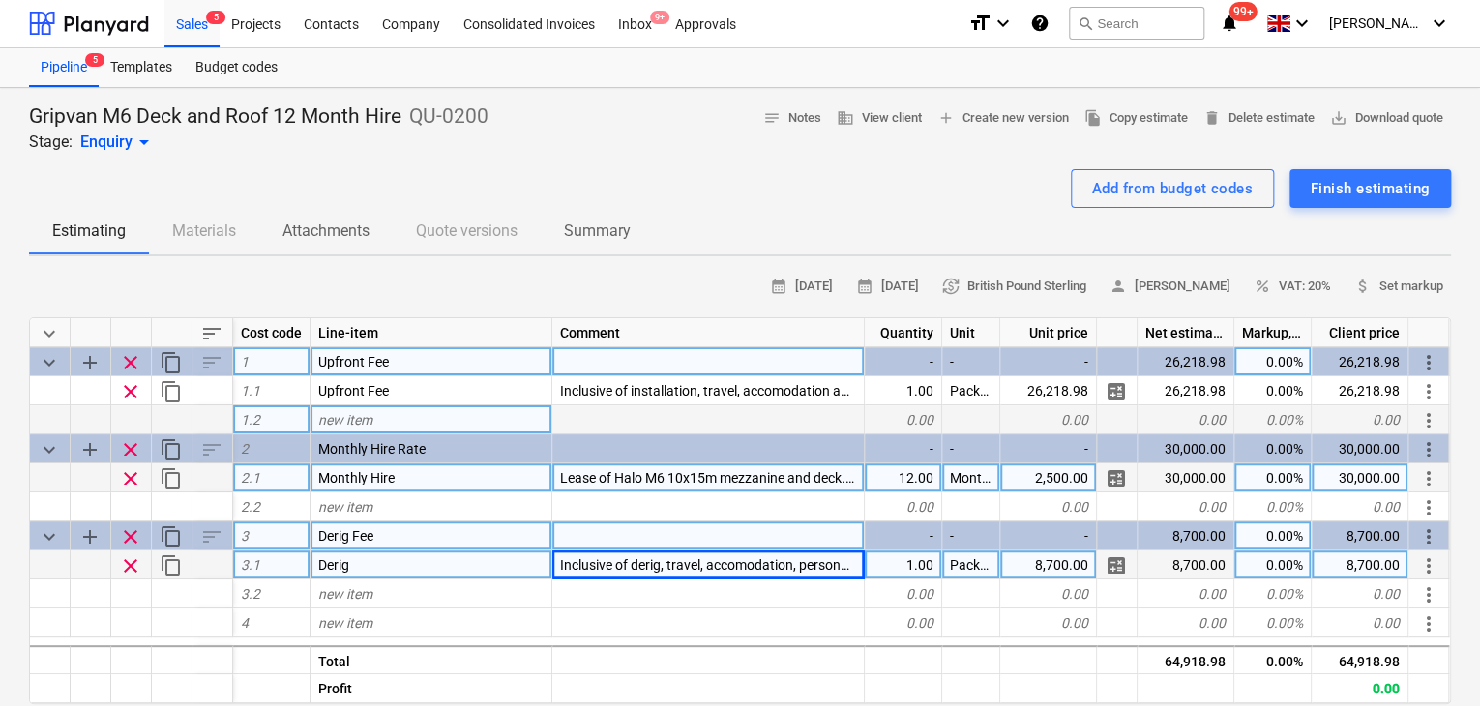
scroll to position [97, 0]
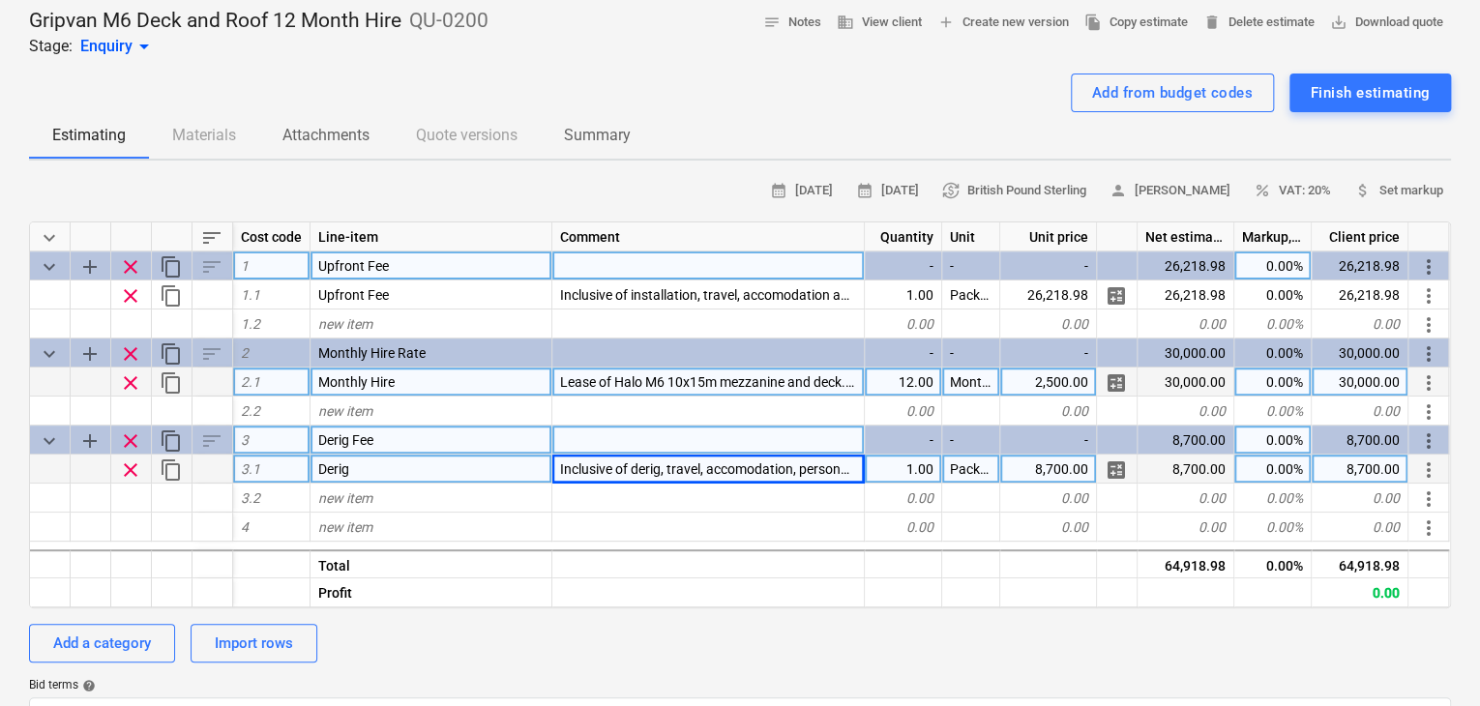
click at [589, 426] on div at bounding box center [709, 440] width 313 height 29
click at [621, 469] on span "Inclusive of derig, travel, accomodation, personal allowances for all site staf…" at bounding box center [857, 469] width 595 height 15
click at [666, 645] on div "Add a category Import rows" at bounding box center [740, 643] width 1422 height 39
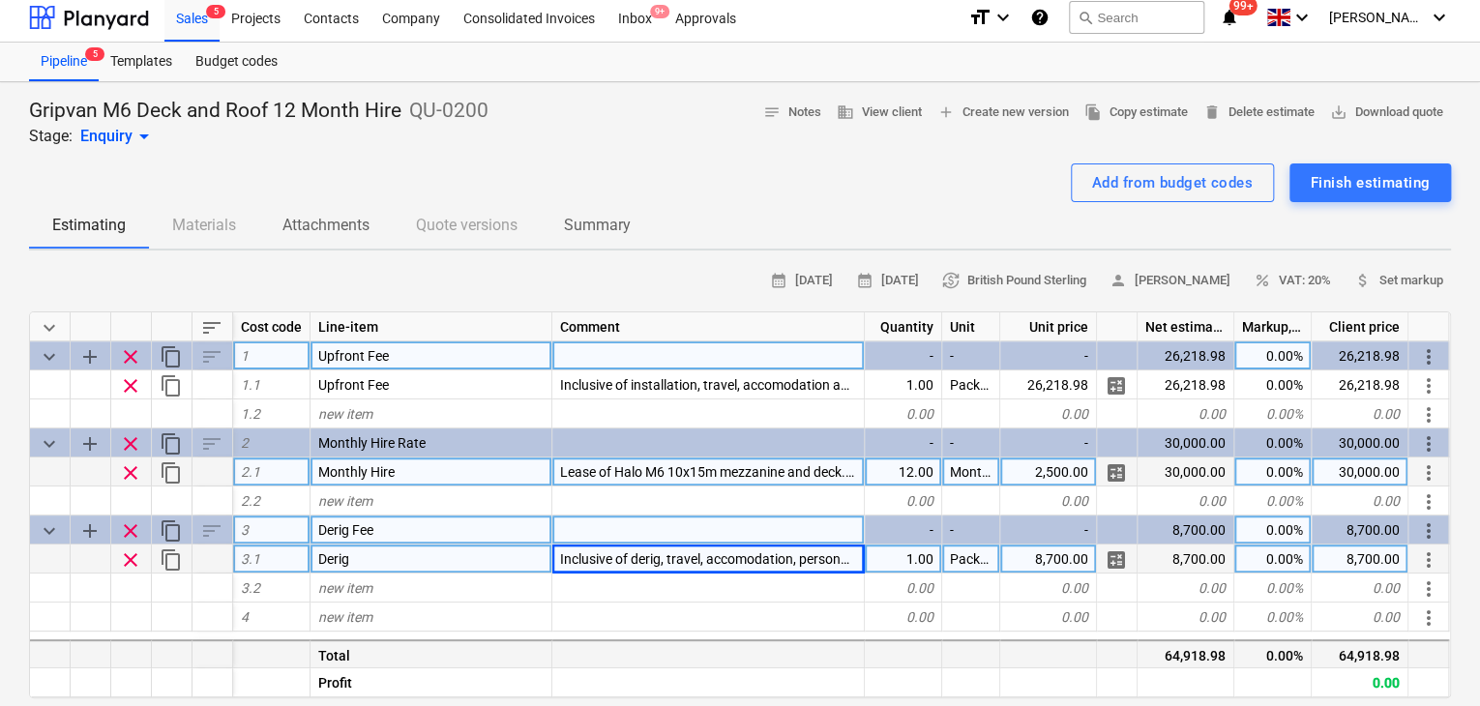
scroll to position [0, 0]
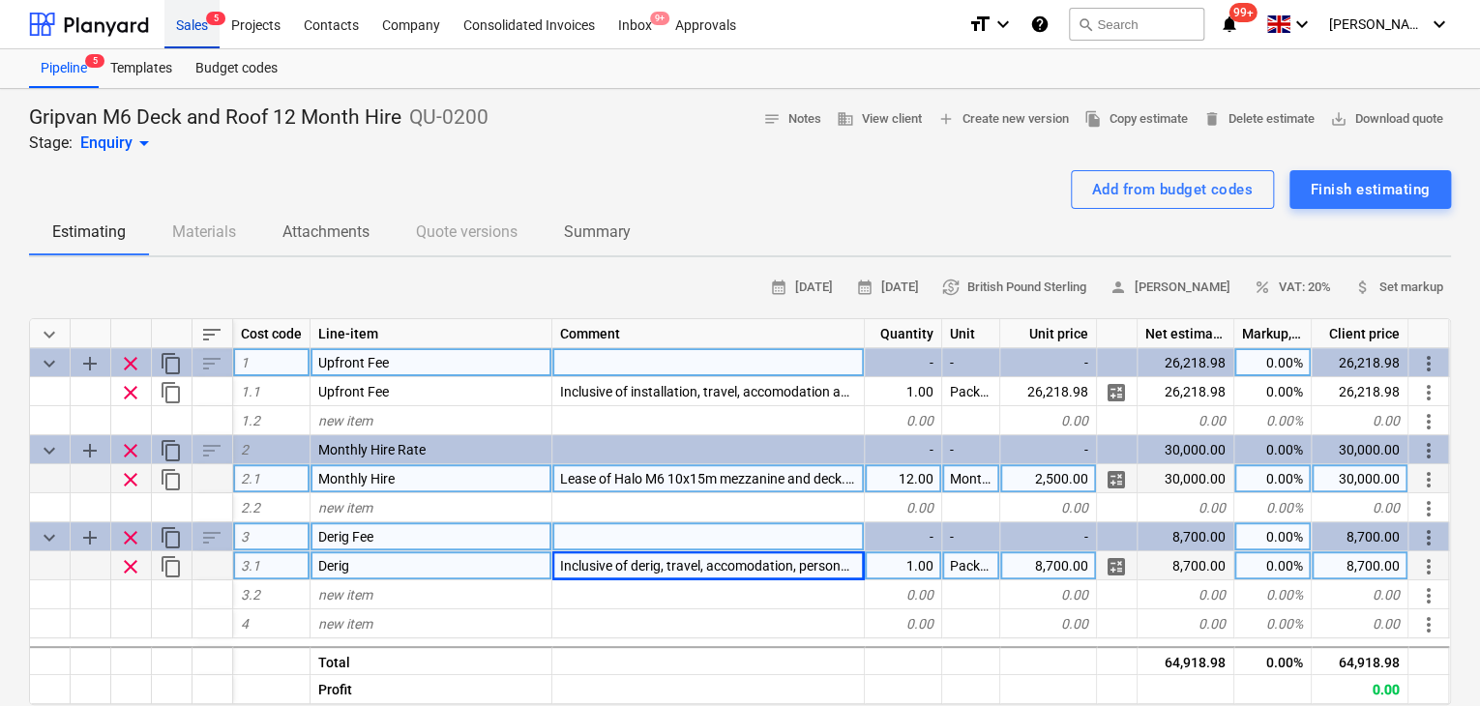
click at [193, 36] on div "Sales 5" at bounding box center [191, 23] width 55 height 49
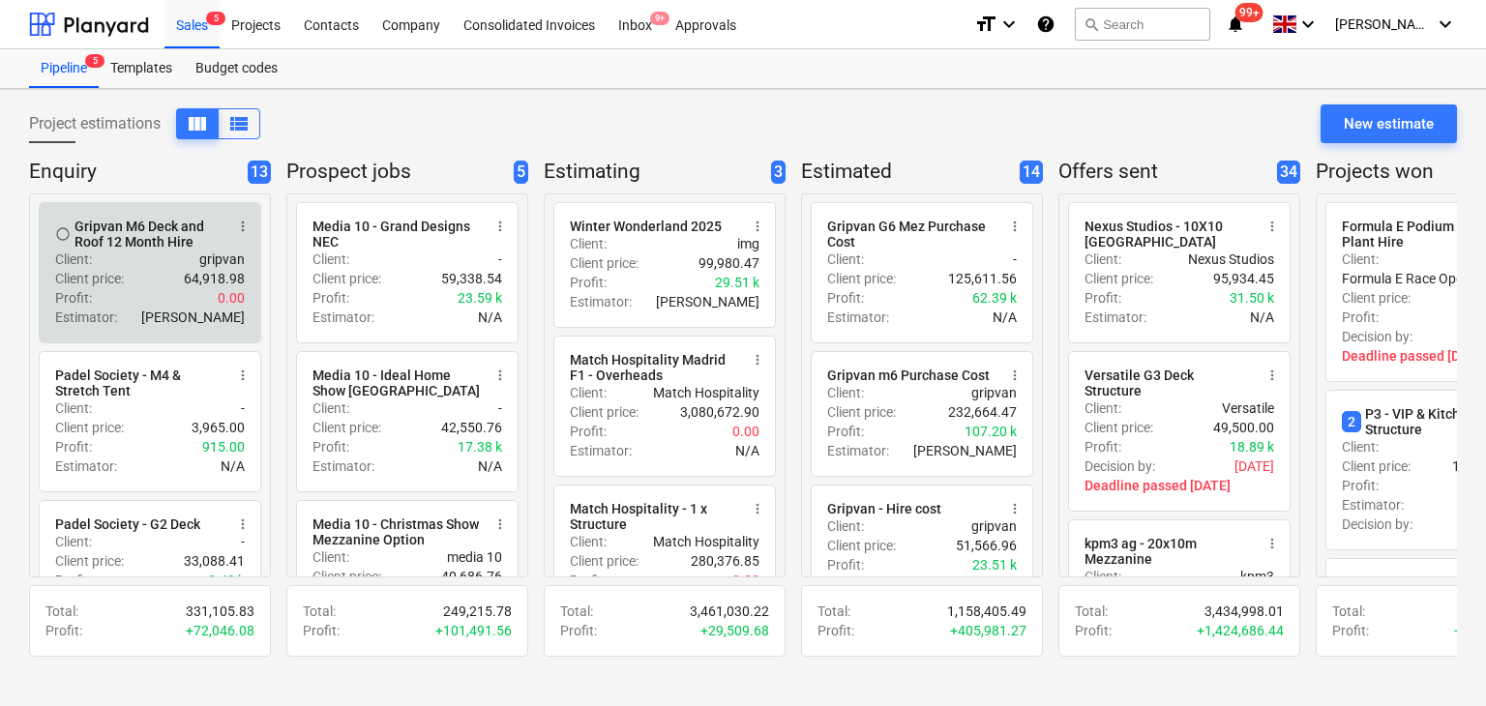
click at [99, 269] on p "Client price :" at bounding box center [89, 278] width 69 height 19
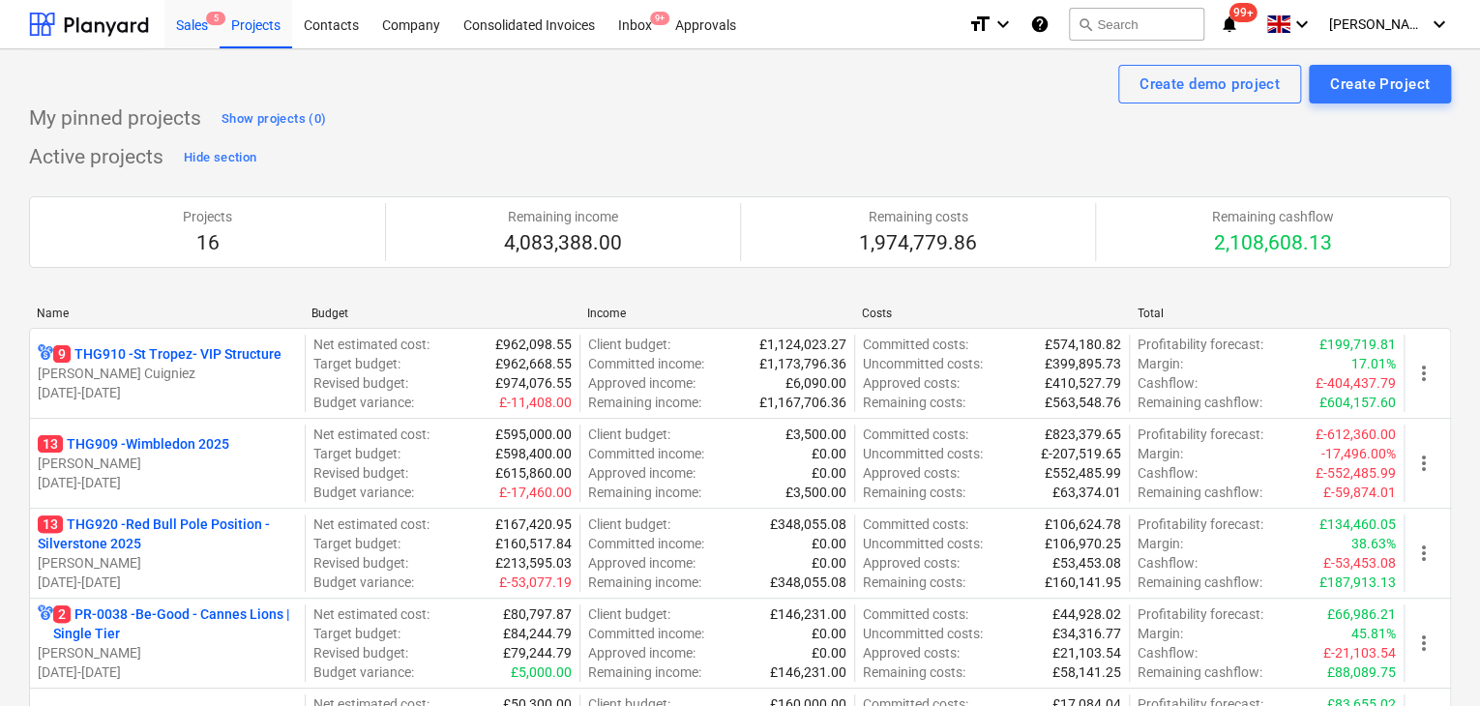
click at [193, 26] on div "Sales 5" at bounding box center [191, 23] width 55 height 49
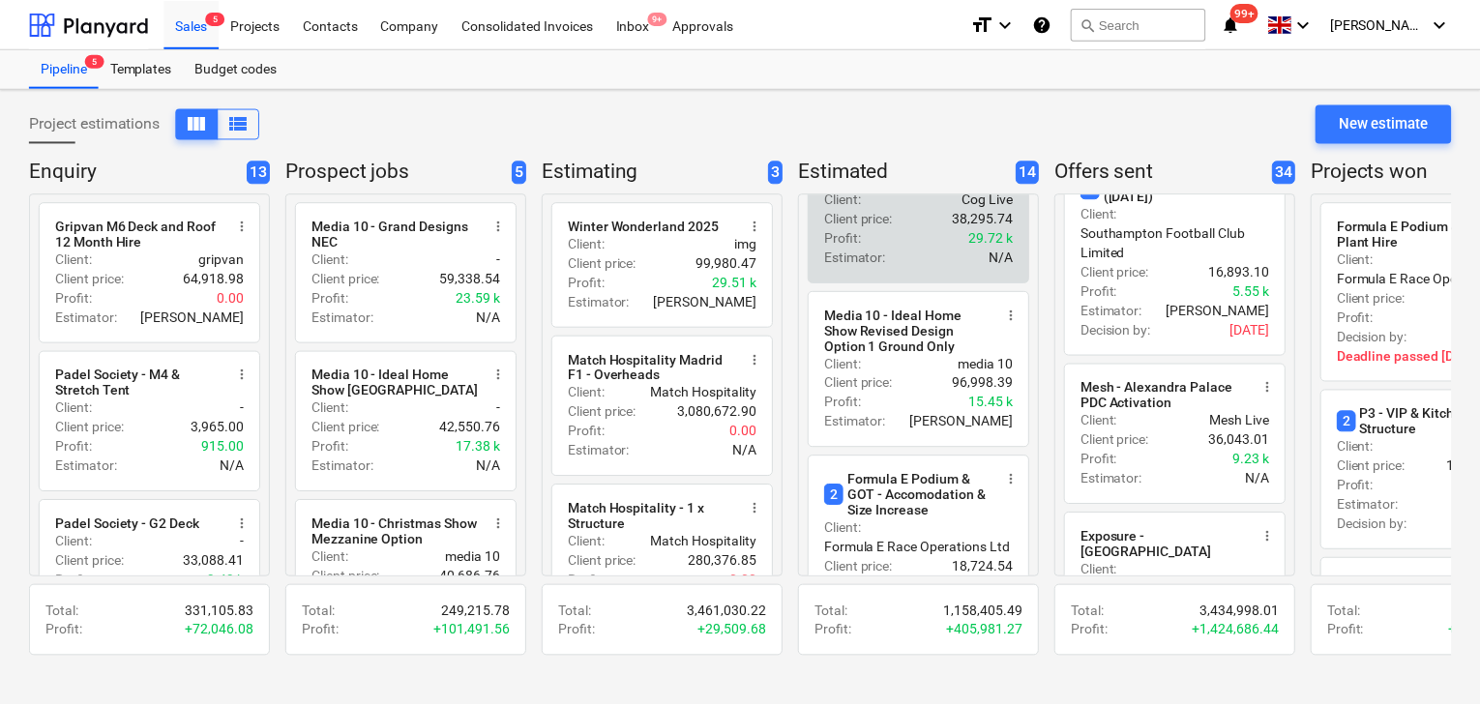
scroll to position [677, 0]
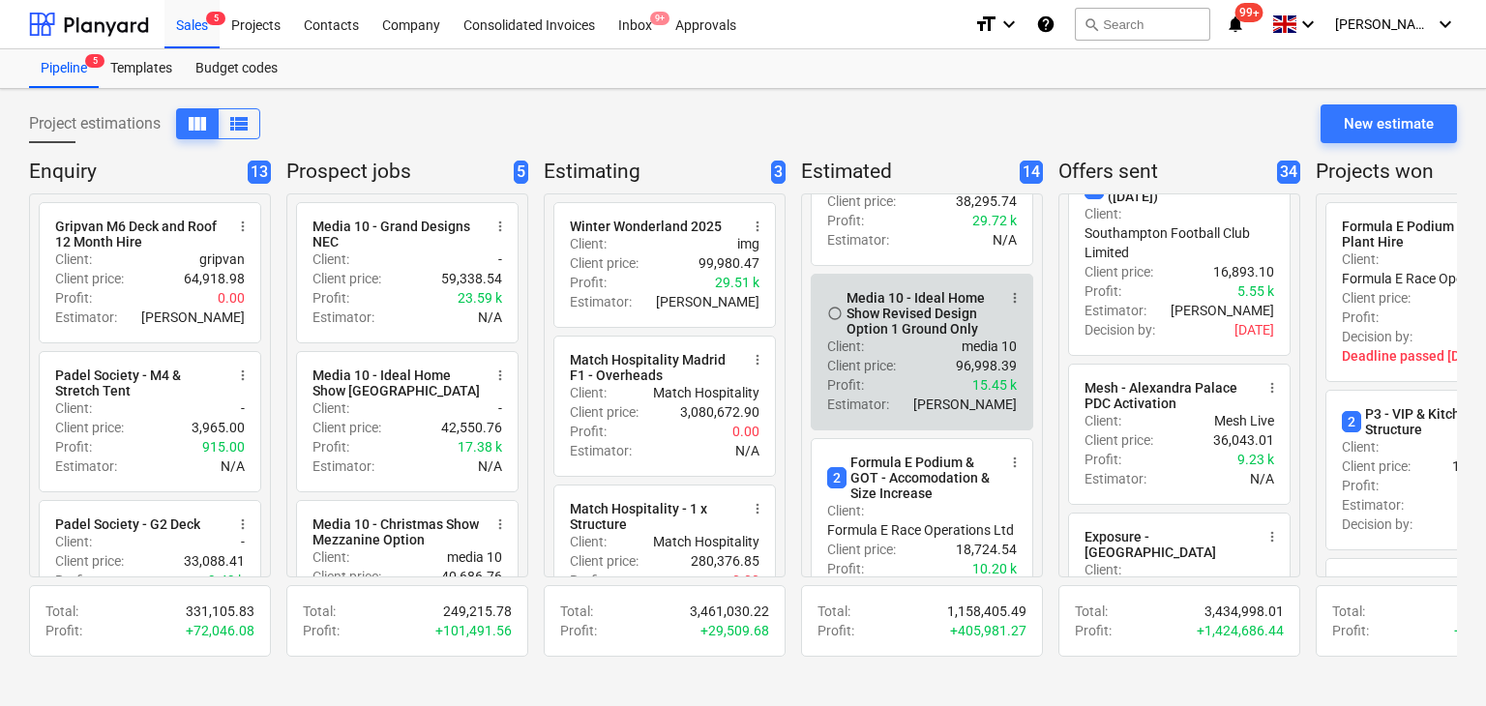
click at [908, 375] on div "Client price : 96,998.39" at bounding box center [922, 365] width 190 height 19
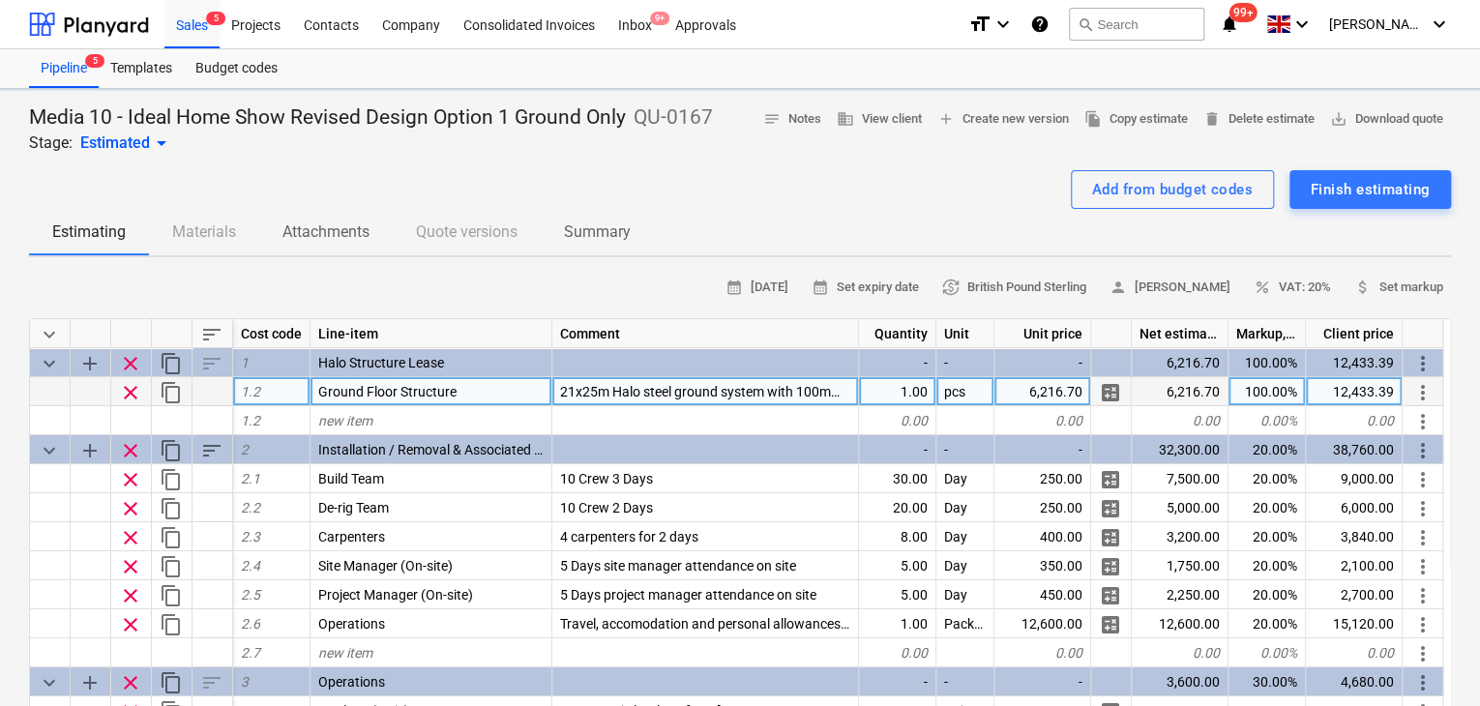
type textarea "x"
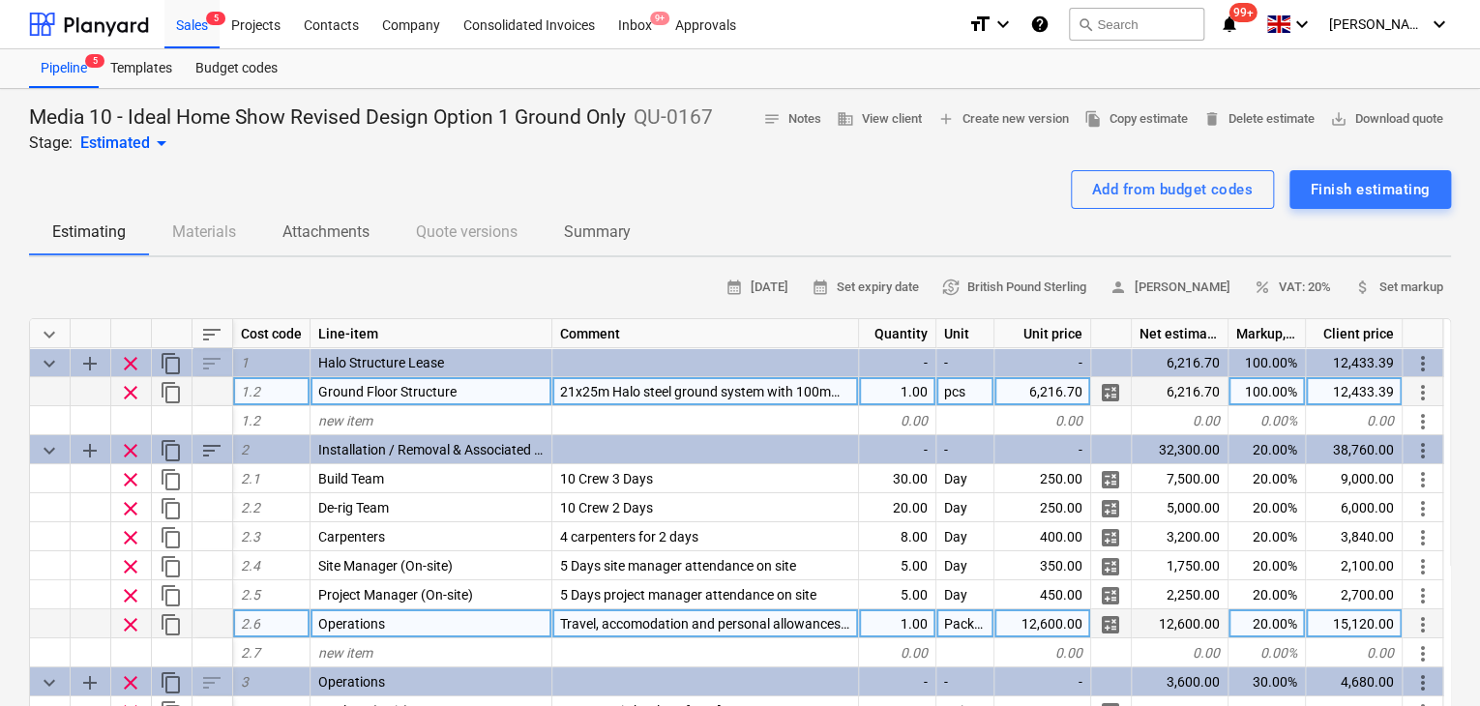
click at [652, 622] on span "Travel, accomodation and personal allowances for all site staff" at bounding box center [747, 623] width 374 height 15
click at [797, 624] on input "Travel, accomodation and personal allowances for all site staff" at bounding box center [706, 624] width 306 height 28
drag, startPoint x: 853, startPoint y: 625, endPoint x: 542, endPoint y: 618, distance: 311.6
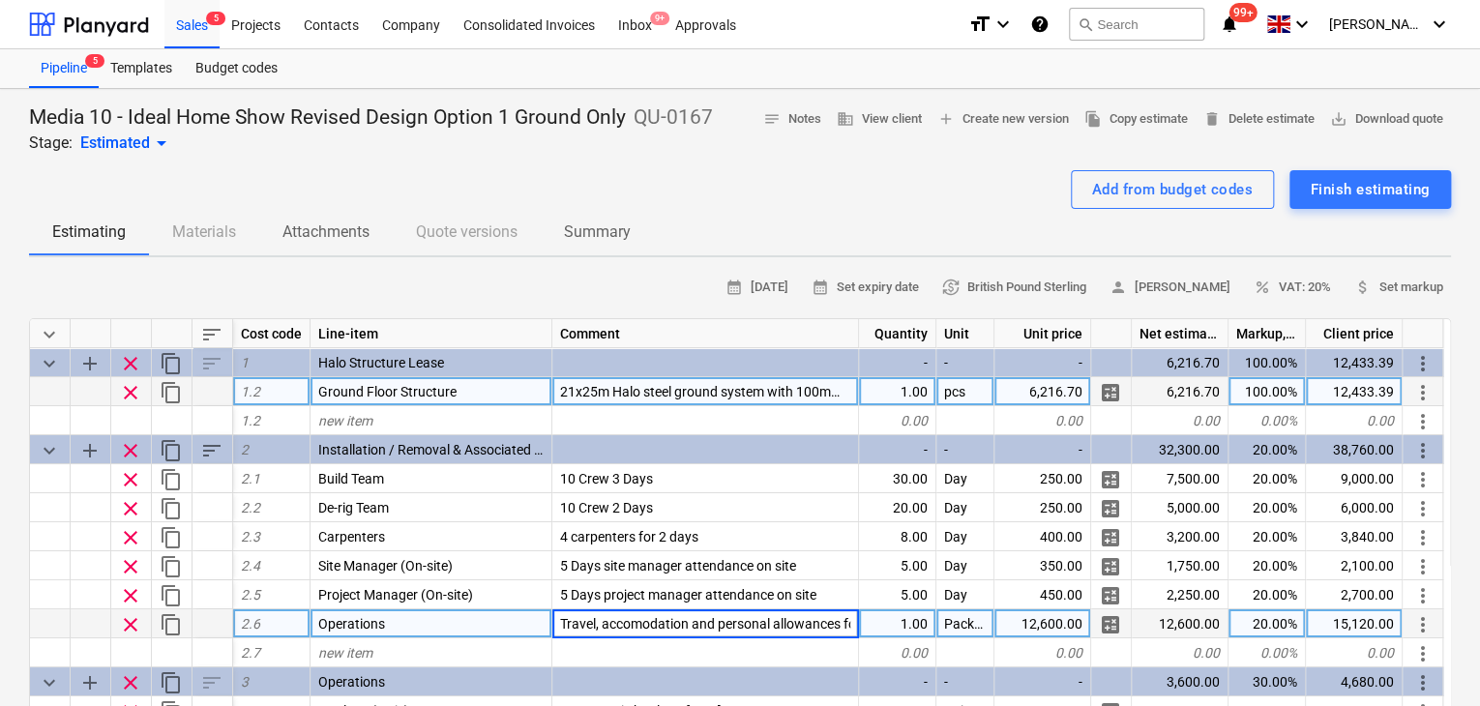
click at [0, 0] on div "clear content_copy 2.6 Operations Travel, accomodation and personal allowances …" at bounding box center [0, 0] width 0 height 0
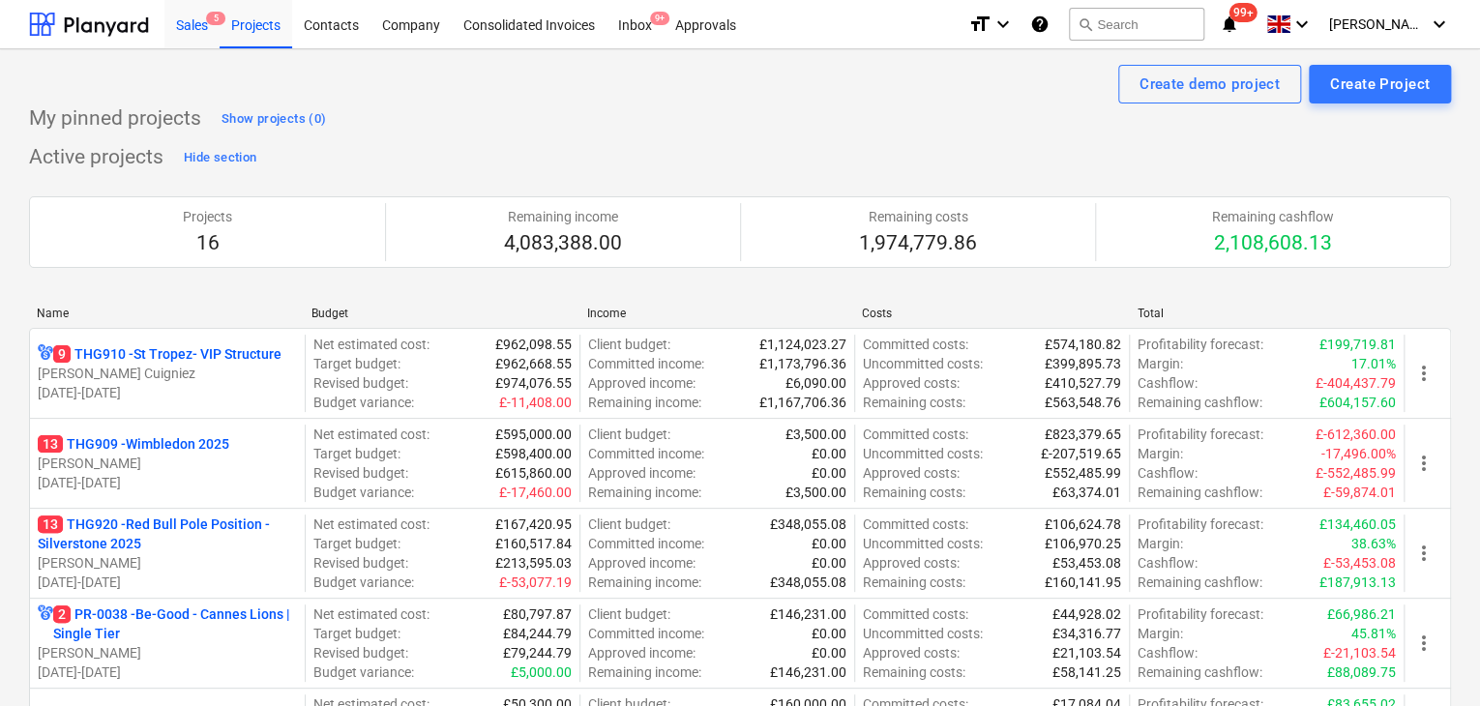
click at [166, 39] on div "Sales 5" at bounding box center [191, 23] width 55 height 49
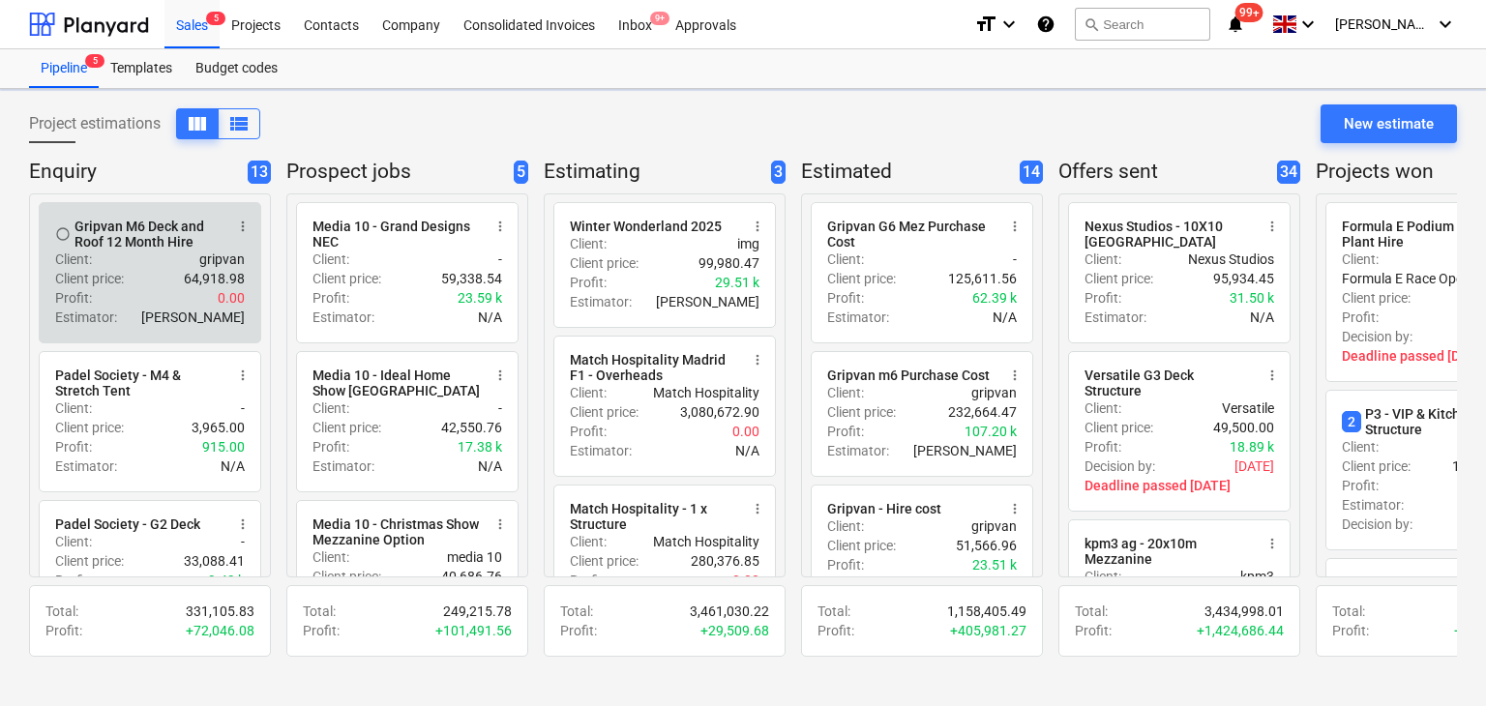
click at [177, 262] on div "Client : gripvan" at bounding box center [150, 259] width 190 height 19
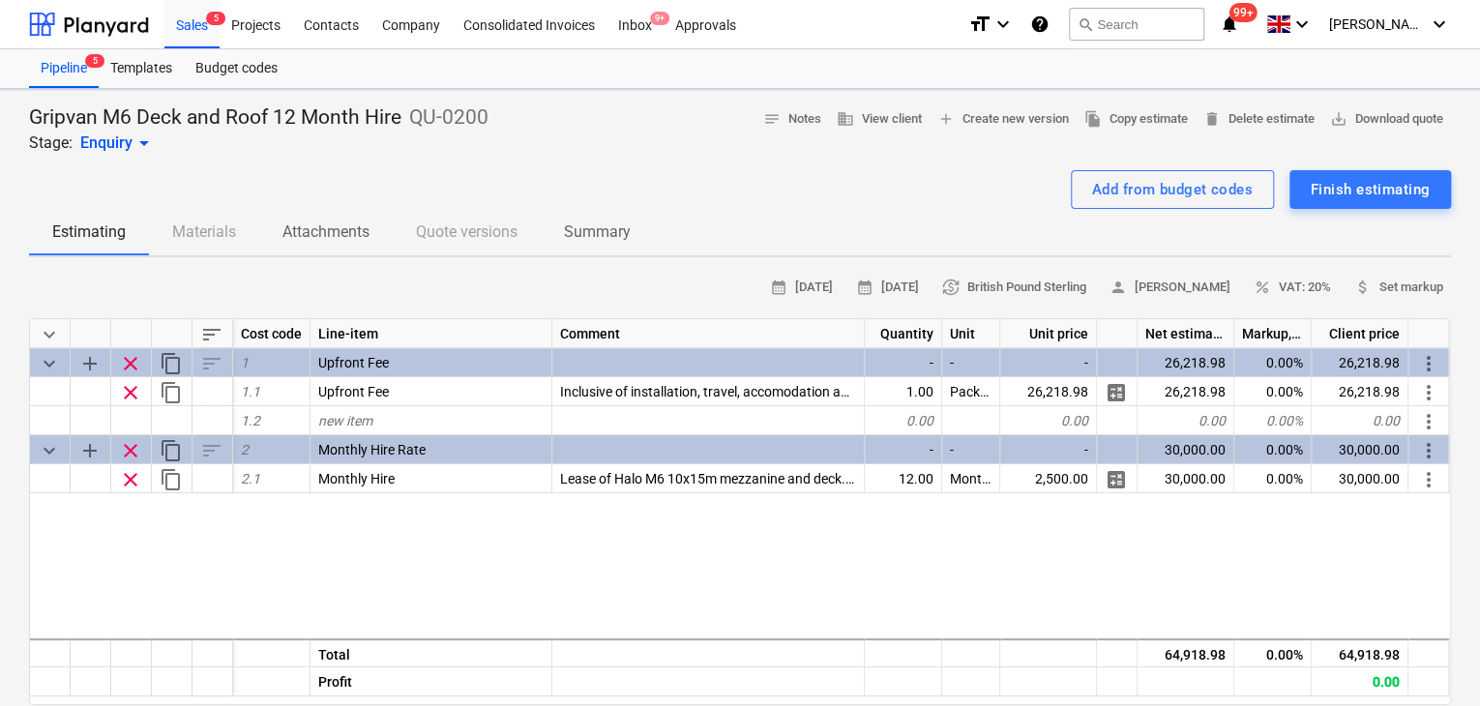
type textarea "x"
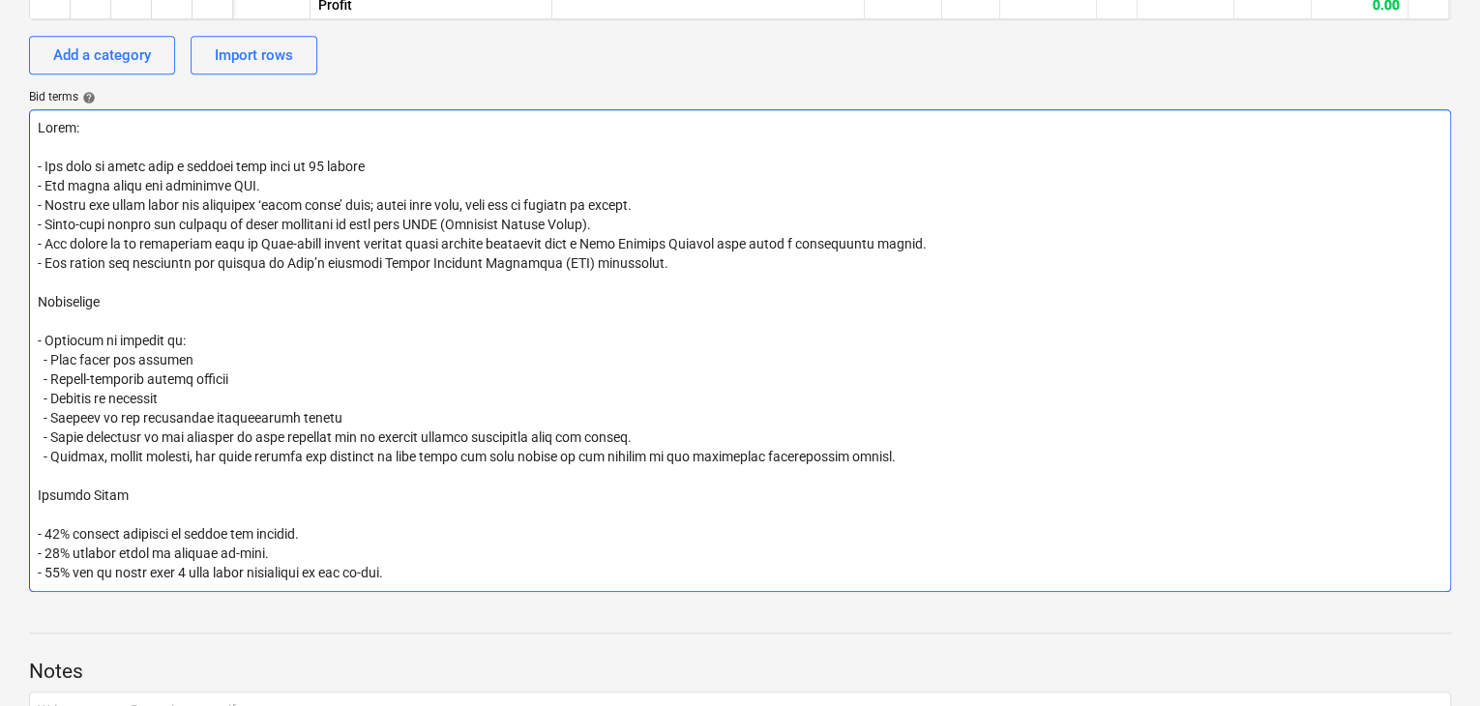
scroll to position [859, 0]
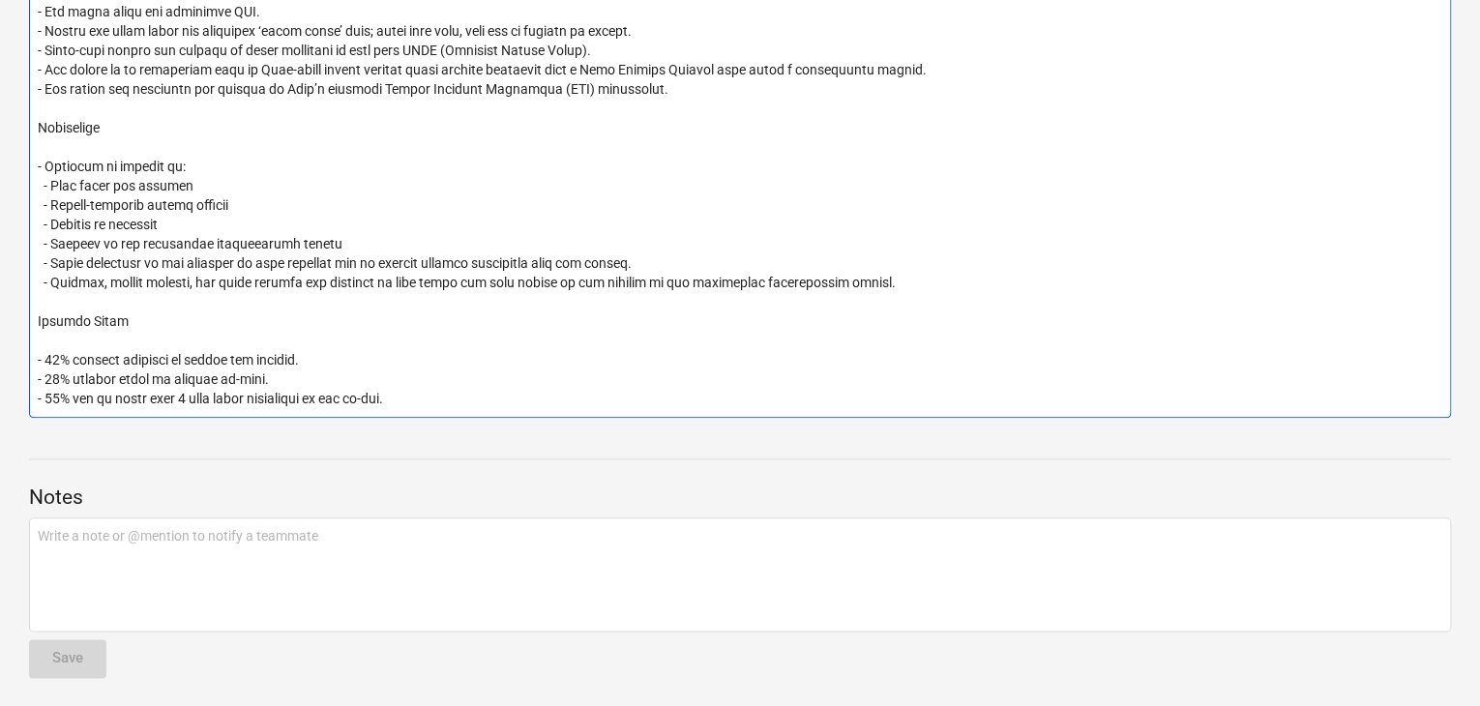
click at [95, 342] on textarea at bounding box center [740, 176] width 1422 height 483
click at [236, 382] on textarea at bounding box center [740, 176] width 1422 height 483
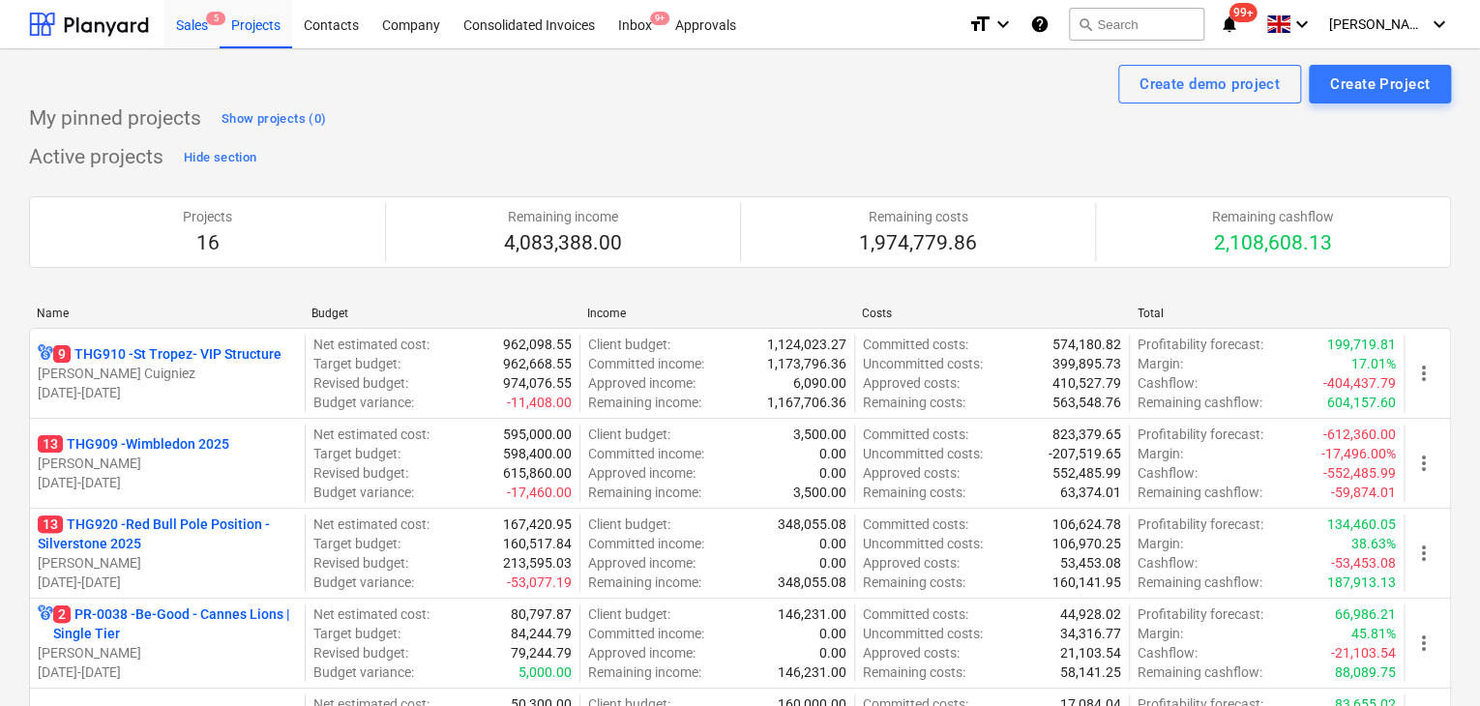
click at [190, 28] on div "Sales 5" at bounding box center [191, 23] width 55 height 49
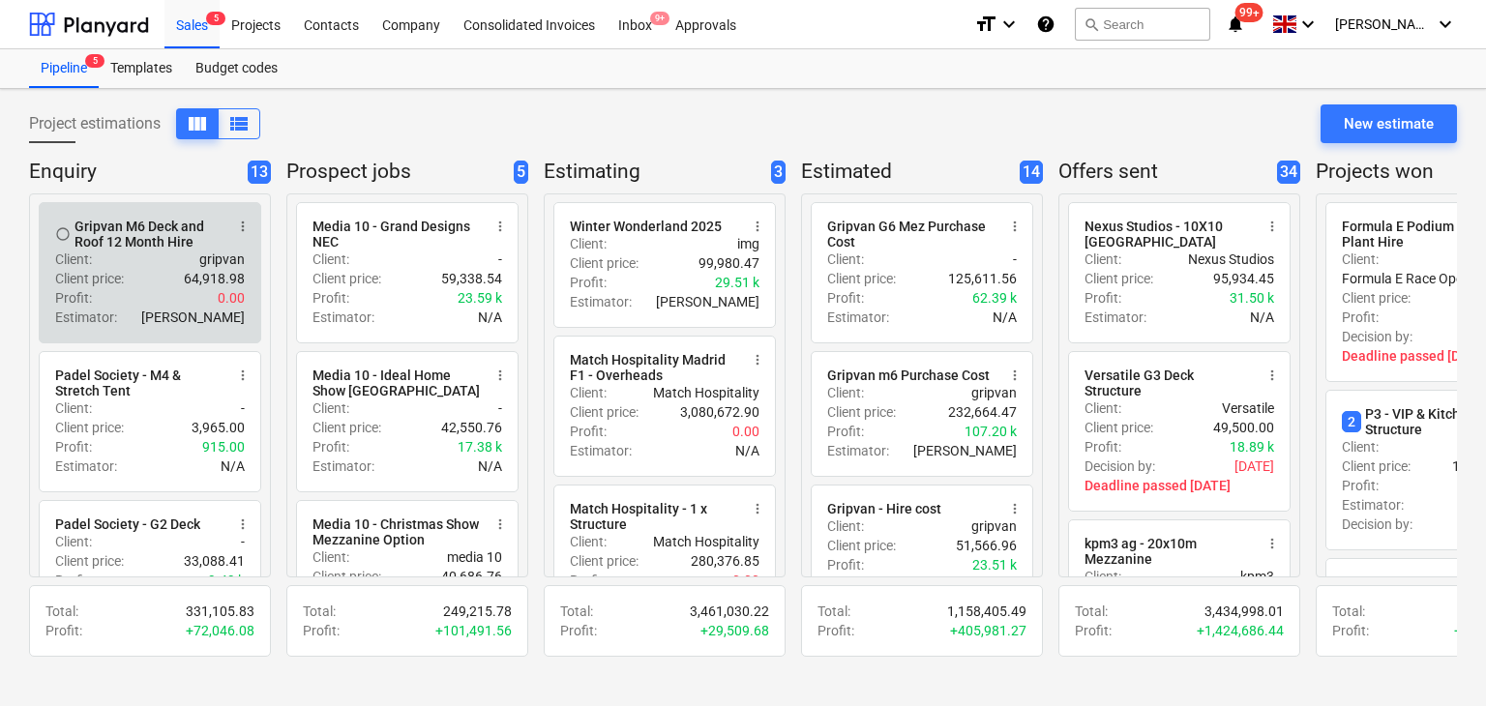
click at [139, 251] on div "Client : gripvan" at bounding box center [150, 259] width 190 height 19
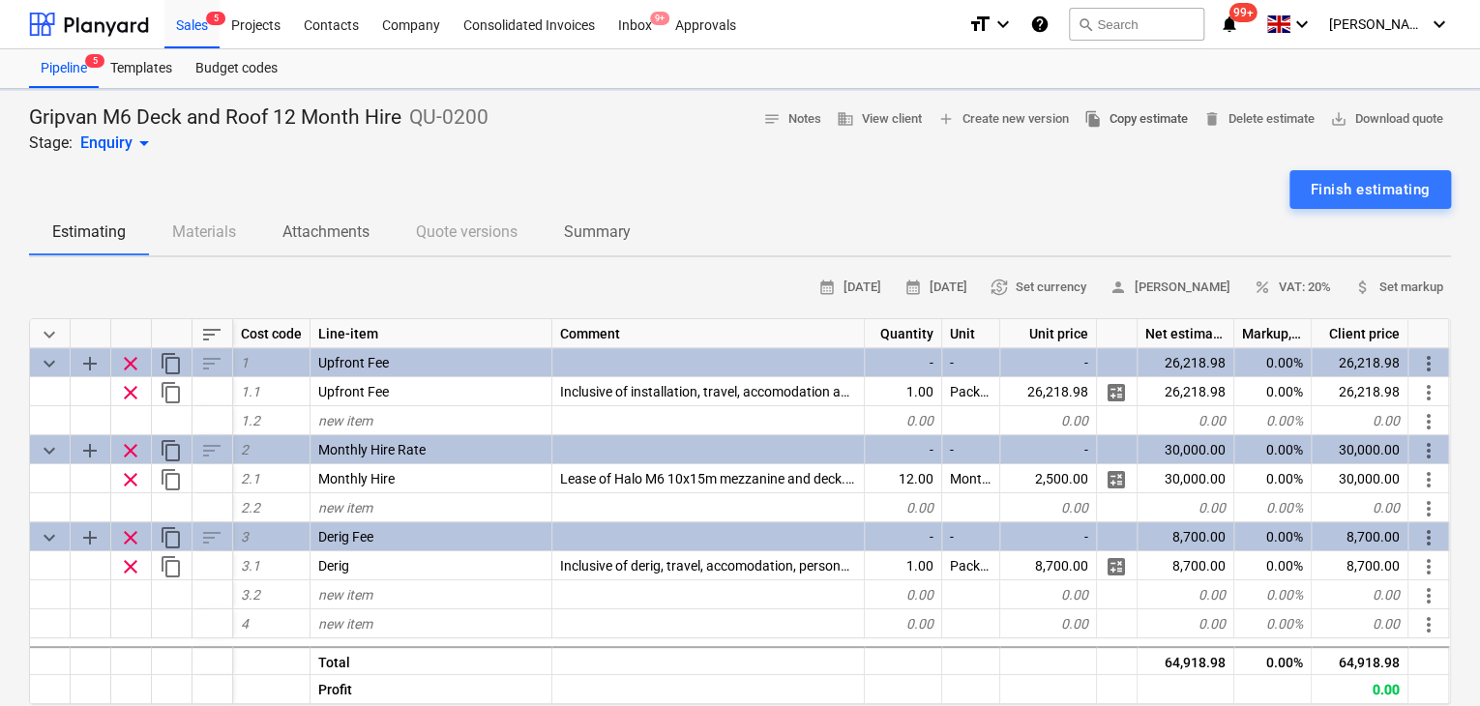
type textarea "x"
click at [1123, 122] on span "file_copy Copy estimate" at bounding box center [1137, 119] width 104 height 22
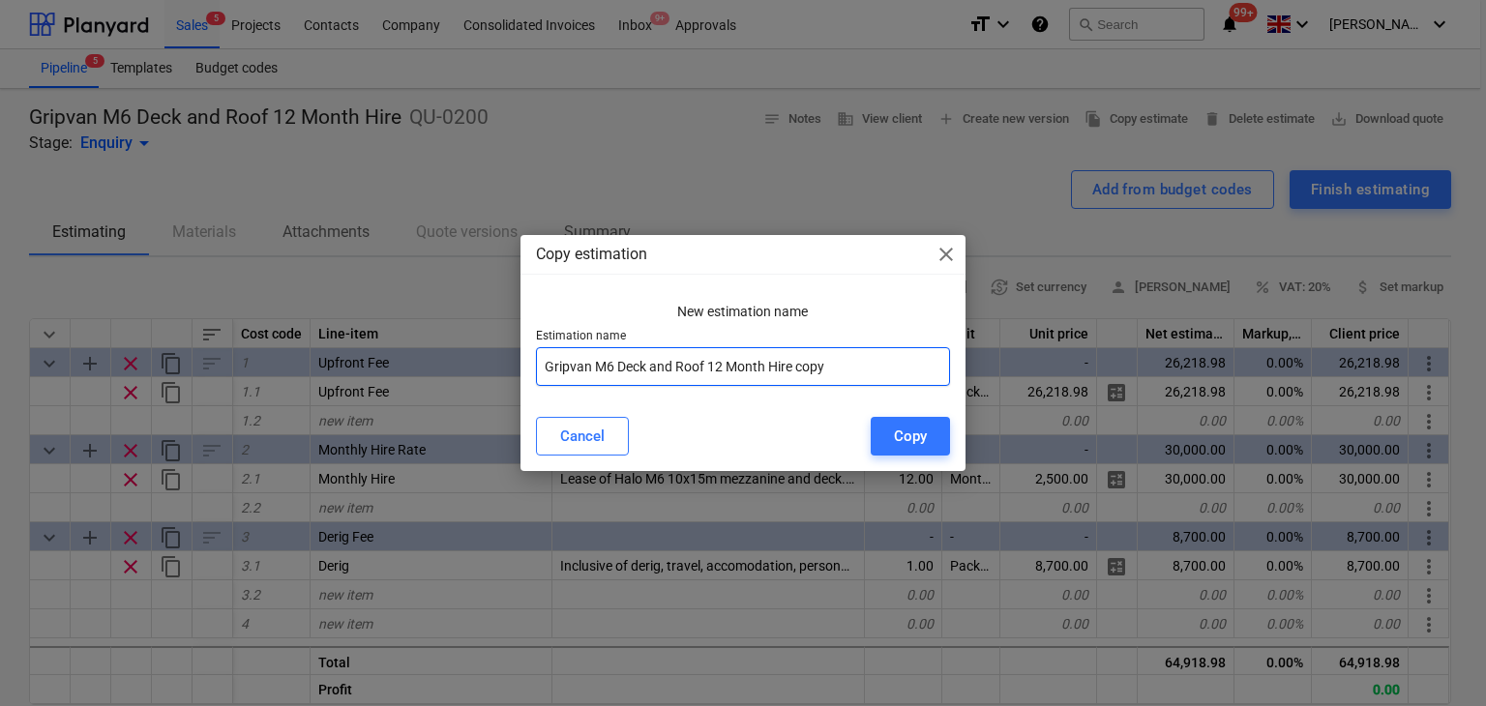
drag, startPoint x: 841, startPoint y: 364, endPoint x: 594, endPoint y: 394, distance: 248.6
click at [594, 394] on div "New estimation name Estimation name Gripvan M6 Deck and Roof 12 Month Hire copy" at bounding box center [744, 348] width 446 height 108
type input "Gripvan G6 Mez Only"
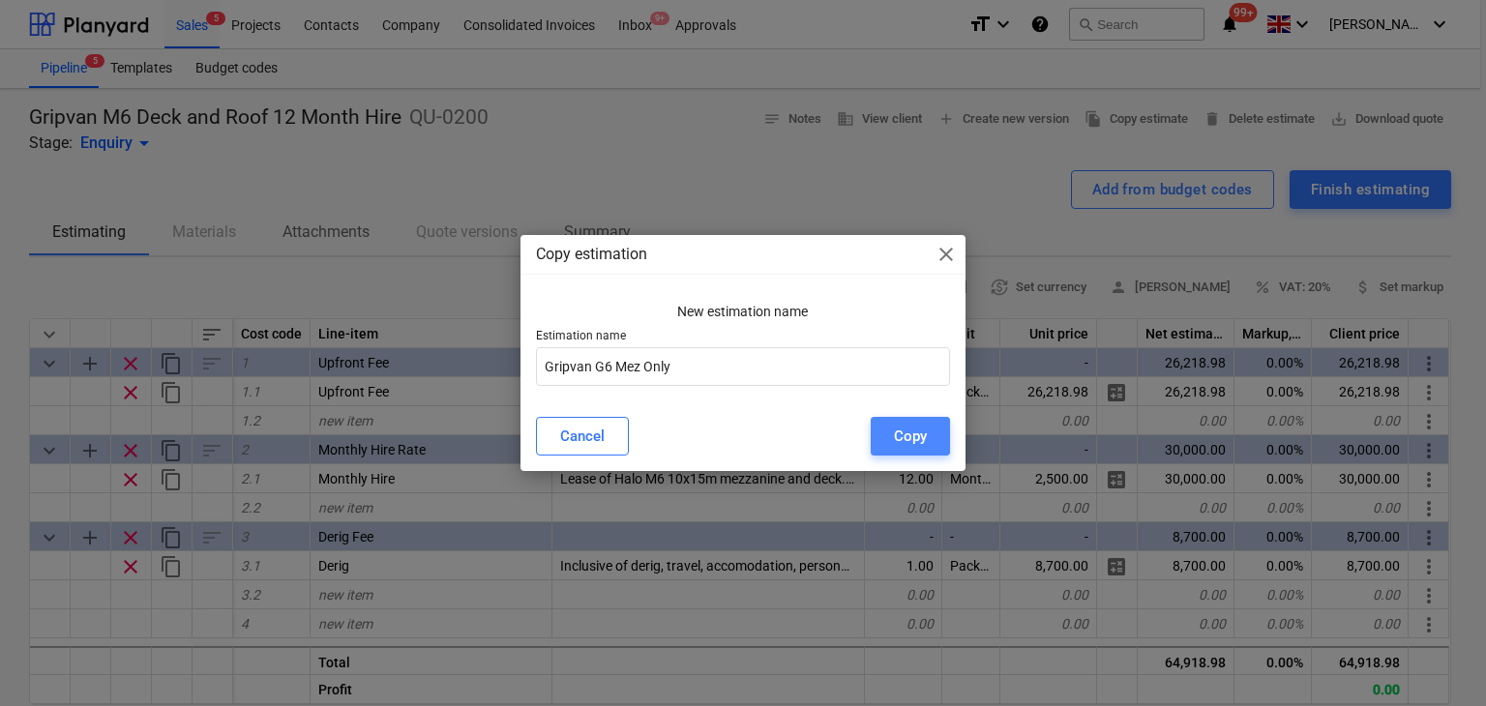
click at [930, 431] on button "Copy" at bounding box center [910, 436] width 79 height 39
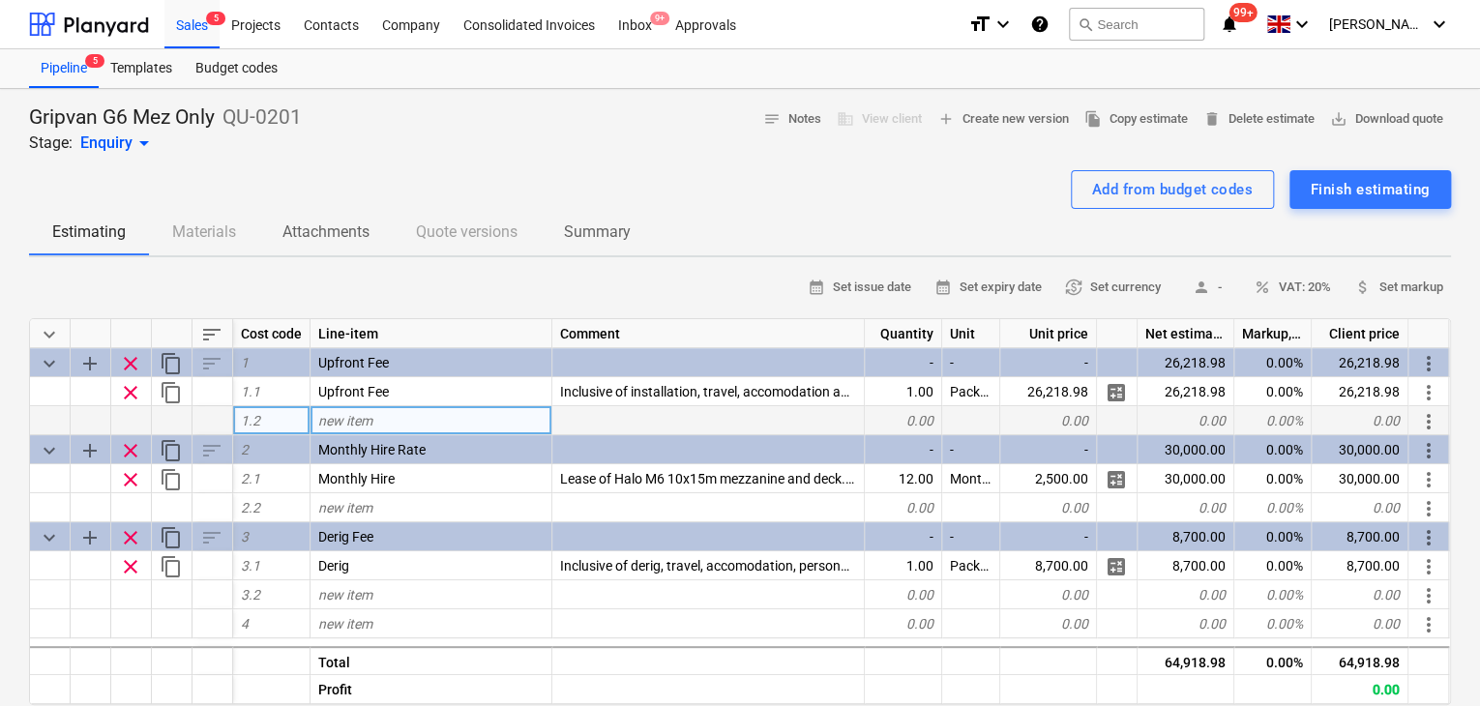
type textarea "x"
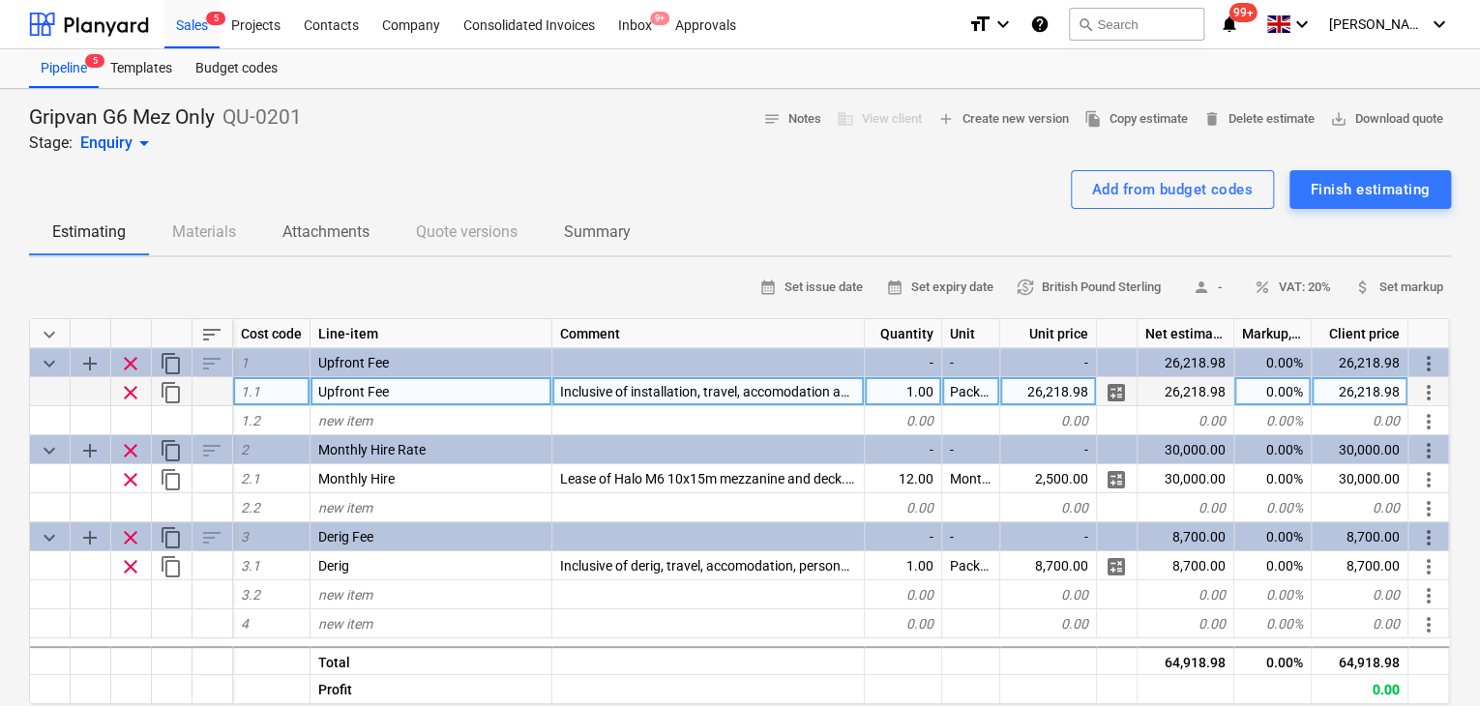
click at [1017, 396] on div "26,218.98" at bounding box center [1049, 391] width 97 height 29
click at [1026, 389] on input "£17,790.74" at bounding box center [1049, 391] width 96 height 28
type input "17,790.74"
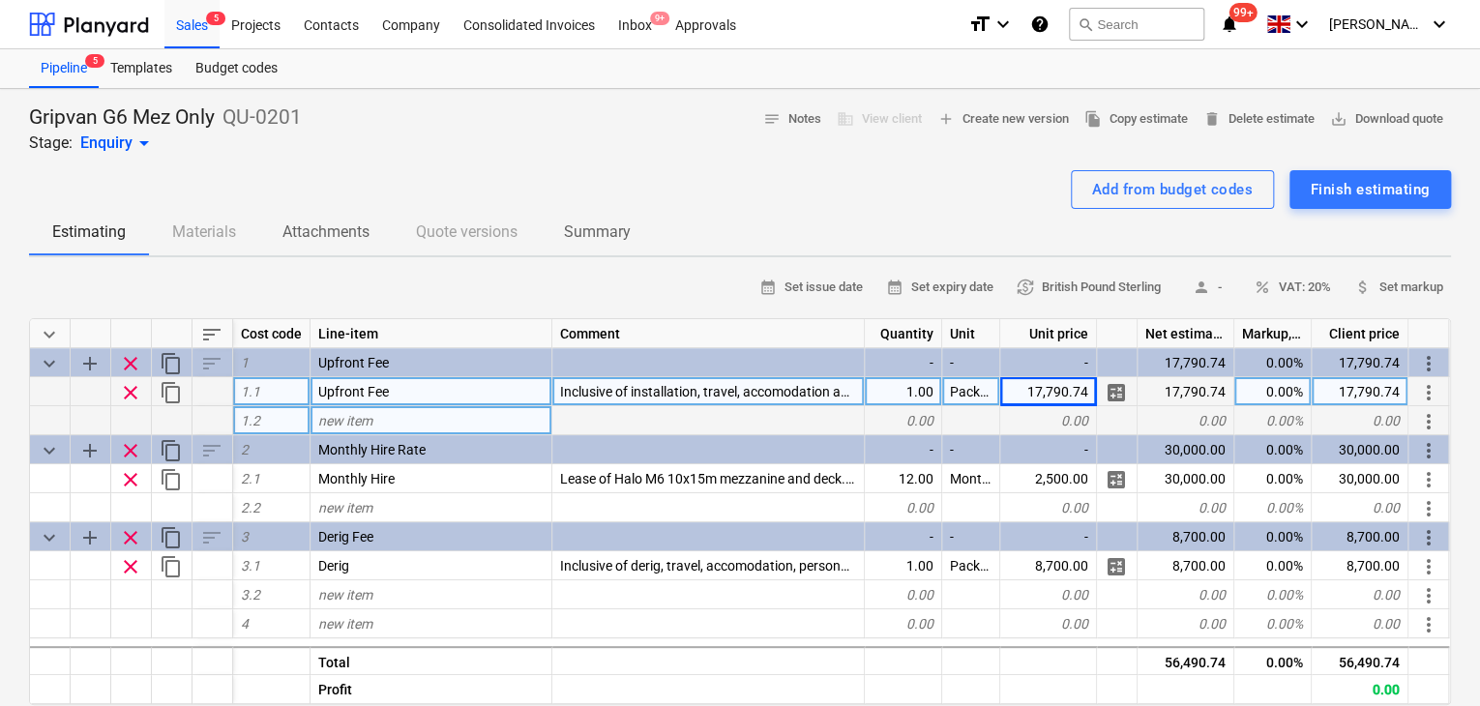
type textarea "x"
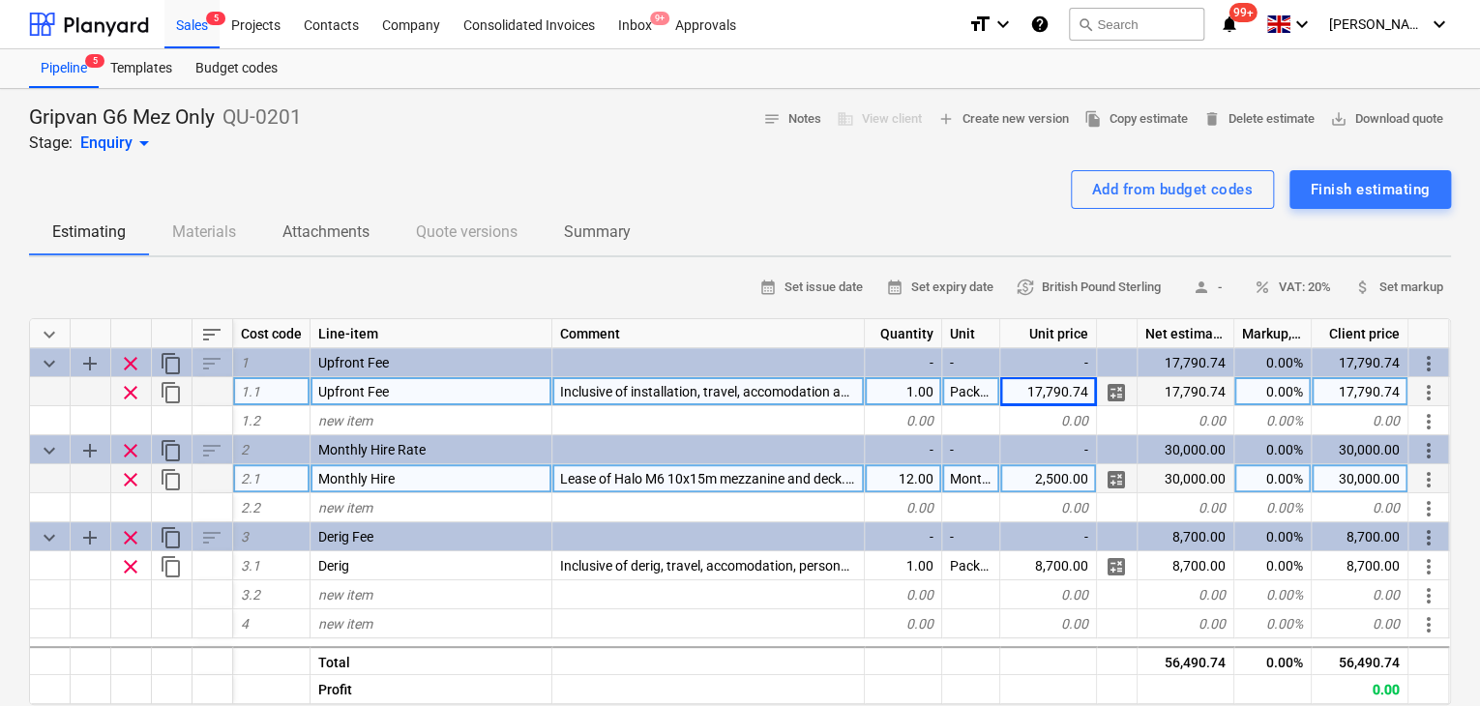
click at [1066, 466] on div "2,500.00" at bounding box center [1049, 478] width 97 height 29
type input "1900"
type textarea "x"
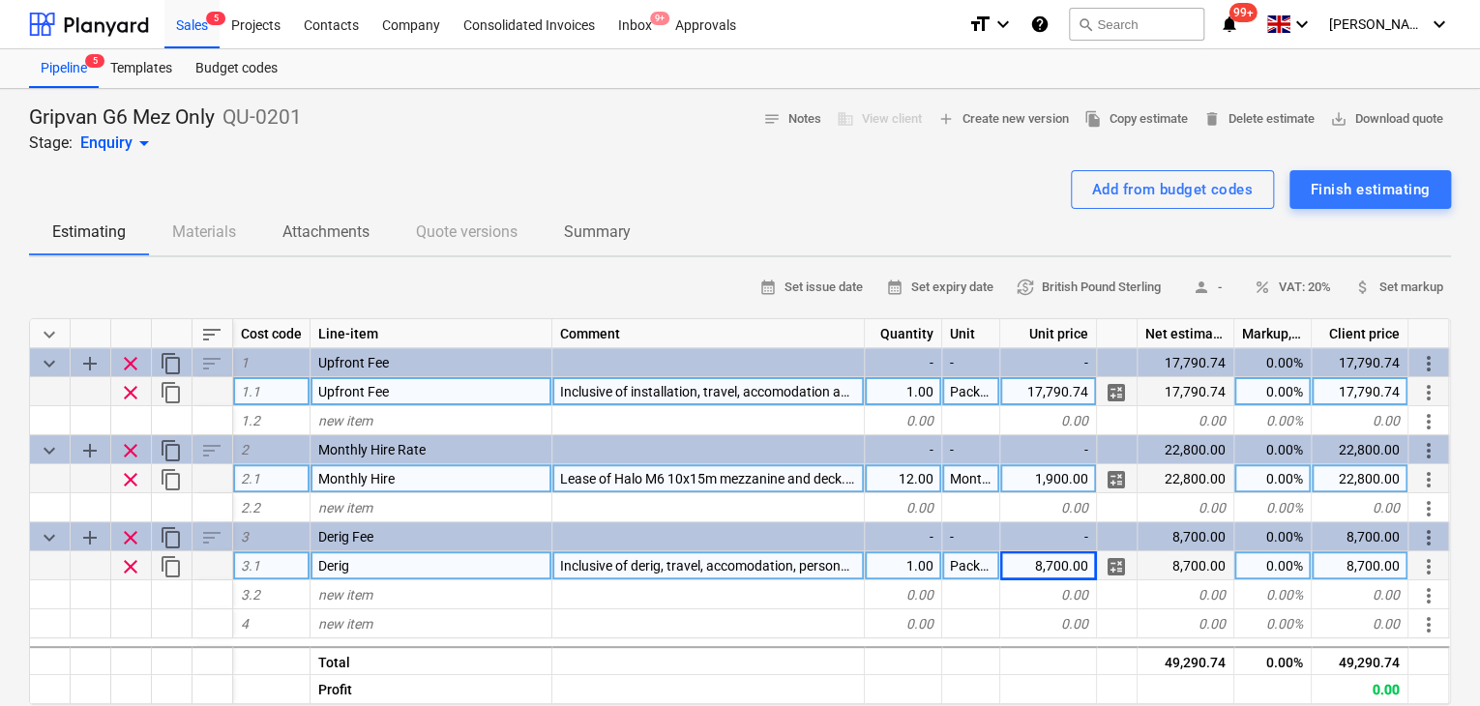
click at [1033, 567] on div "8,700.00" at bounding box center [1049, 566] width 97 height 29
click at [1033, 567] on input "£3,900.00" at bounding box center [1049, 566] width 96 height 28
type input "3,900.00"
type textarea "x"
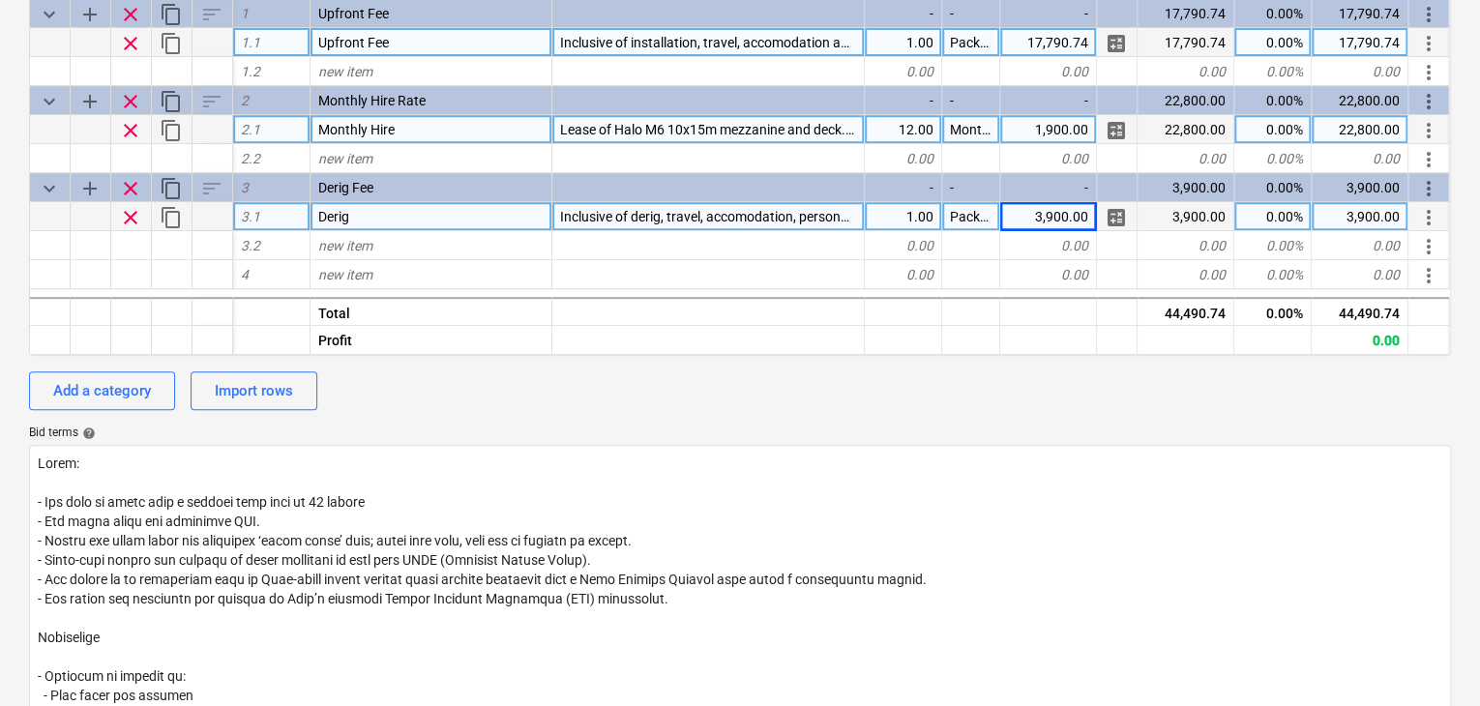
scroll to position [387, 0]
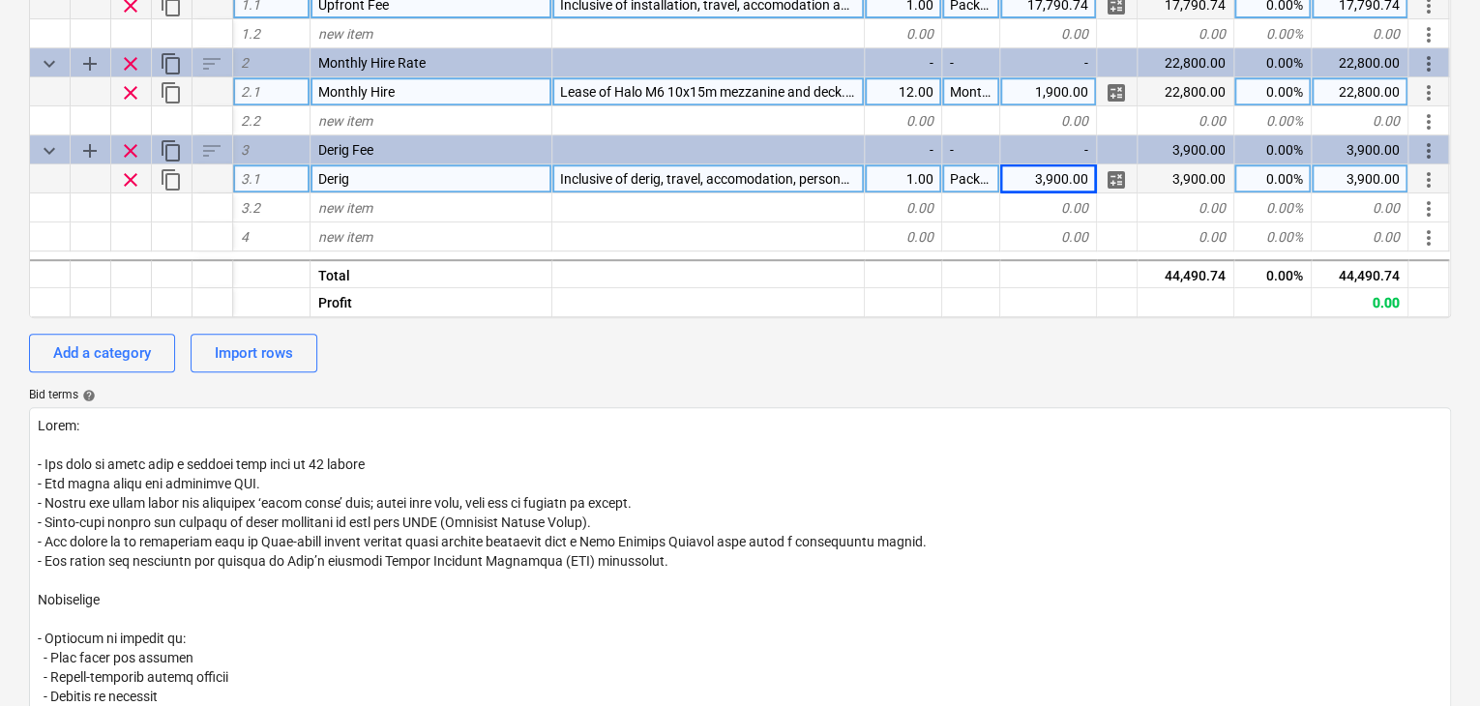
click at [1065, 189] on div "3,900.00" at bounding box center [1049, 178] width 97 height 29
click at [1035, 175] on input "£5,070.00" at bounding box center [1049, 178] width 96 height 28
type input "5,070.00"
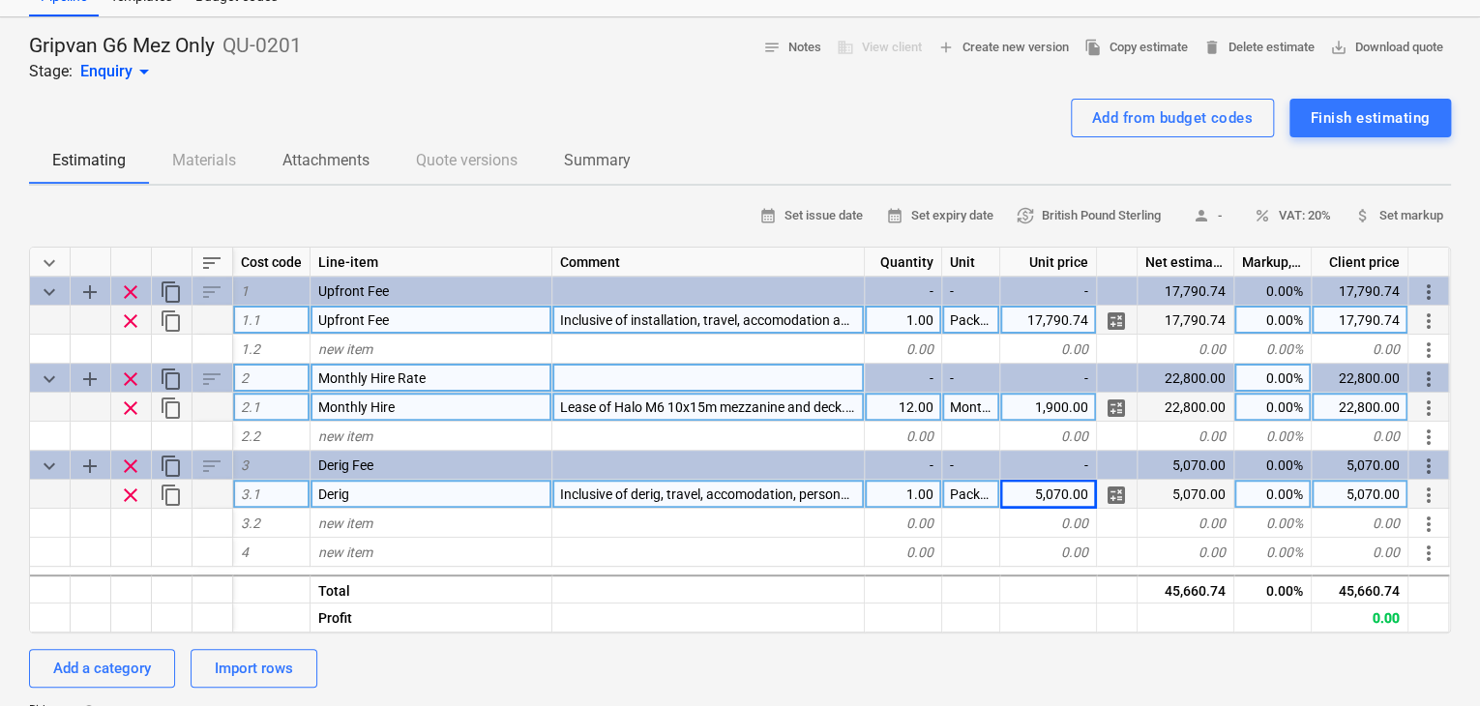
scroll to position [0, 0]
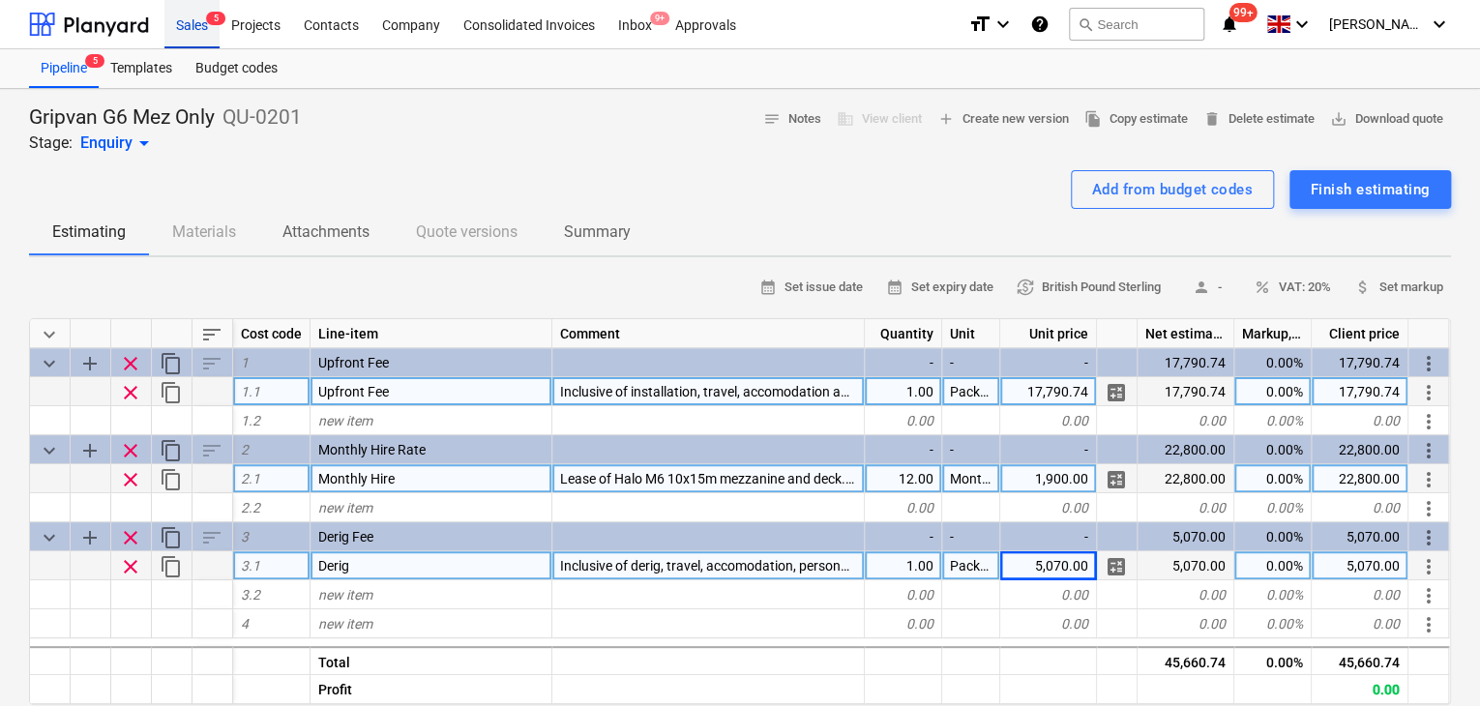
click at [193, 27] on div "Sales 5" at bounding box center [191, 23] width 55 height 49
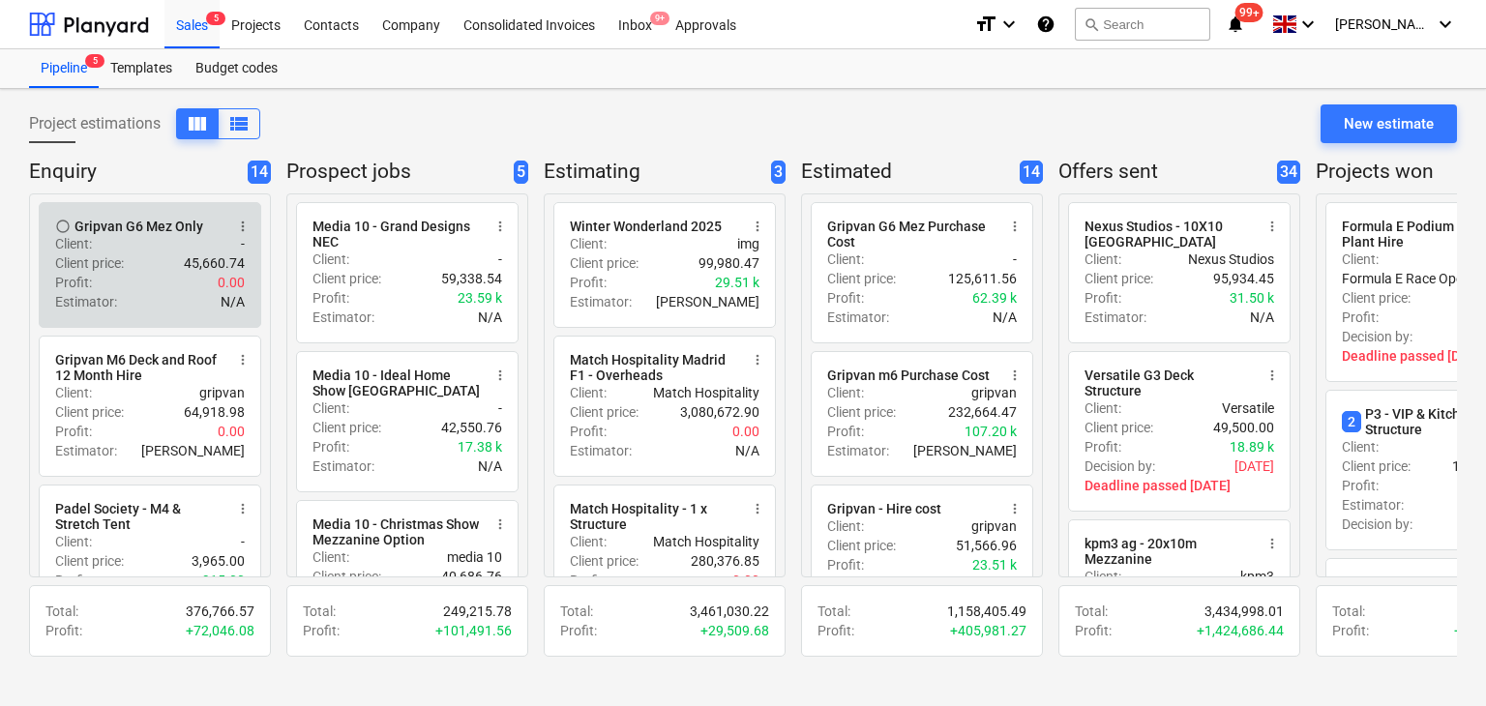
click at [119, 257] on p "Client price :" at bounding box center [89, 263] width 69 height 19
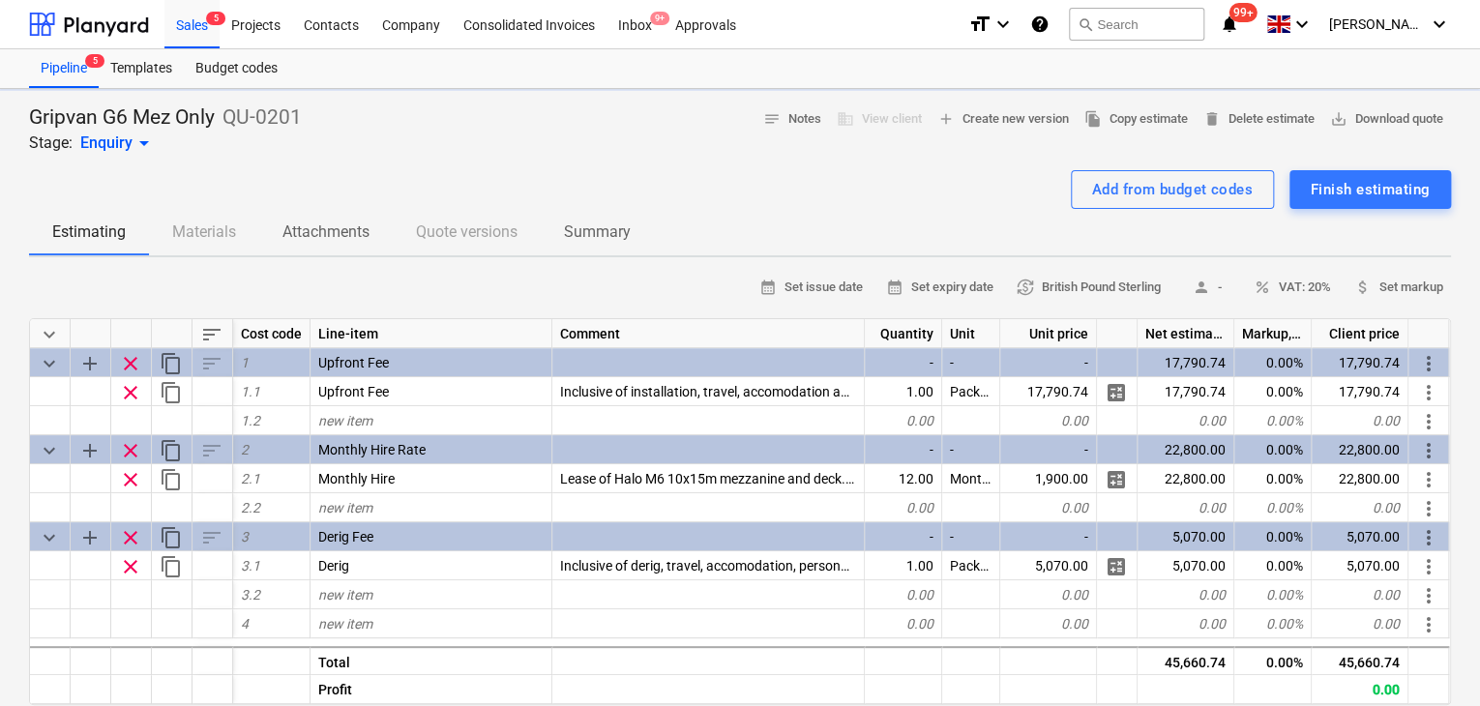
type textarea "x"
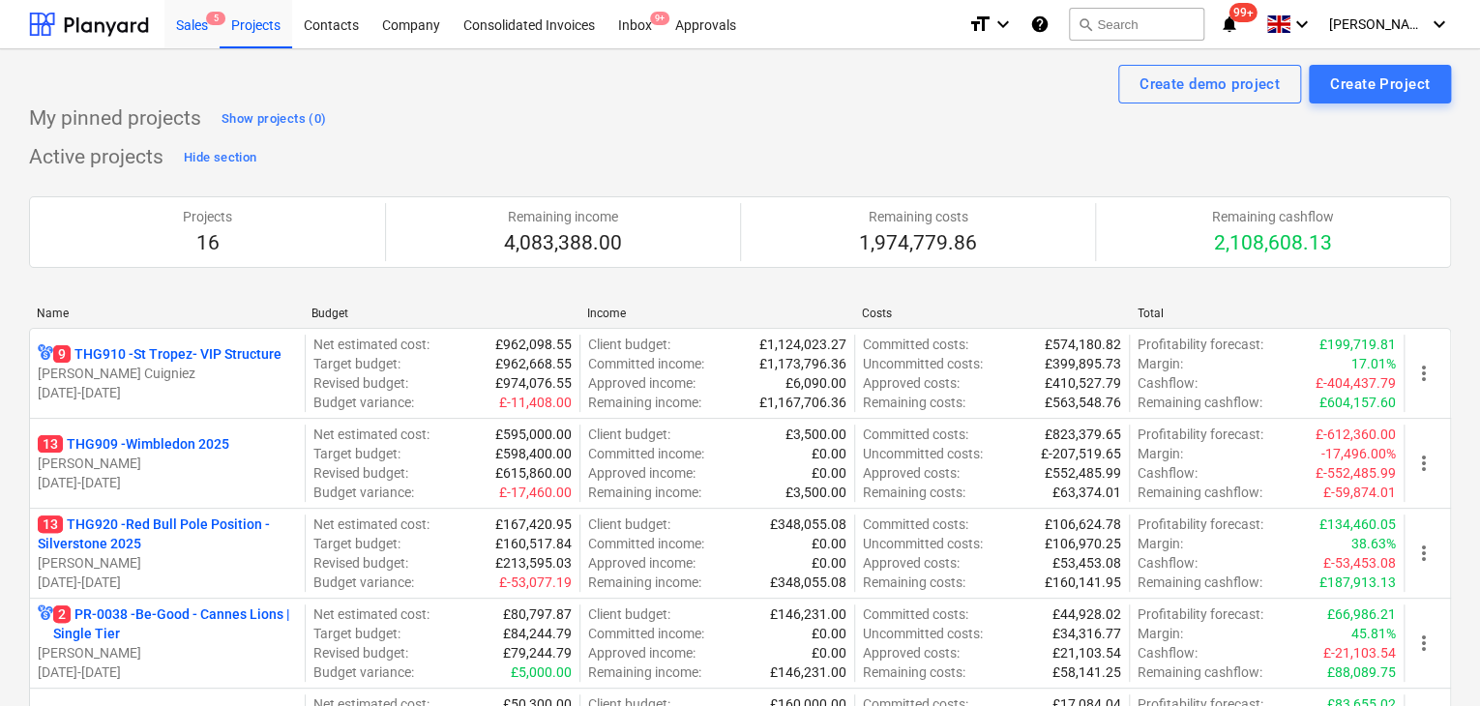
click at [197, 47] on div "Sales 5" at bounding box center [191, 23] width 55 height 49
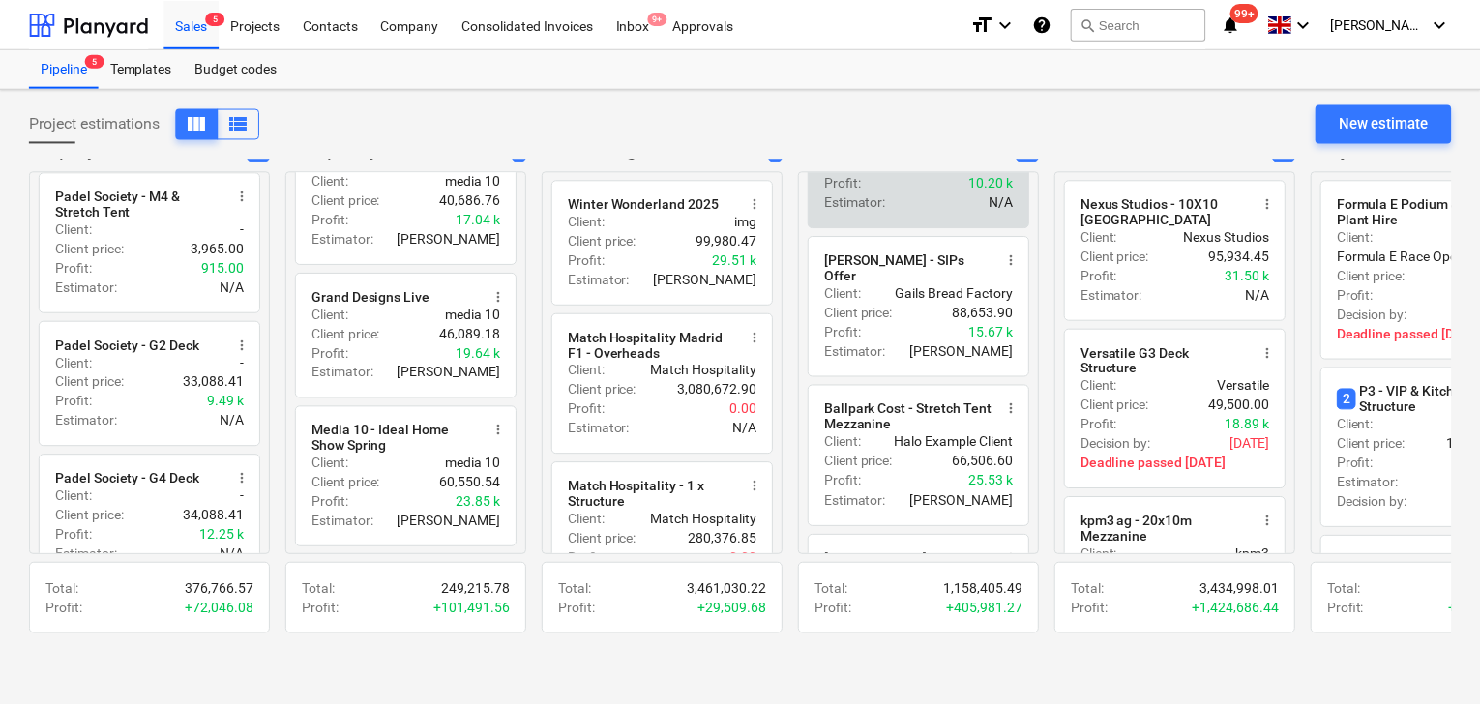
scroll to position [1064, 0]
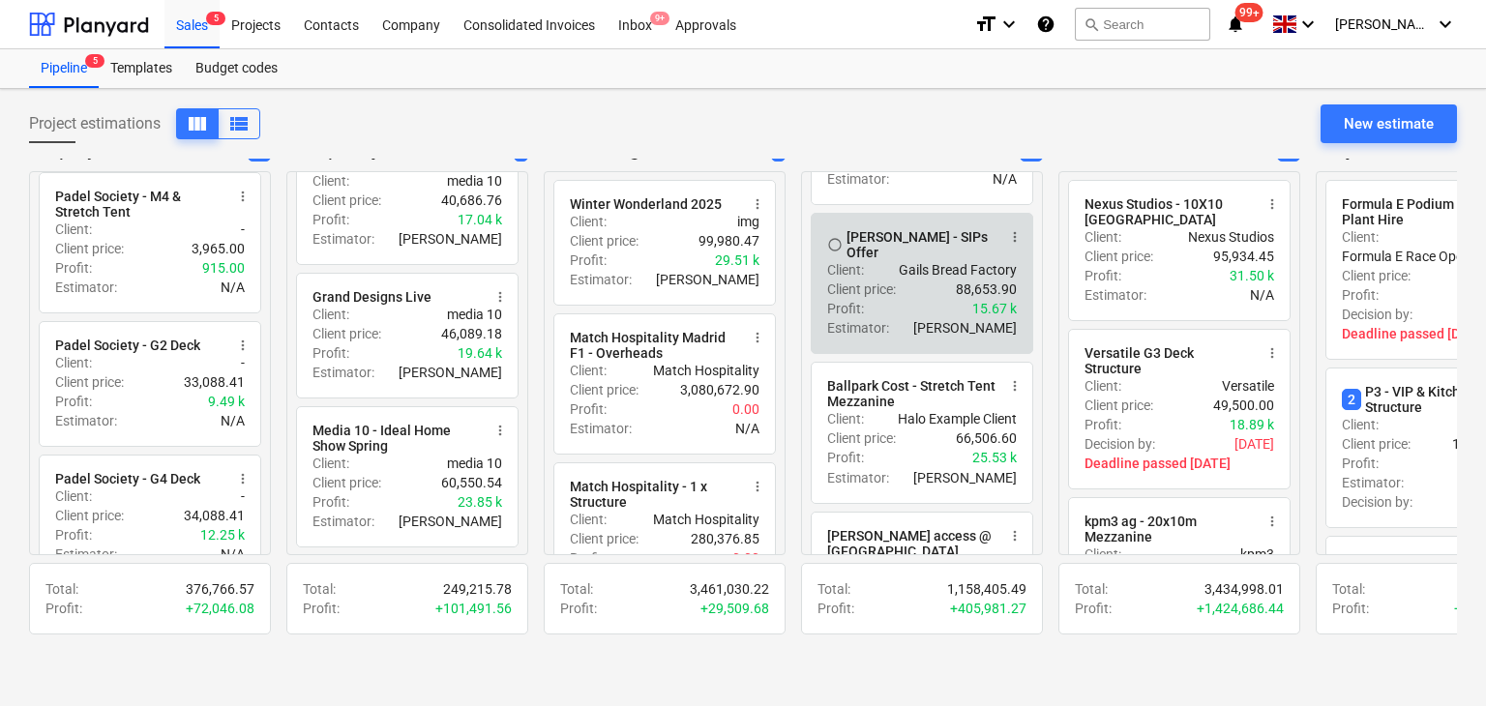
click at [1016, 245] on span "more_vert" at bounding box center [1014, 236] width 15 height 15
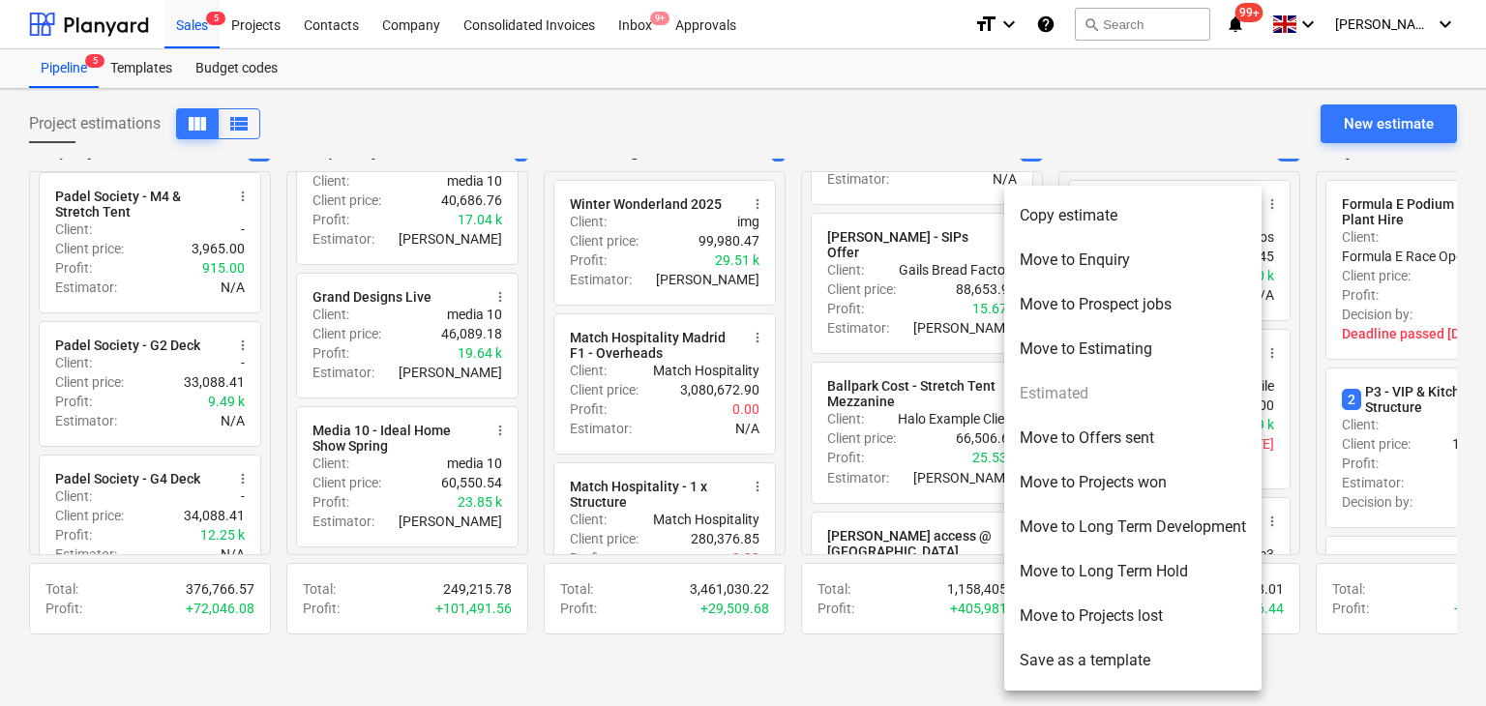
click at [923, 291] on div at bounding box center [743, 353] width 1486 height 706
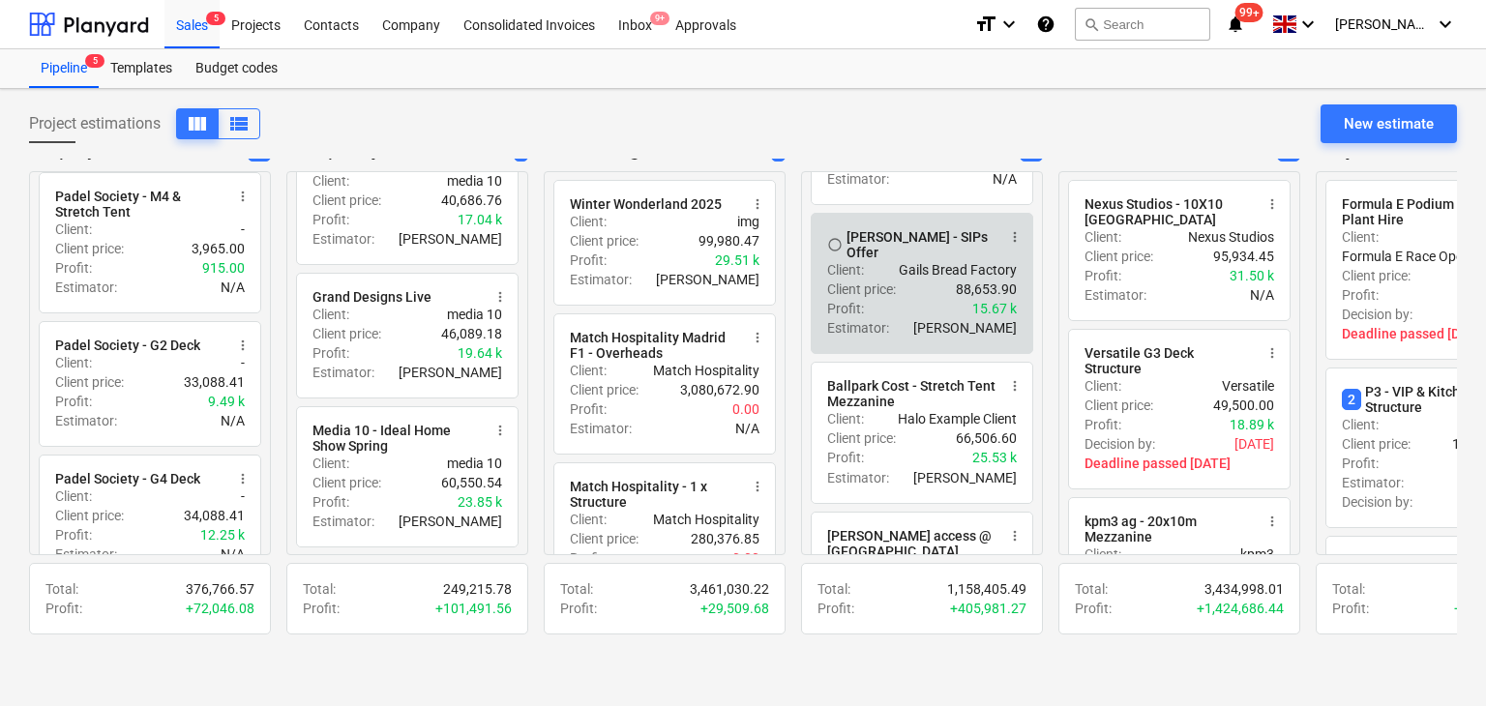
click at [915, 287] on div "Client price : 88,653.90" at bounding box center [922, 289] width 190 height 19
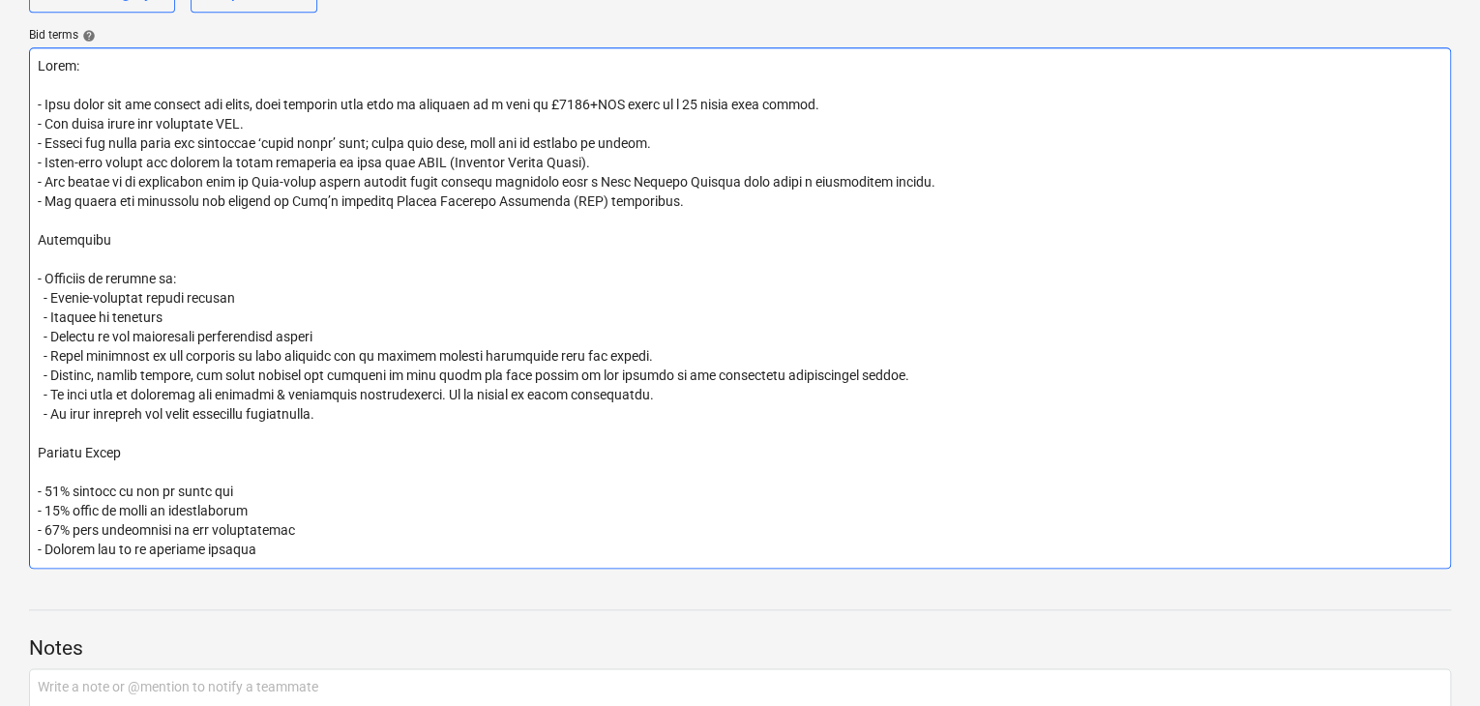
scroll to position [1076, 0]
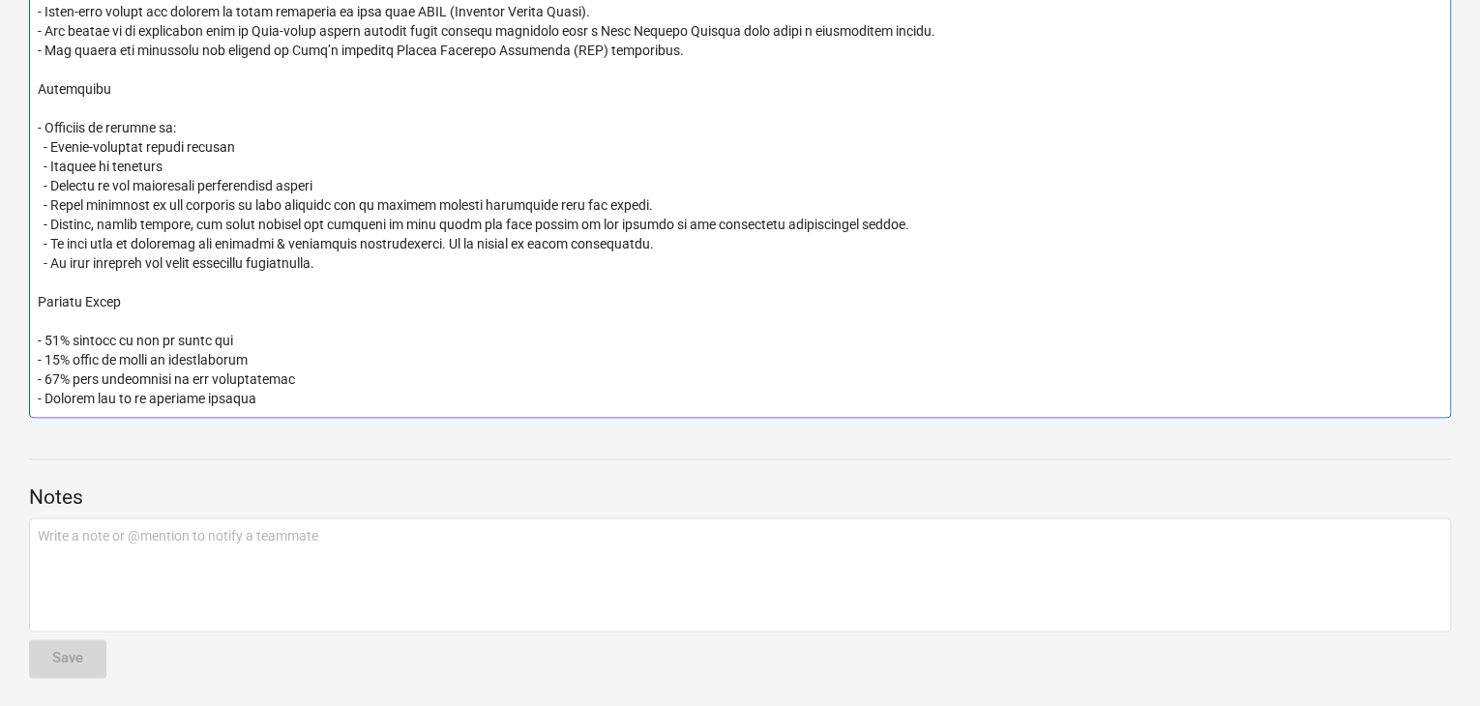
drag, startPoint x: 287, startPoint y: 399, endPoint x: 3, endPoint y: 344, distance: 289.8
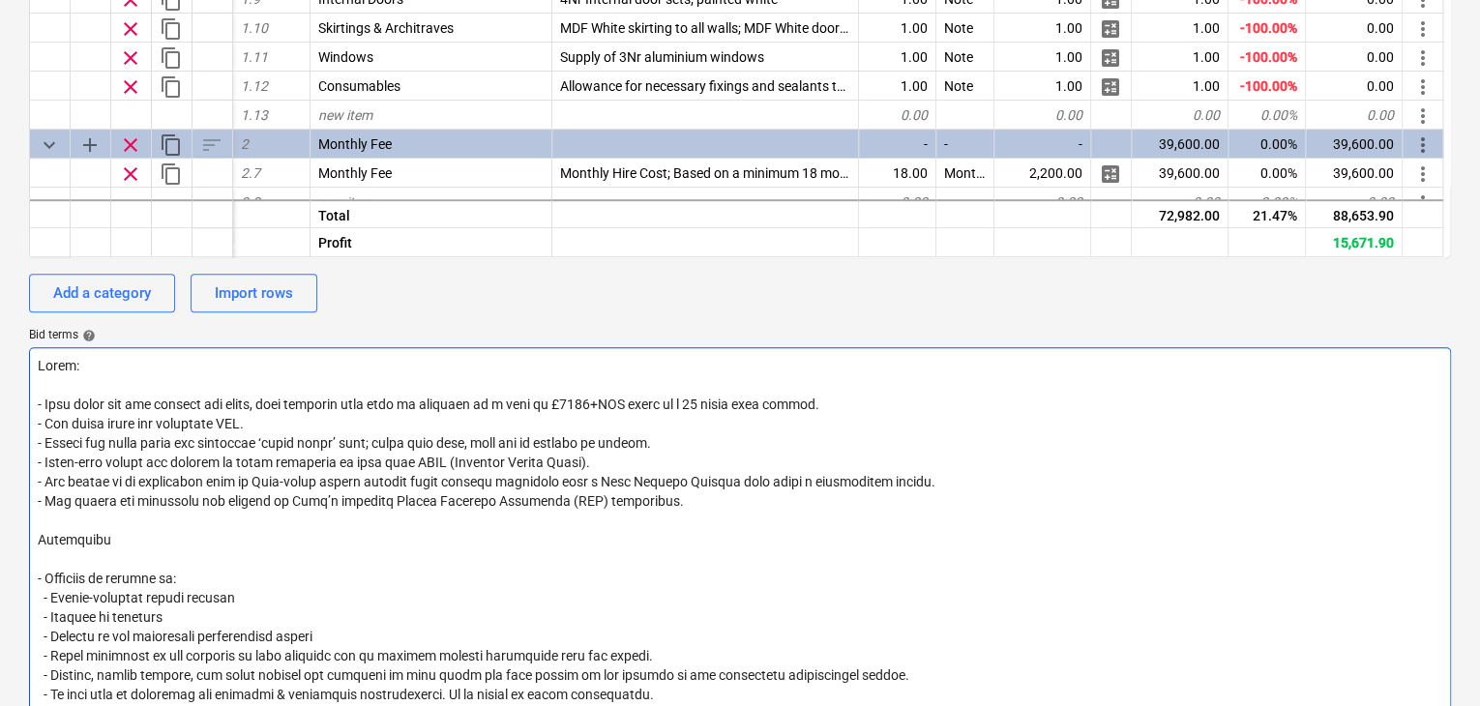
scroll to position [0, 0]
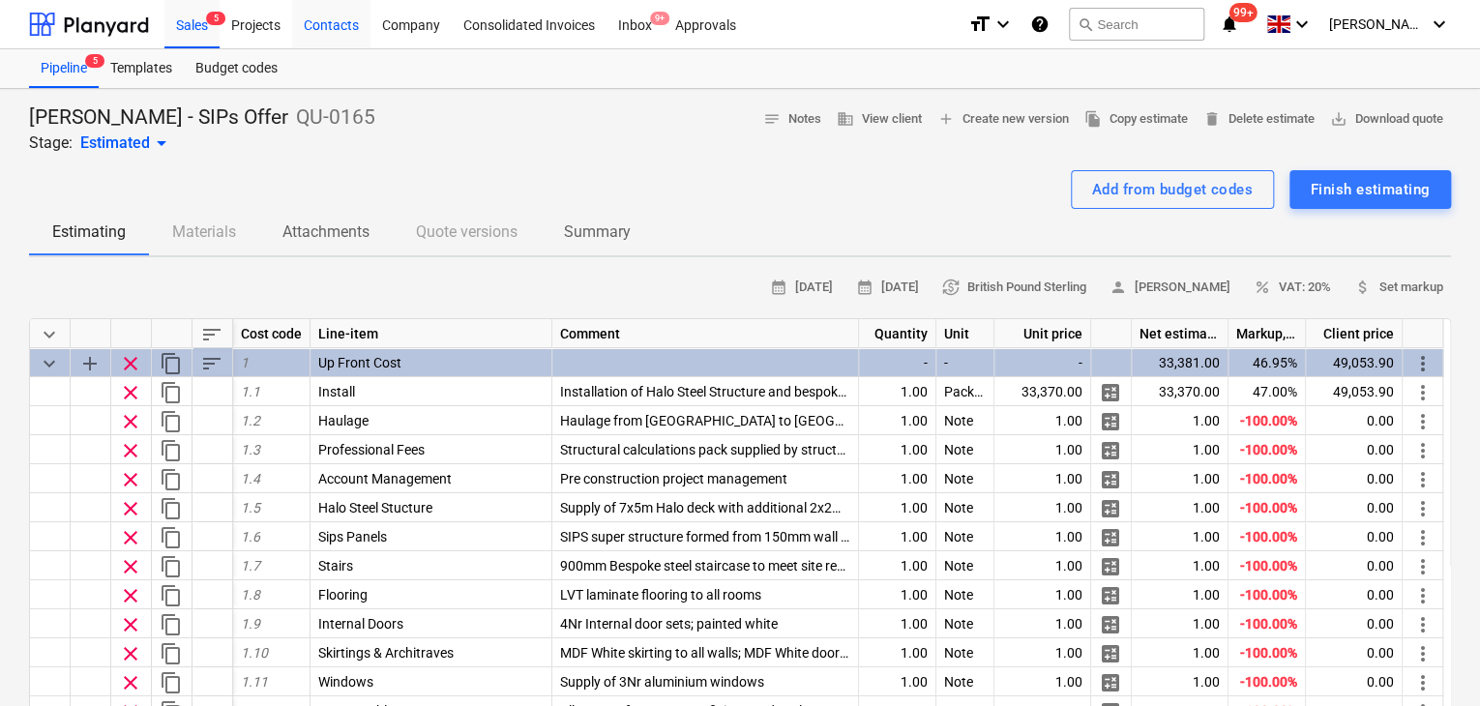
drag, startPoint x: 327, startPoint y: 348, endPoint x: 315, endPoint y: 47, distance: 301.2
click at [176, 27] on div "Sales 5" at bounding box center [191, 23] width 55 height 49
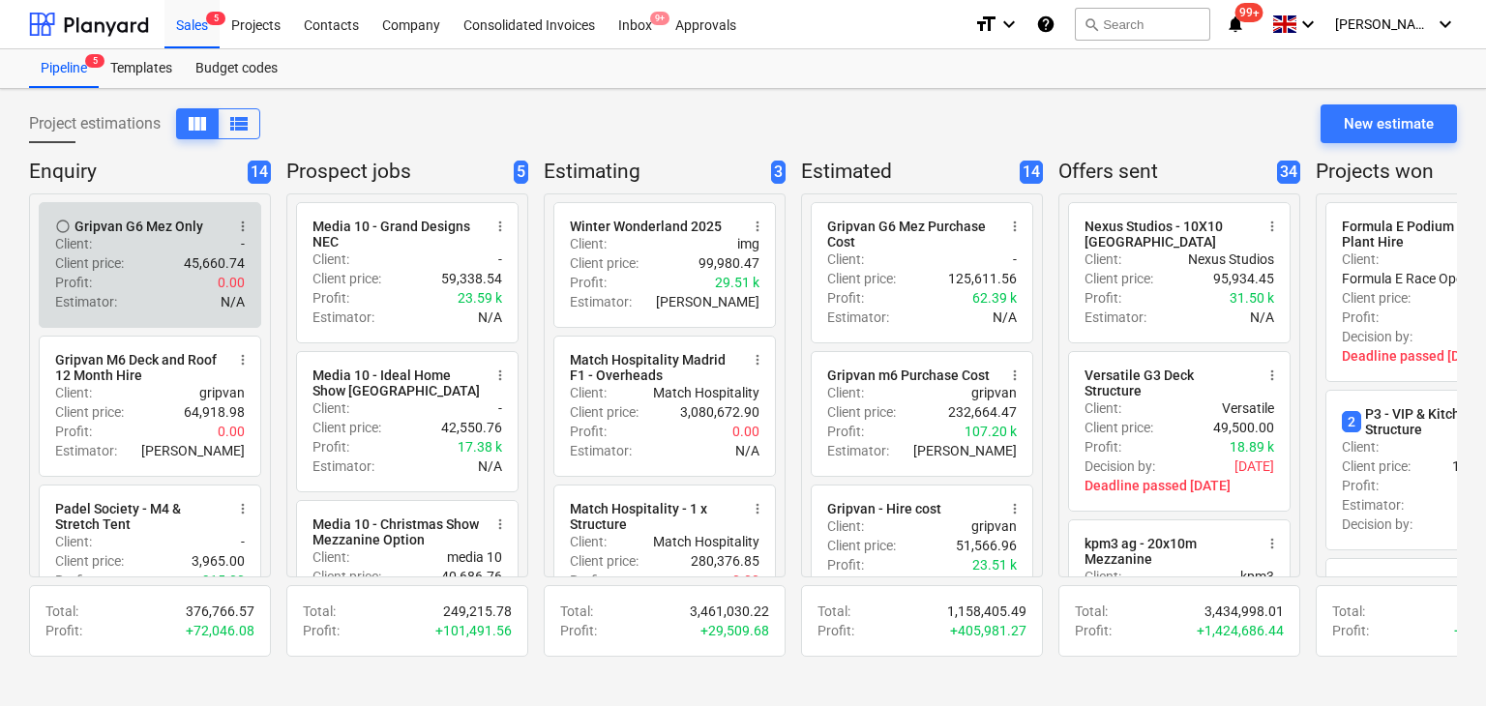
click at [195, 303] on div "Estimator : N/A" at bounding box center [150, 301] width 190 height 19
click at [114, 323] on div "radio_button_unchecked Gripvan G6 Mez Only more_vert Client : - Client price : …" at bounding box center [150, 265] width 223 height 126
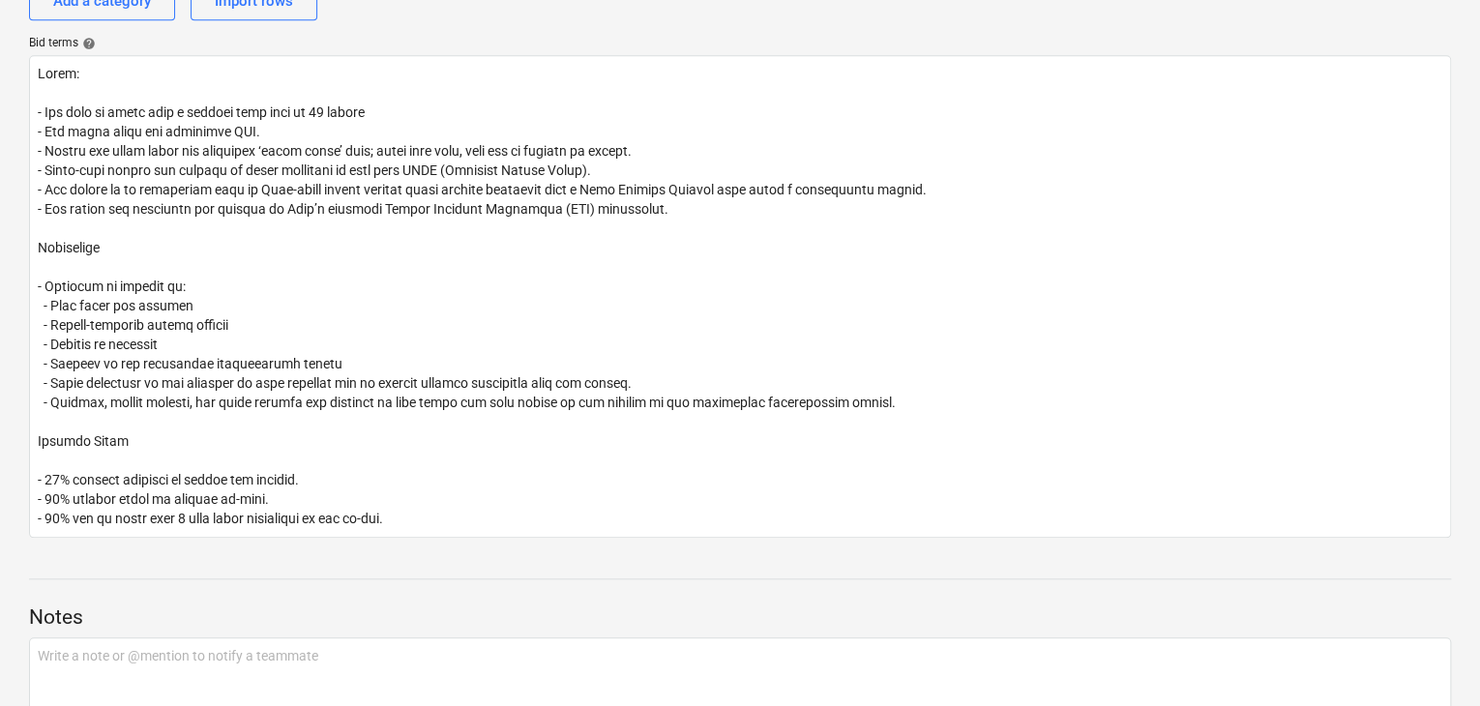
scroll to position [859, 0]
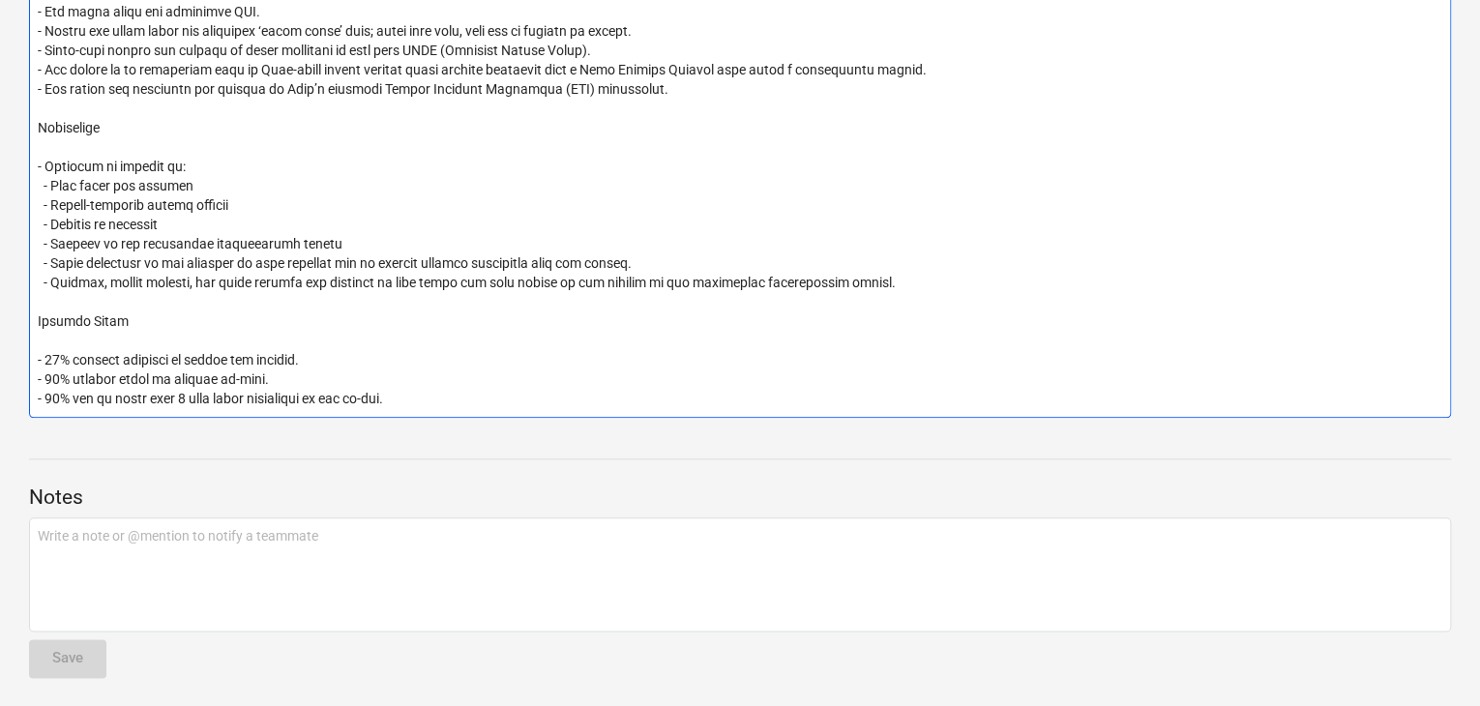
drag, startPoint x: 411, startPoint y: 393, endPoint x: 32, endPoint y: 351, distance: 381.6
click at [32, 351] on textarea at bounding box center [740, 176] width 1422 height 483
paste textarea "upfront of the up front fee - 30% prior to start of installation - 20% upon com…"
type textarea "x"
type textarea "Notes: - Our cost is based upon a minimum hire rate of 12 months - All costs sh…"
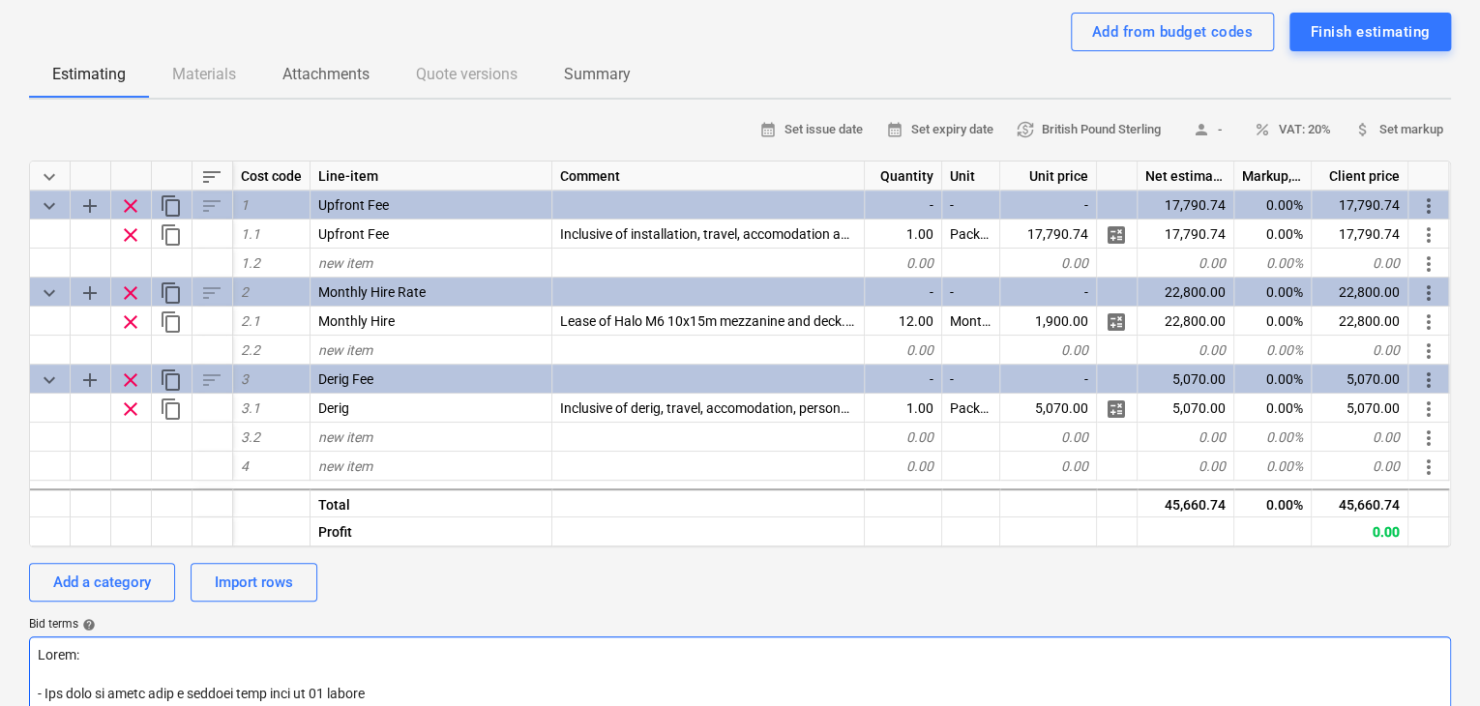
scroll to position [0, 0]
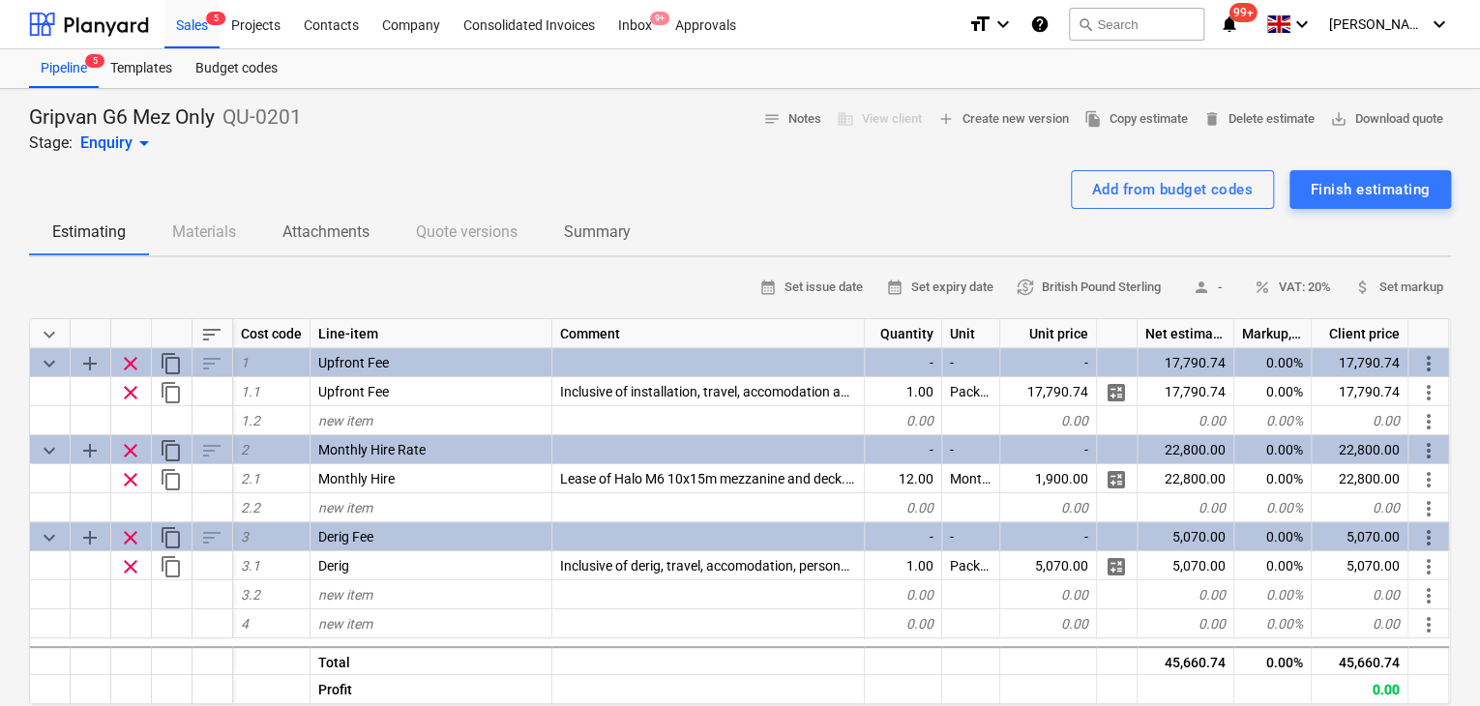
drag, startPoint x: 184, startPoint y: 258, endPoint x: 184, endPoint y: 208, distance: 50.3
click at [190, 16] on div "Sales 5" at bounding box center [191, 23] width 55 height 49
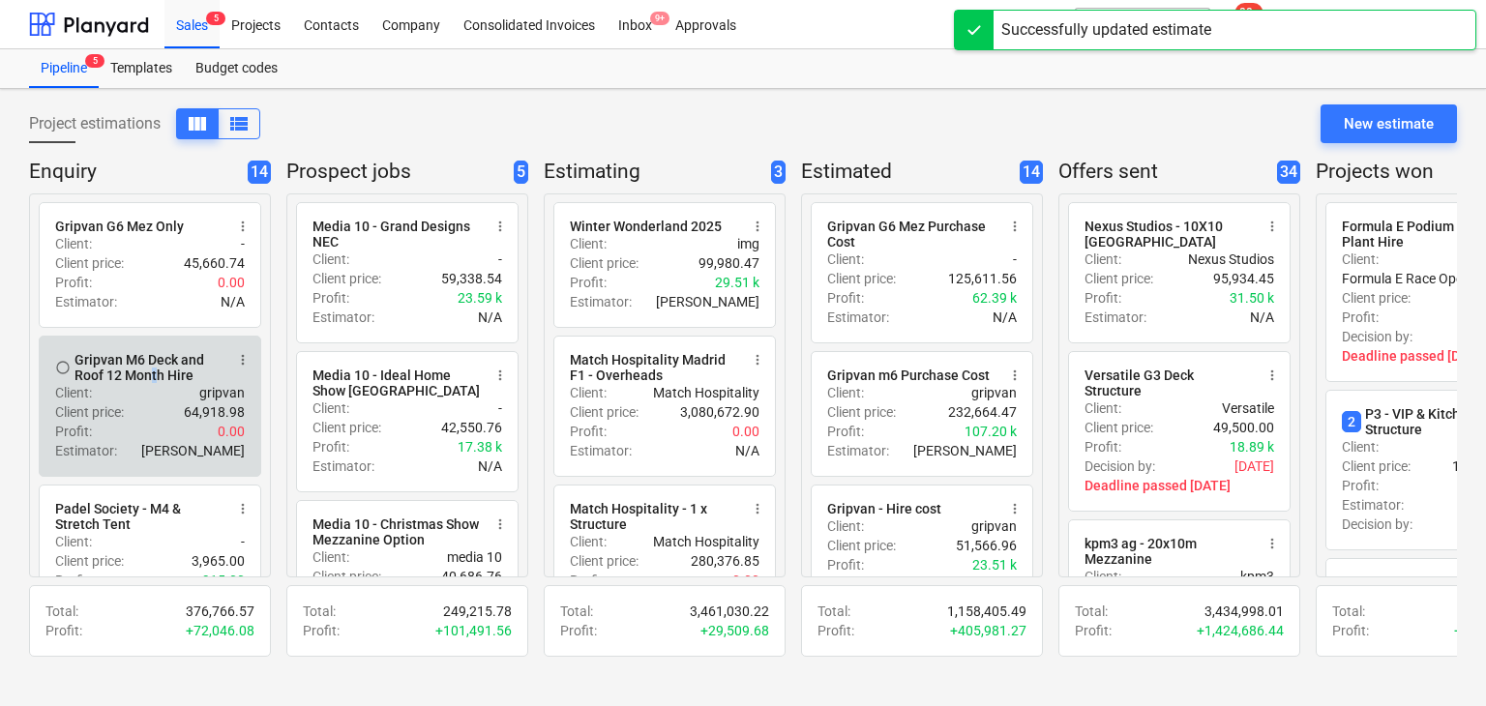
click at [155, 371] on div "Gripvan M6 Deck and Roof 12 Month Hire" at bounding box center [149, 367] width 149 height 31
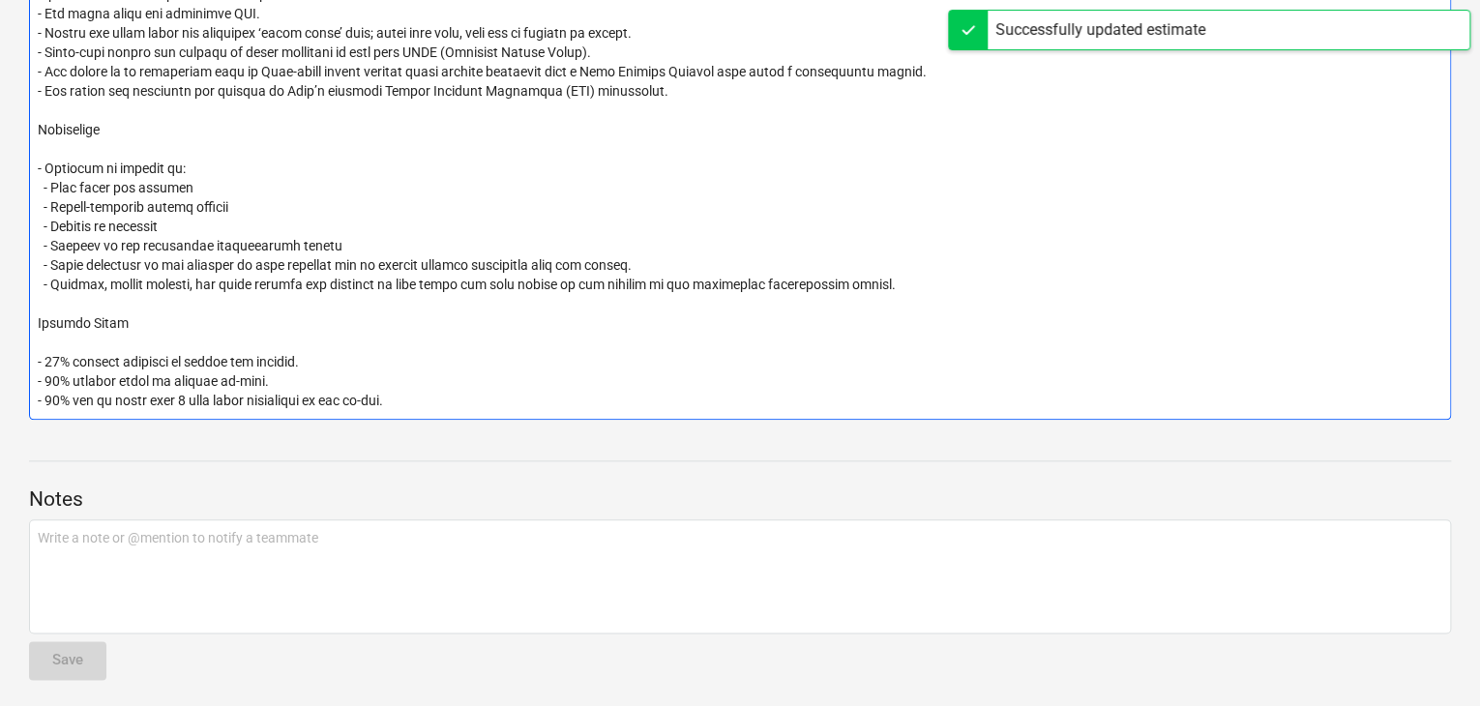
scroll to position [859, 0]
drag, startPoint x: 416, startPoint y: 397, endPoint x: 27, endPoint y: 357, distance: 391.0
paste textarea "upfront of the up front fee - 30% prior to start of installation - 20% upon com…"
type textarea "x"
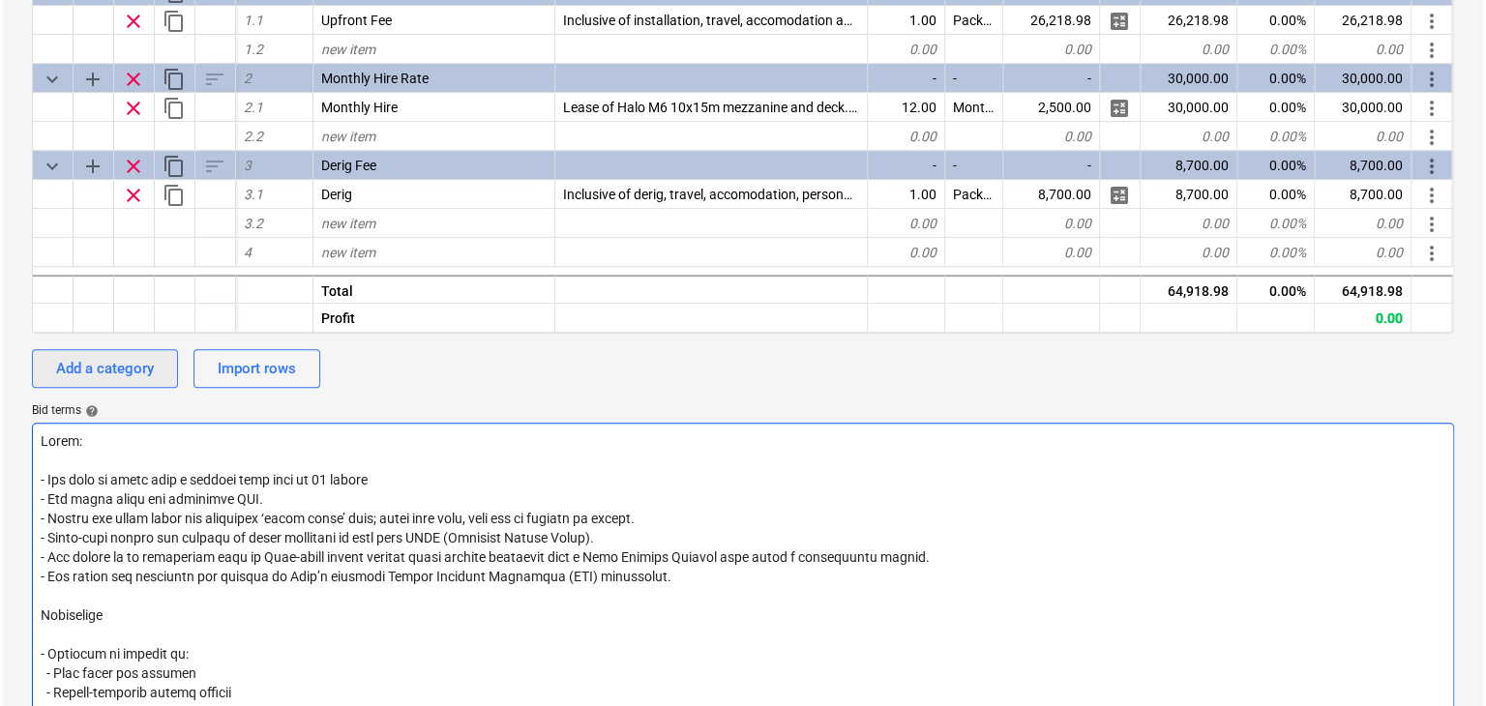
scroll to position [0, 0]
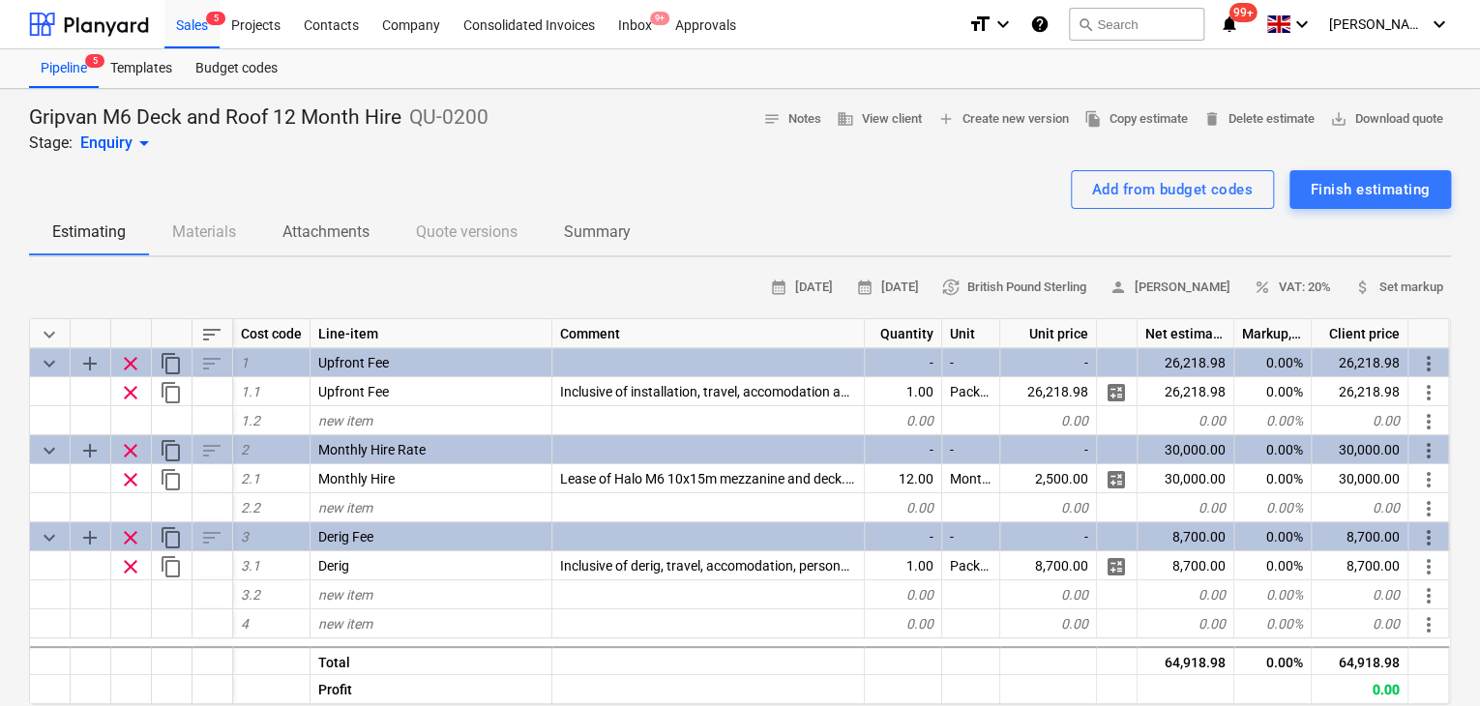
type textarea "Notes: - Our cost is based upon a minimum hire rate of 12 months - All costs sh…"
click at [219, 188] on div "Add from budget codes Finish estimating" at bounding box center [740, 189] width 1422 height 39
drag, startPoint x: 219, startPoint y: 188, endPoint x: 217, endPoint y: 131, distance: 57.1
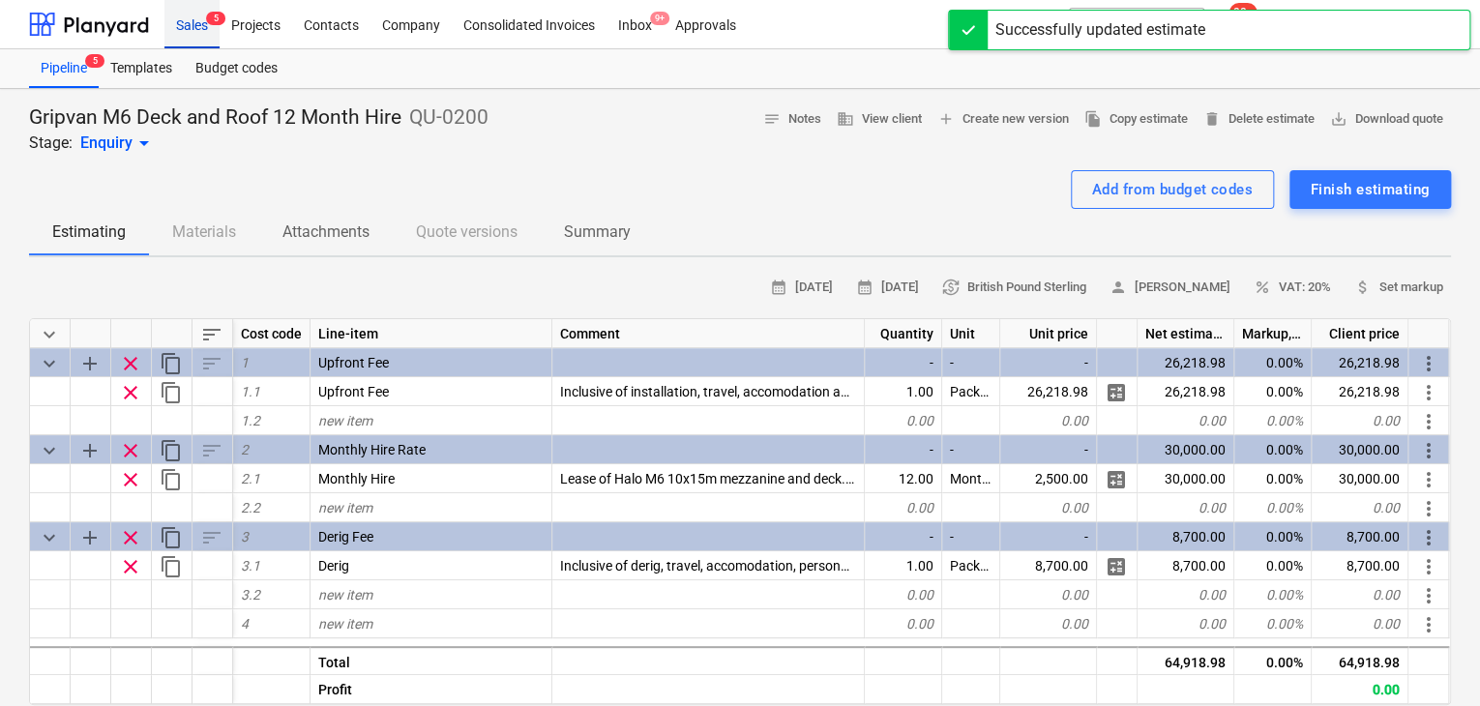
drag, startPoint x: 217, startPoint y: 131, endPoint x: 201, endPoint y: 32, distance: 99.9
click at [201, 32] on div "Sales 5" at bounding box center [191, 23] width 55 height 49
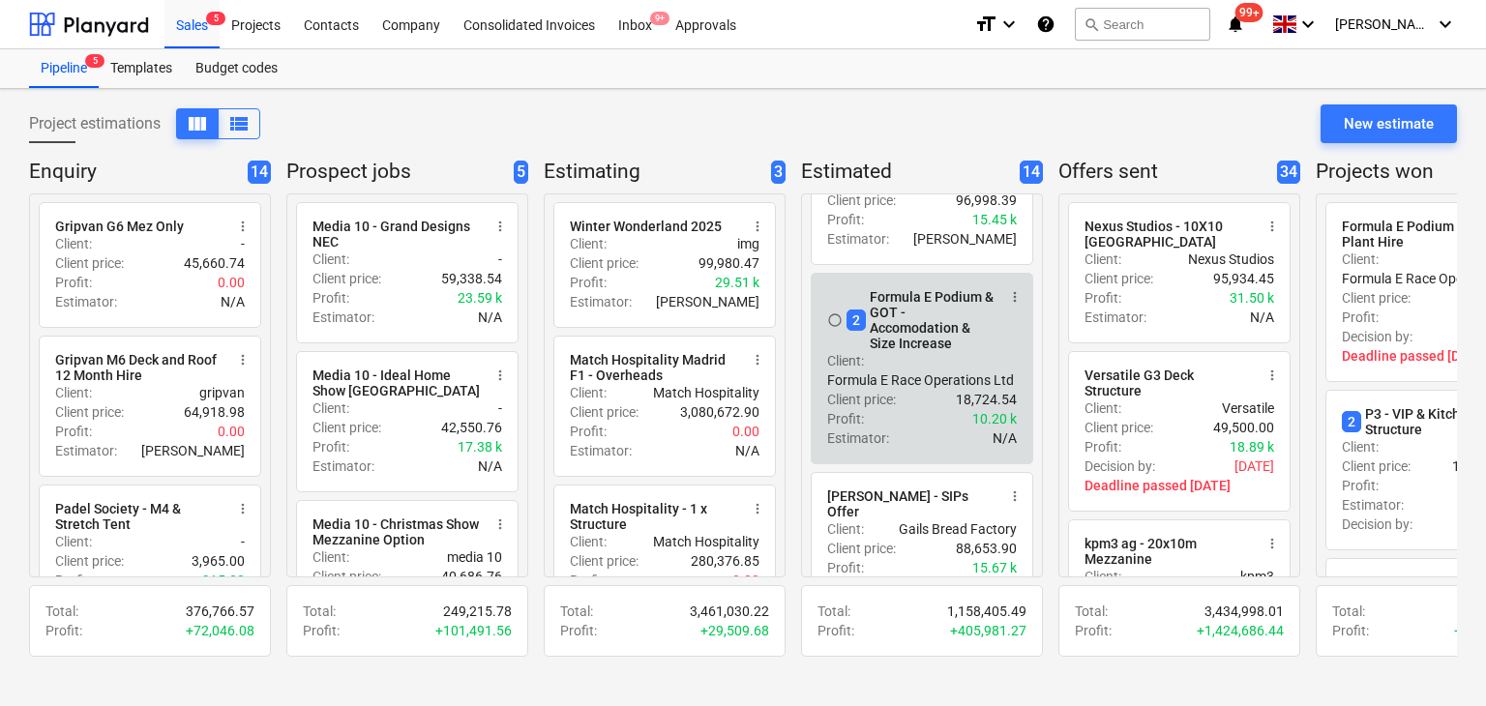
scroll to position [968, 0]
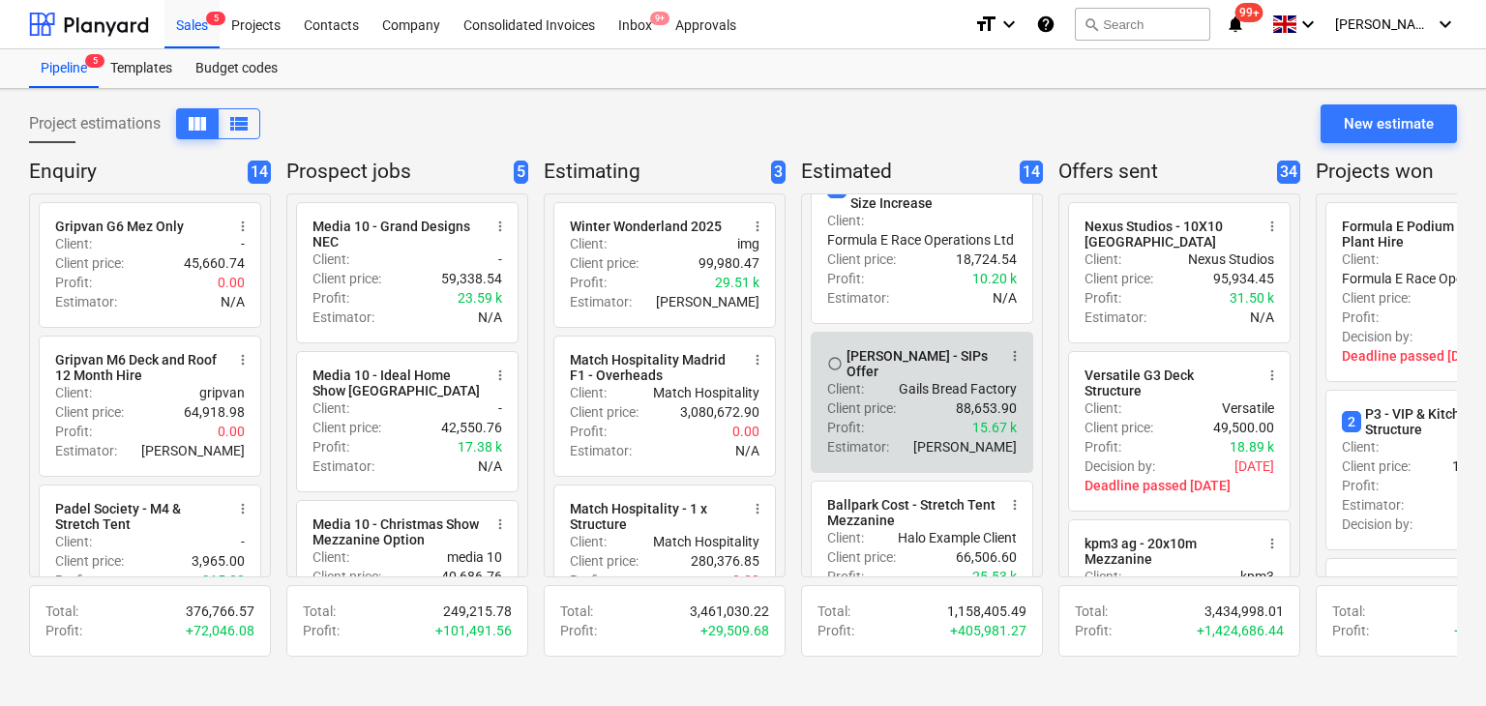
click at [1010, 364] on span "more_vert" at bounding box center [1014, 355] width 15 height 15
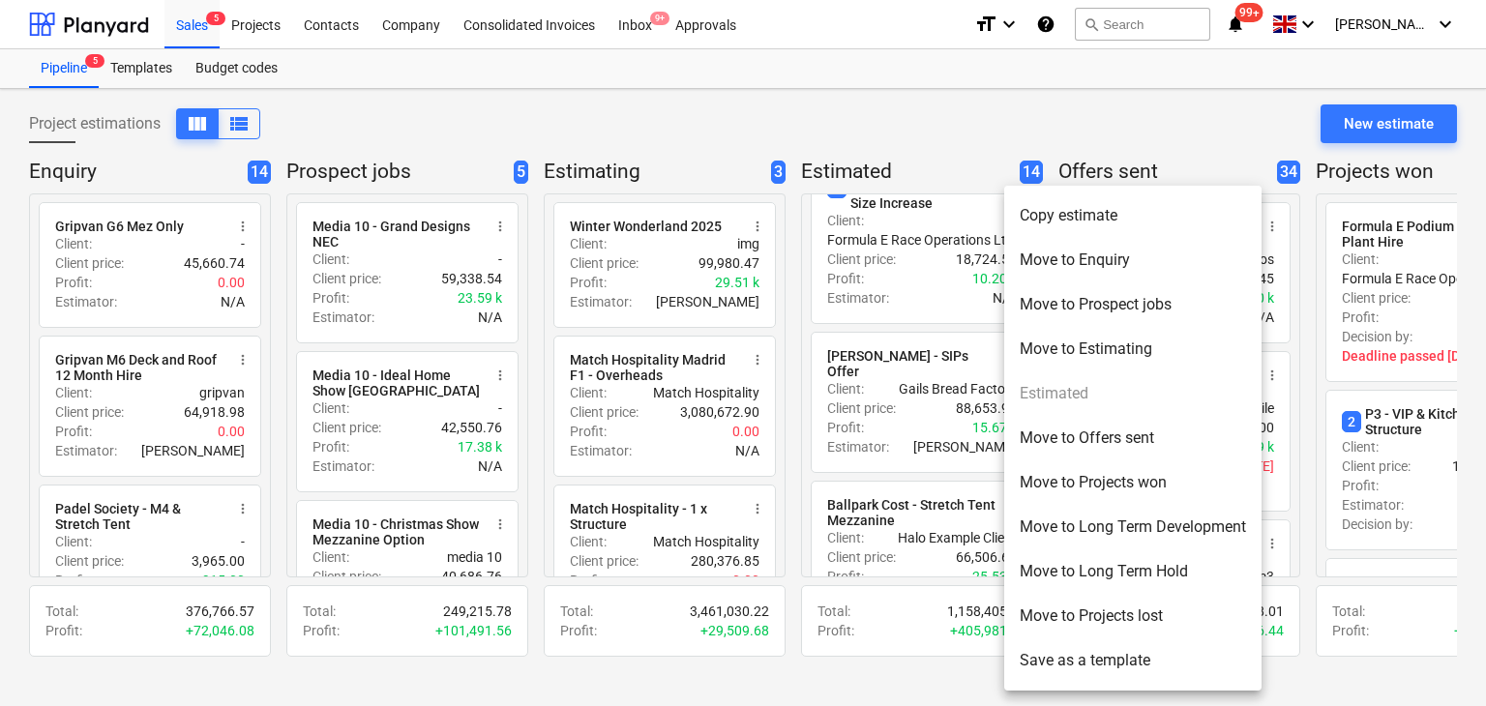
click at [1057, 613] on li "Move to Projects lost" at bounding box center [1132, 616] width 257 height 45
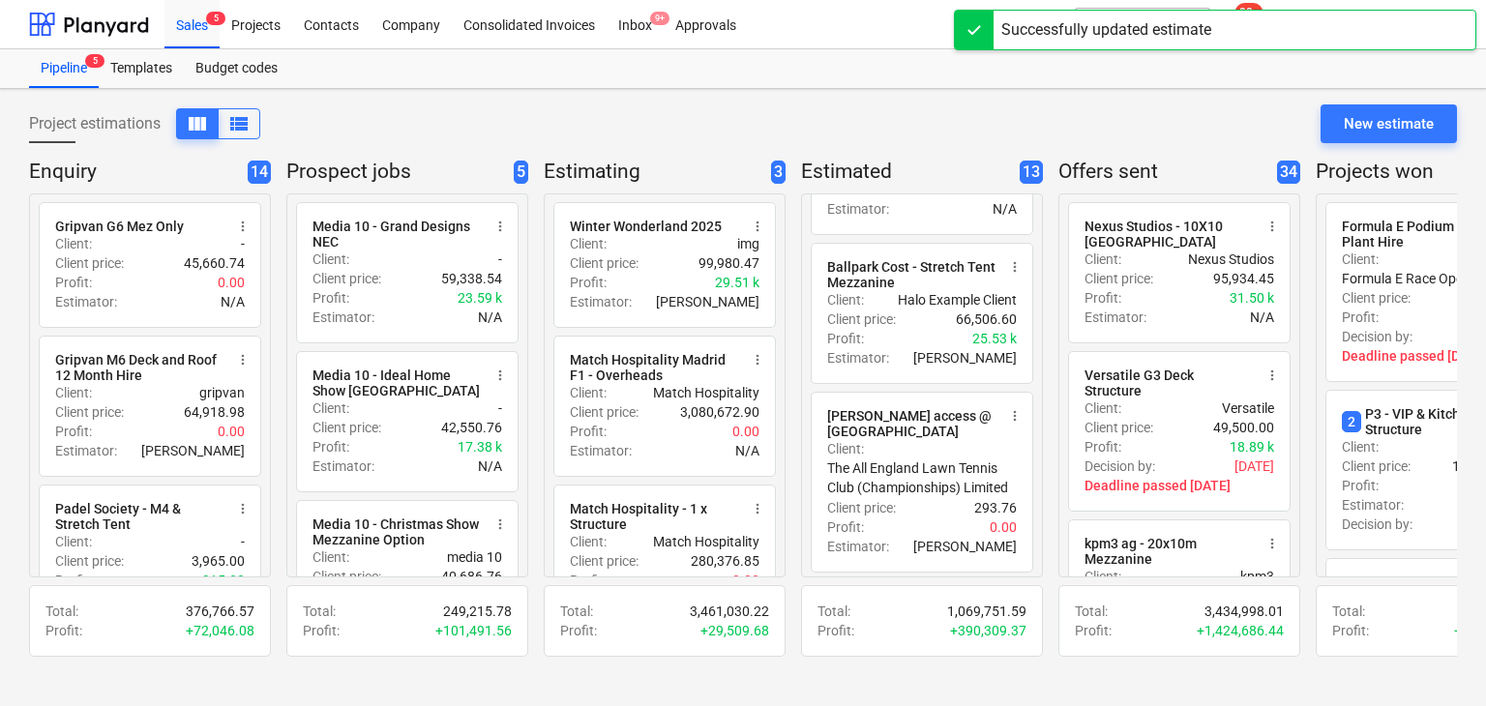
scroll to position [1064, 0]
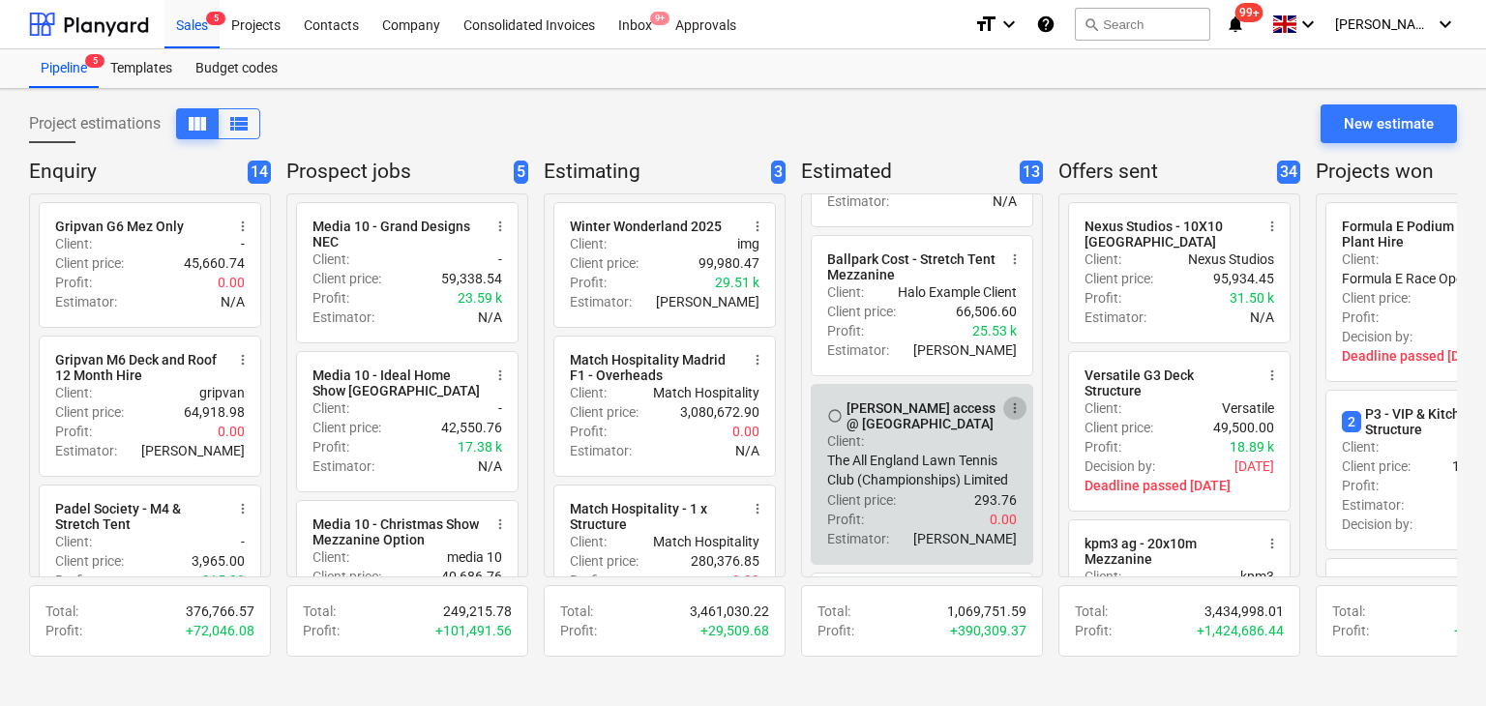
click at [1015, 416] on span "more_vert" at bounding box center [1014, 408] width 15 height 15
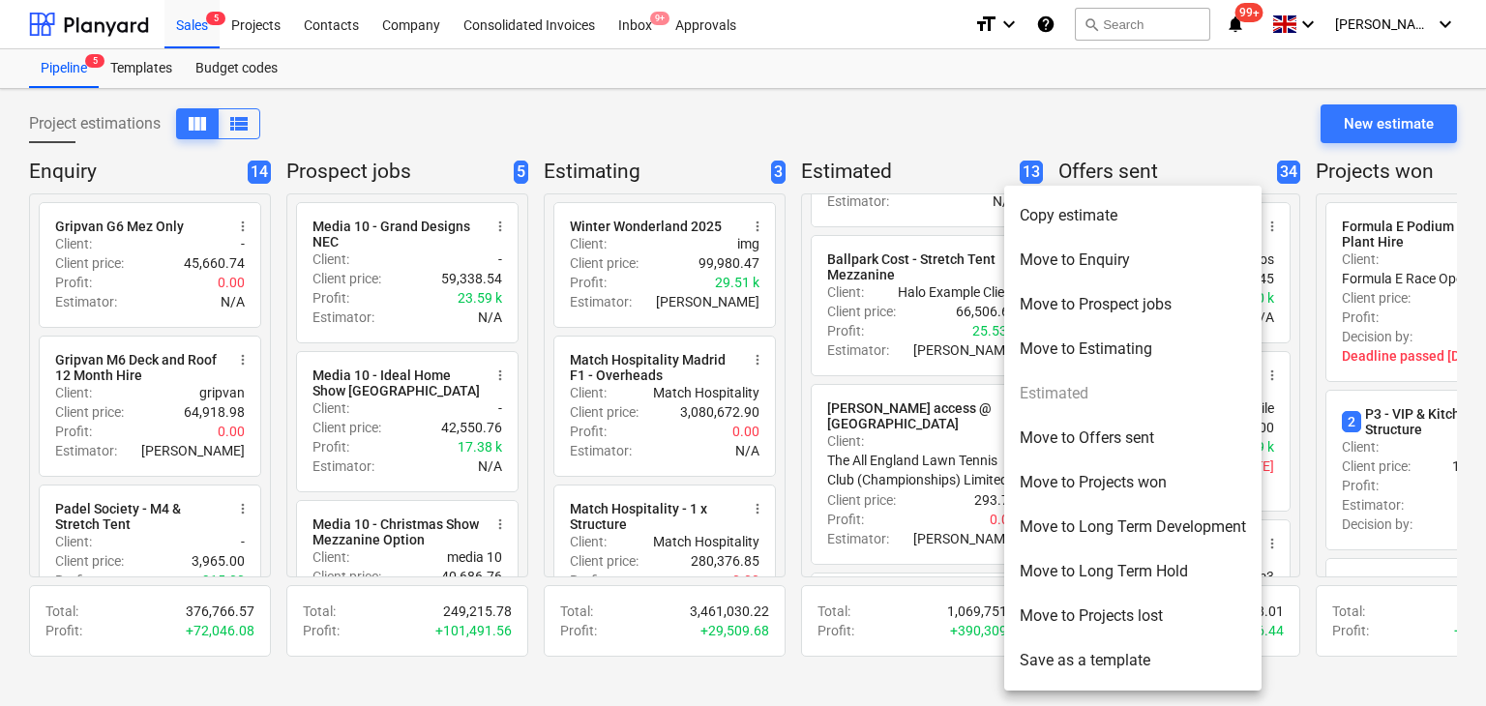
click at [1037, 493] on li "Move to Projects won" at bounding box center [1132, 483] width 257 height 45
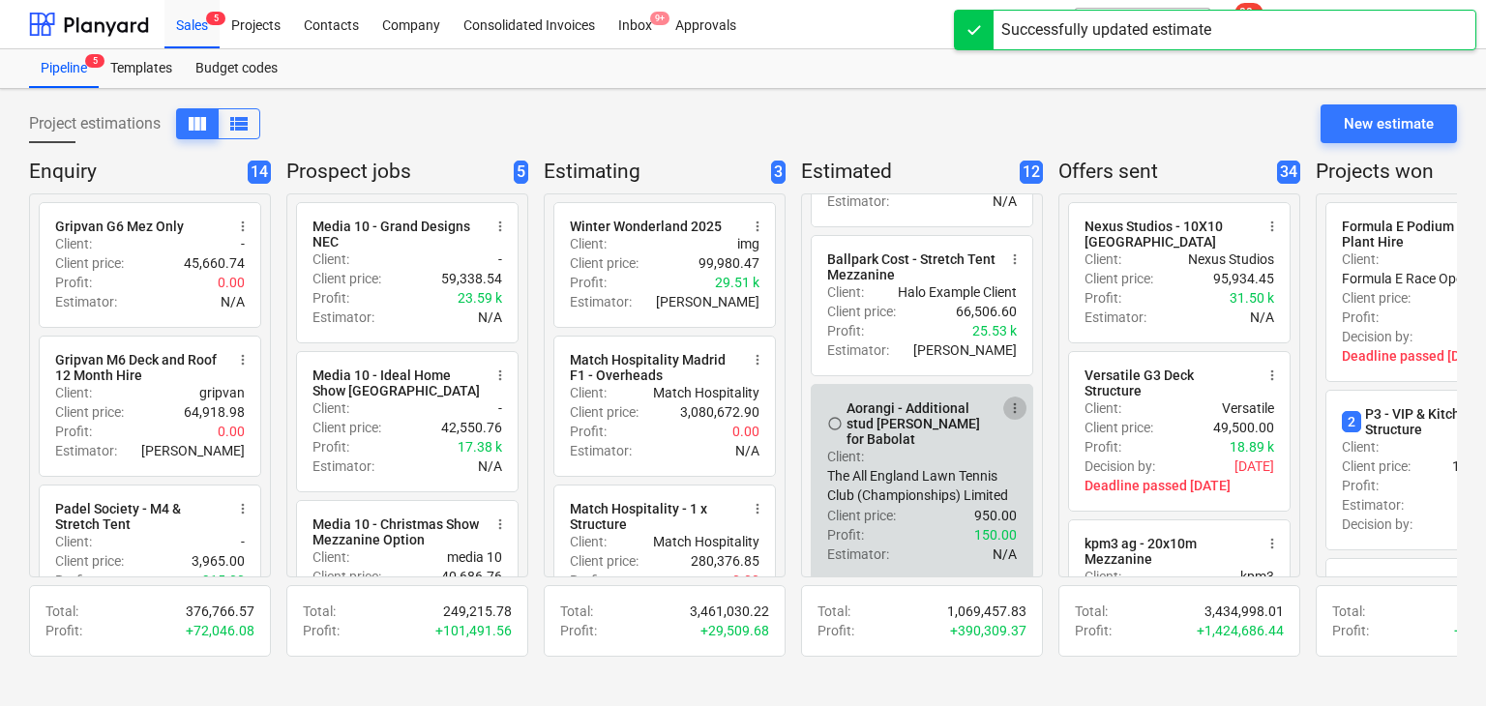
click at [1014, 414] on span "more_vert" at bounding box center [1014, 408] width 15 height 15
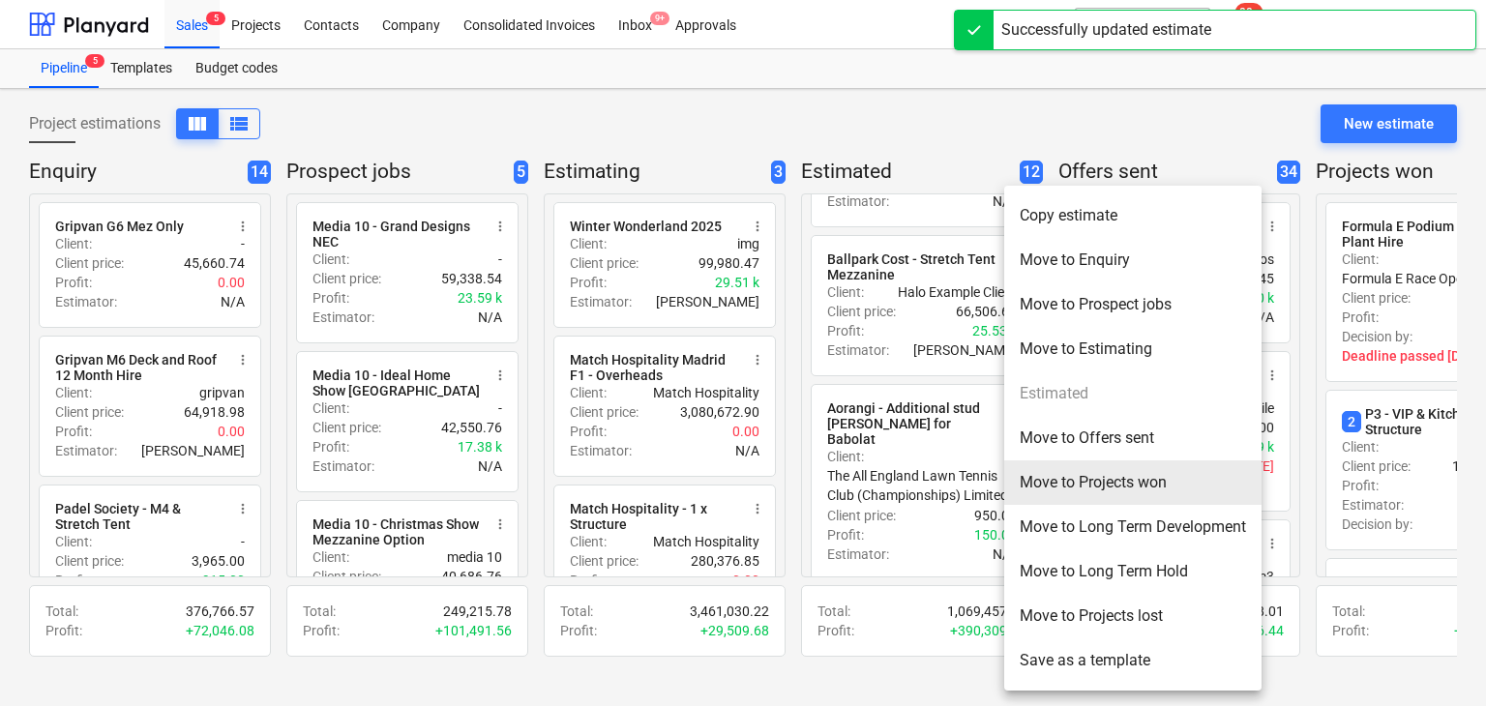
click at [1064, 496] on li "Move to Projects won" at bounding box center [1132, 483] width 257 height 45
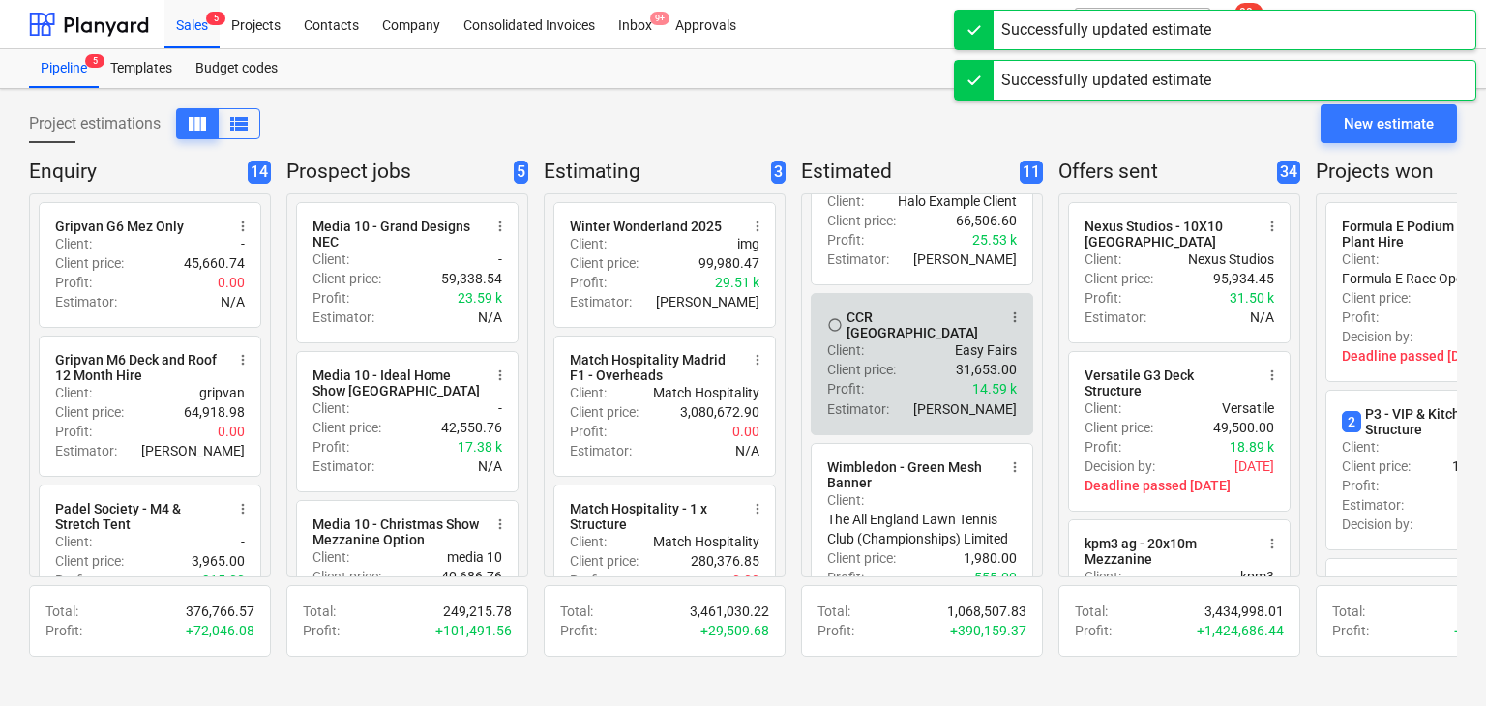
scroll to position [1161, 0]
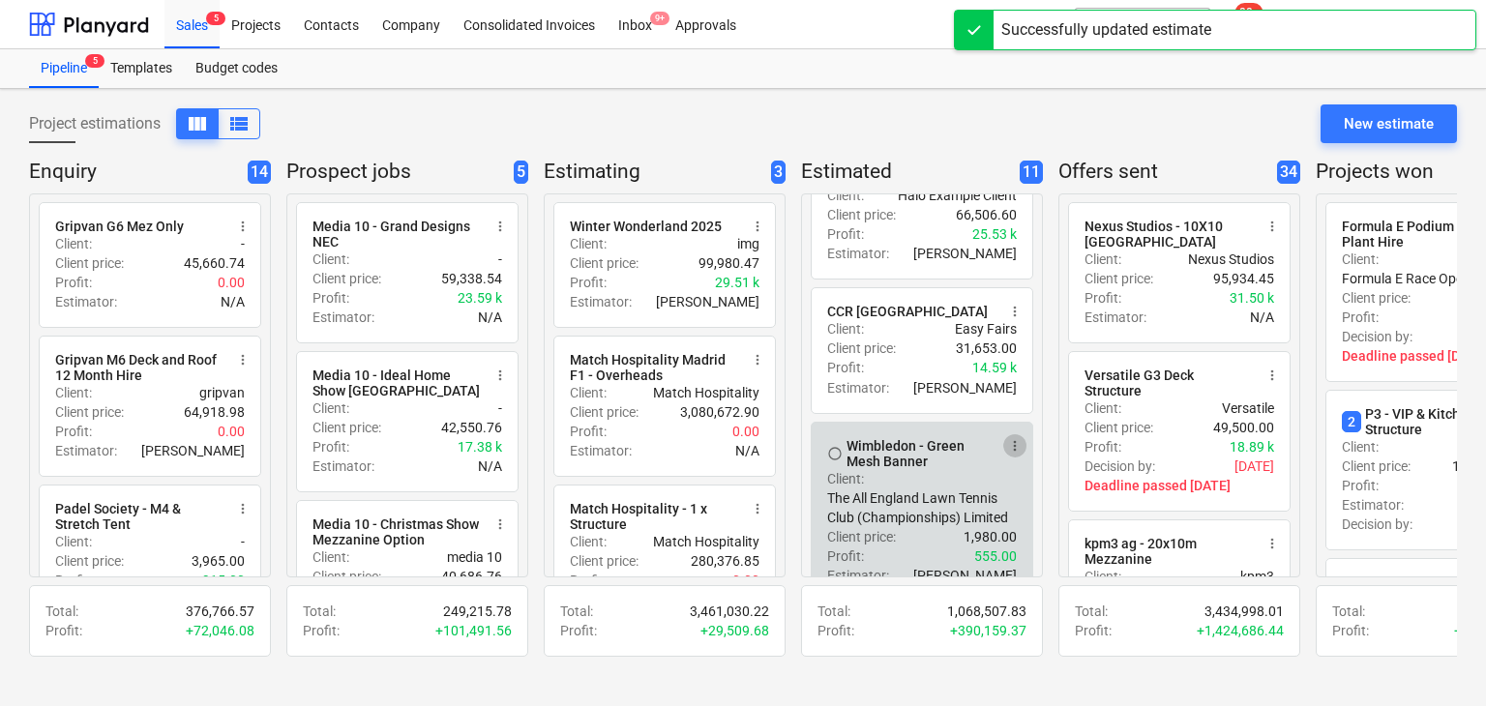
click at [1022, 454] on span "more_vert" at bounding box center [1014, 445] width 15 height 15
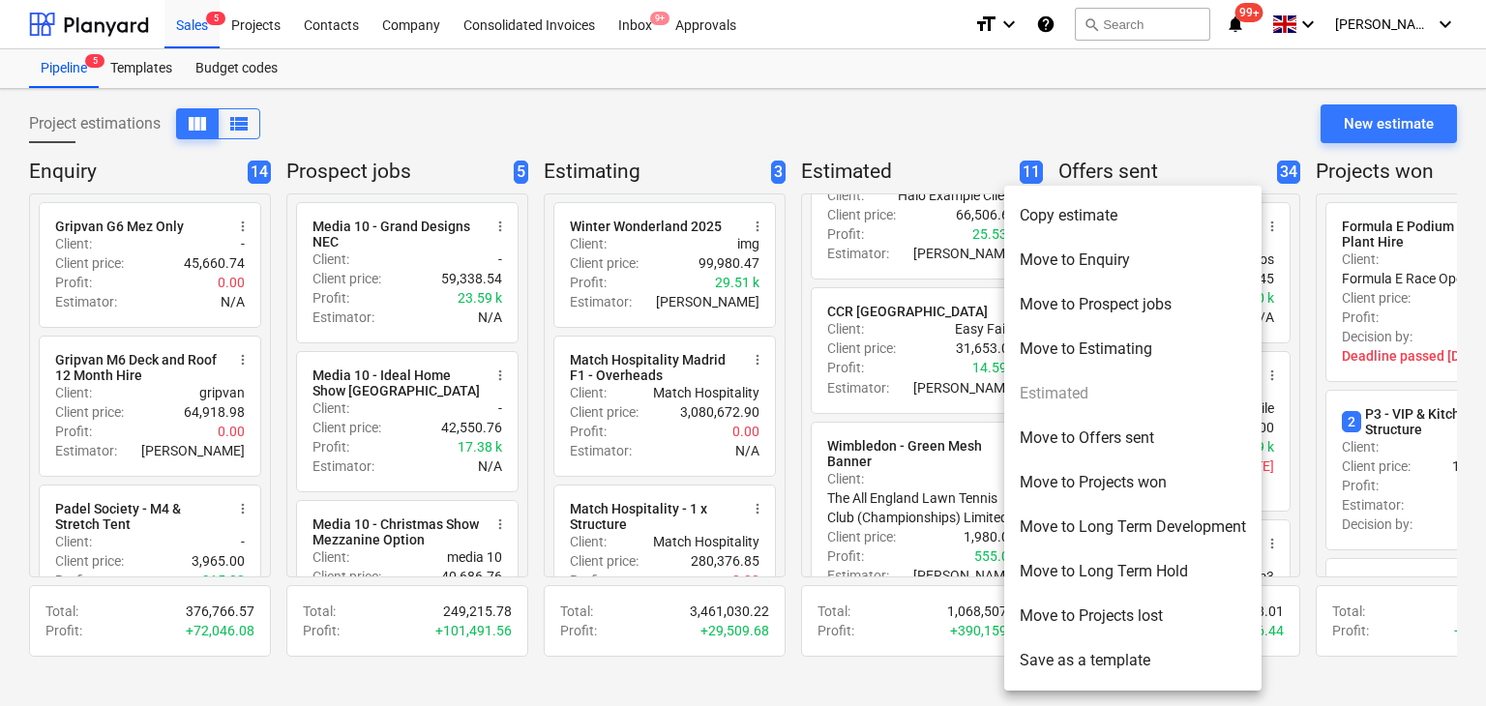
click at [1030, 461] on li "Move to Projects won" at bounding box center [1132, 483] width 257 height 45
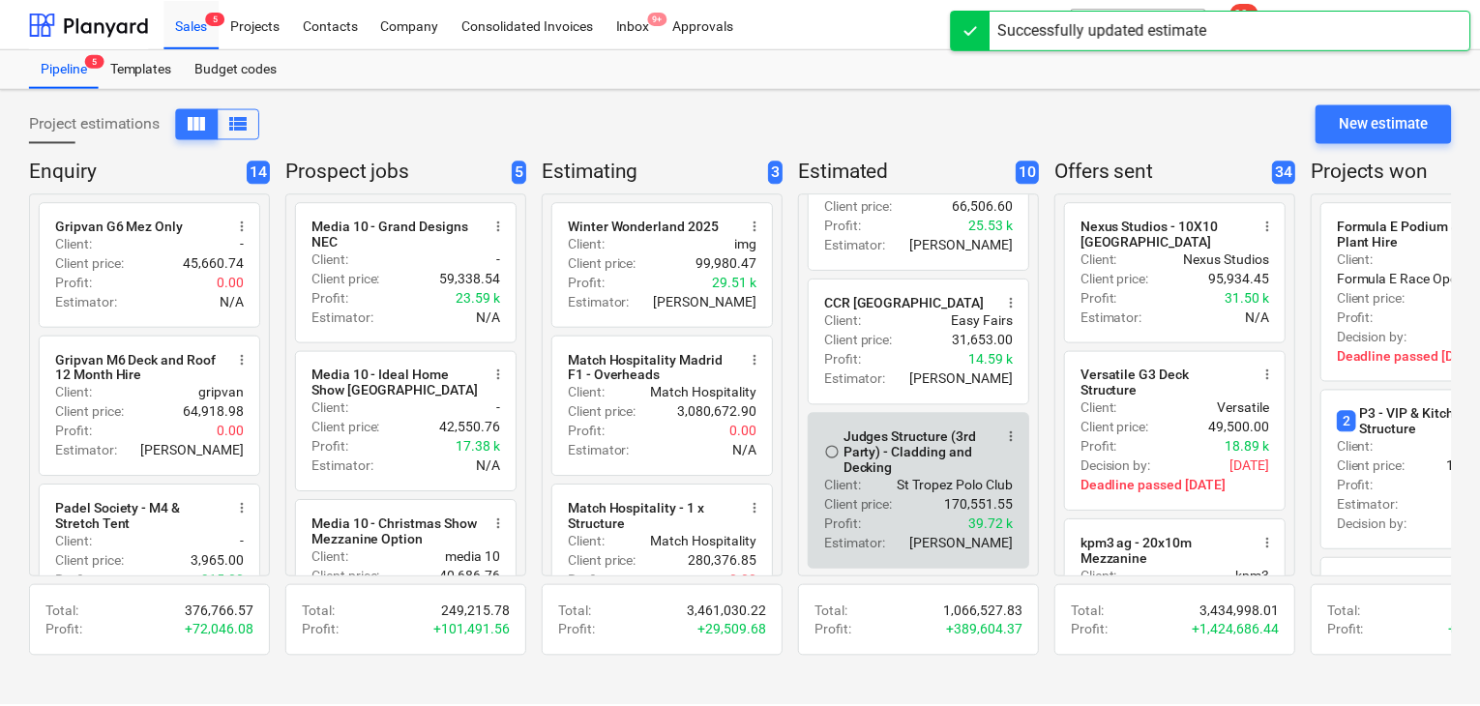
scroll to position [1182, 0]
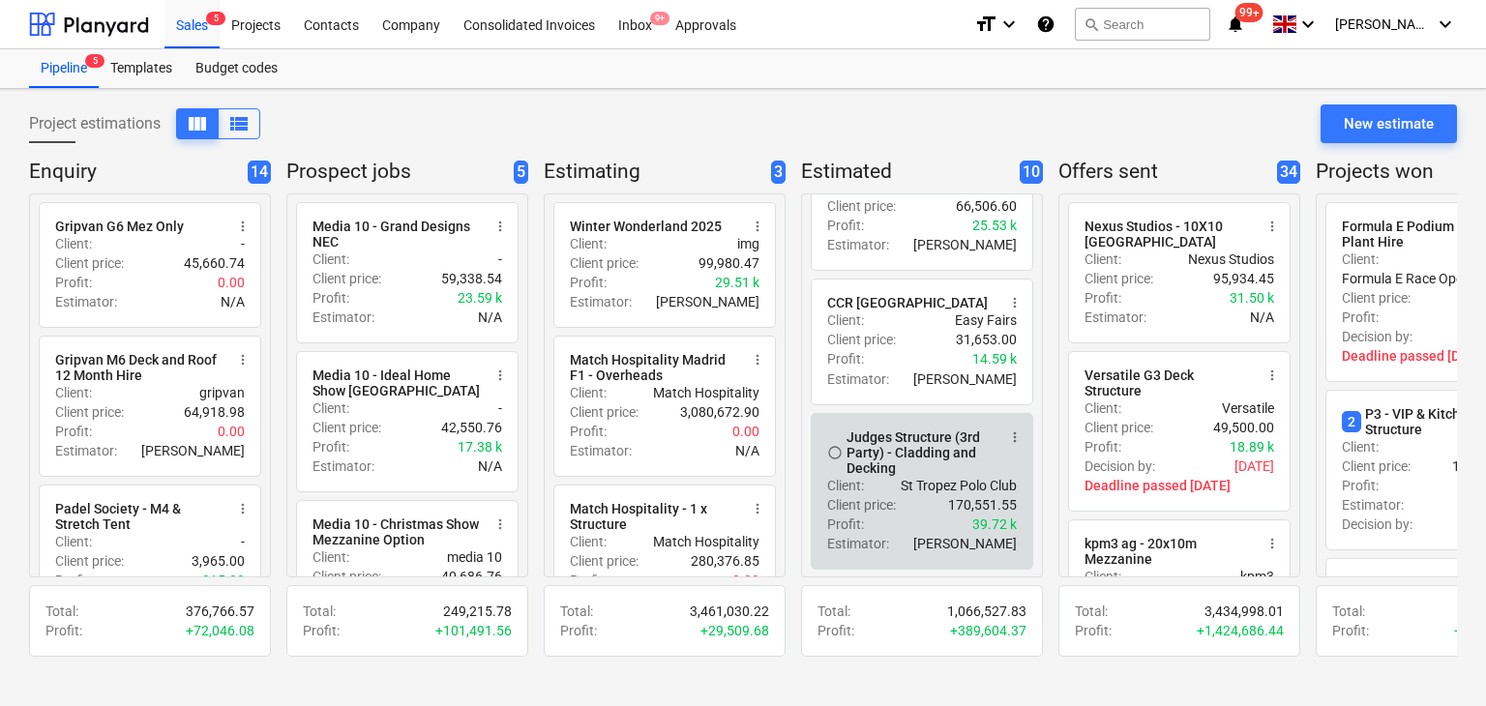
click at [891, 487] on div "Client : St Tropez Polo Club" at bounding box center [922, 485] width 190 height 19
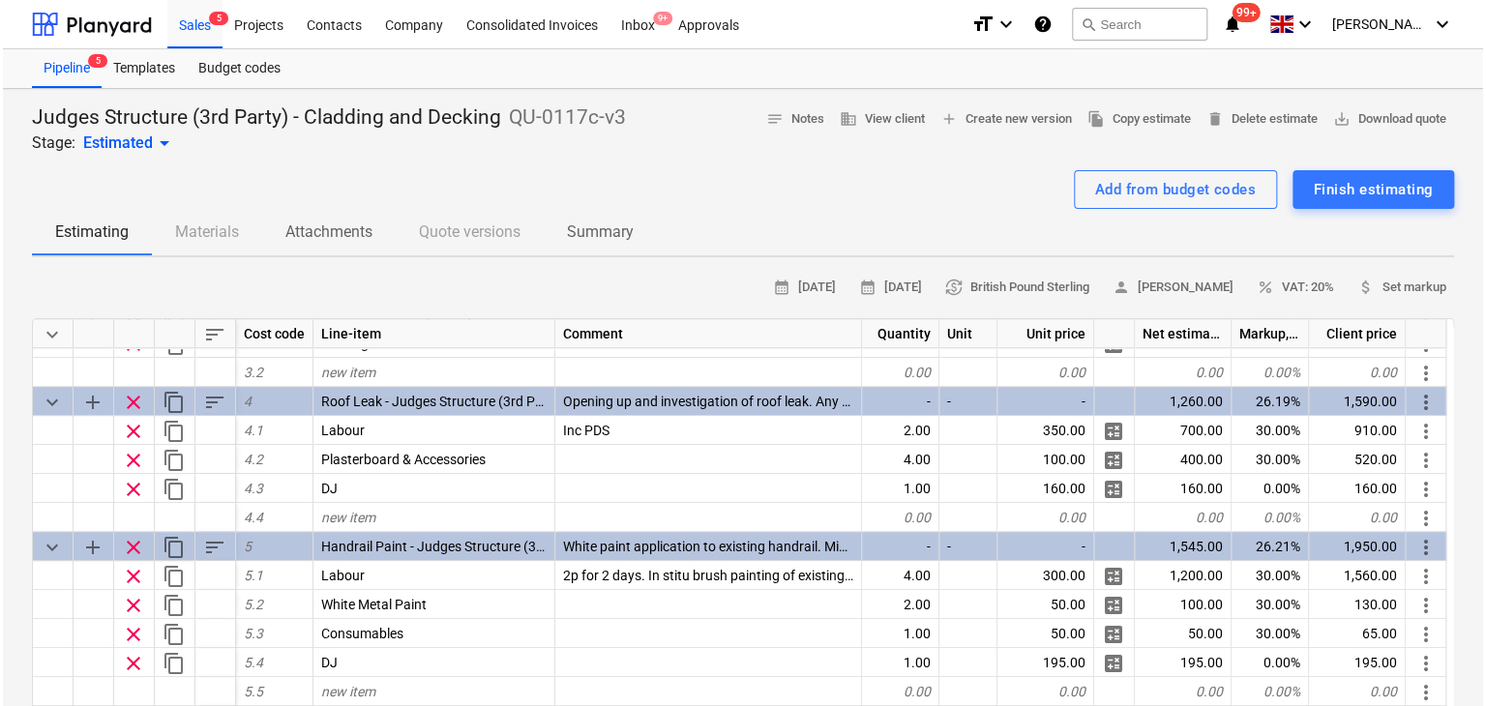
scroll to position [871, 0]
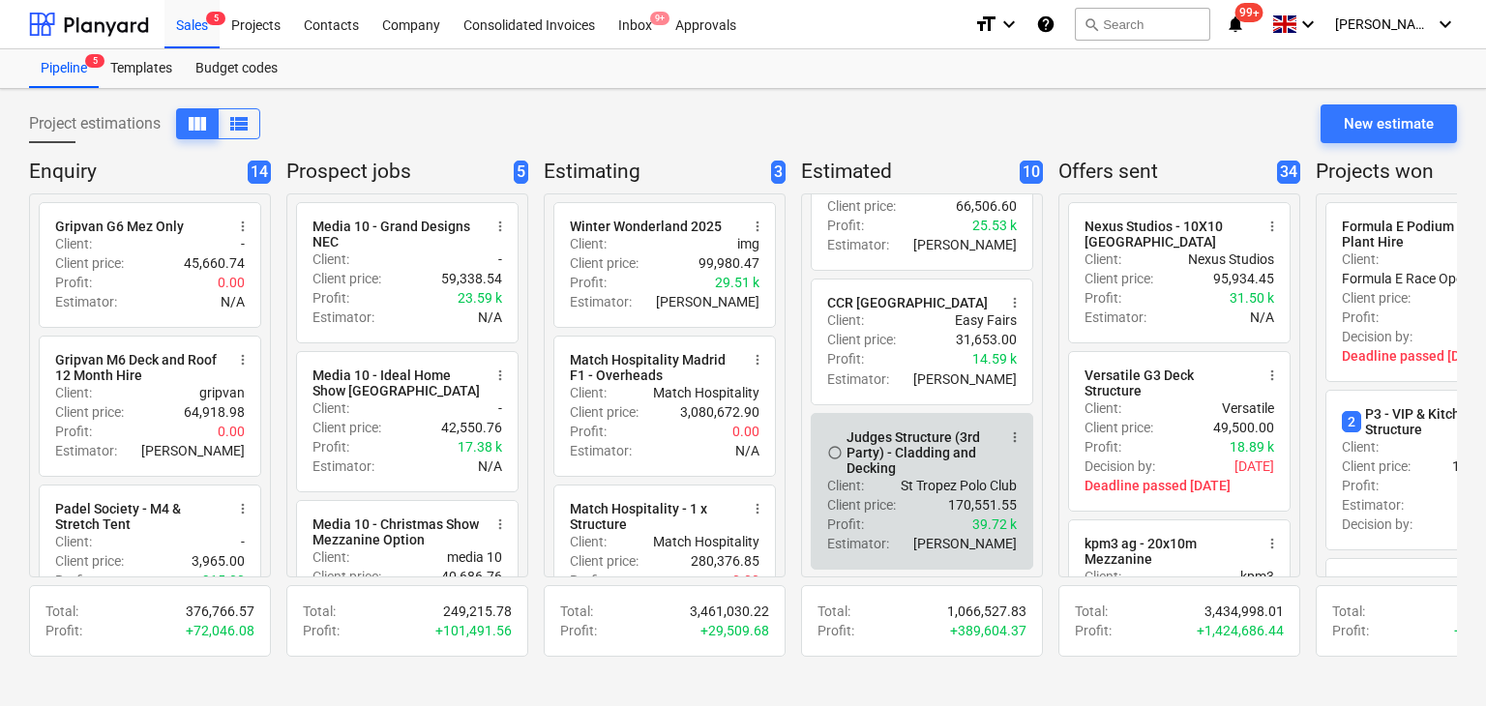
scroll to position [1182, 0]
click at [1014, 439] on span "more_vert" at bounding box center [1014, 437] width 15 height 15
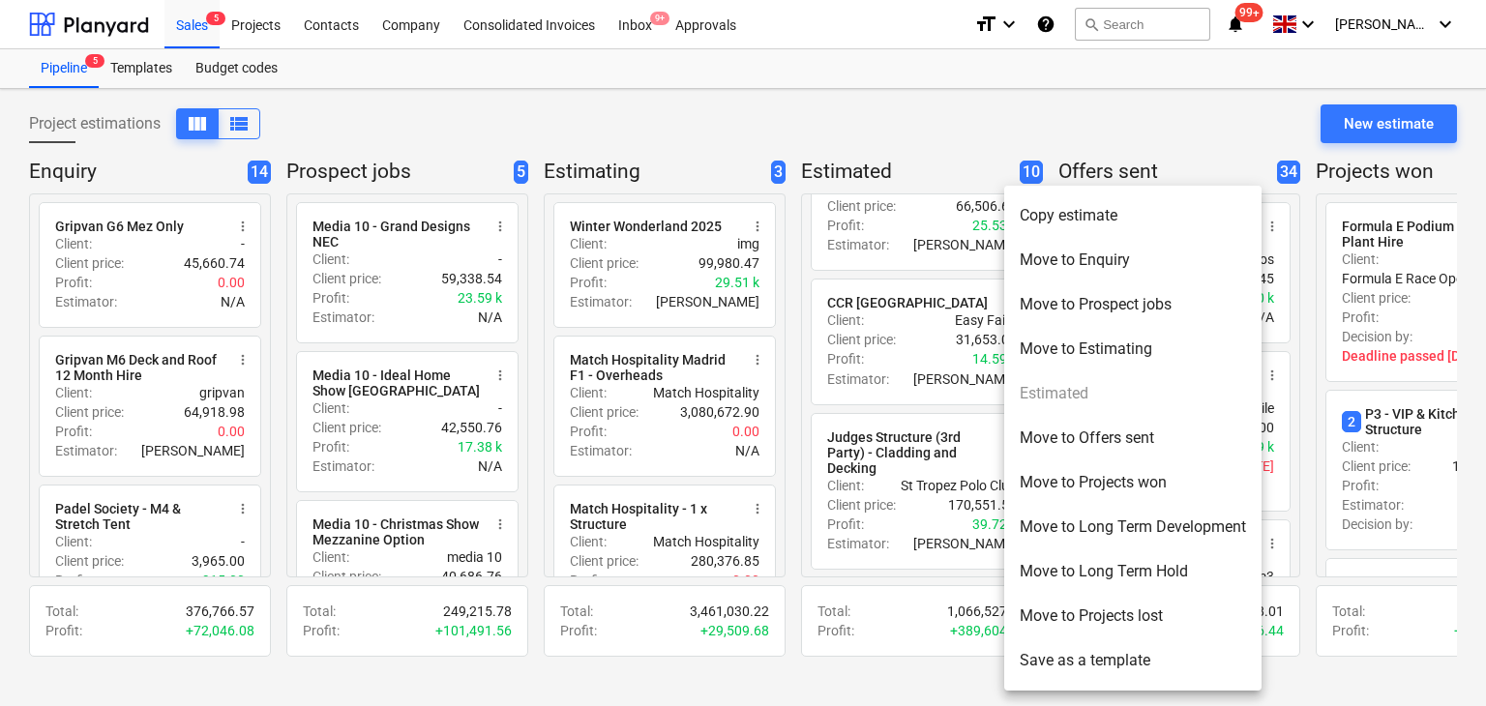
click at [1053, 478] on li "Move to Projects won" at bounding box center [1132, 483] width 257 height 45
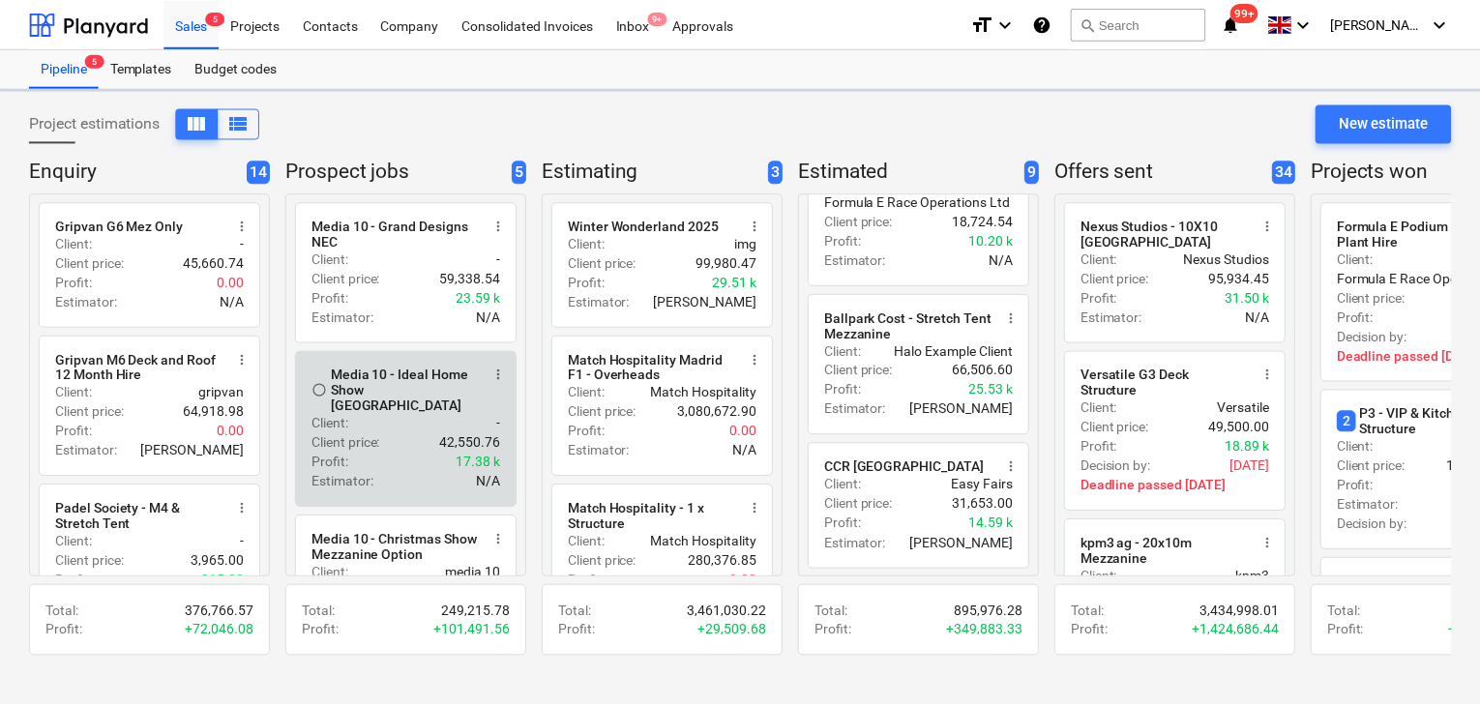
scroll to position [1016, 0]
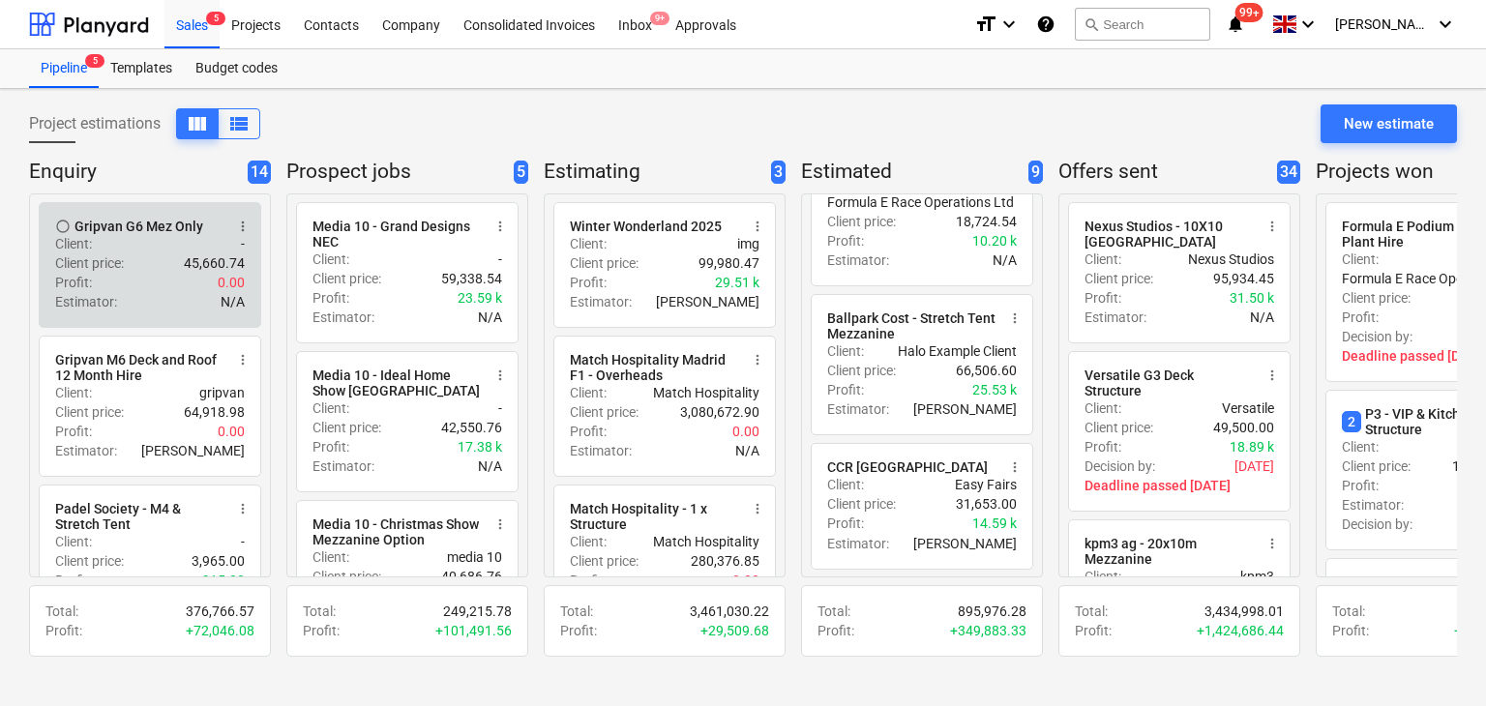
click at [176, 234] on div "Client : -" at bounding box center [150, 243] width 190 height 19
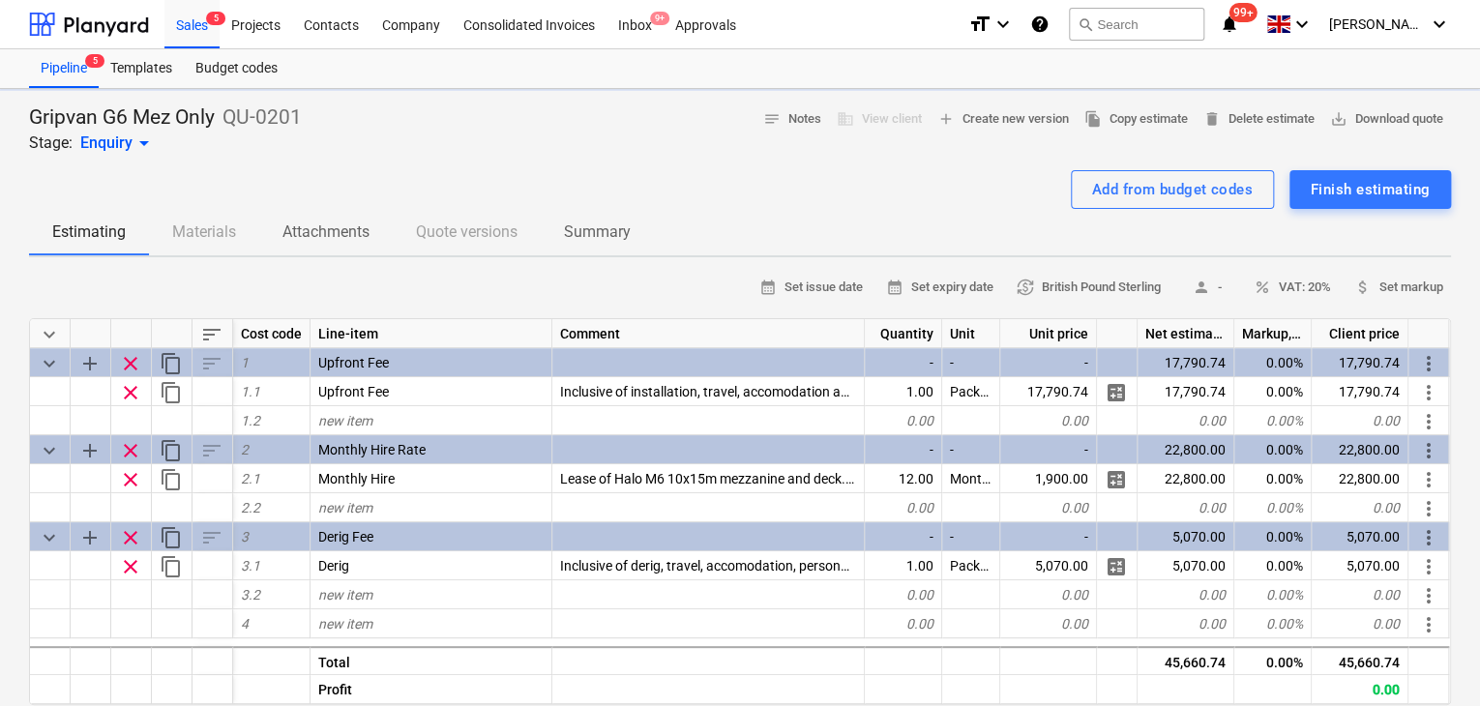
type textarea "x"
click at [179, 20] on div "Sales 5" at bounding box center [191, 23] width 55 height 49
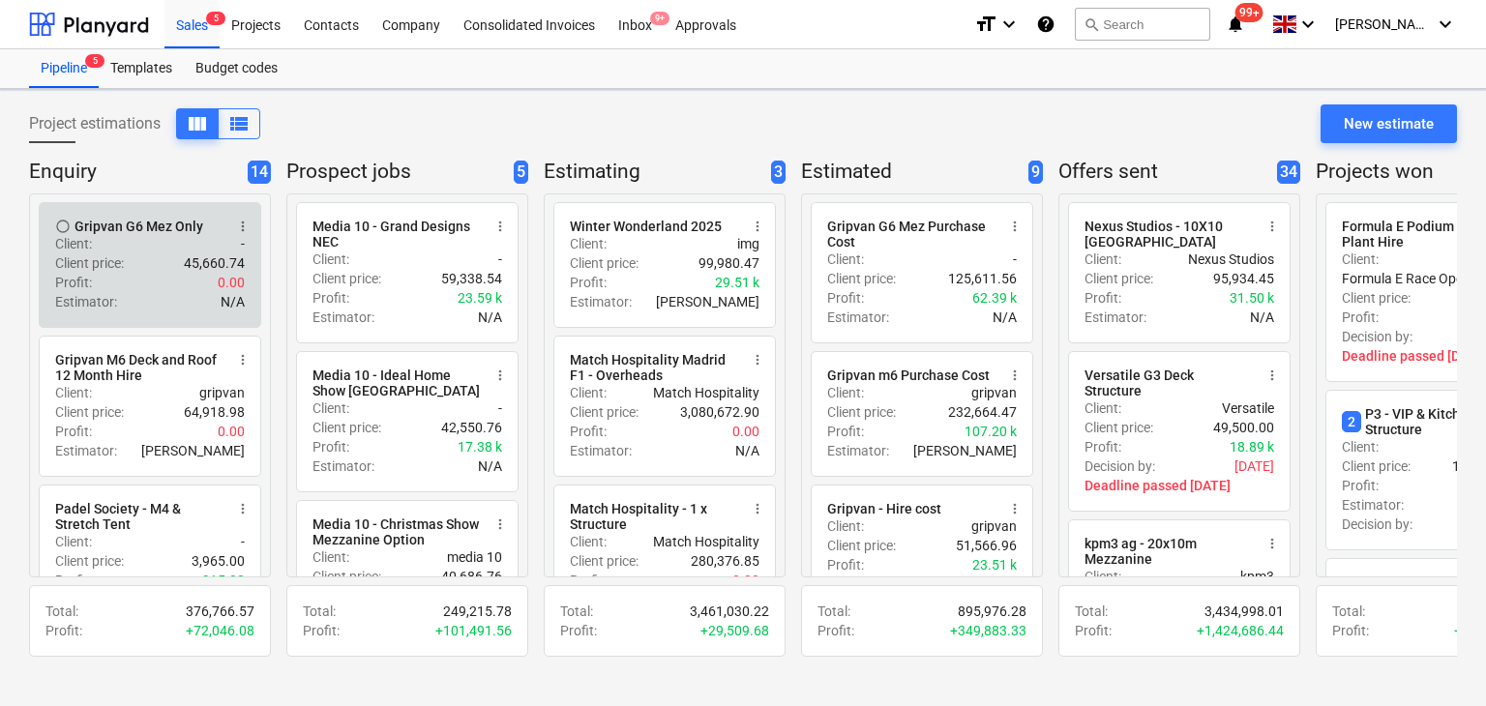
click at [240, 224] on span "more_vert" at bounding box center [242, 226] width 15 height 15
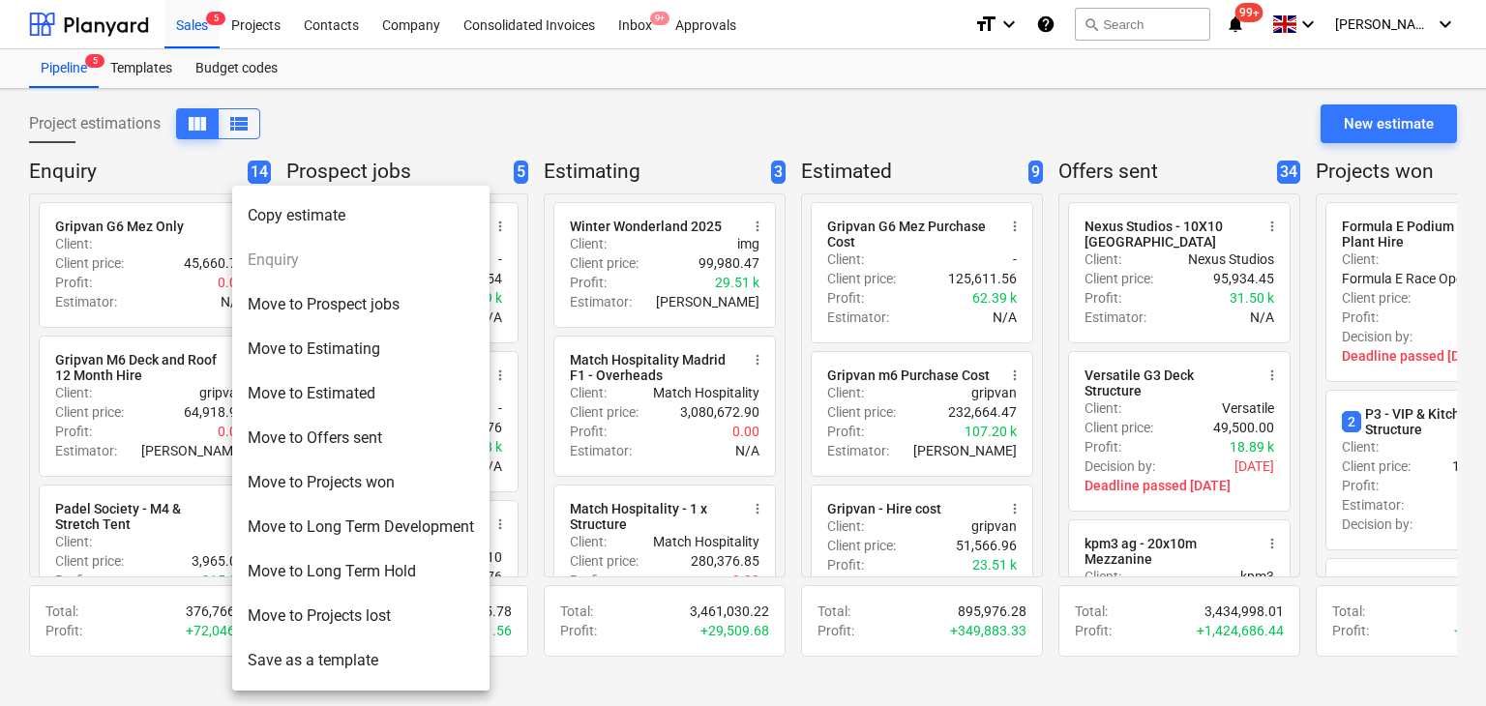
click at [352, 644] on li "Save as a template" at bounding box center [360, 661] width 257 height 45
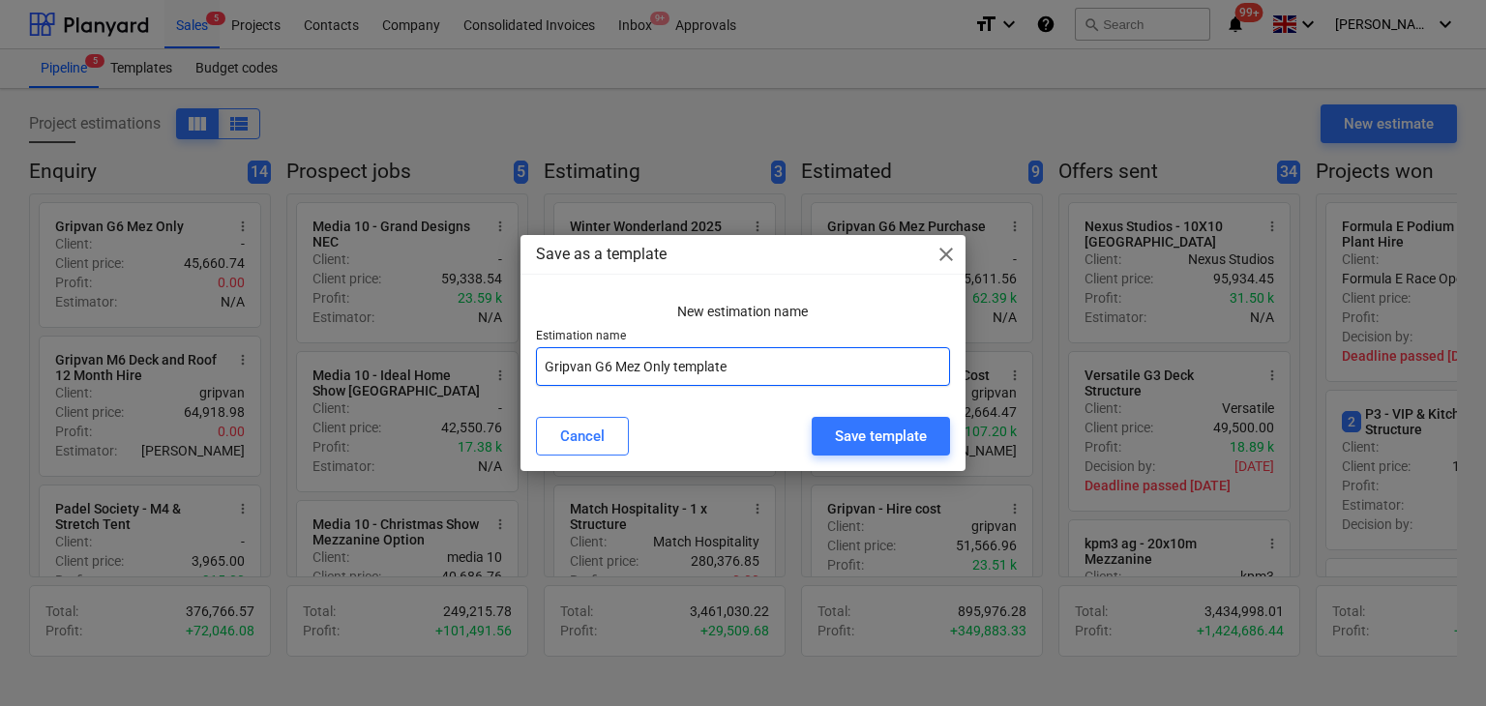
drag, startPoint x: 753, startPoint y: 366, endPoint x: 404, endPoint y: 359, distance: 348.4
click at [409, 360] on div "Save as a template close New estimation name Estimation name Gripvan G6 Mez Onl…" at bounding box center [743, 353] width 1486 height 706
type input "Hire Cost"
drag, startPoint x: 633, startPoint y: 357, endPoint x: 173, endPoint y: 380, distance: 460.2
click at [195, 374] on div "Save as a template close New estimation name Estimation name Hire Cost Cancel S…" at bounding box center [743, 353] width 1486 height 706
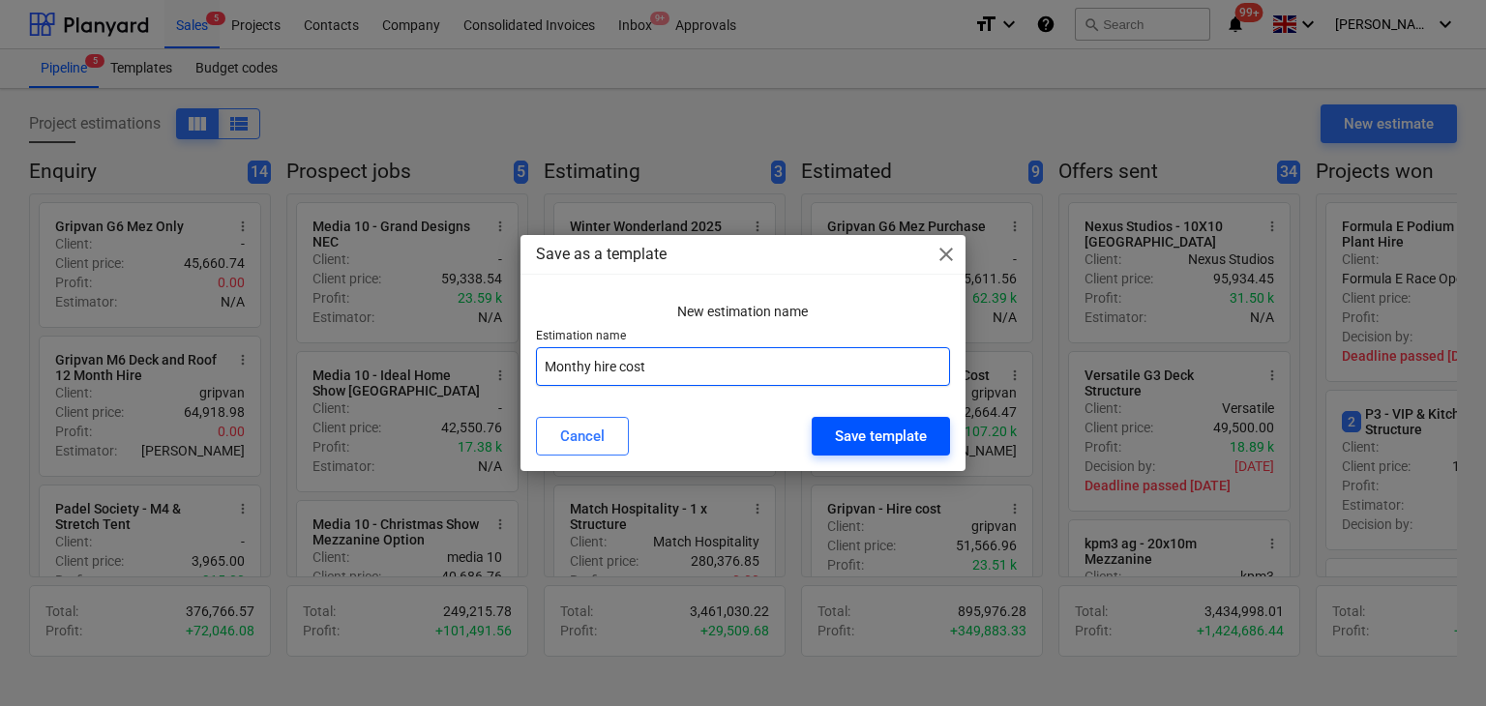
type input "Monthy hire cost"
click at [871, 431] on div "Save template" at bounding box center [881, 436] width 92 height 25
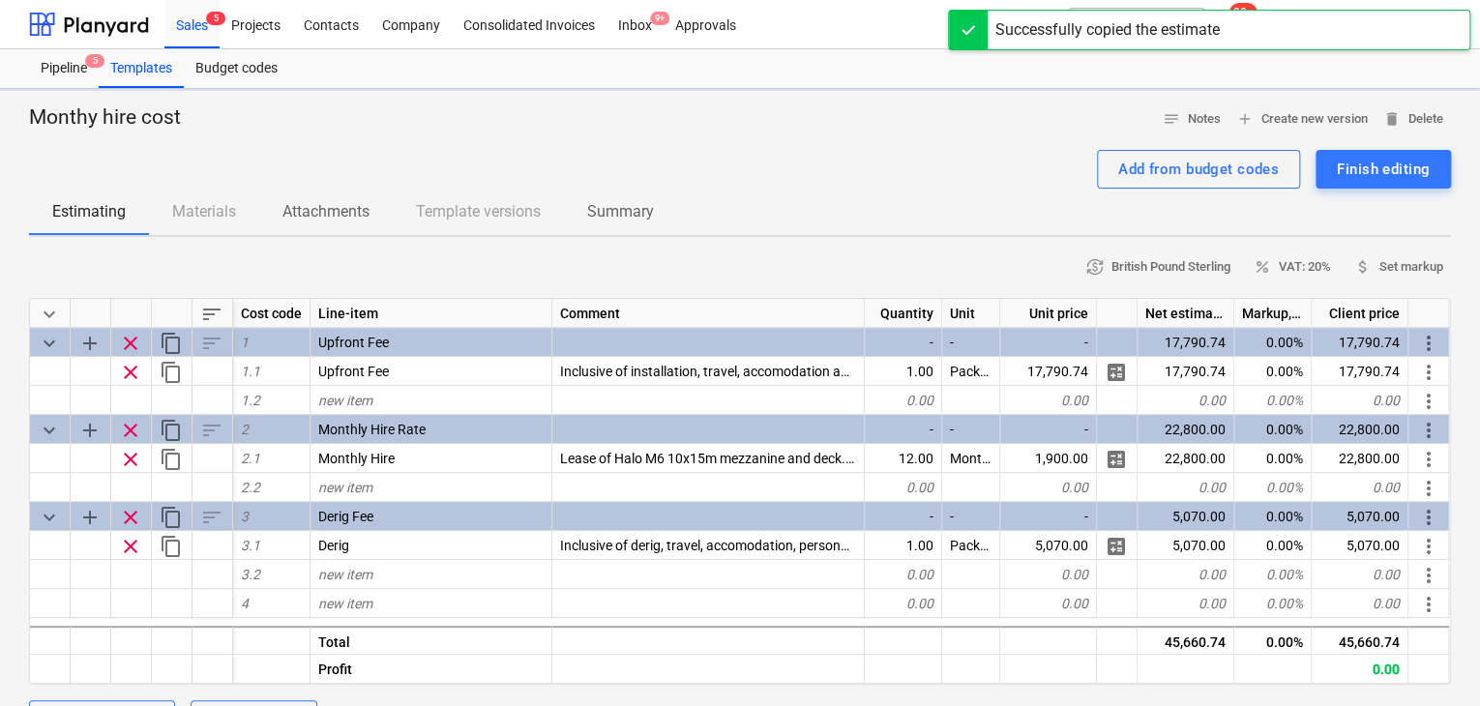
type textarea "x"
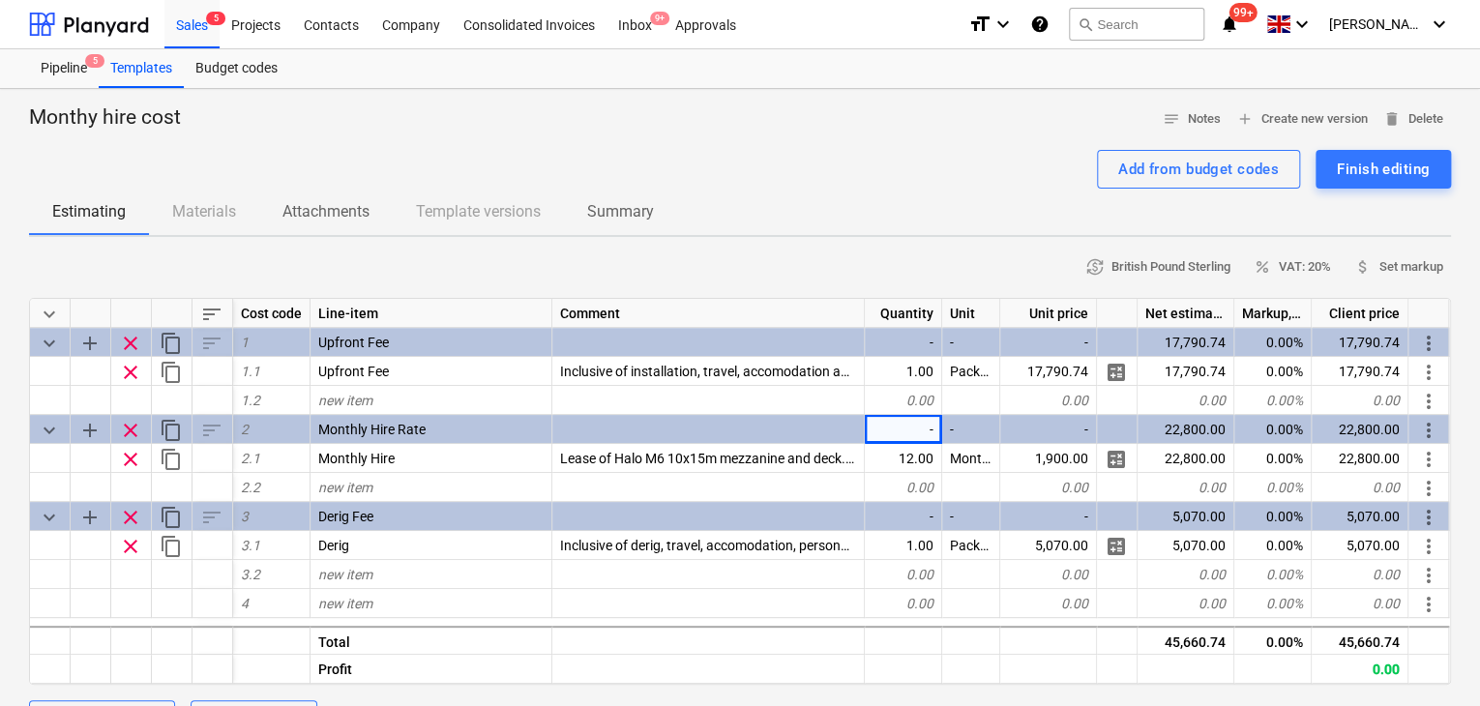
drag, startPoint x: 871, startPoint y: 431, endPoint x: 387, endPoint y: 163, distance: 553.1
click at [387, 163] on div "Add from budget codes Finish editing" at bounding box center [740, 169] width 1422 height 39
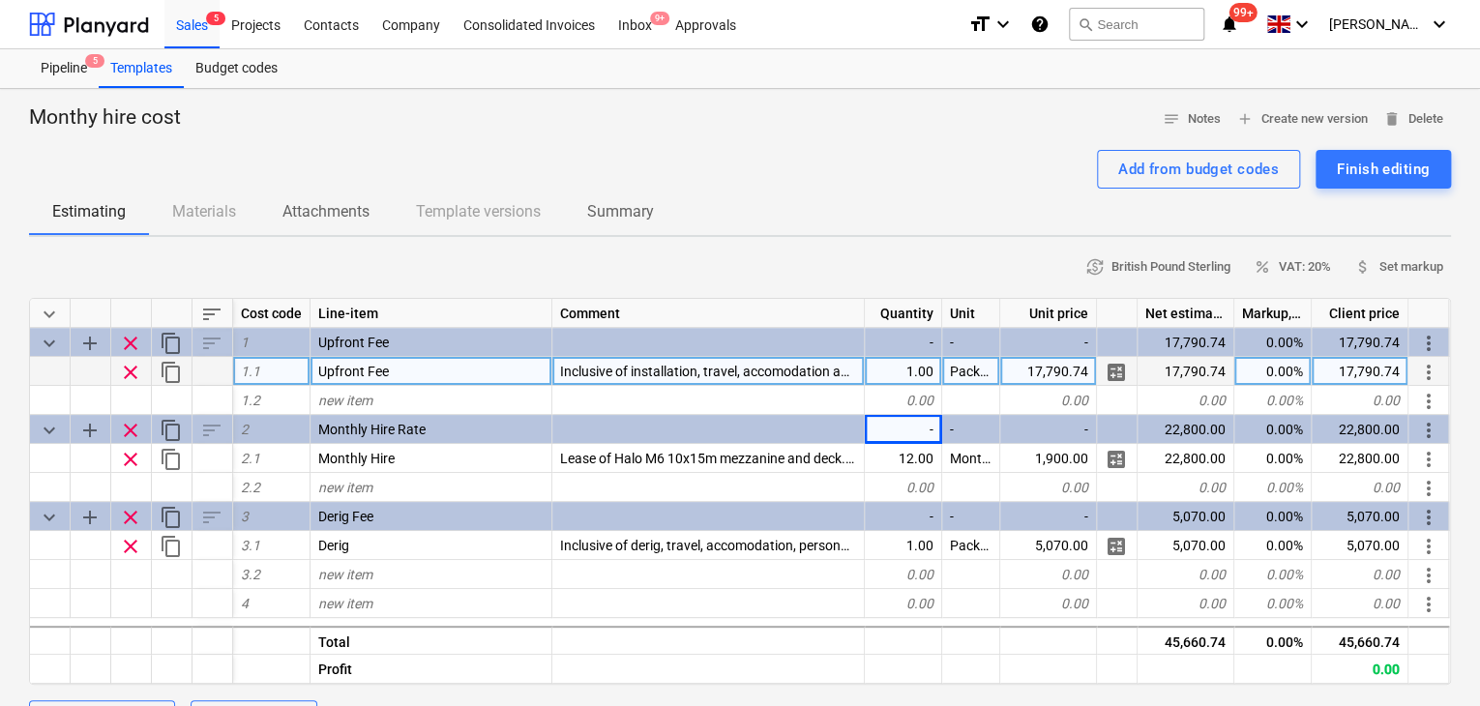
click at [1036, 383] on div "17,790.74" at bounding box center [1049, 371] width 97 height 29
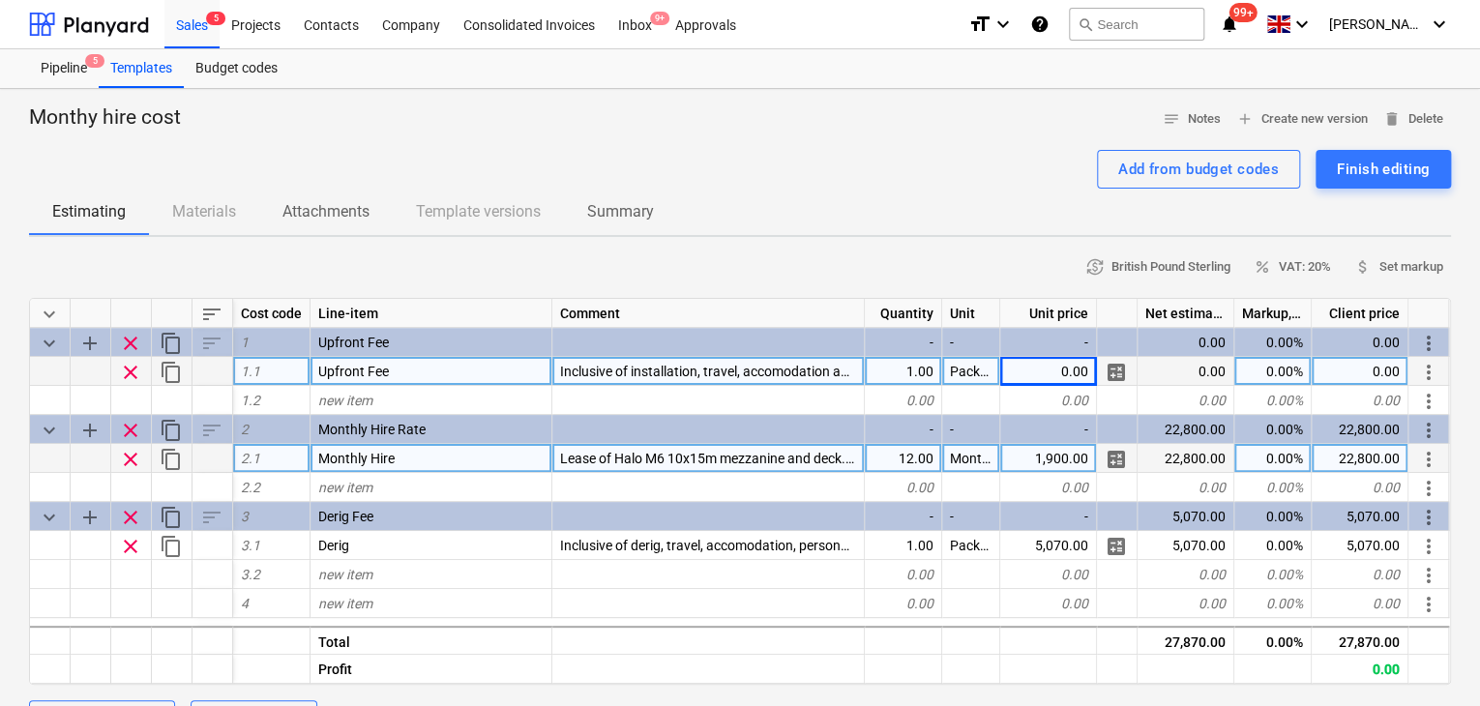
click at [1063, 450] on div "1,900.00" at bounding box center [1049, 458] width 97 height 29
type textarea "x"
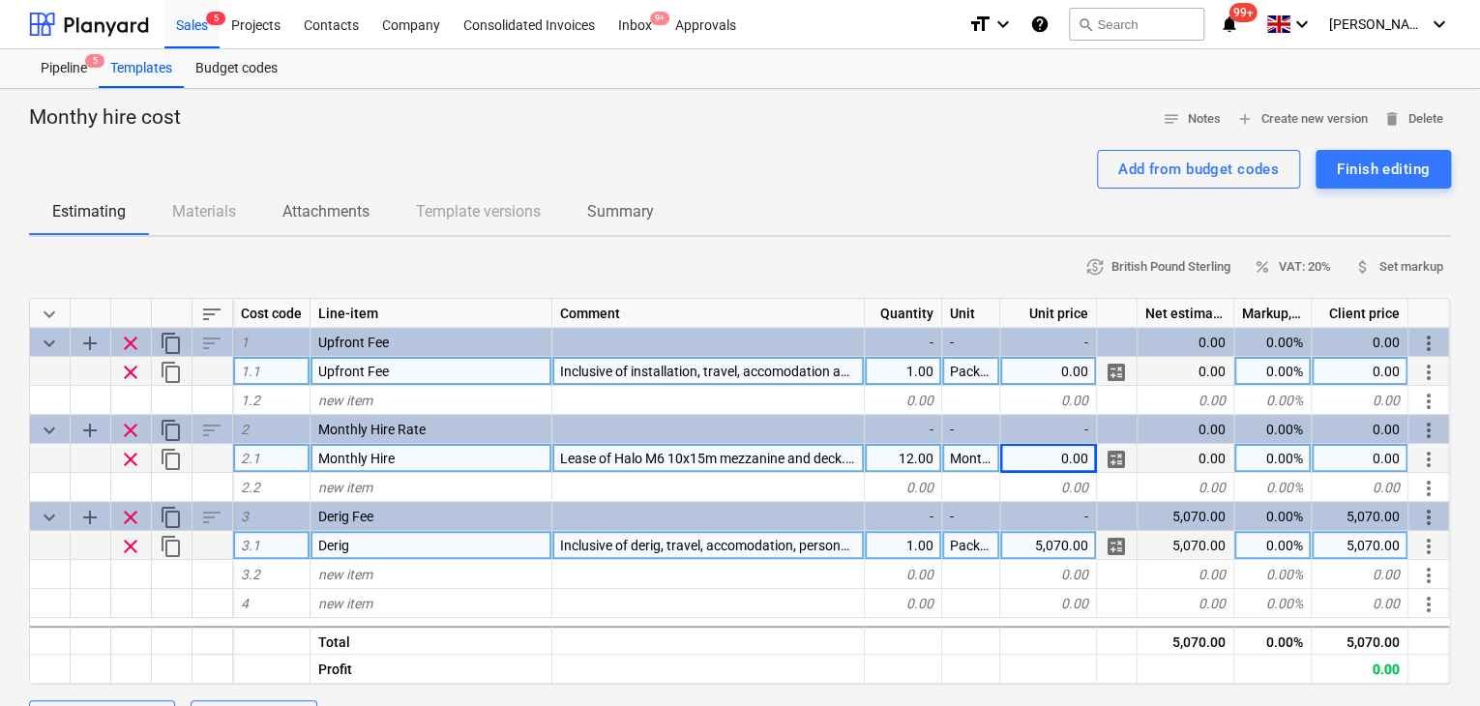
click at [1059, 532] on div "5,070.00" at bounding box center [1049, 545] width 97 height 29
click at [212, 36] on div "Sales 5" at bounding box center [191, 23] width 55 height 49
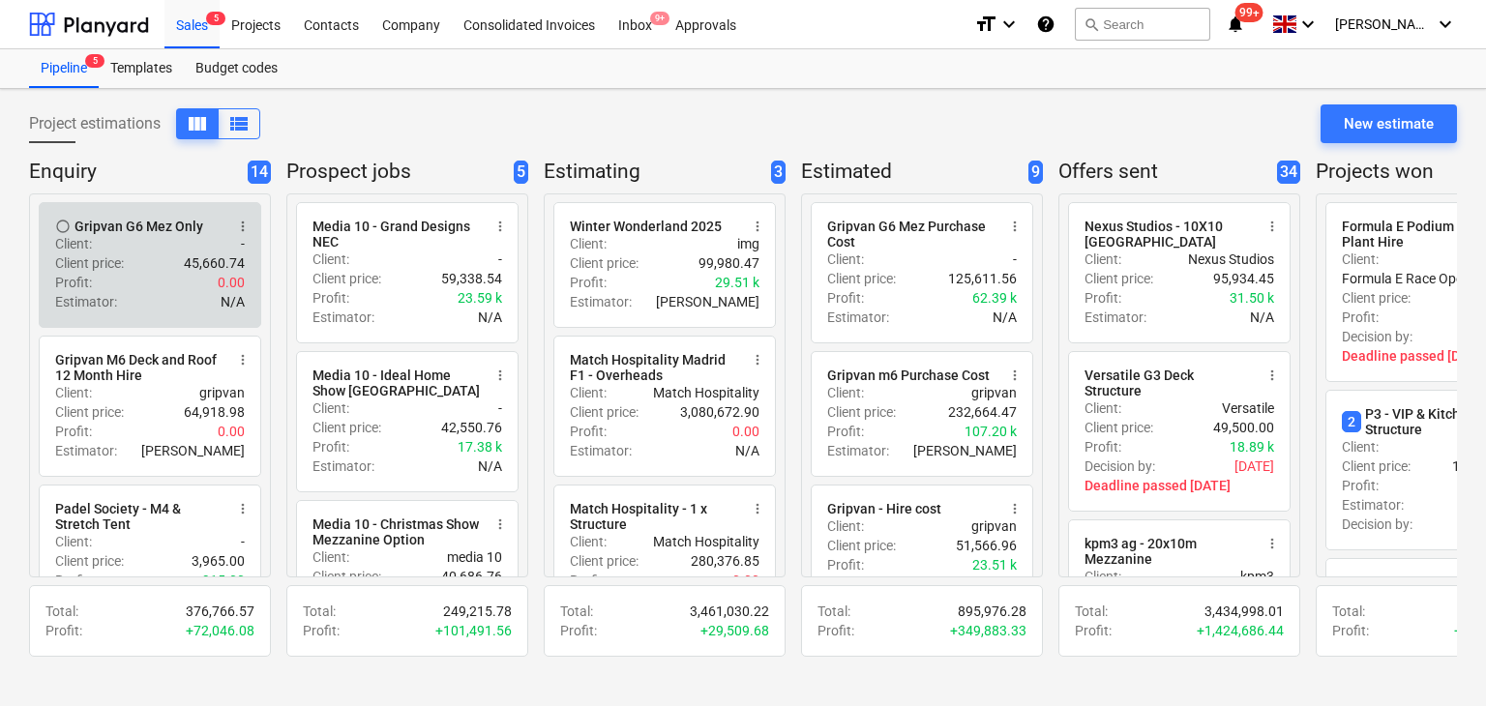
click at [146, 284] on div "Profit : 0.00" at bounding box center [150, 282] width 190 height 19
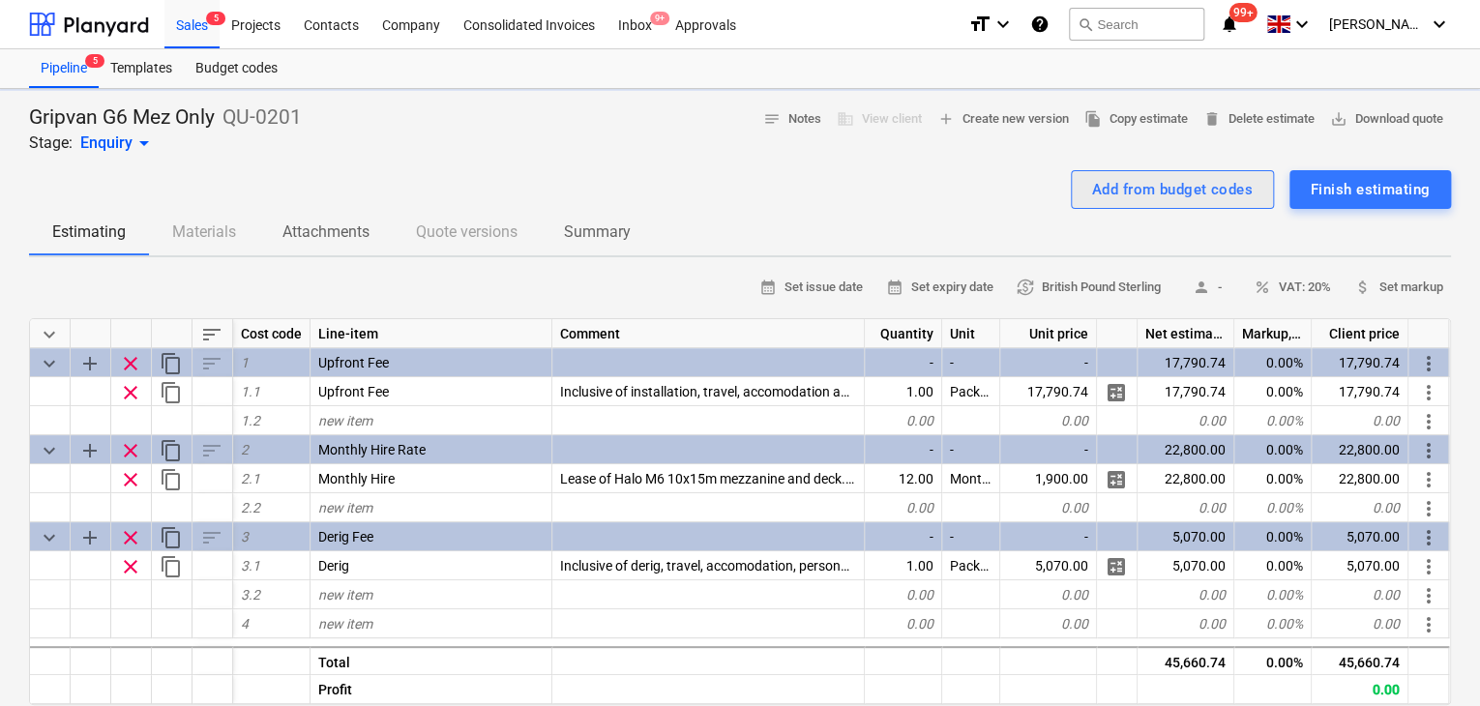
type textarea "x"
click at [1368, 118] on span "save_alt Download quote" at bounding box center [1386, 119] width 113 height 22
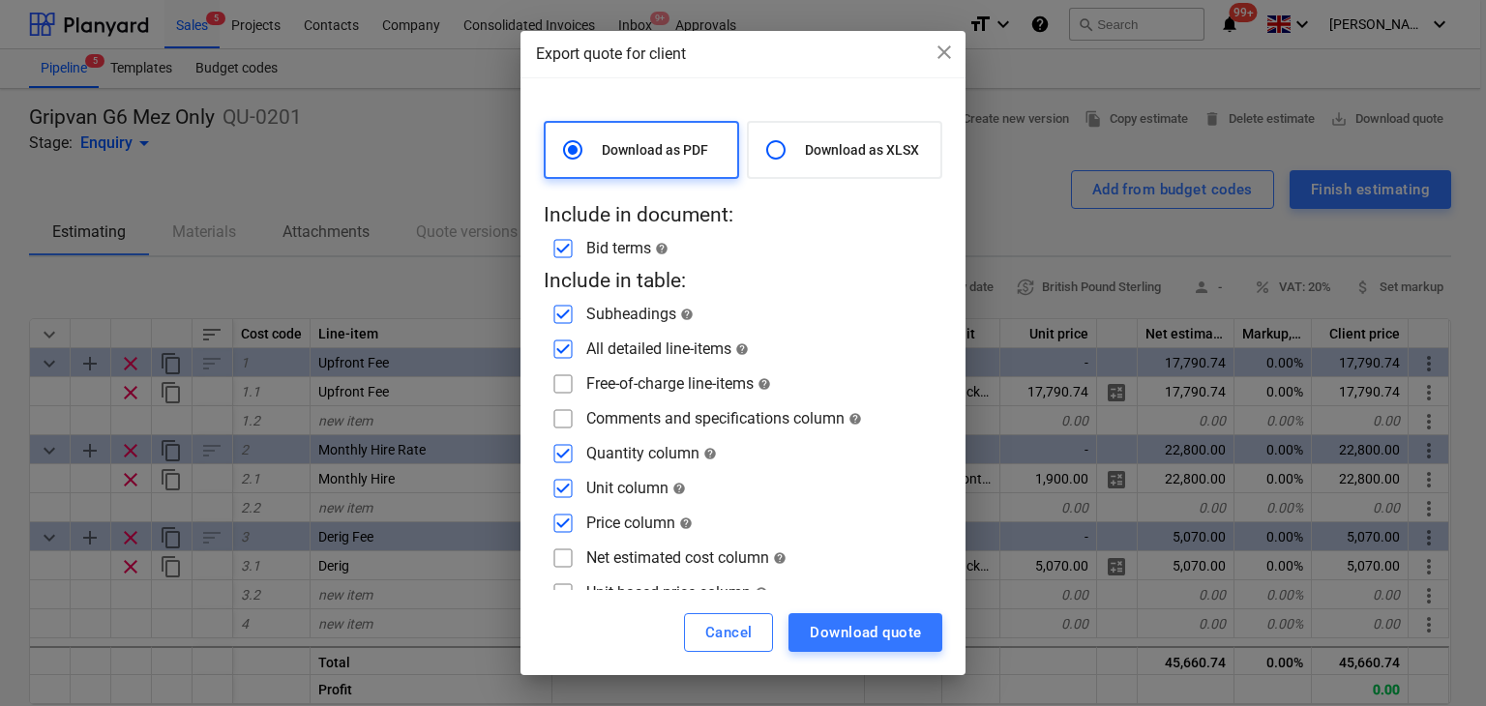
click at [569, 411] on input "checkbox" at bounding box center [563, 418] width 31 height 31
checkbox input "true"
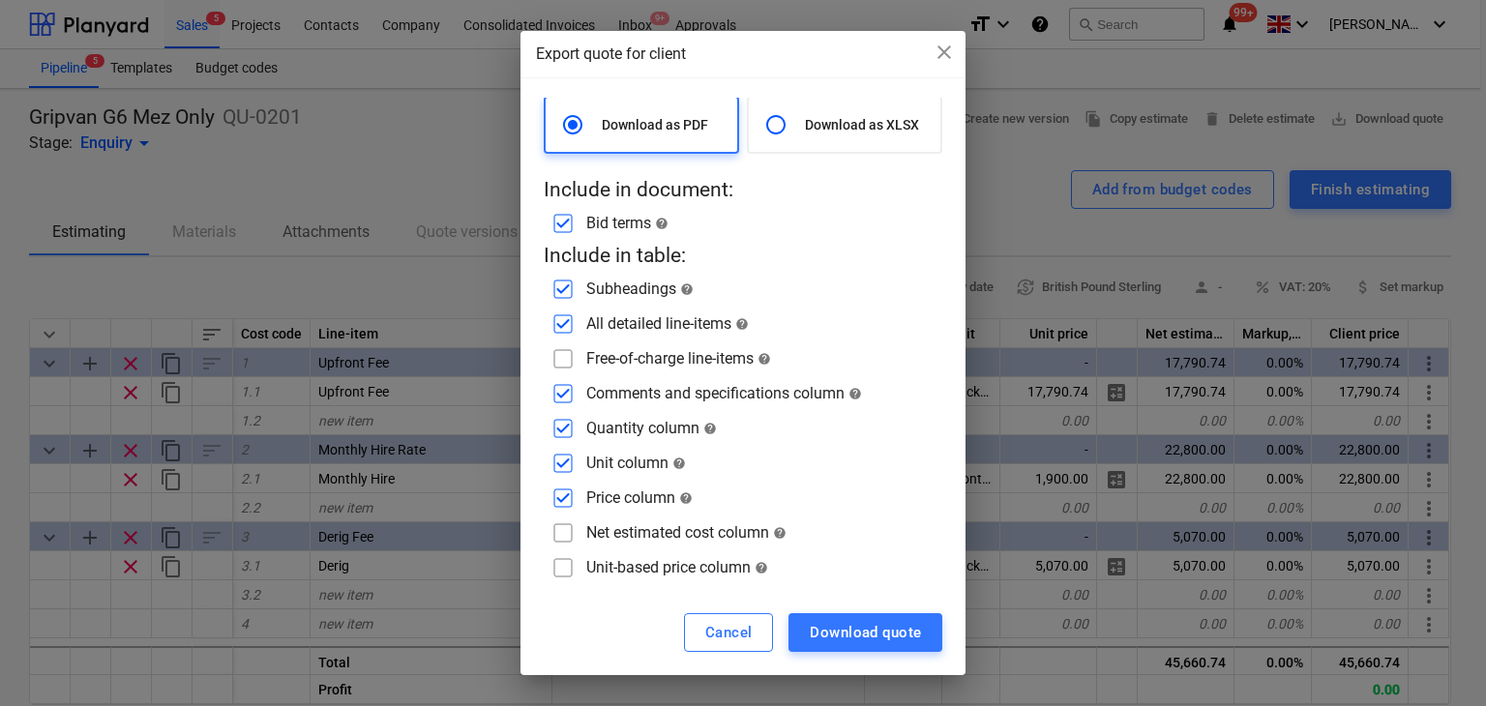
scroll to position [60, 0]
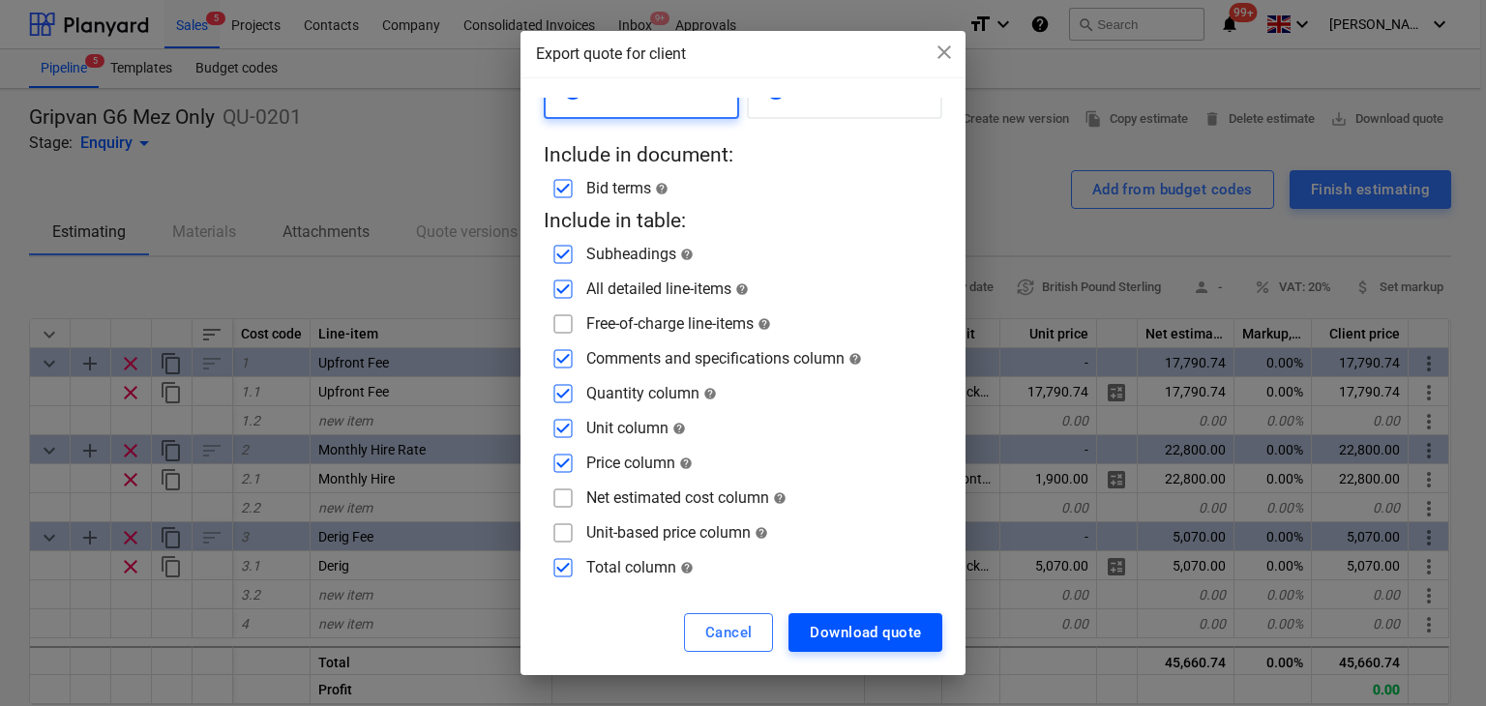
click at [869, 651] on button "Download quote" at bounding box center [866, 632] width 154 height 39
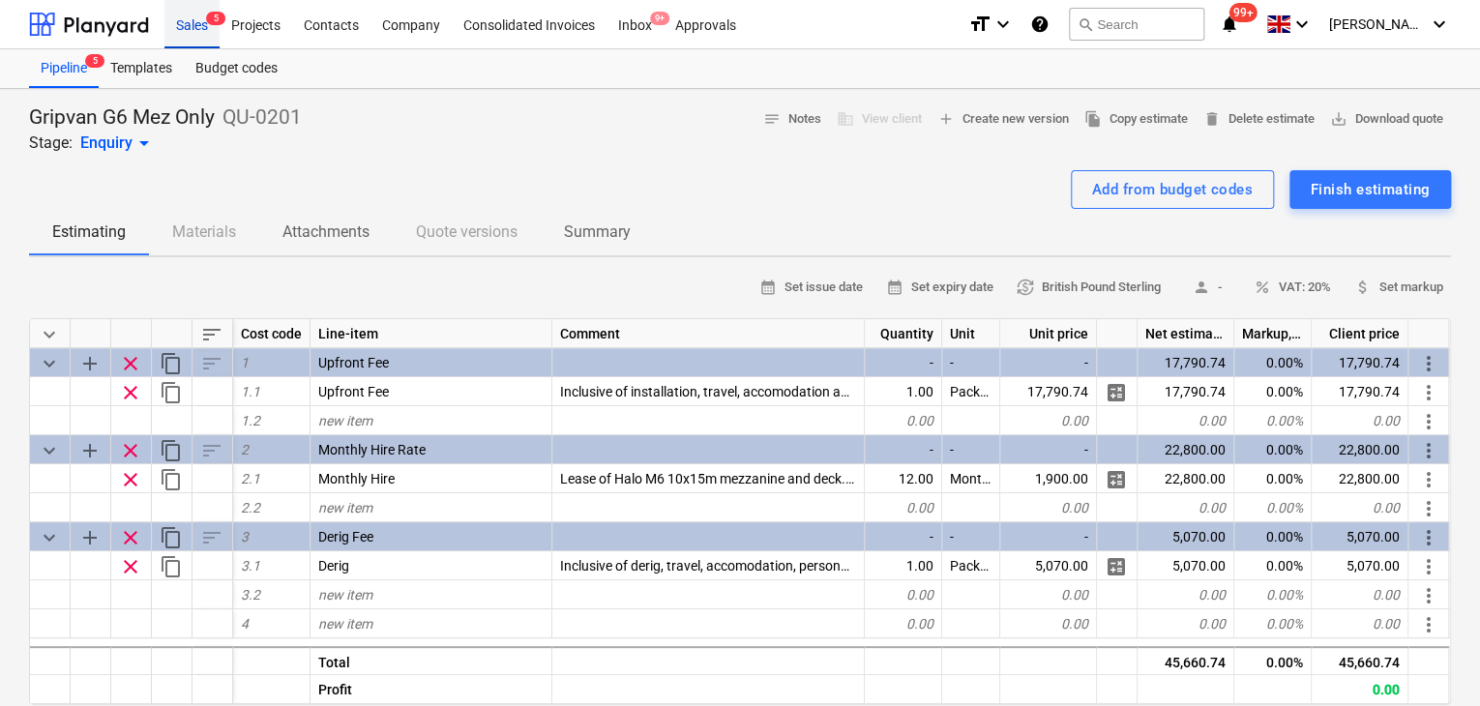
click at [175, 37] on div "Sales 5" at bounding box center [191, 23] width 55 height 49
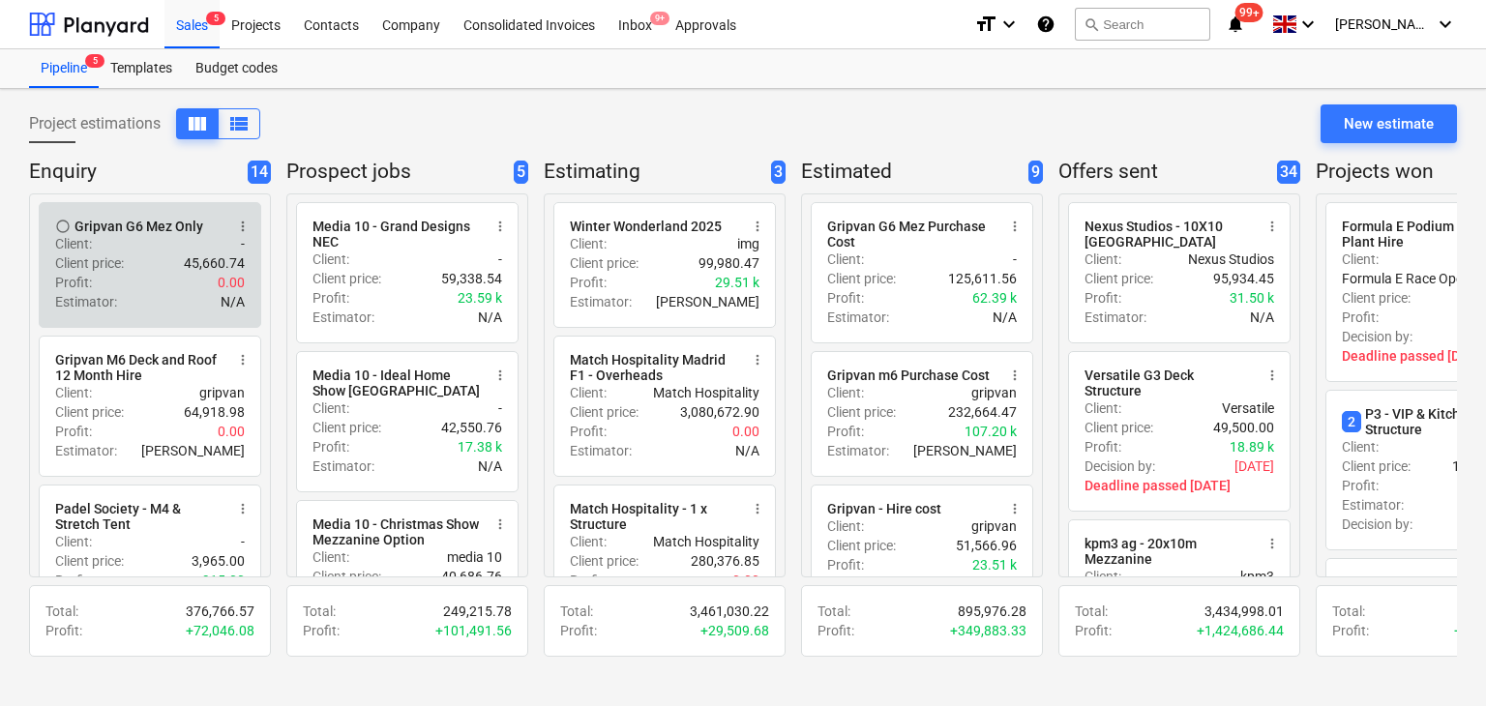
click at [134, 265] on div "Client price : 45,660.74" at bounding box center [150, 263] width 190 height 19
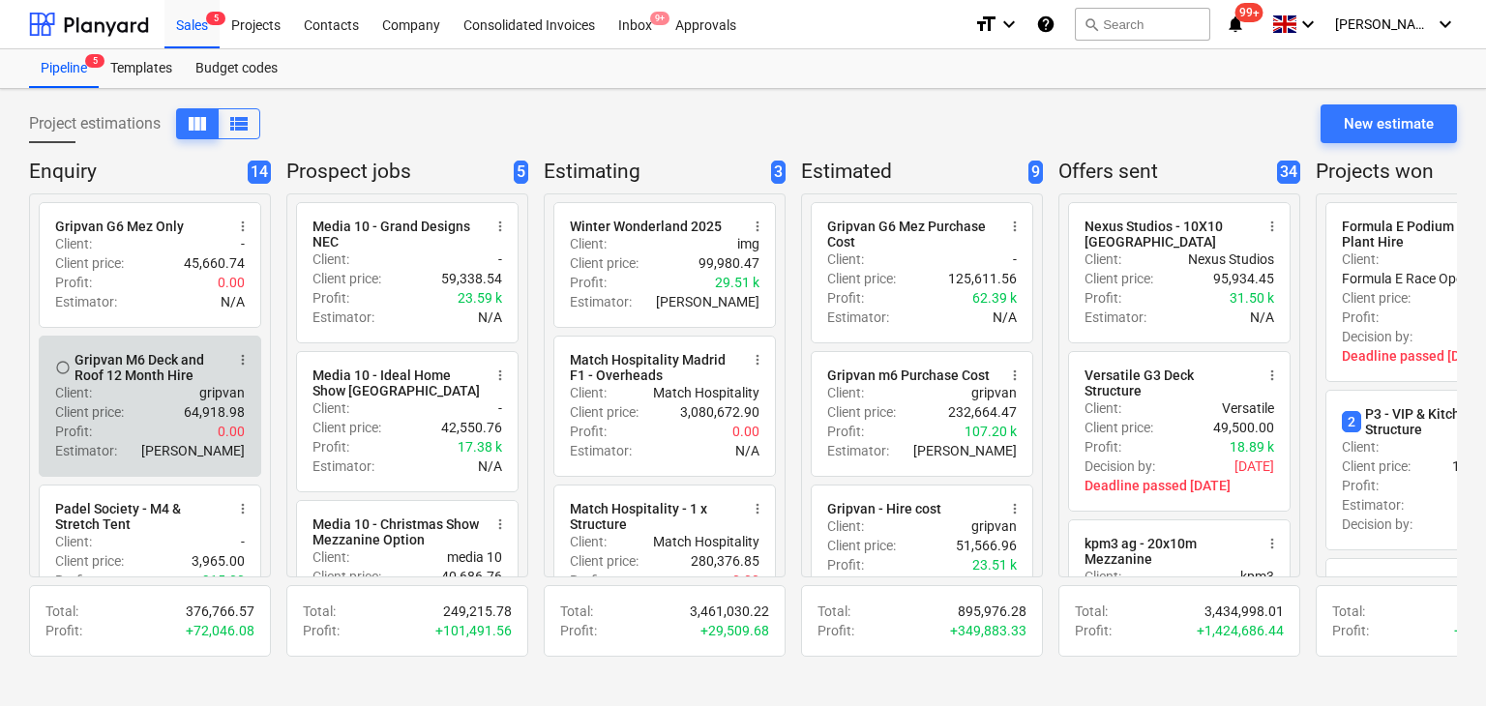
click at [158, 376] on div "Gripvan M6 Deck and Roof 12 Month Hire" at bounding box center [149, 367] width 149 height 31
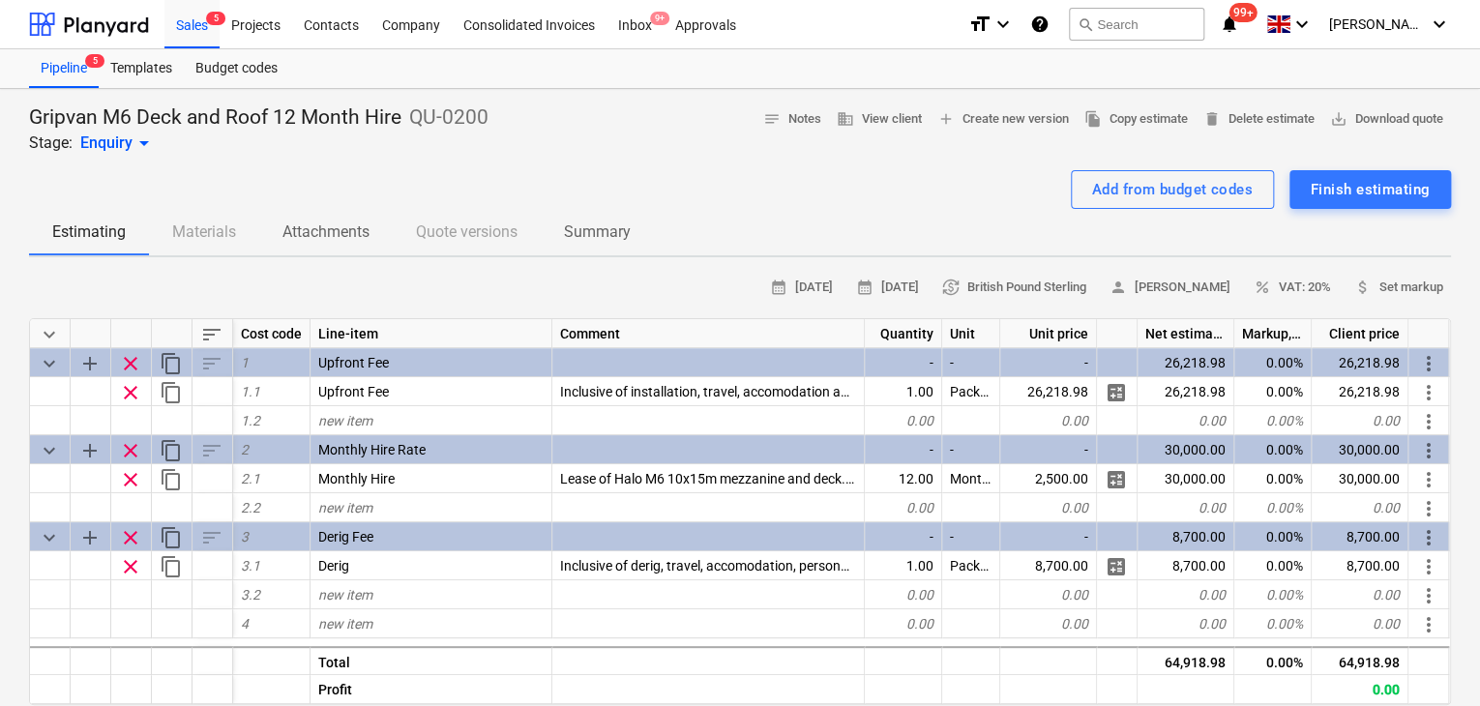
type textarea "x"
click at [1364, 117] on span "save_alt Download quote" at bounding box center [1386, 119] width 113 height 22
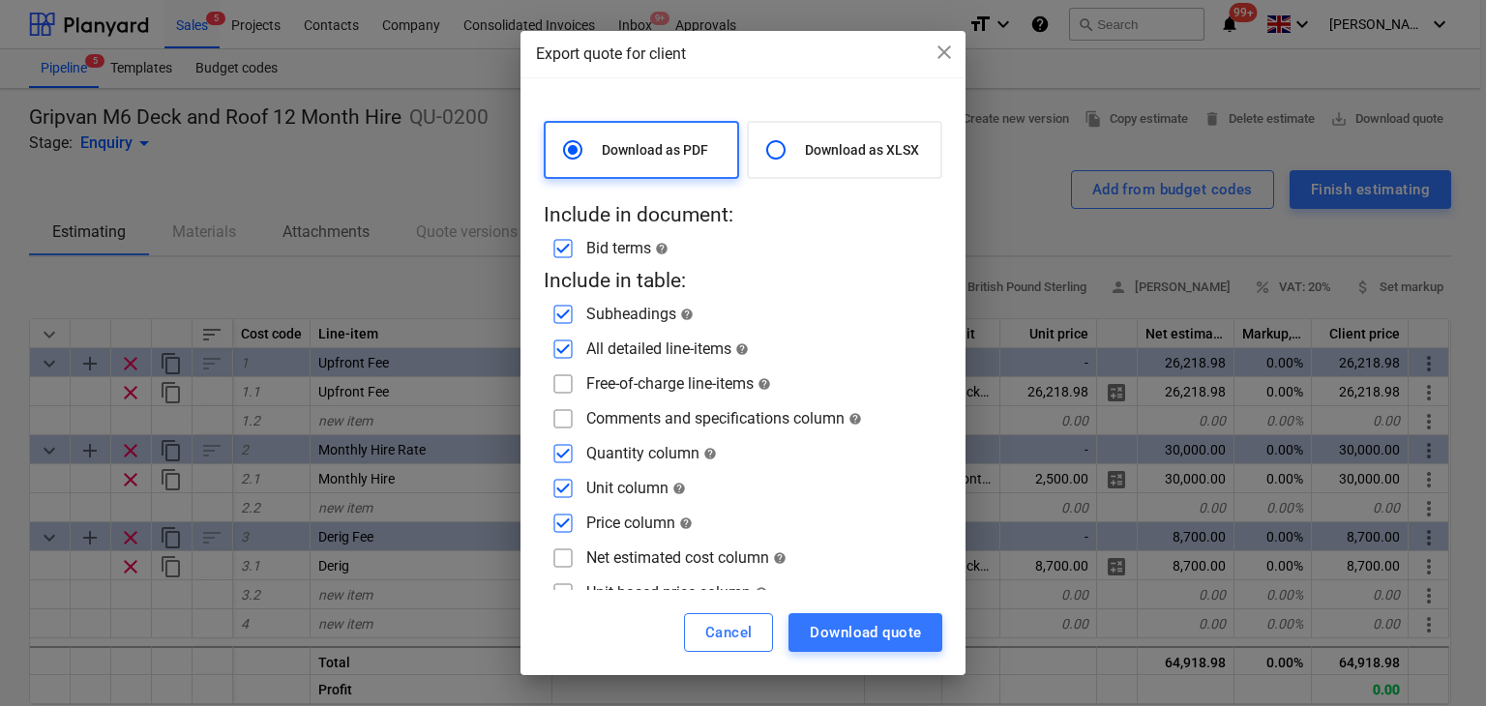
click at [548, 428] on input "checkbox" at bounding box center [563, 418] width 31 height 31
checkbox input "true"
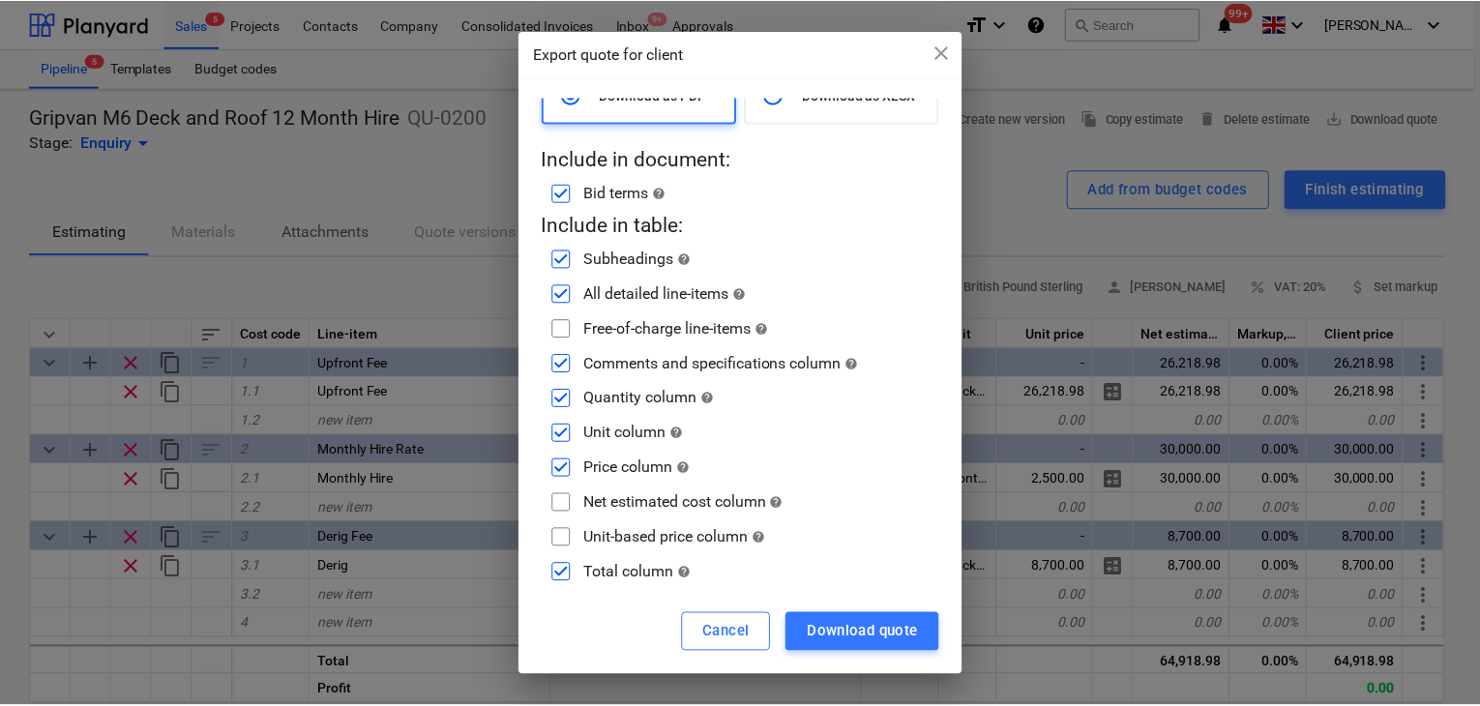
scroll to position [60, 0]
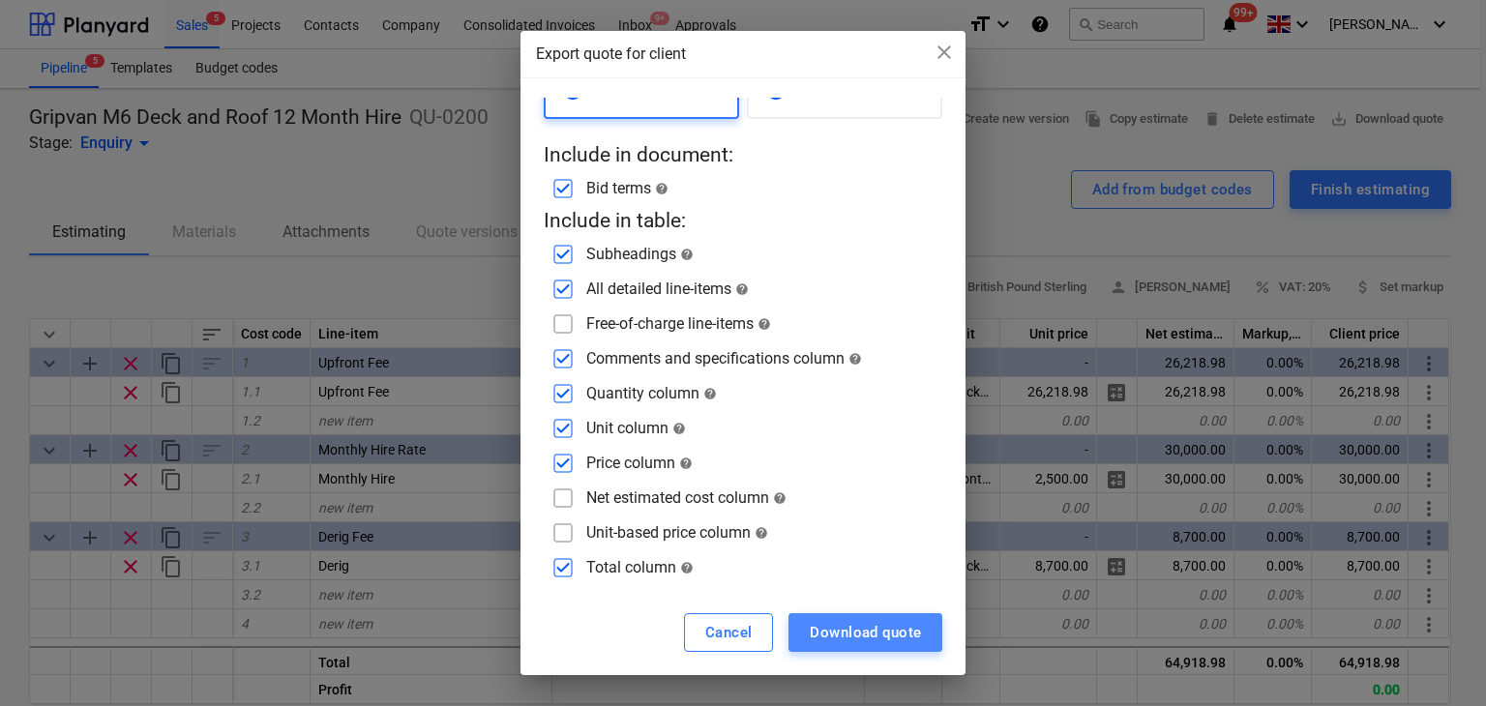
click at [850, 632] on div "Download quote" at bounding box center [865, 632] width 111 height 25
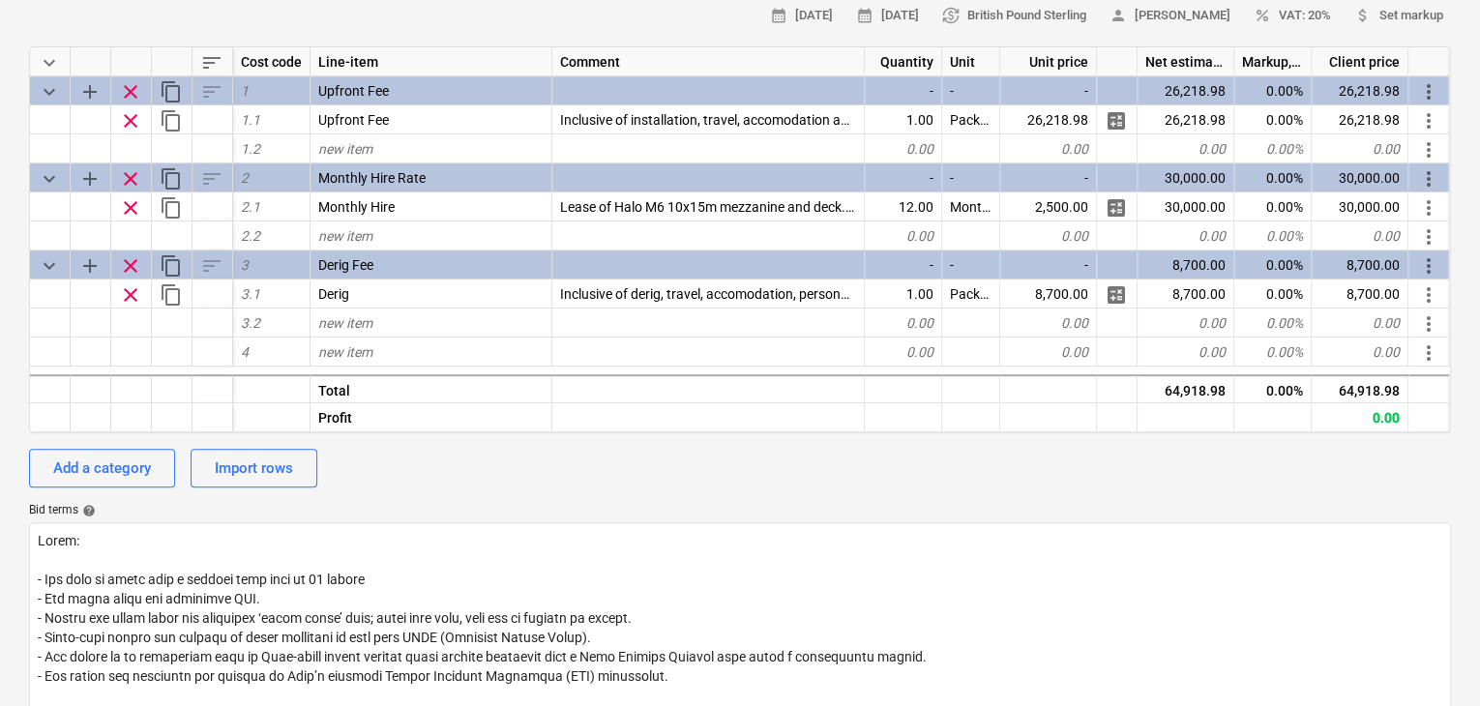
scroll to position [0, 0]
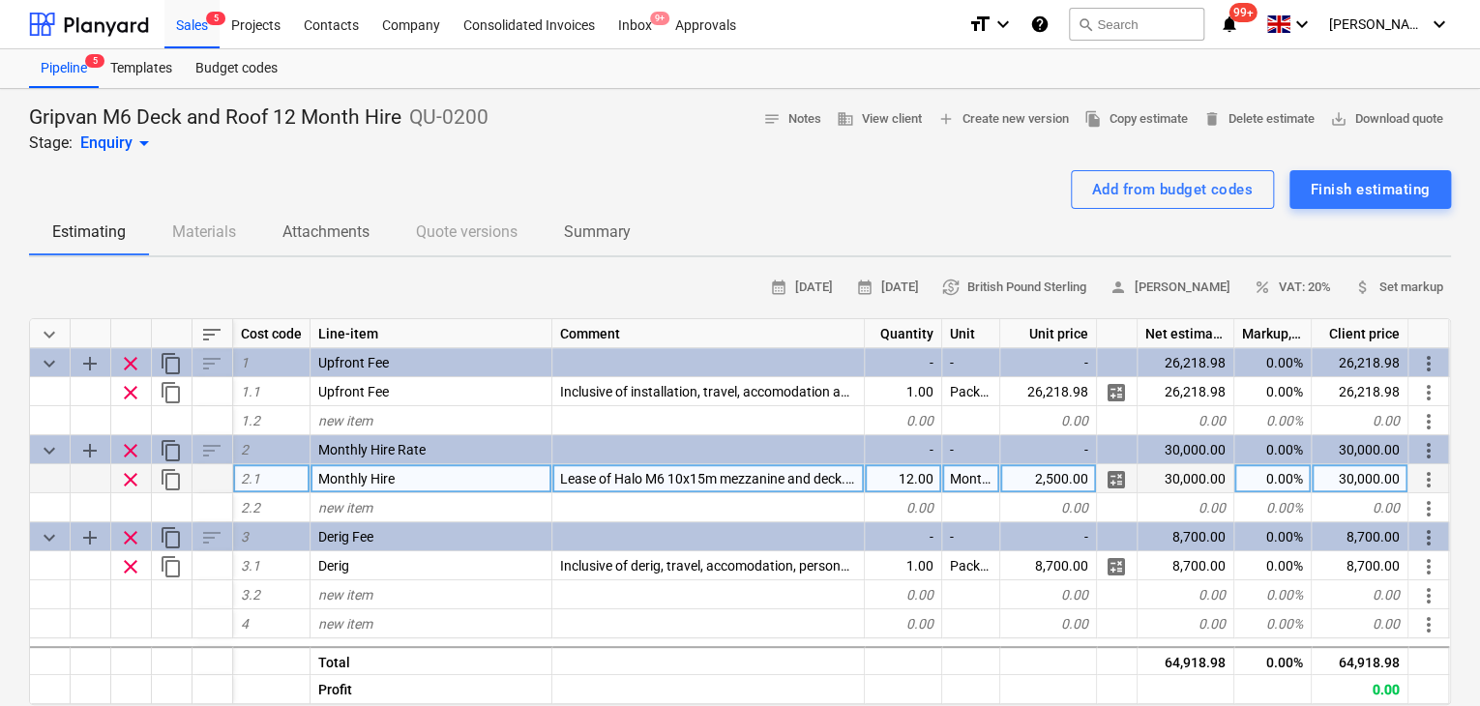
click at [598, 471] on span "Lease of Halo M6 10x15m mezzanine and deck. 100mm columns and phenolic plywood …" at bounding box center [940, 478] width 760 height 15
click at [592, 483] on input "Lease of Halo M6 10x15m mezzanine and deck. 100mm columns and phenolic plywood …" at bounding box center [709, 478] width 312 height 28
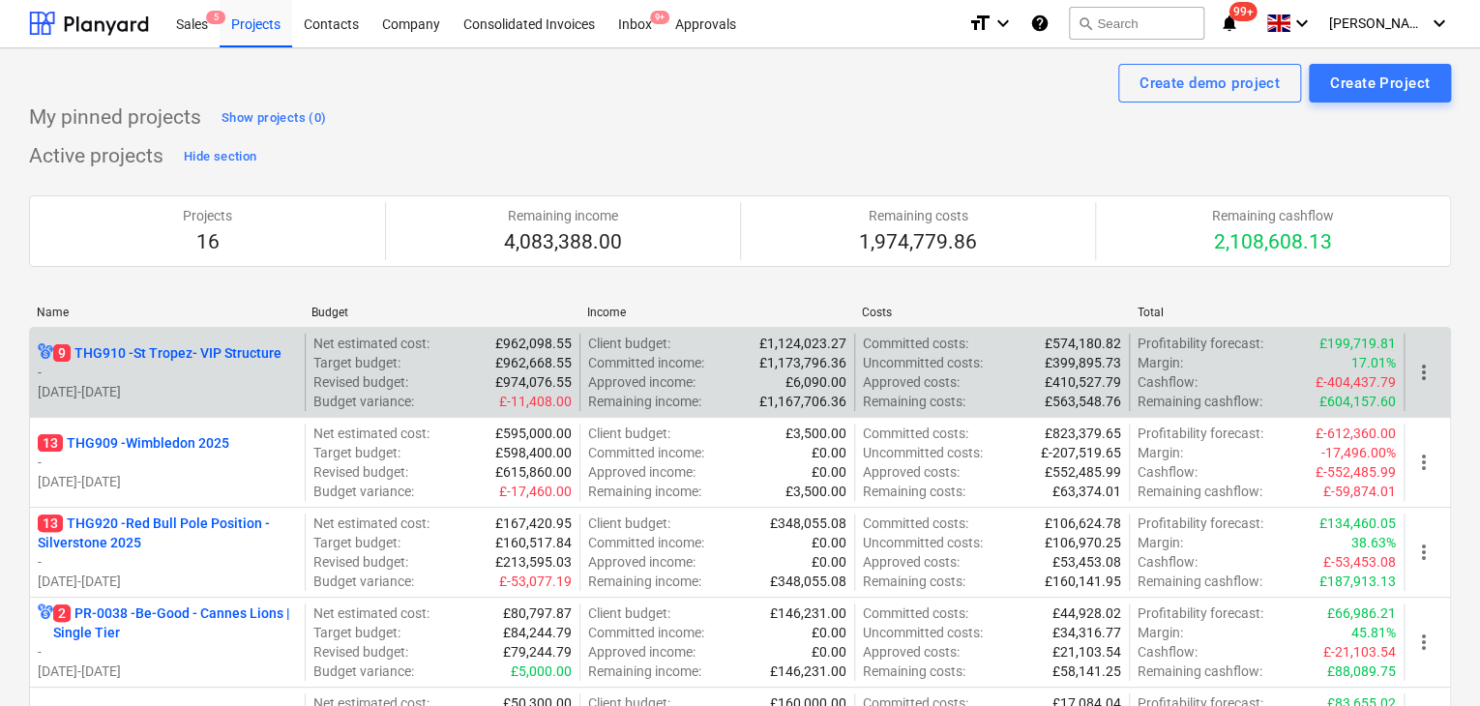
drag, startPoint x: 615, startPoint y: 322, endPoint x: 838, endPoint y: 345, distance: 223.8
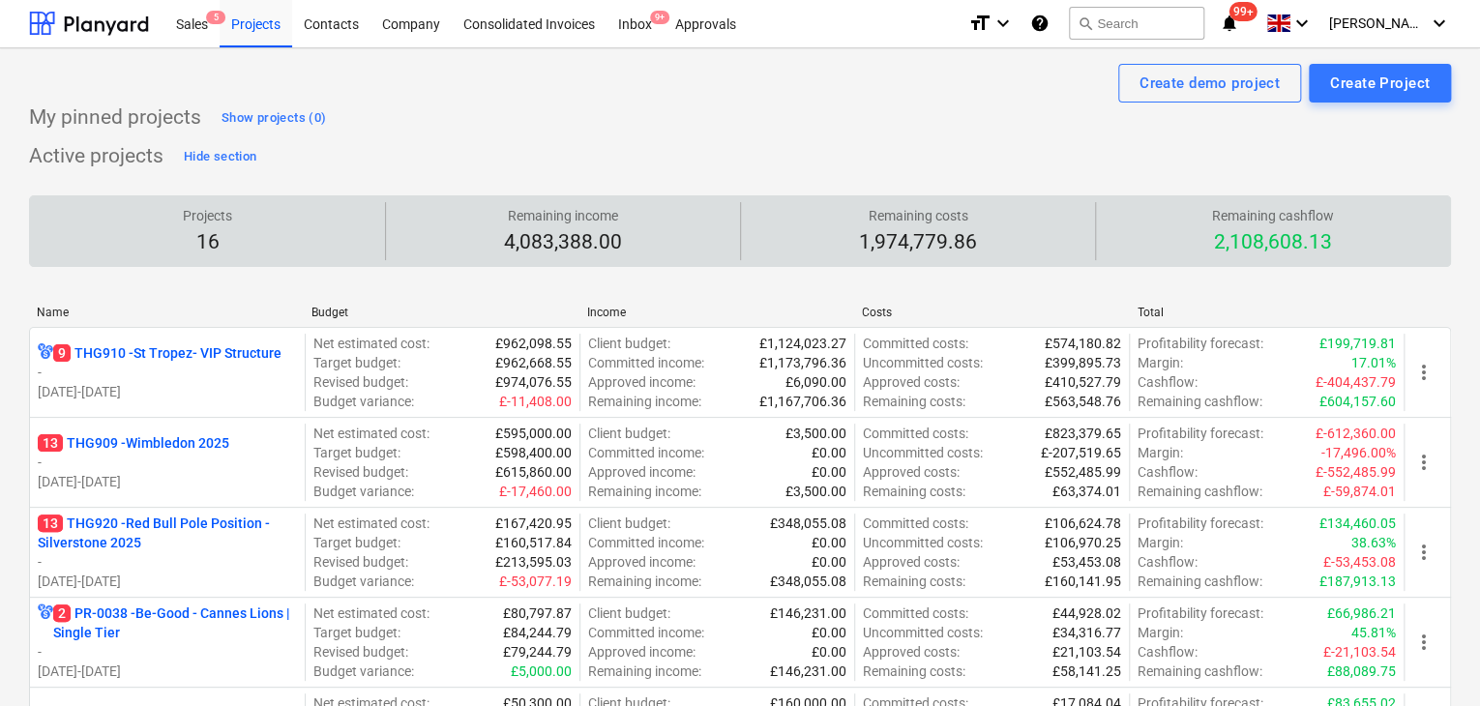
scroll to position [2, 0]
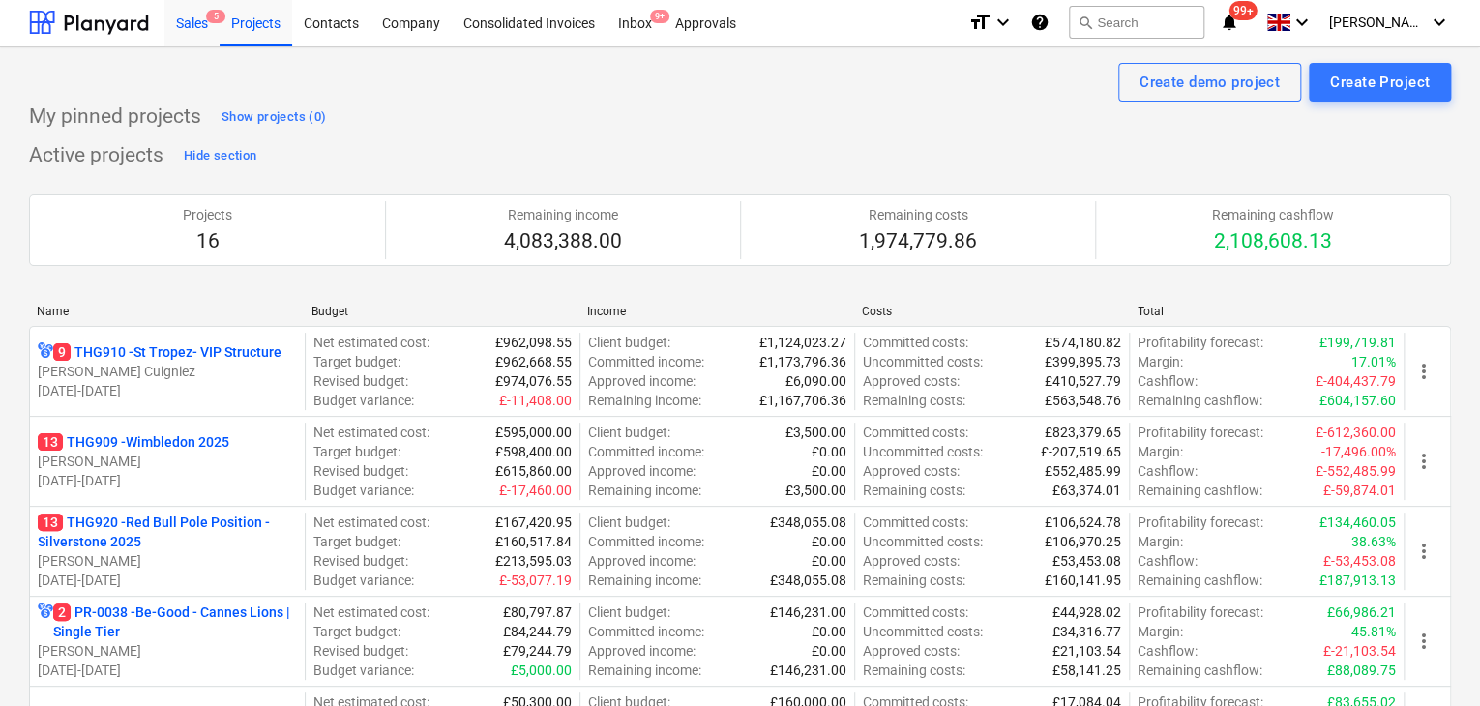
click at [195, 29] on div "Sales 5" at bounding box center [191, 21] width 55 height 49
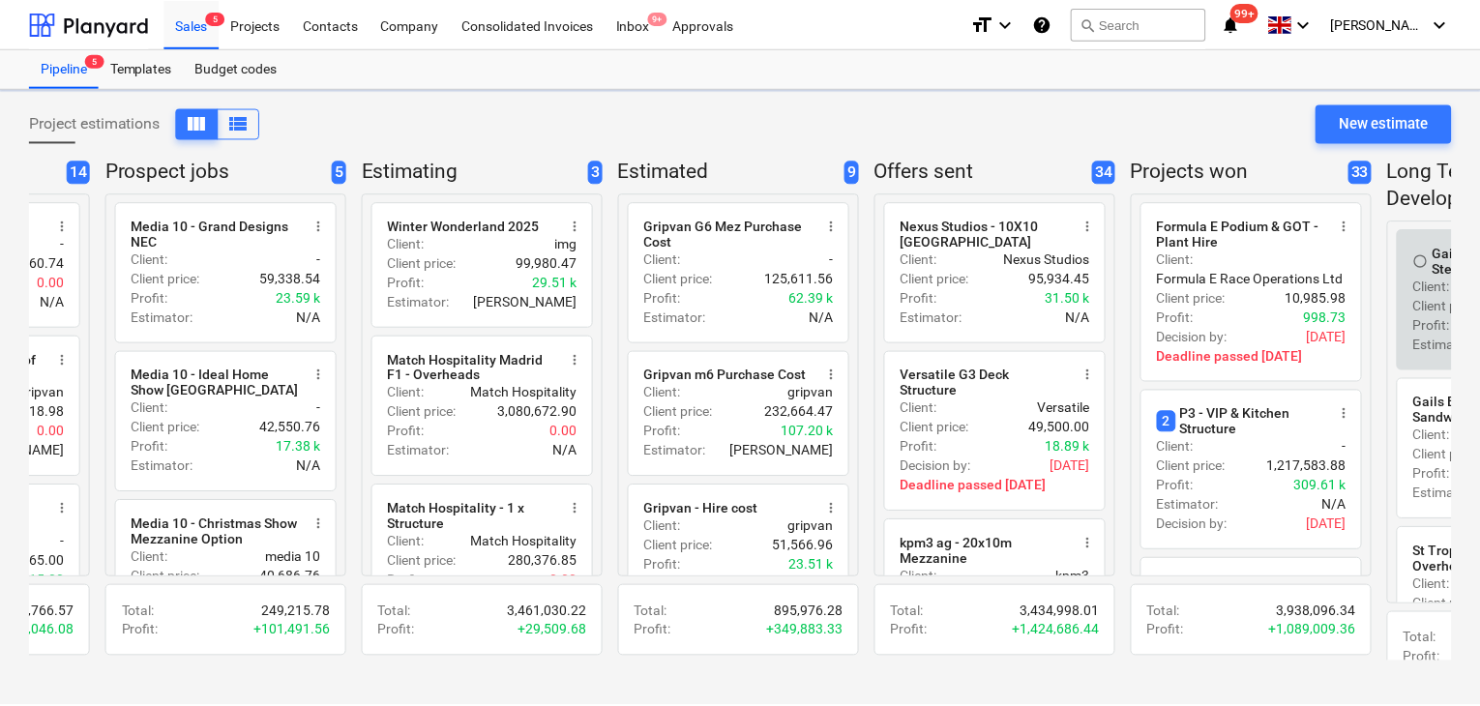
scroll to position [0, 879]
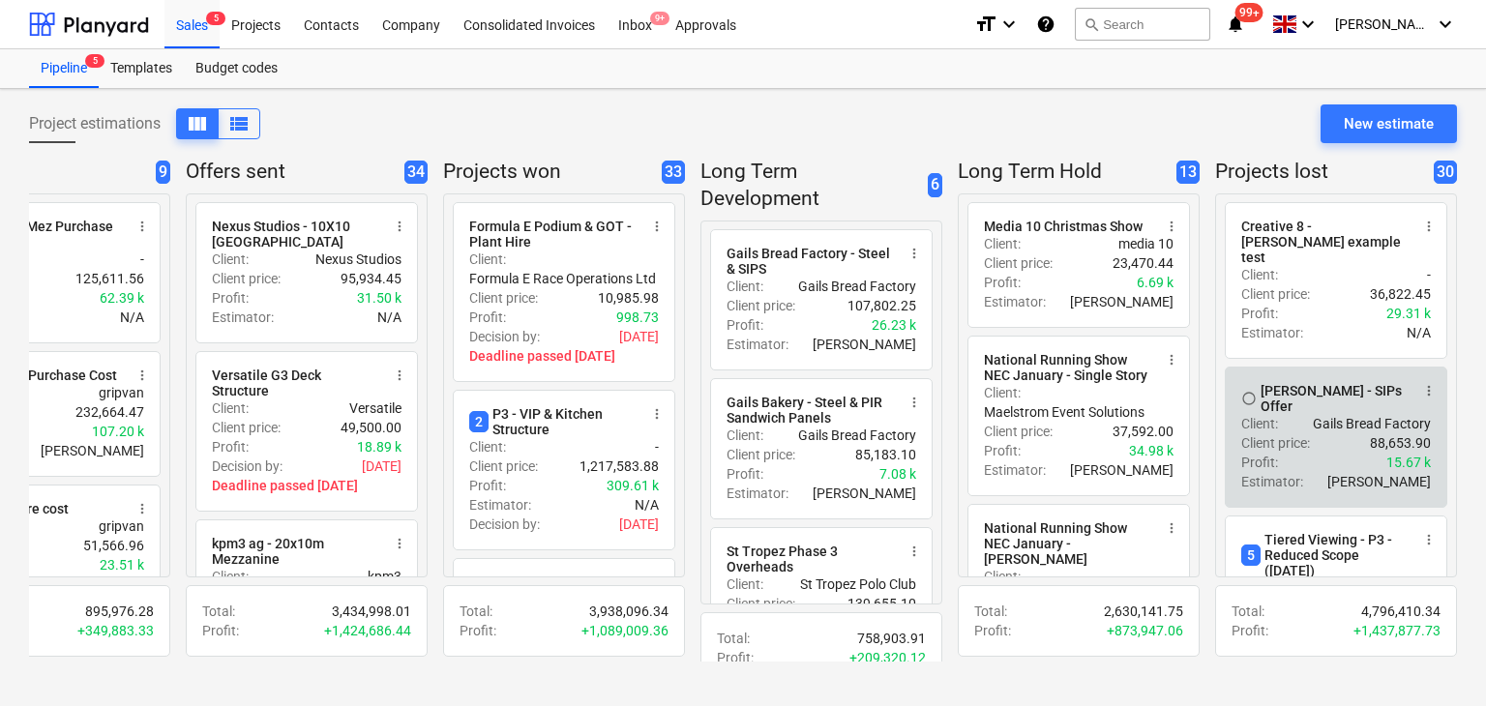
click at [1317, 414] on p "Gails Bread Factory" at bounding box center [1372, 423] width 118 height 19
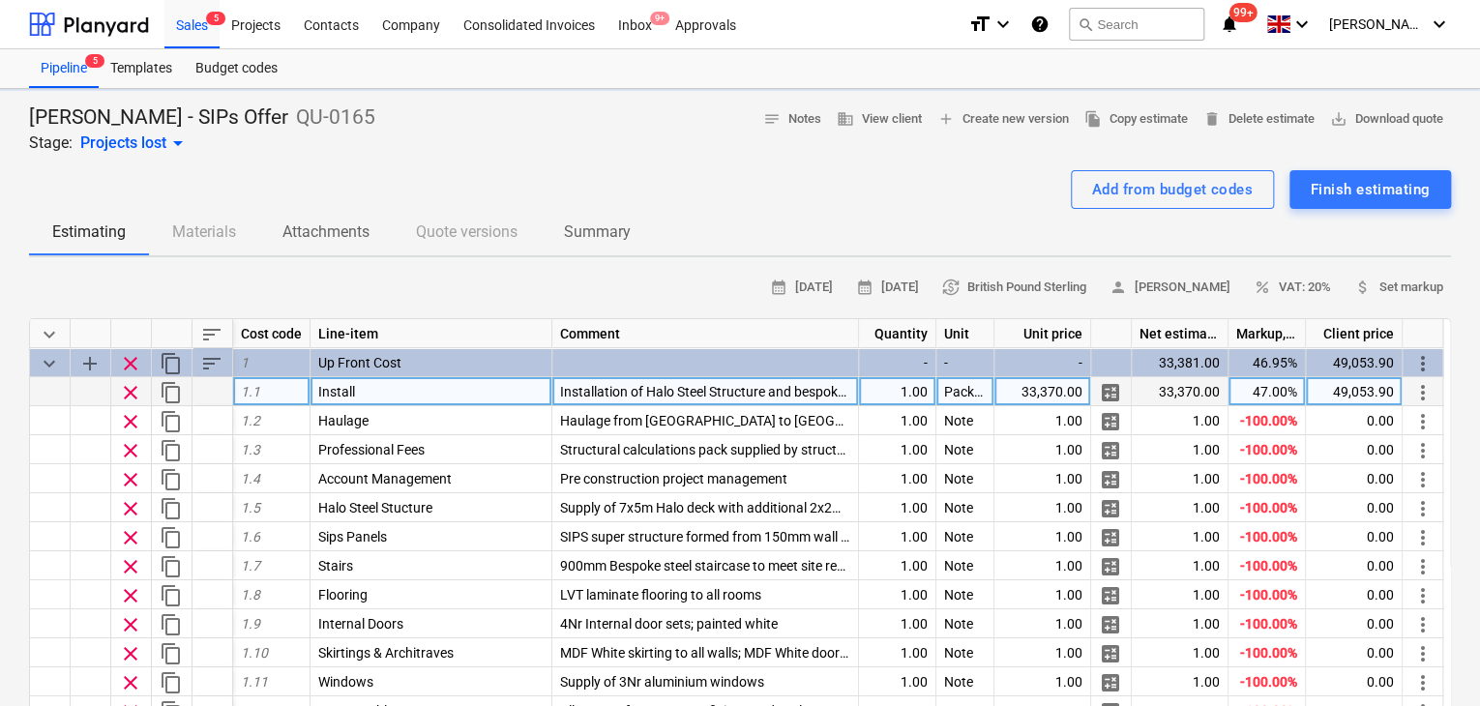
type textarea "x"
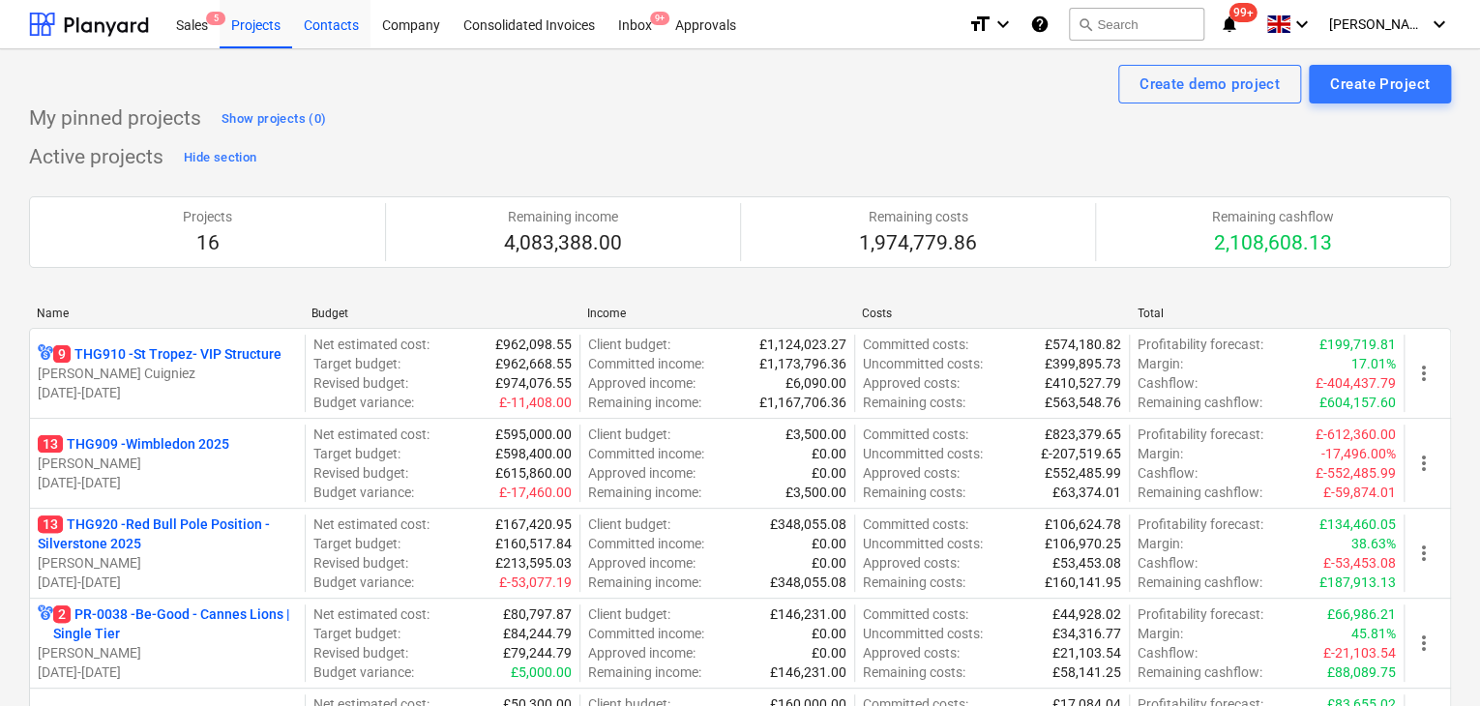
click at [326, 33] on div "Contacts" at bounding box center [331, 23] width 78 height 49
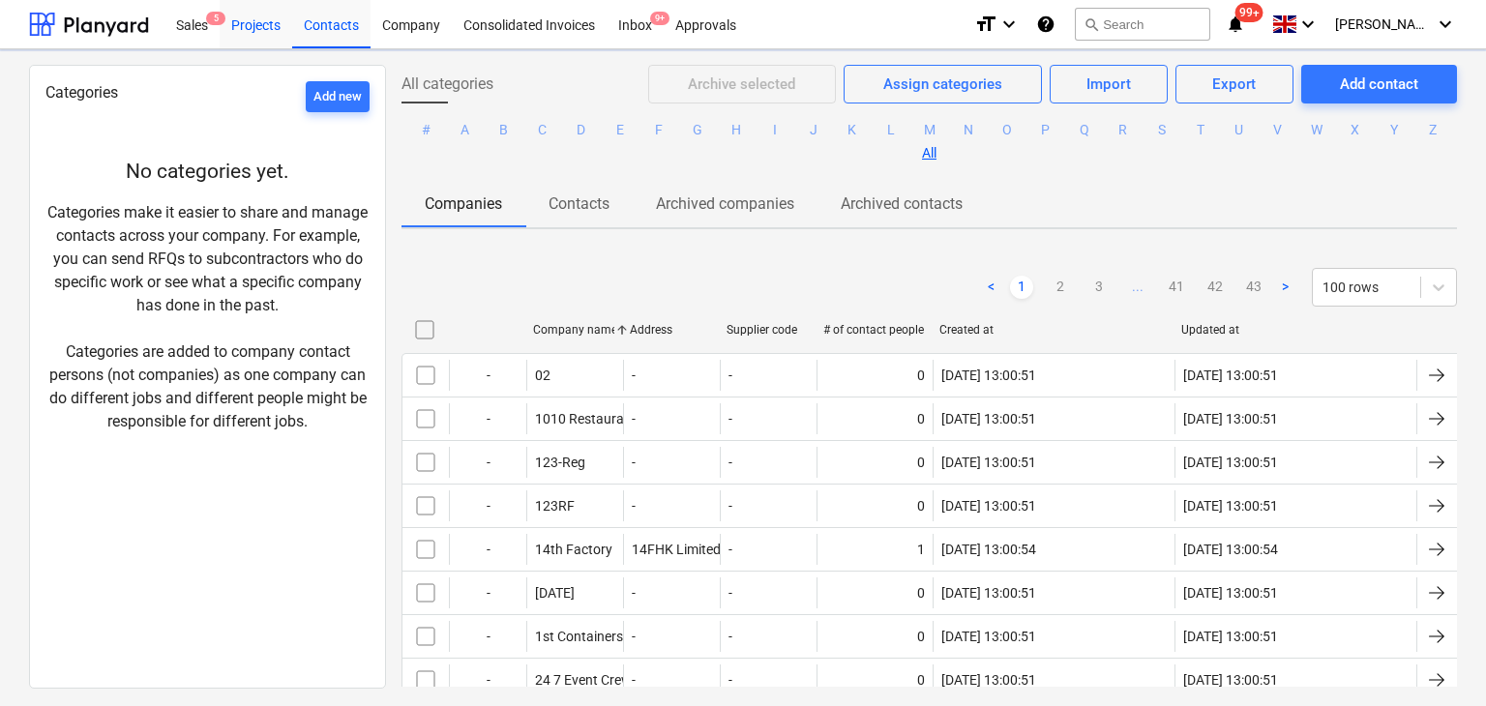
click at [270, 24] on div "Projects" at bounding box center [256, 23] width 73 height 49
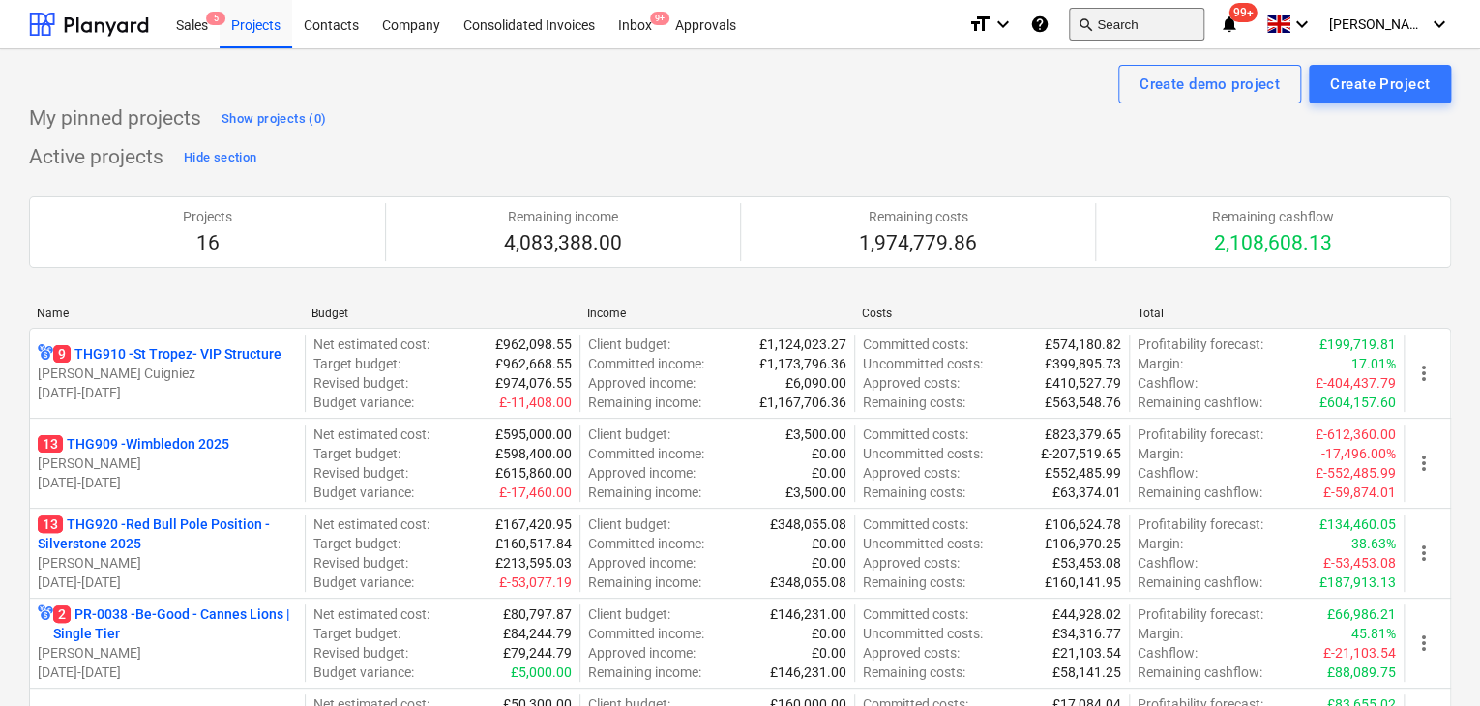
click at [1149, 27] on button "search Search" at bounding box center [1136, 24] width 135 height 33
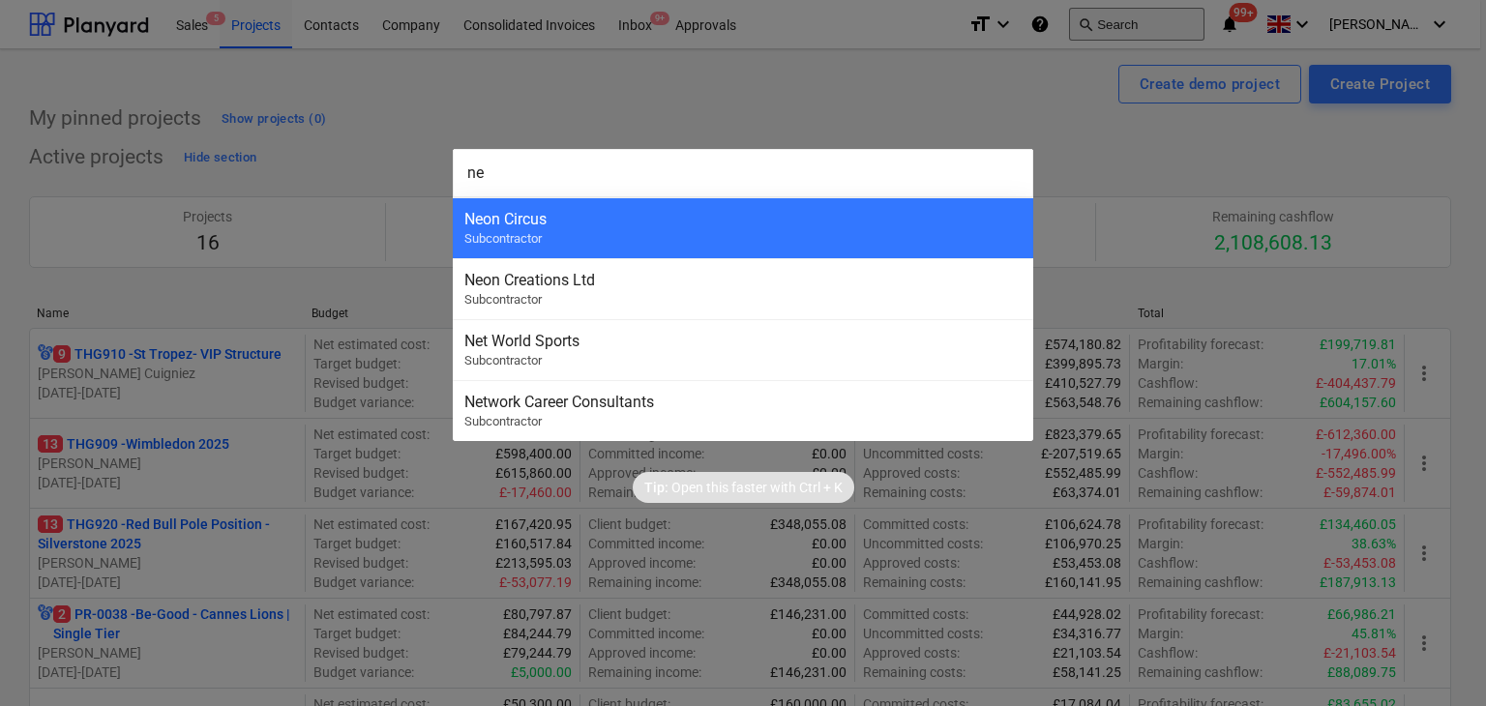
type input "n"
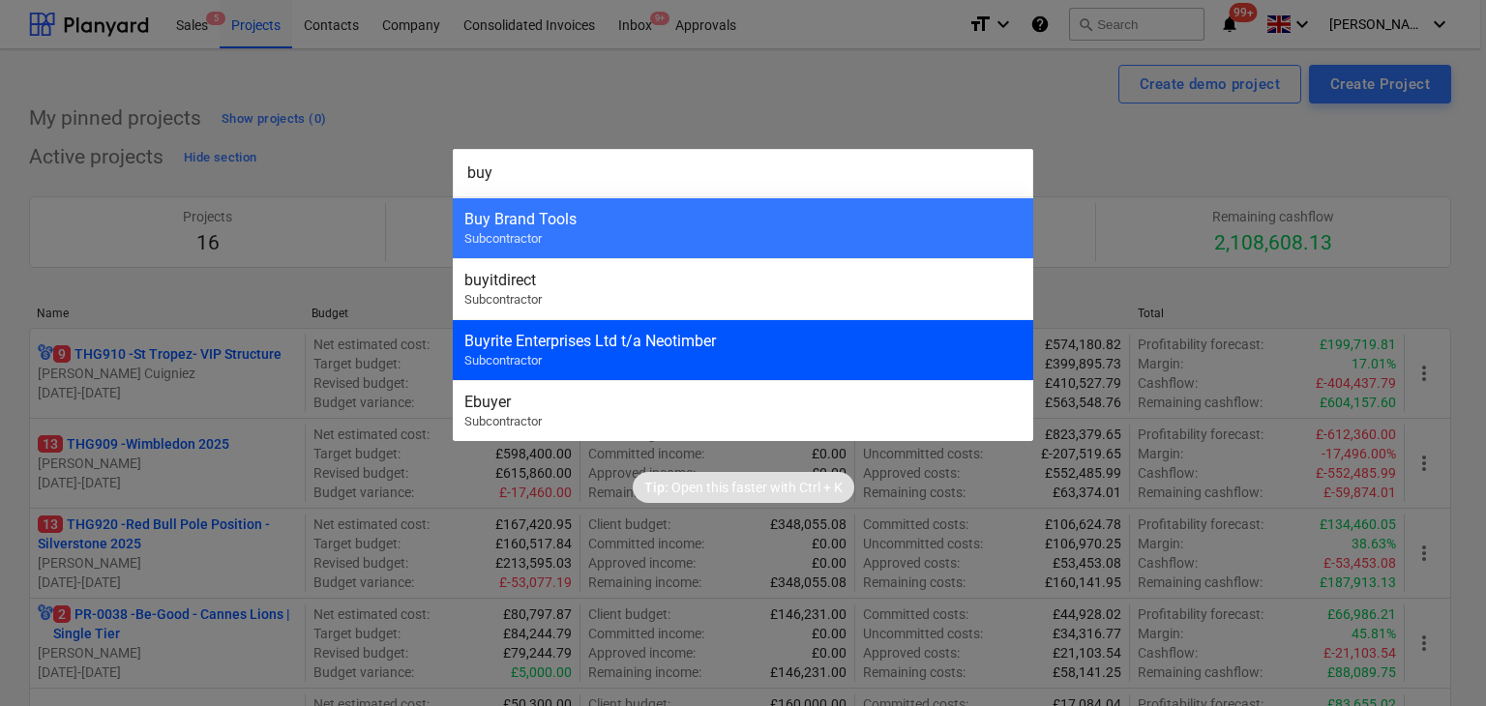
type input "buy"
click at [779, 354] on div "Buyrite Enterprises Ltd t/a Neotimber Subcontractor" at bounding box center [743, 349] width 581 height 61
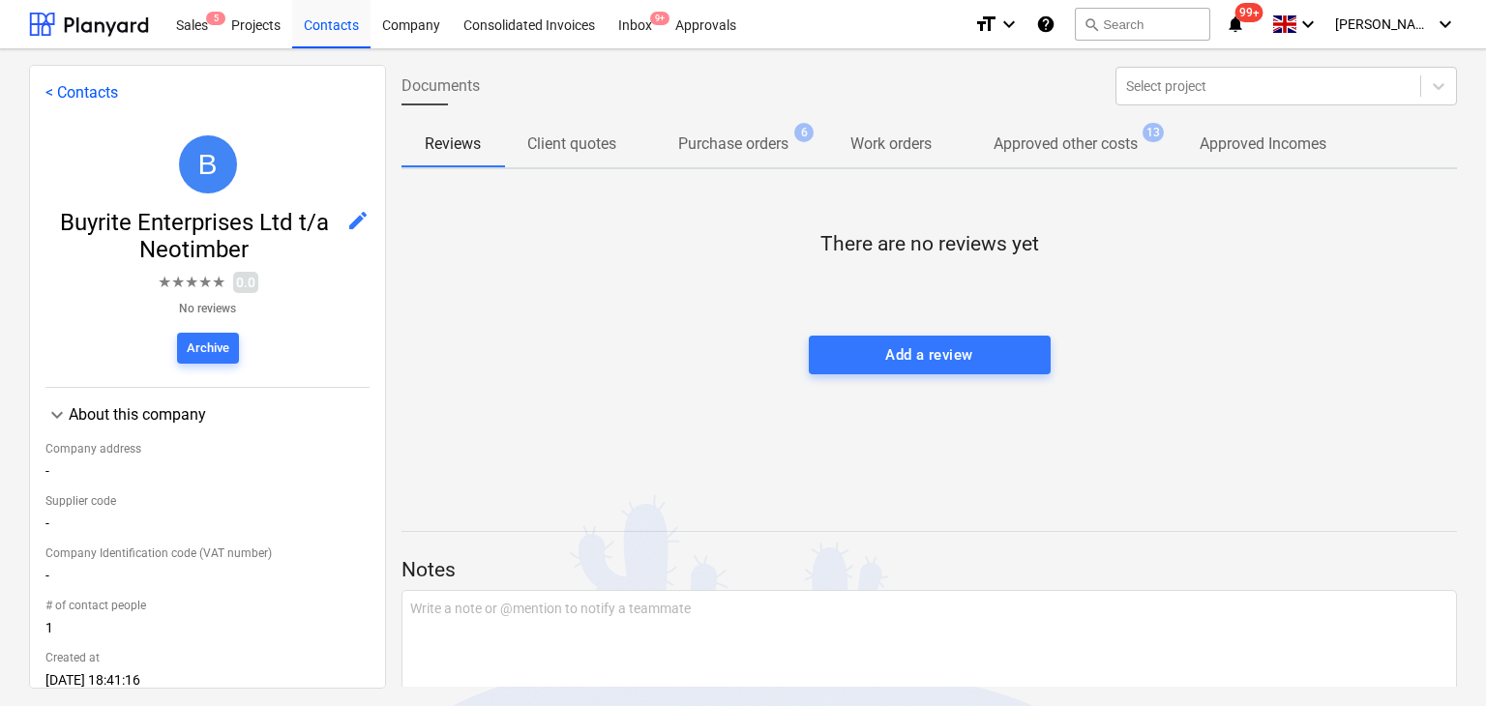
click at [1065, 127] on span "Approved other costs 13" at bounding box center [1066, 145] width 222 height 36
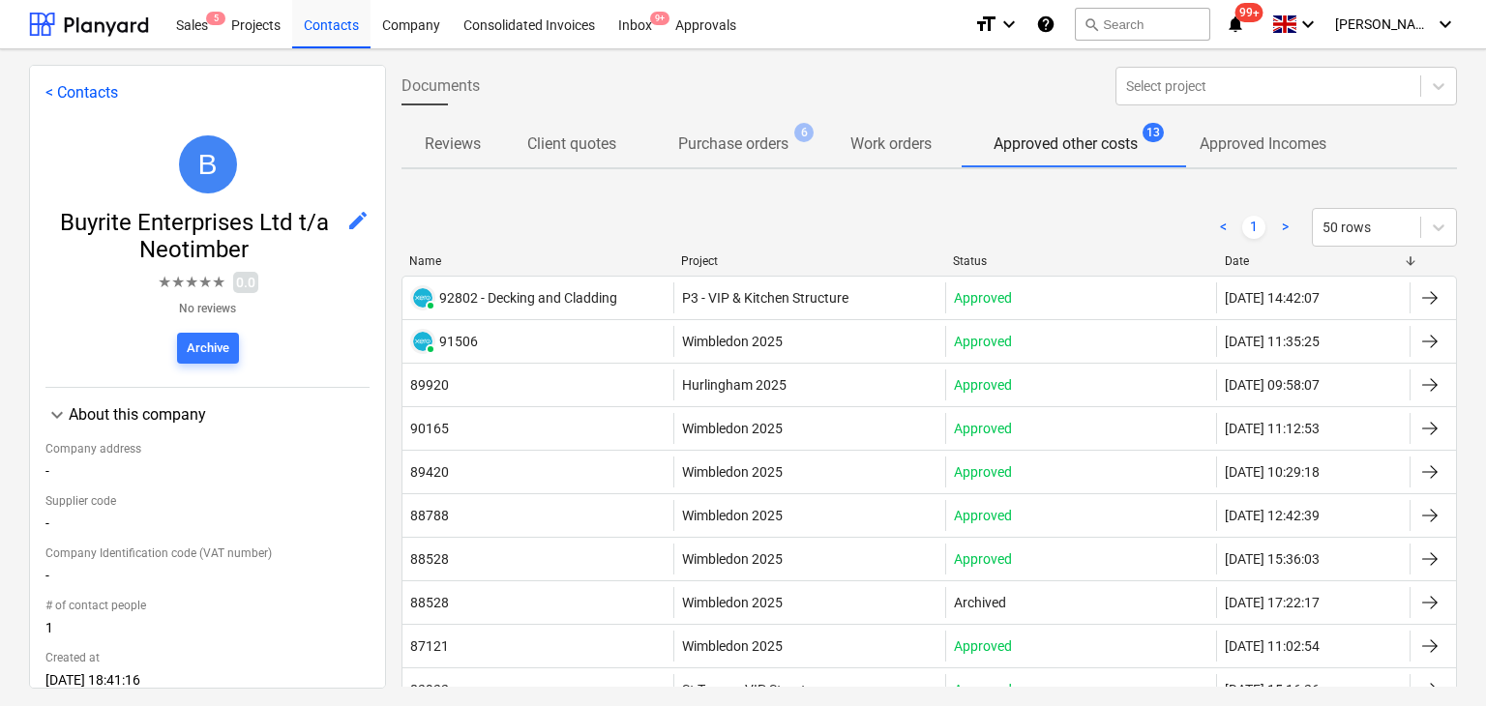
drag, startPoint x: 1065, startPoint y: 127, endPoint x: 733, endPoint y: 215, distance: 343.4
click at [733, 215] on div "< 1 > 50 rows" at bounding box center [930, 227] width 1056 height 39
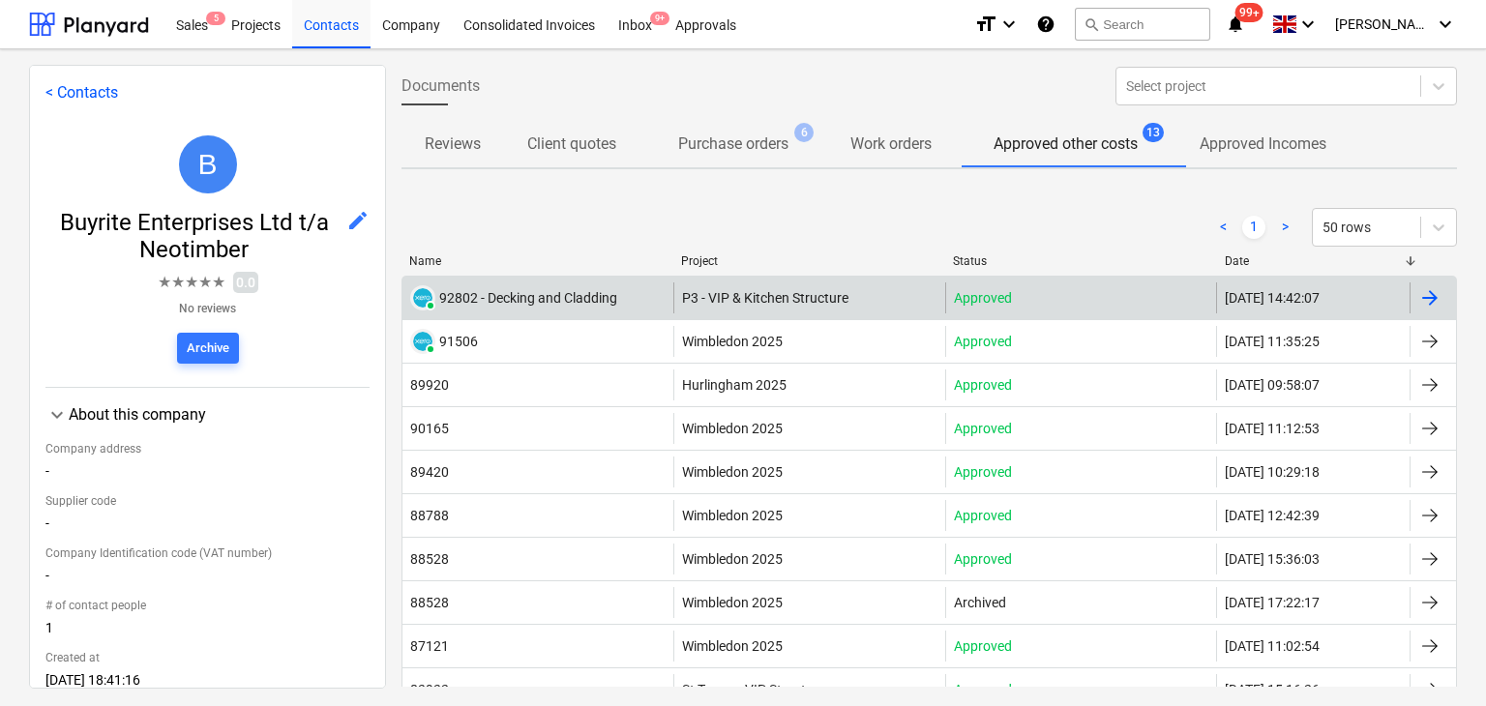
click at [839, 287] on div "P3 - VIP & Kitchen Structure" at bounding box center [808, 298] width 271 height 31
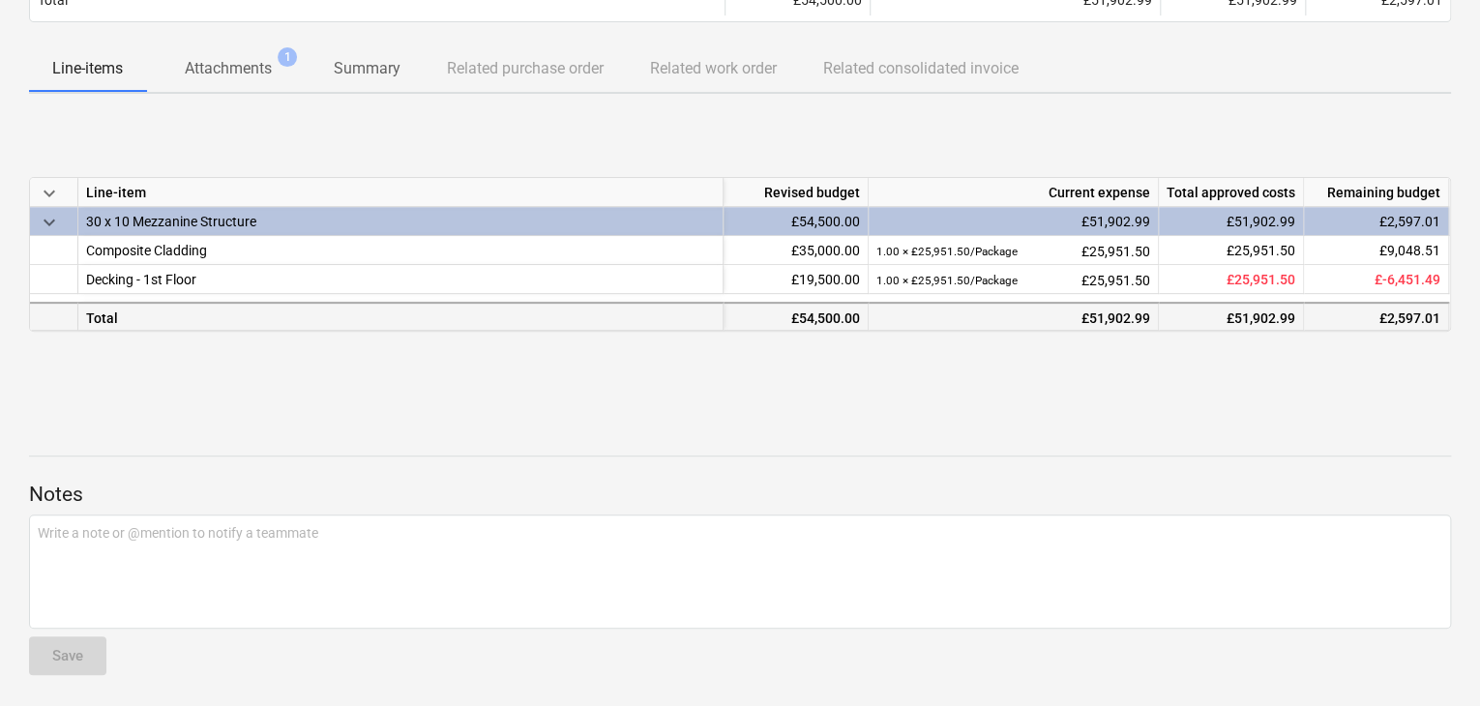
scroll to position [325, 0]
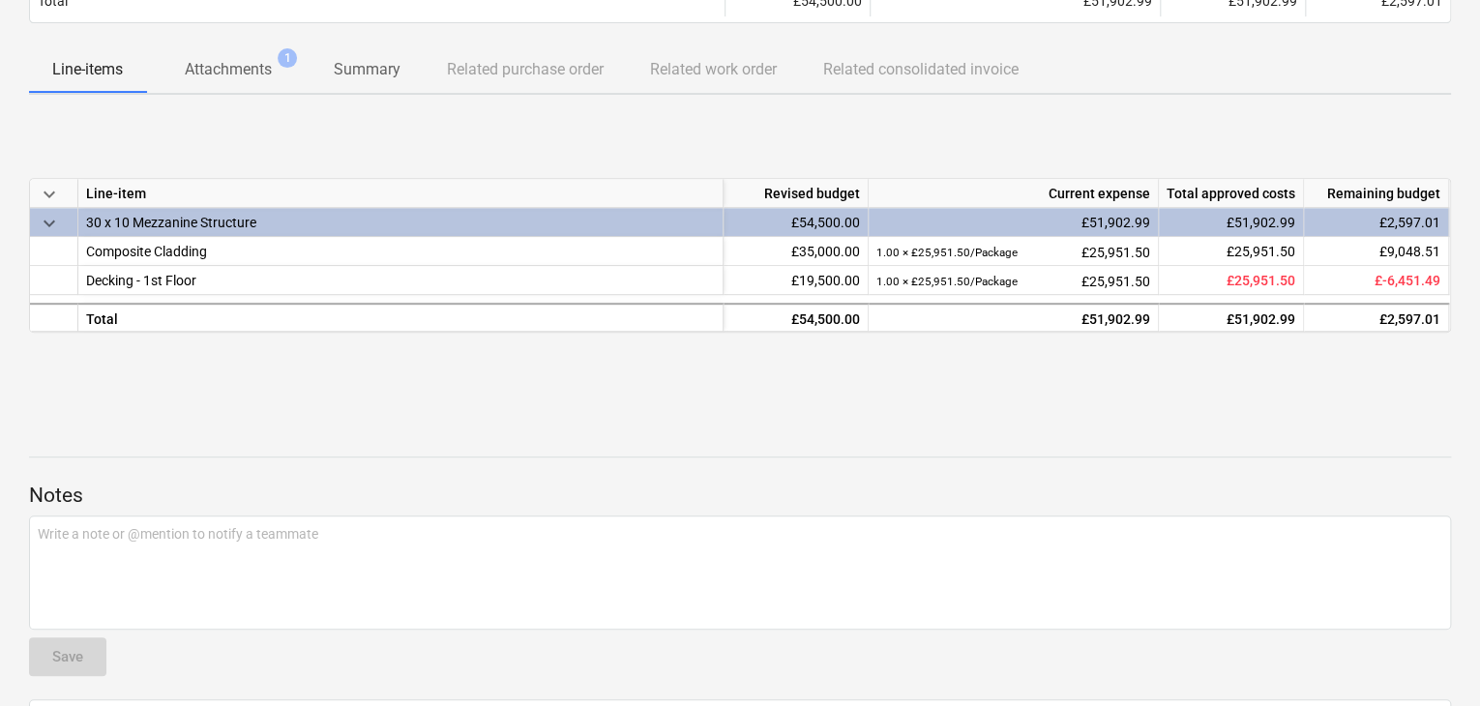
click at [221, 67] on p "Attachments" at bounding box center [228, 69] width 87 height 23
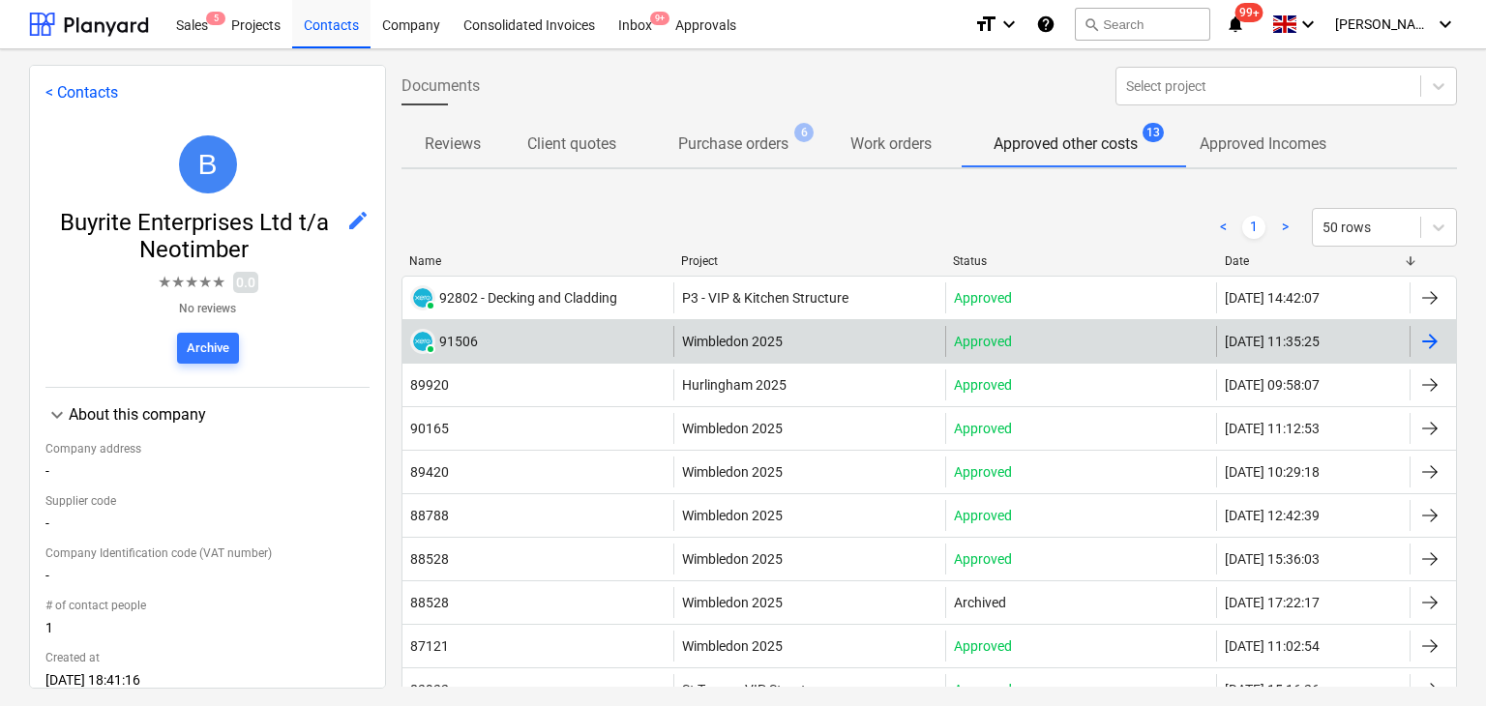
click at [578, 342] on div "PAID 91506" at bounding box center [538, 341] width 271 height 31
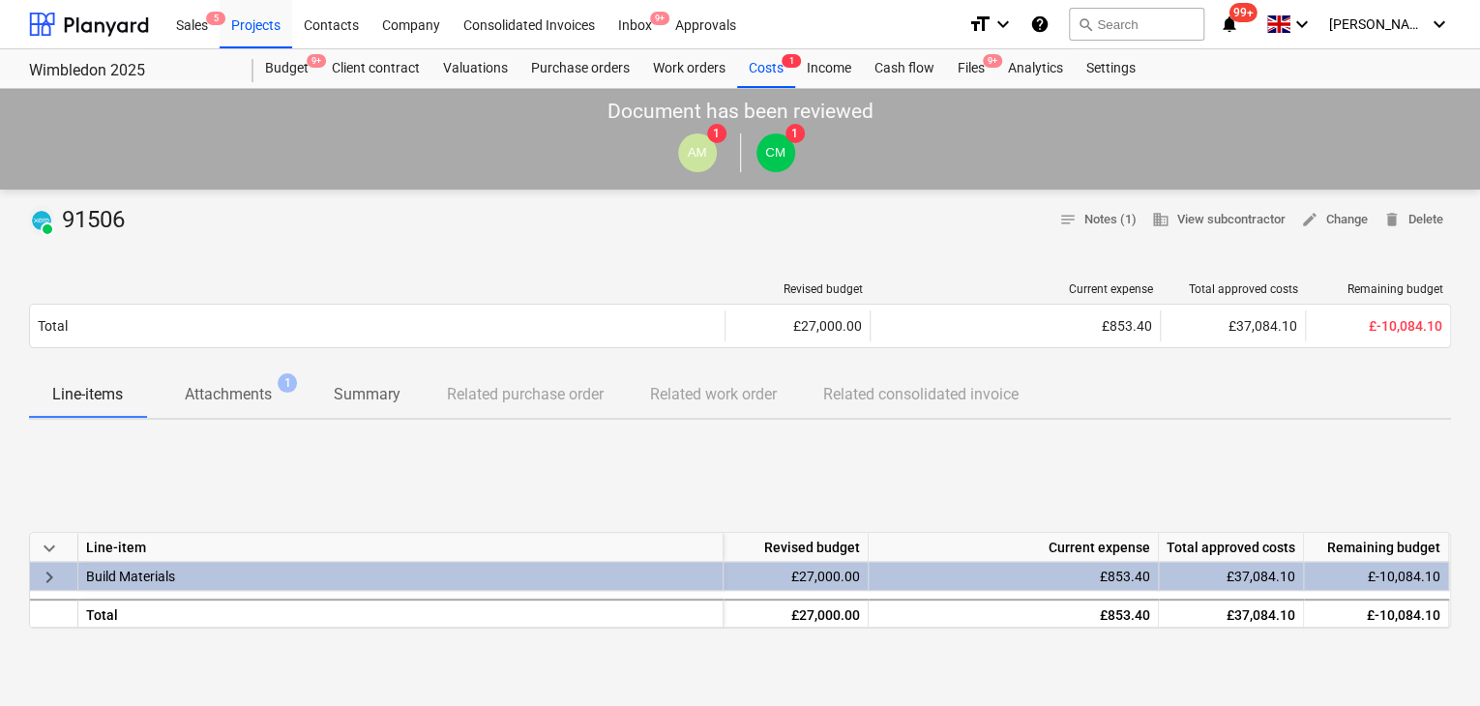
click at [249, 397] on p "Attachments" at bounding box center [228, 394] width 87 height 23
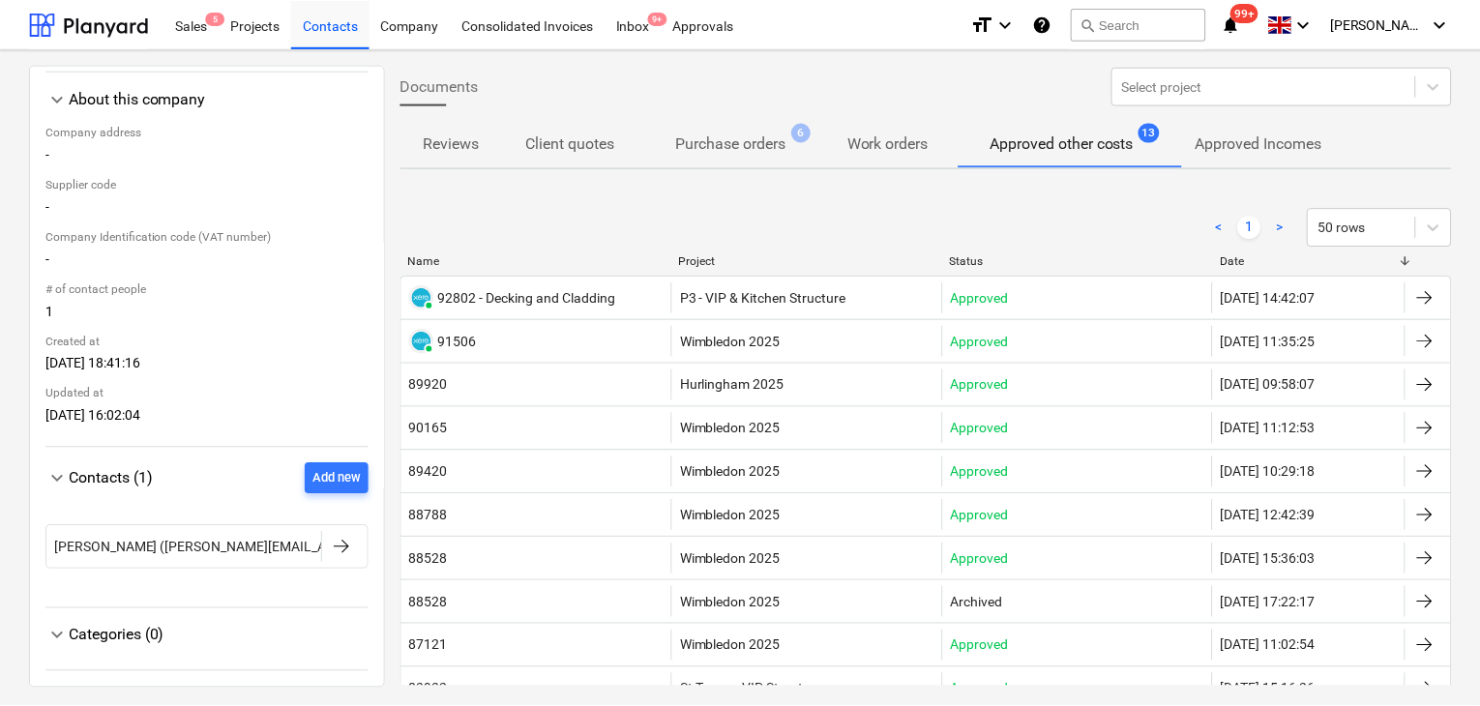
scroll to position [325, 0]
click at [712, 140] on p "Purchase orders" at bounding box center [733, 144] width 110 height 23
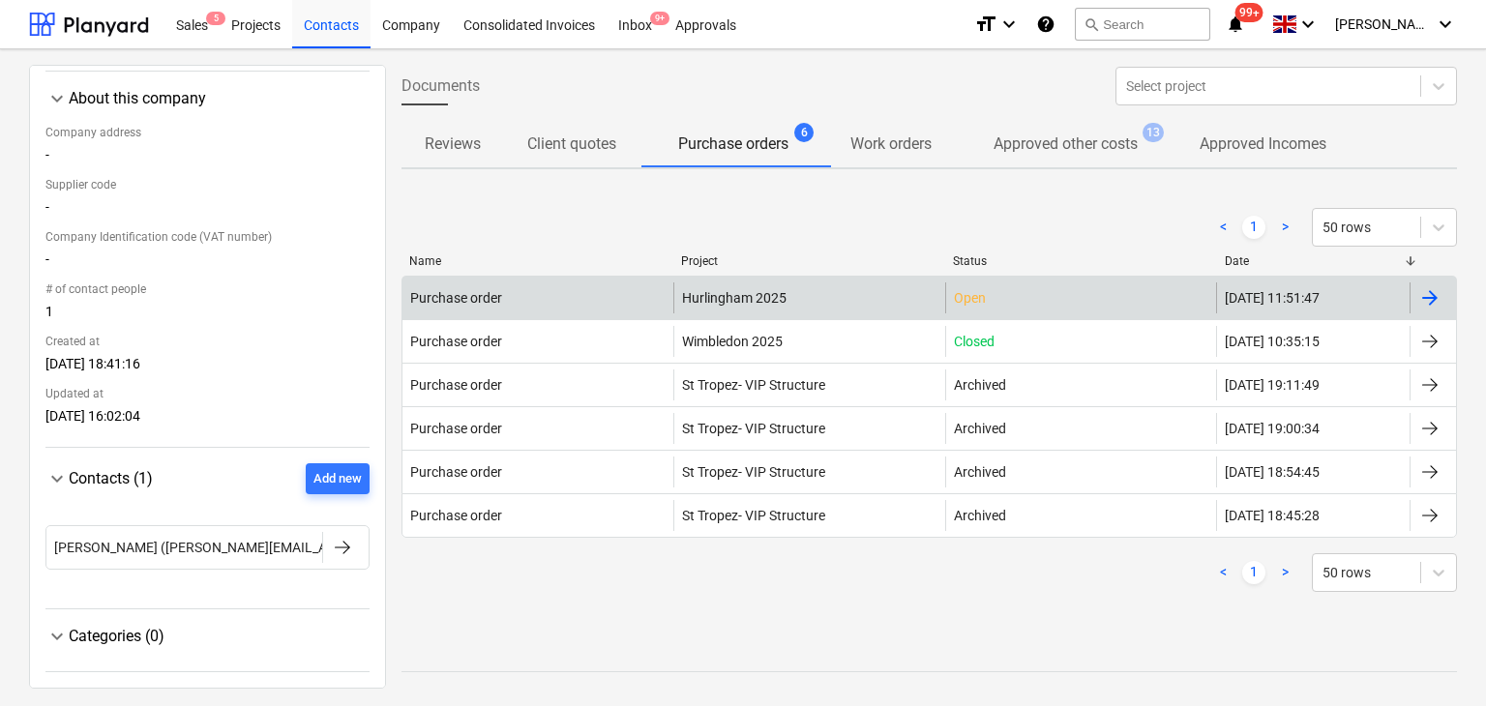
click at [552, 303] on div "Purchase order" at bounding box center [538, 298] width 271 height 31
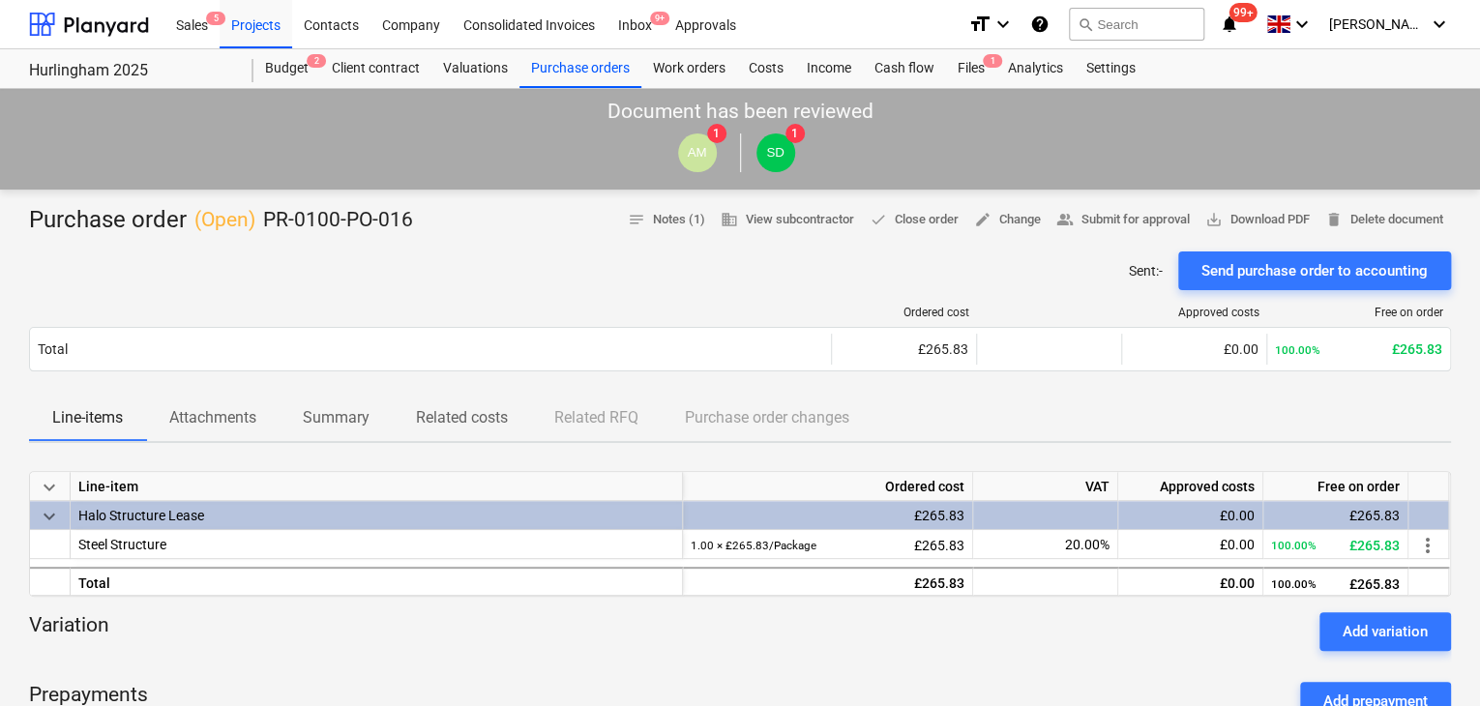
click at [288, 419] on span "Summary" at bounding box center [336, 418] width 113 height 35
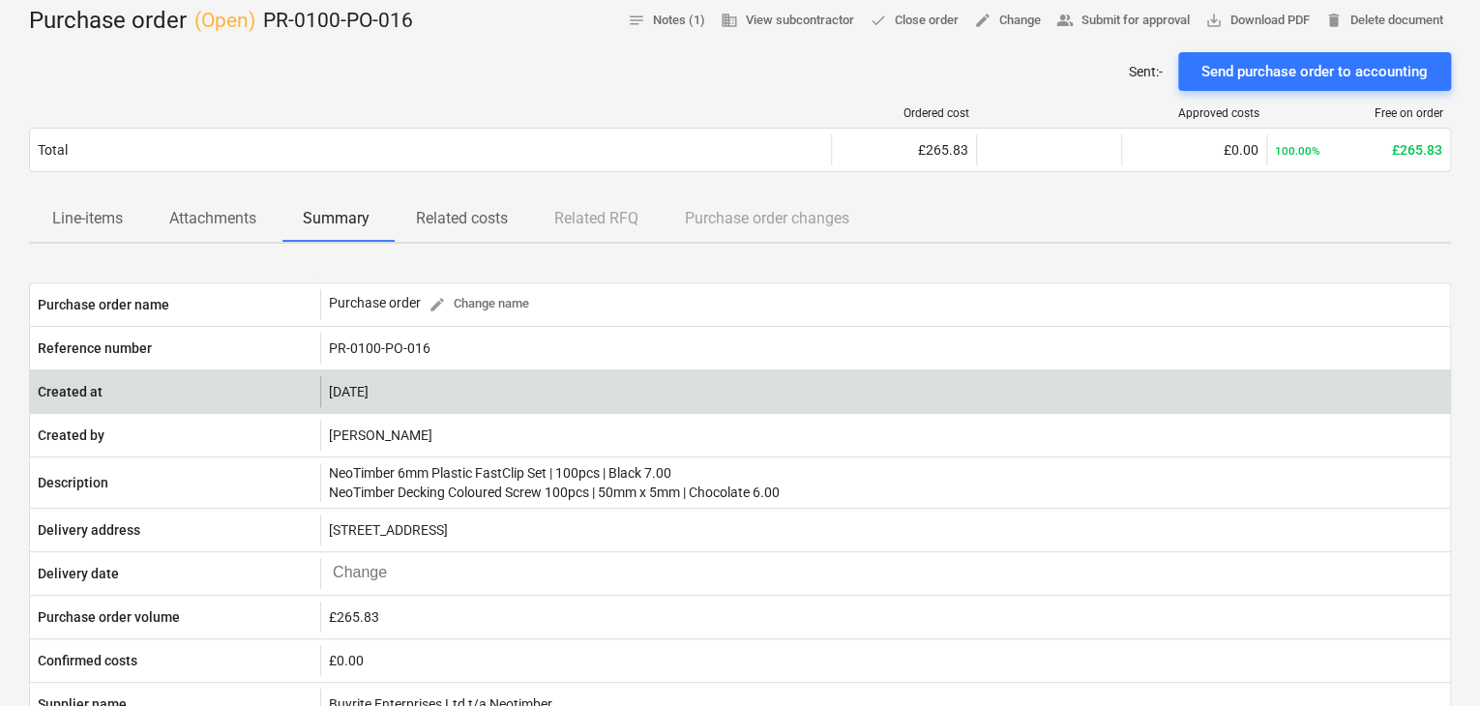
scroll to position [194, 0]
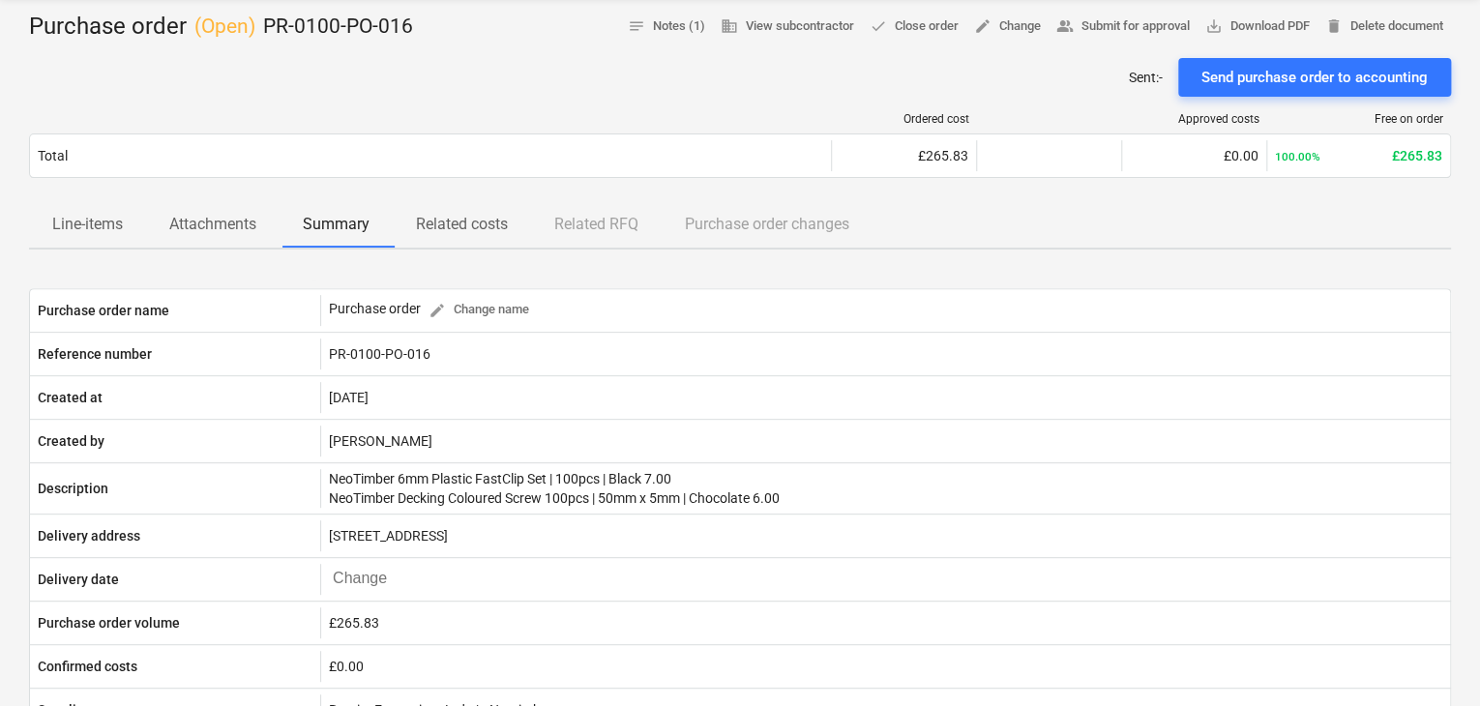
click at [188, 236] on span "Attachments" at bounding box center [213, 224] width 134 height 35
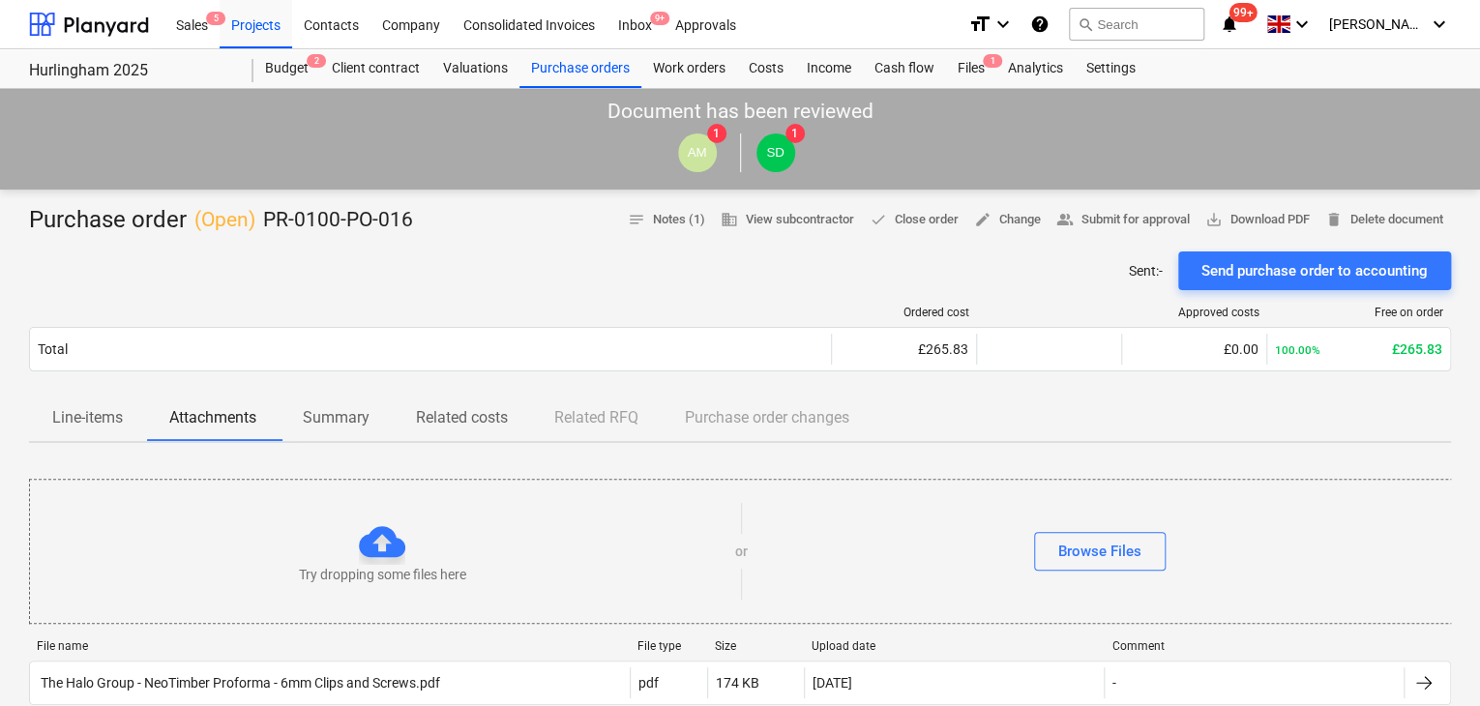
scroll to position [194, 0]
